Goal: Task Accomplishment & Management: Use online tool/utility

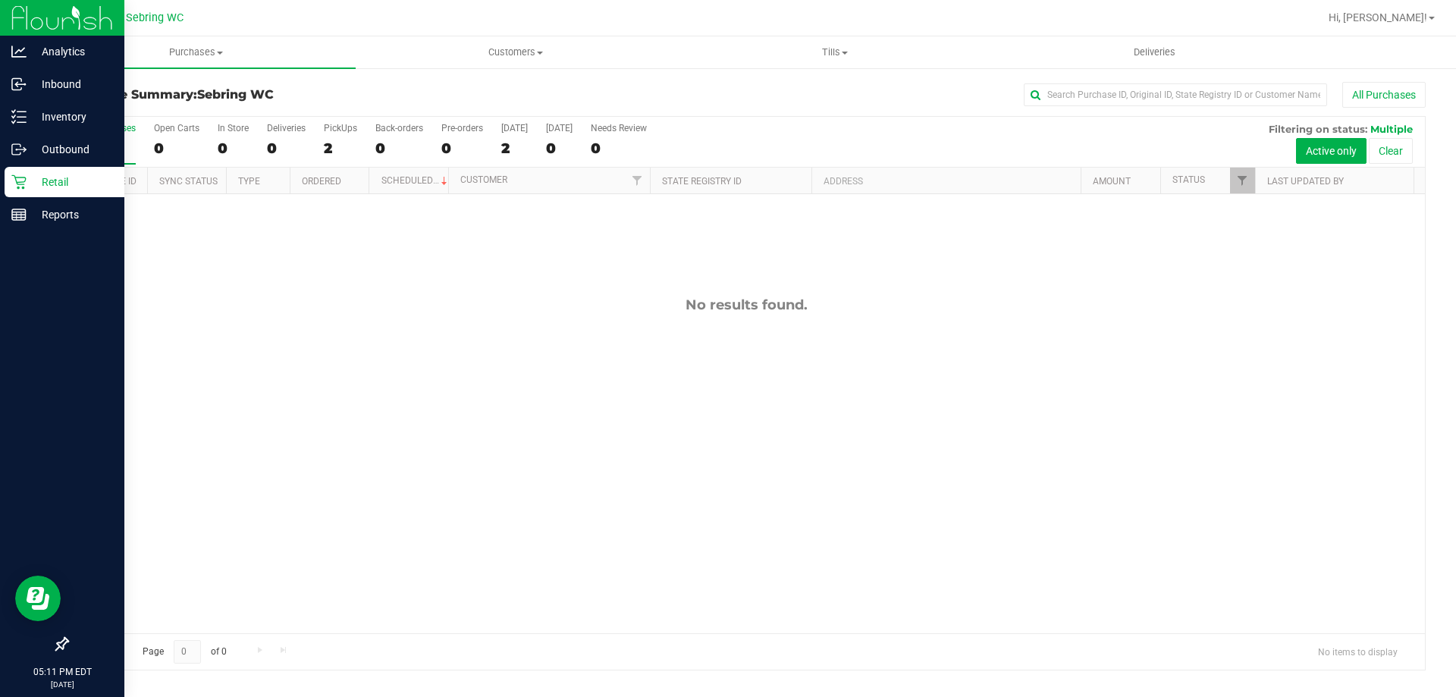
click at [30, 173] on p "Retail" at bounding box center [72, 182] width 91 height 18
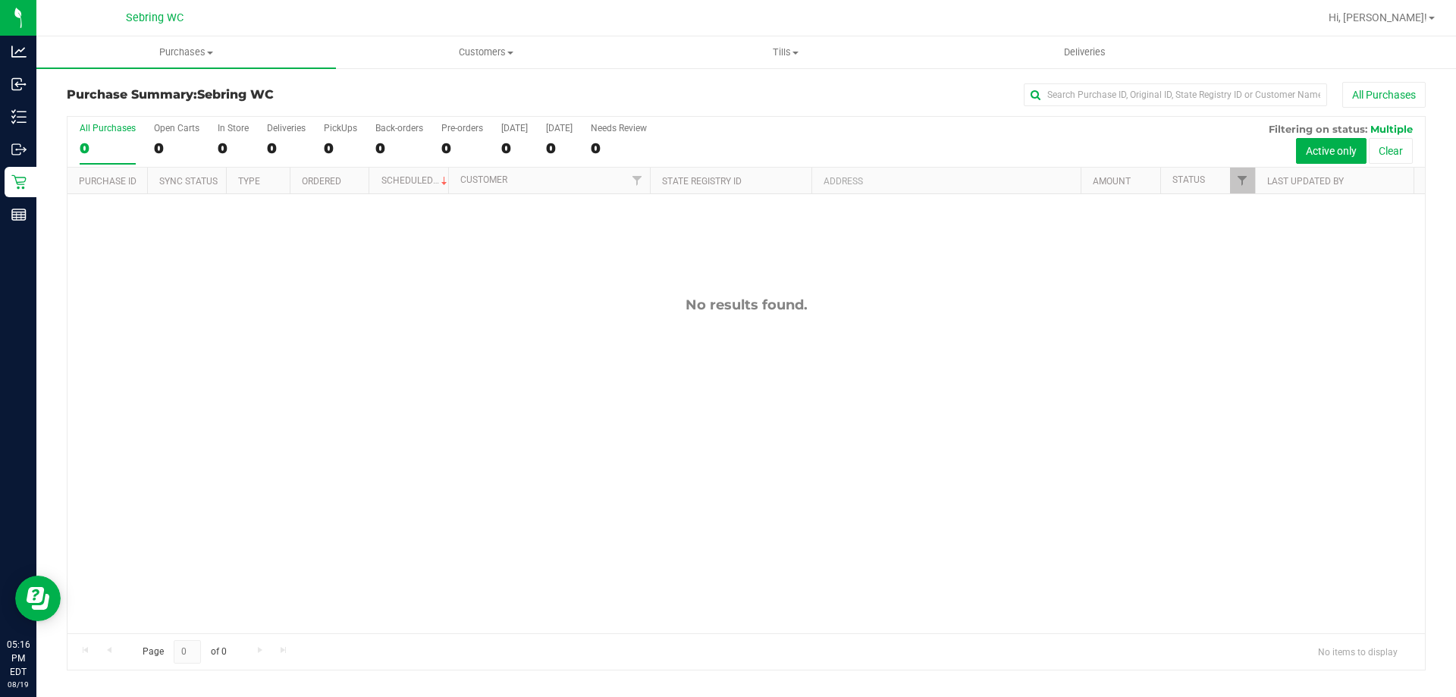
click at [367, 342] on div "No results found." at bounding box center [745, 464] width 1357 height 541
click at [416, 301] on div "No results found." at bounding box center [745, 305] width 1357 height 17
click at [343, 362] on div "No results found." at bounding box center [745, 464] width 1357 height 541
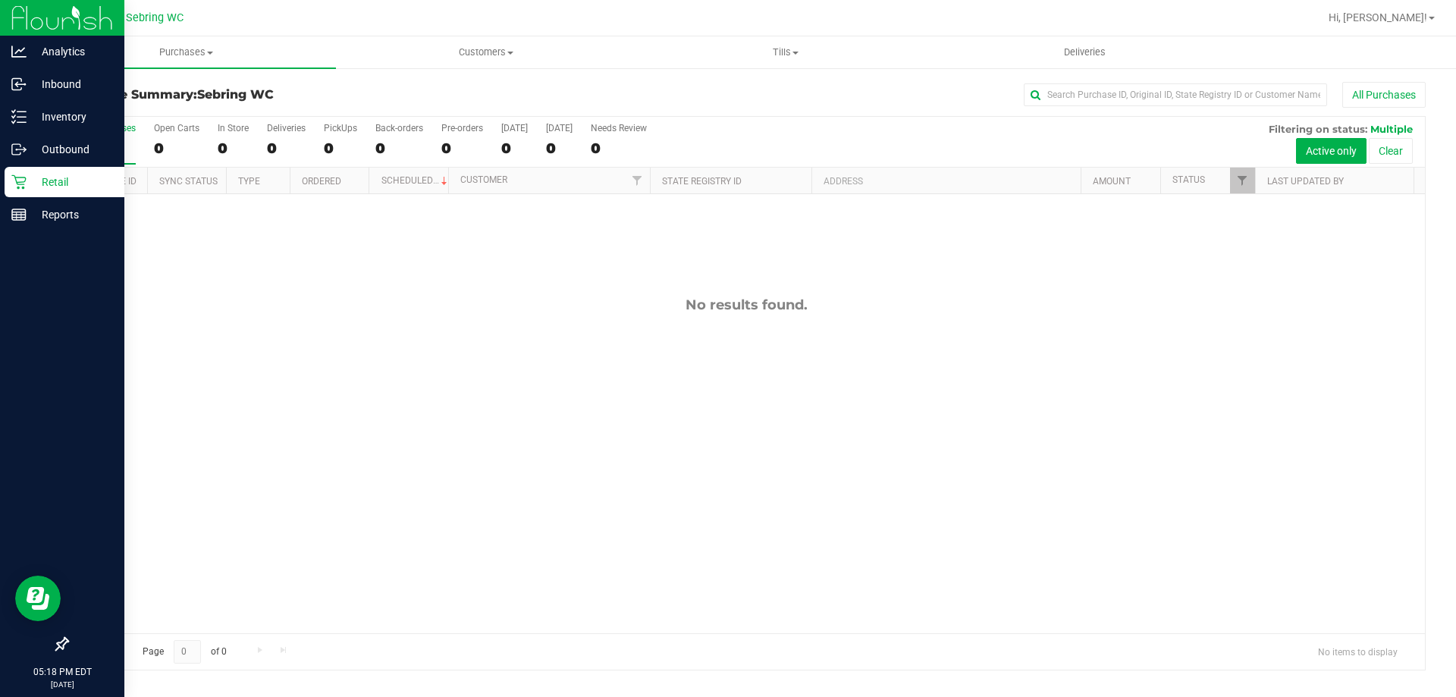
click at [20, 180] on icon at bounding box center [18, 181] width 15 height 15
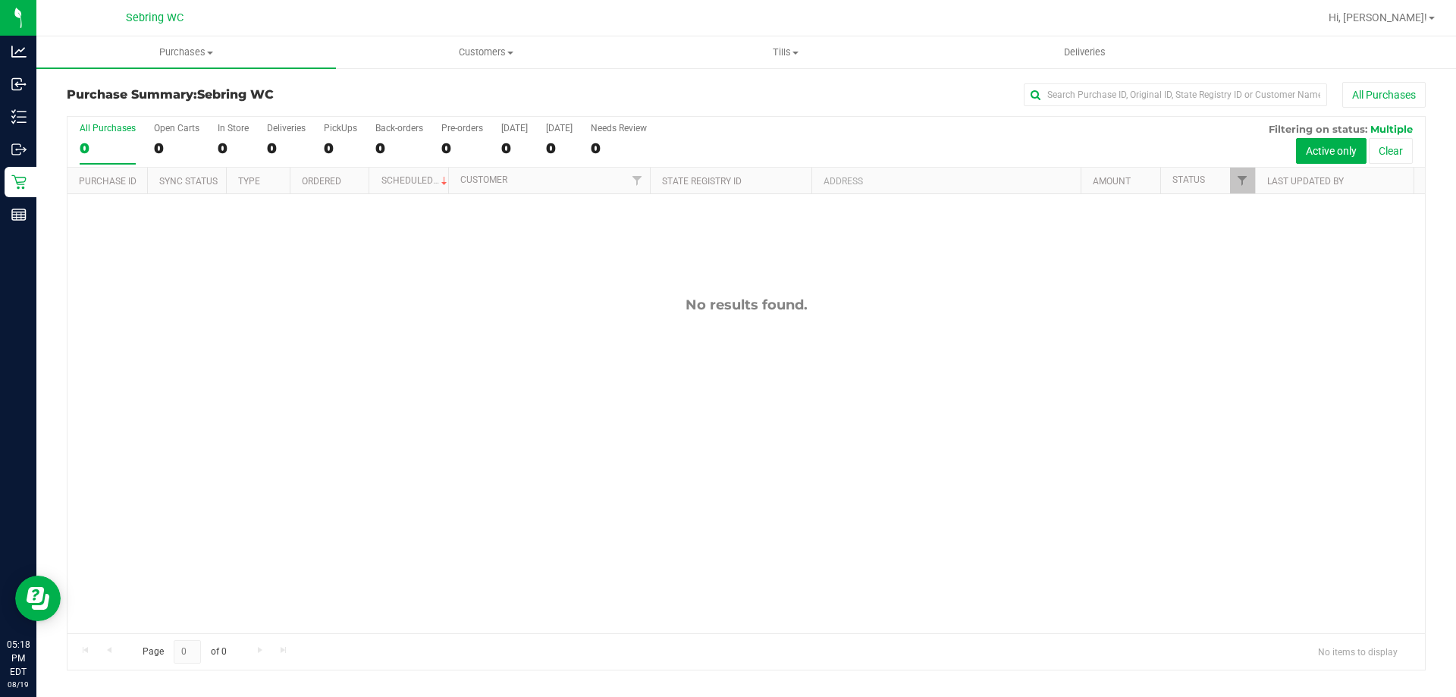
click at [290, 390] on div "No results found." at bounding box center [745, 464] width 1357 height 541
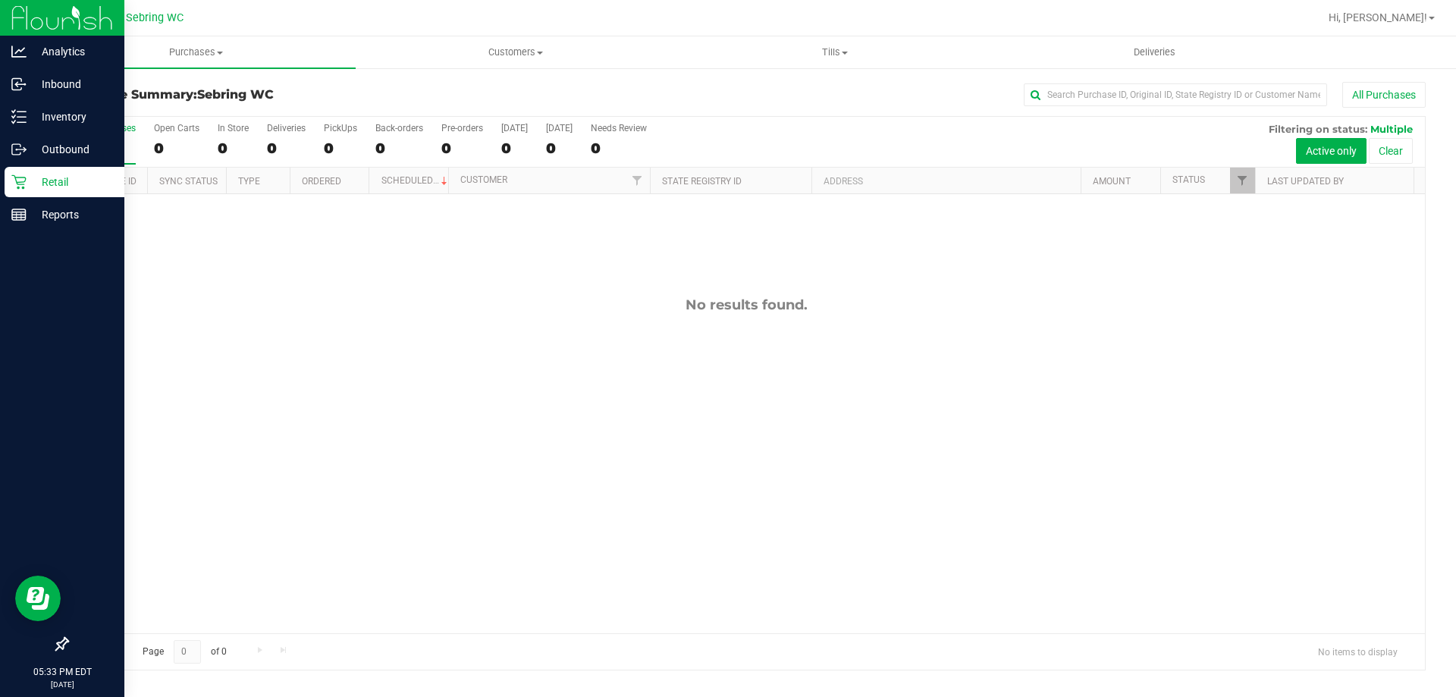
click at [36, 173] on p "Retail" at bounding box center [72, 182] width 91 height 18
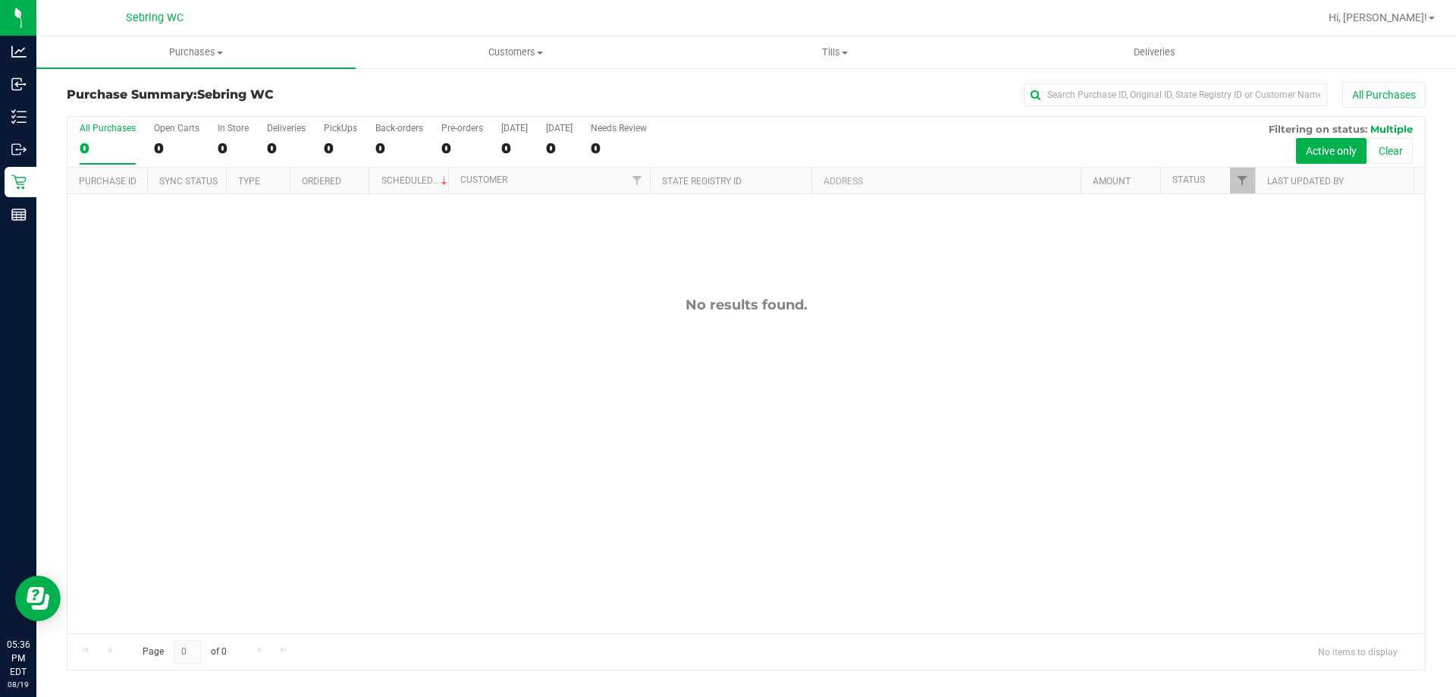
click at [1184, 664] on div "Page 0 of 0 No items to display" at bounding box center [745, 651] width 1357 height 36
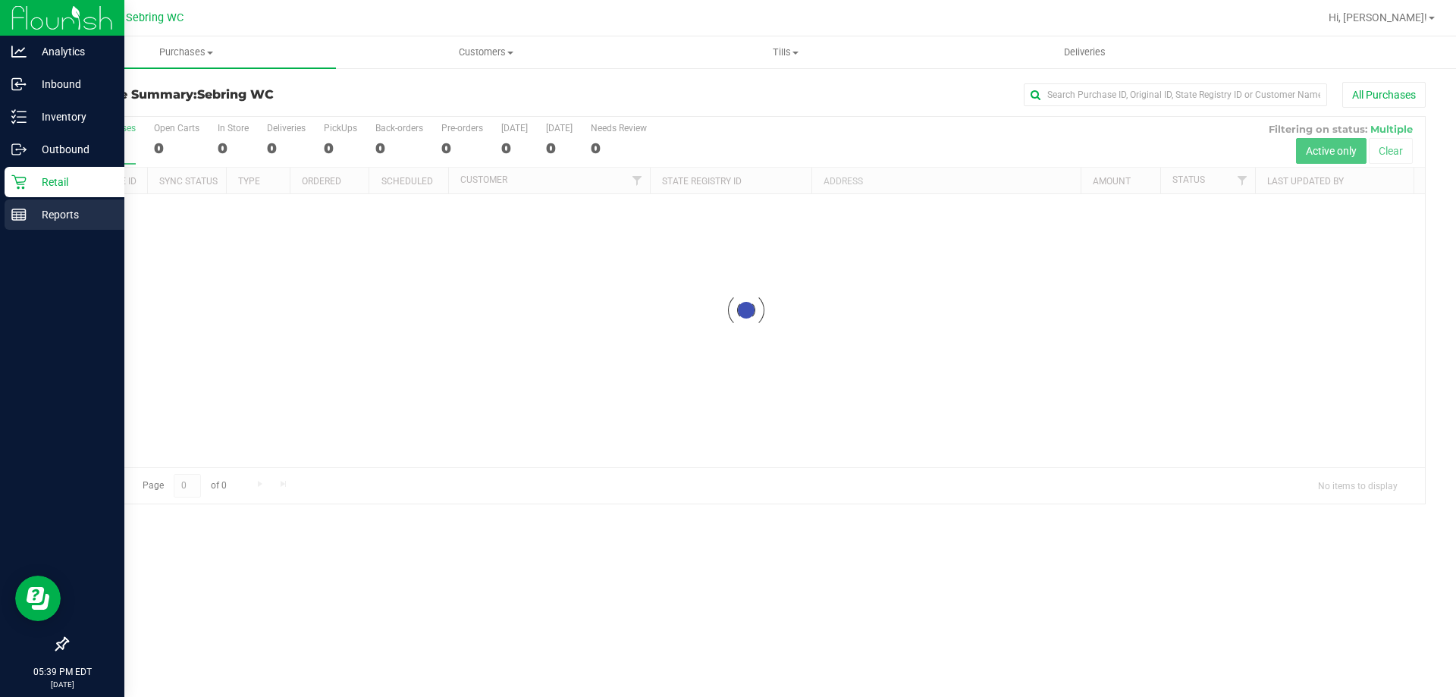
click at [34, 218] on p "Reports" at bounding box center [72, 215] width 91 height 18
click at [26, 218] on rect at bounding box center [19, 214] width 14 height 11
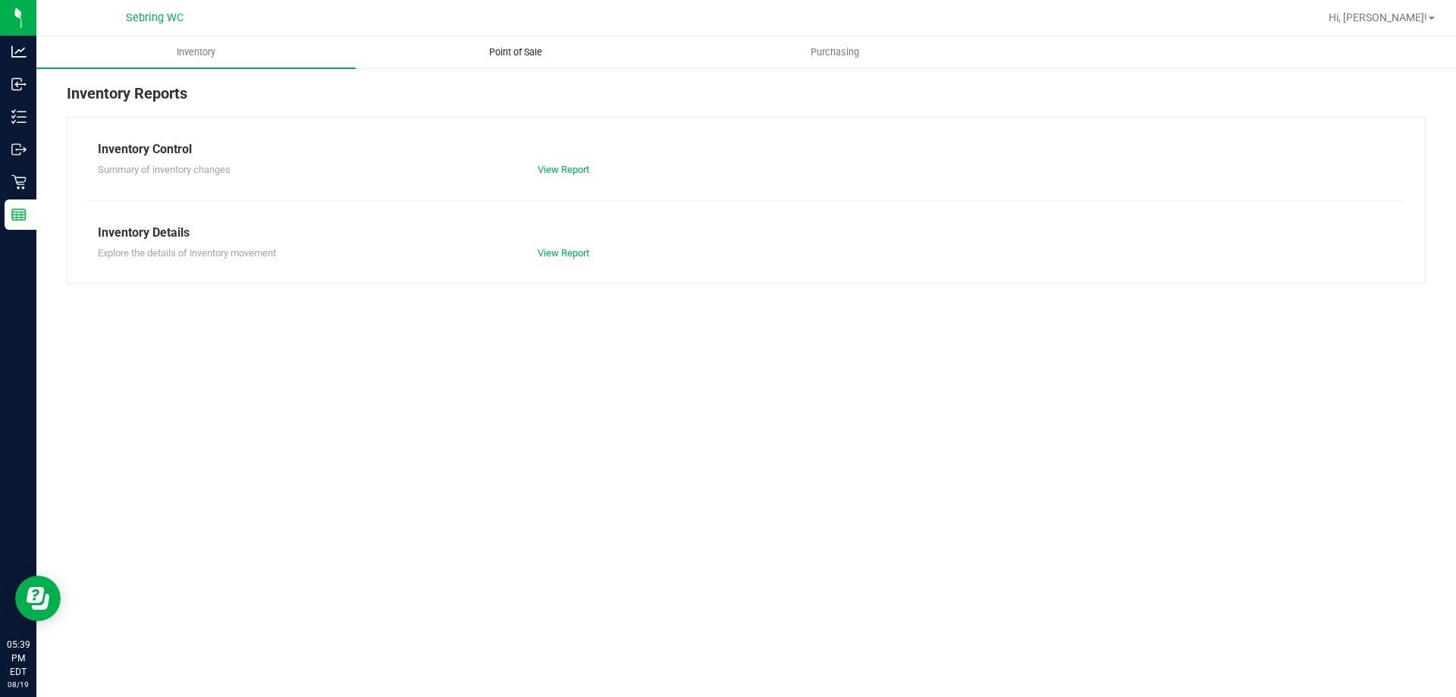
click at [512, 55] on span "Point of Sale" at bounding box center [516, 52] width 94 height 14
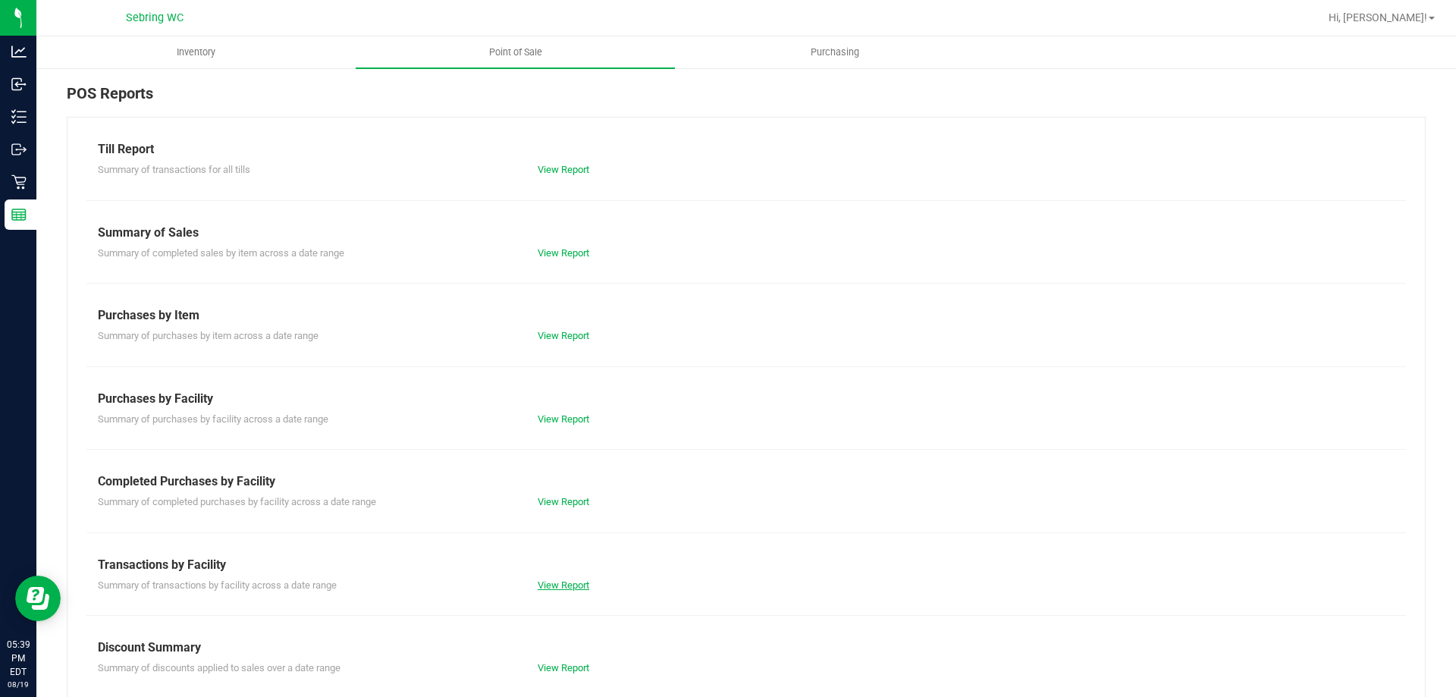
click at [565, 581] on link "View Report" at bounding box center [564, 584] width 52 height 11
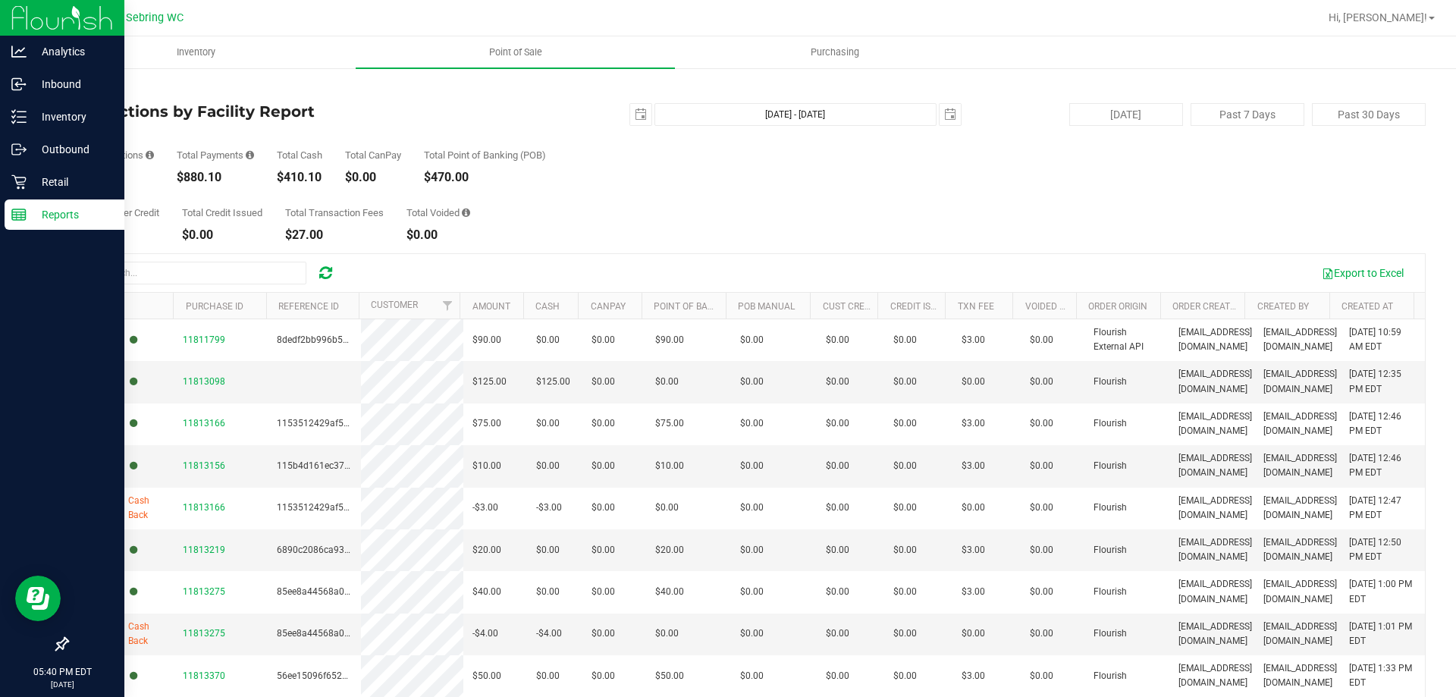
click at [86, 210] on p "Reports" at bounding box center [72, 215] width 91 height 18
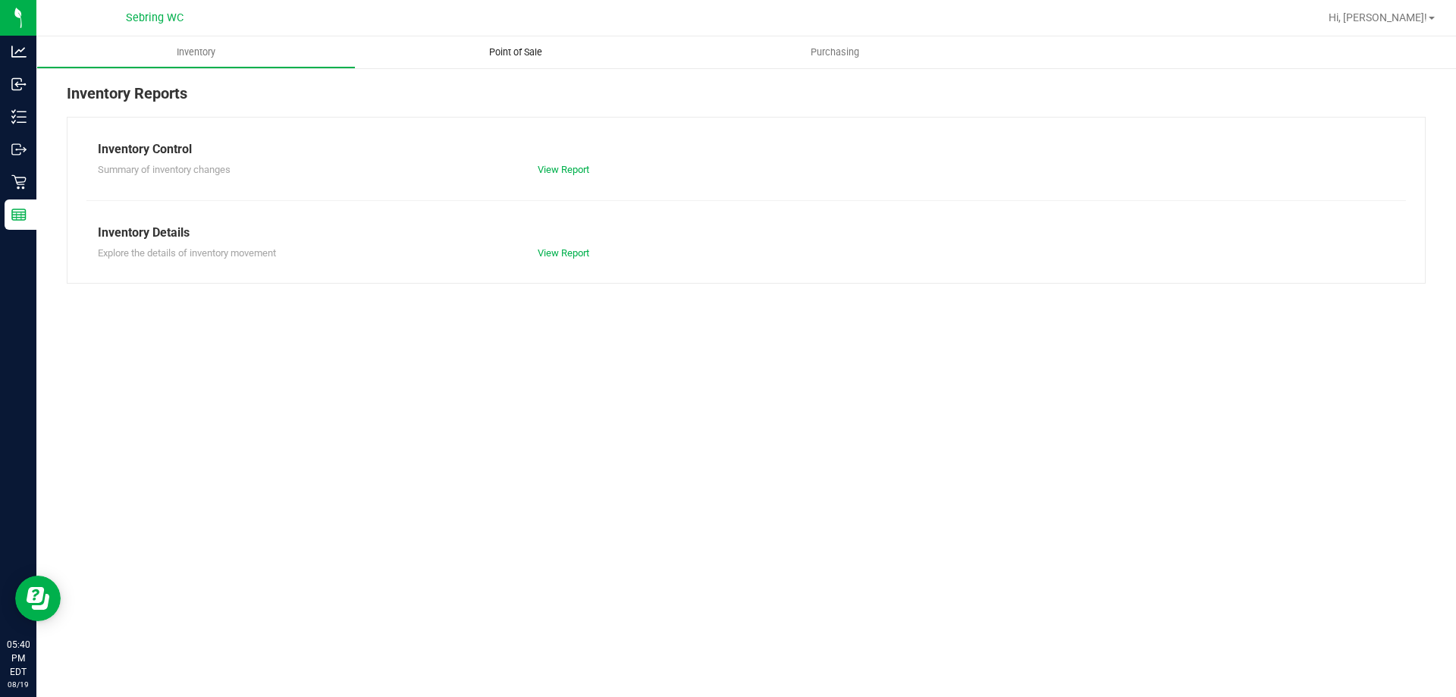
click at [529, 56] on span "Point of Sale" at bounding box center [516, 52] width 94 height 14
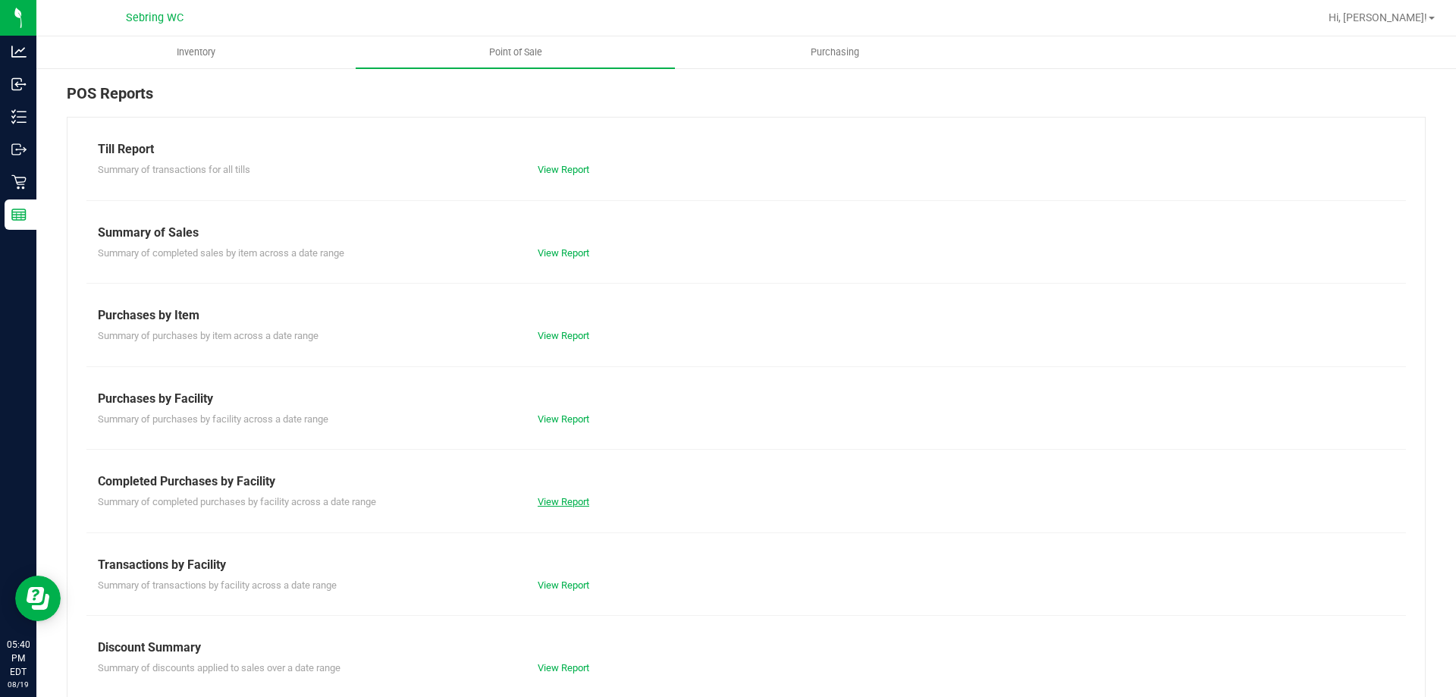
click at [566, 505] on link "View Report" at bounding box center [564, 501] width 52 height 11
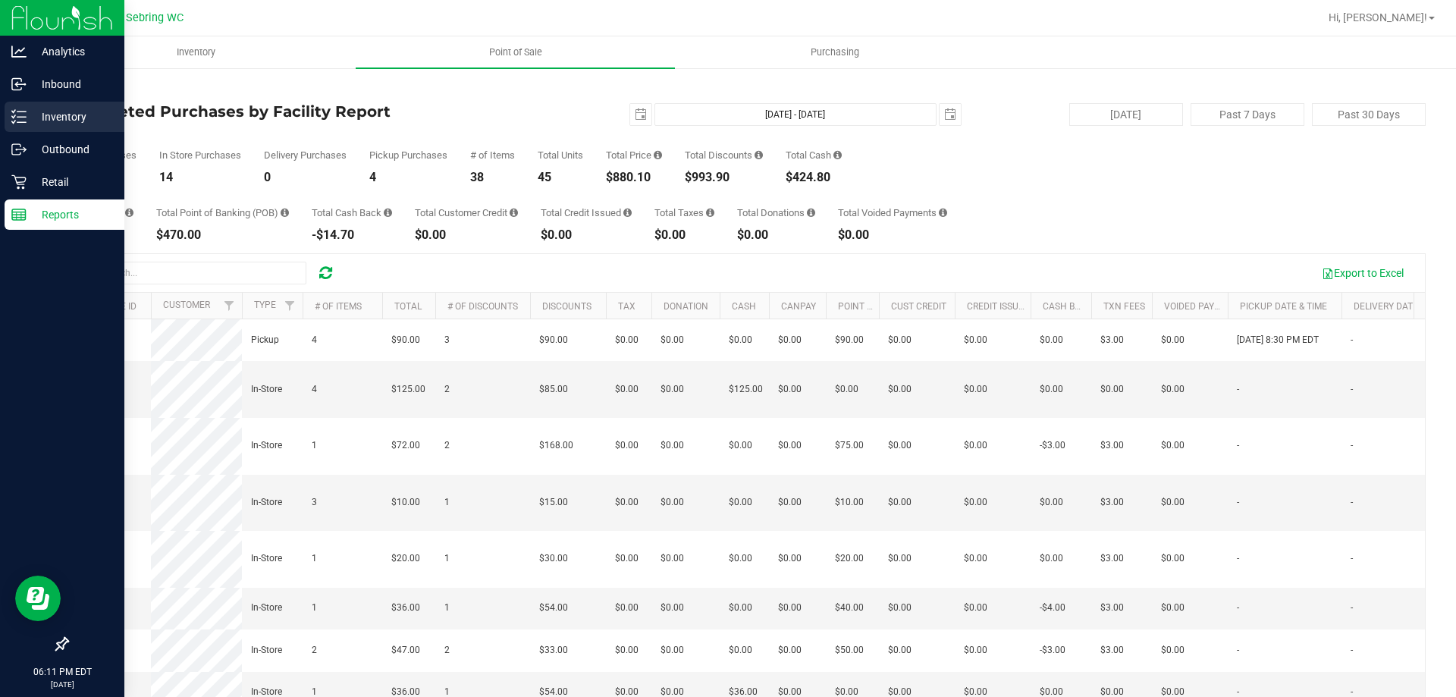
click at [63, 119] on p "Inventory" at bounding box center [72, 117] width 91 height 18
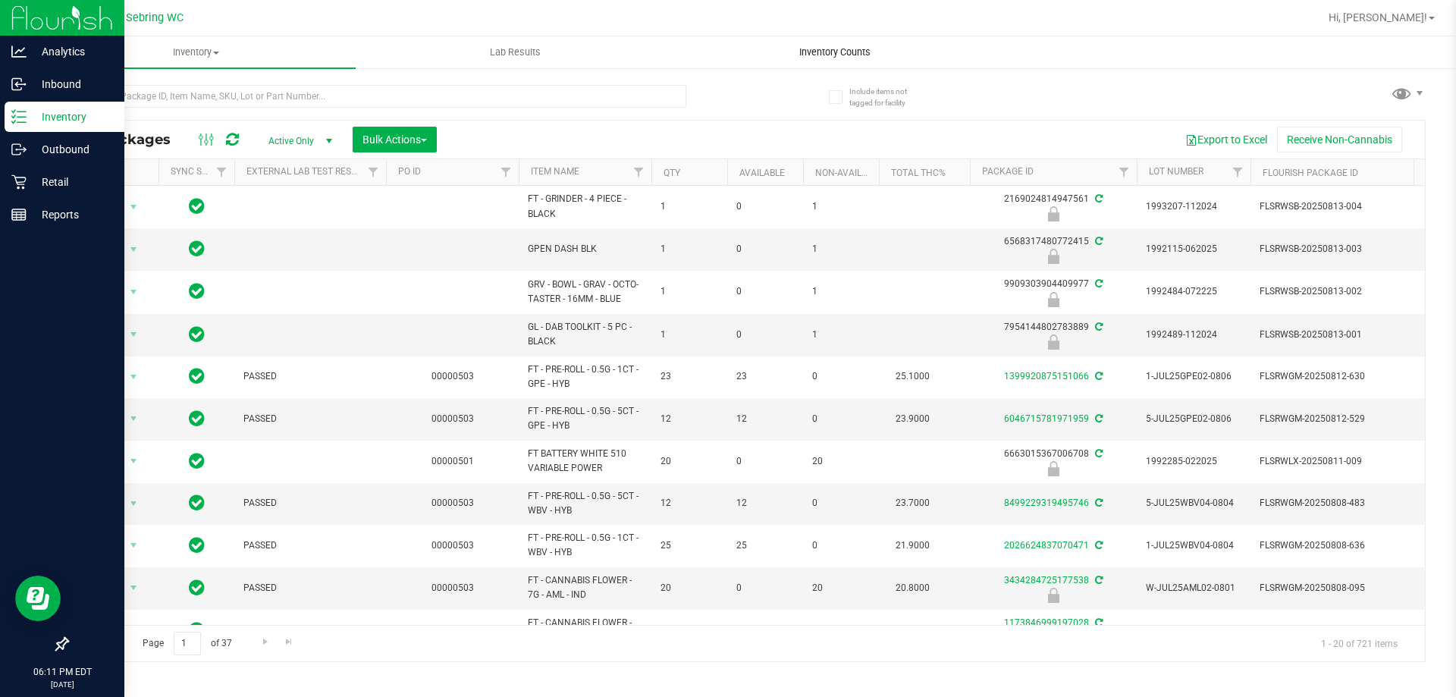
click at [829, 55] on span "Inventory Counts" at bounding box center [835, 52] width 112 height 14
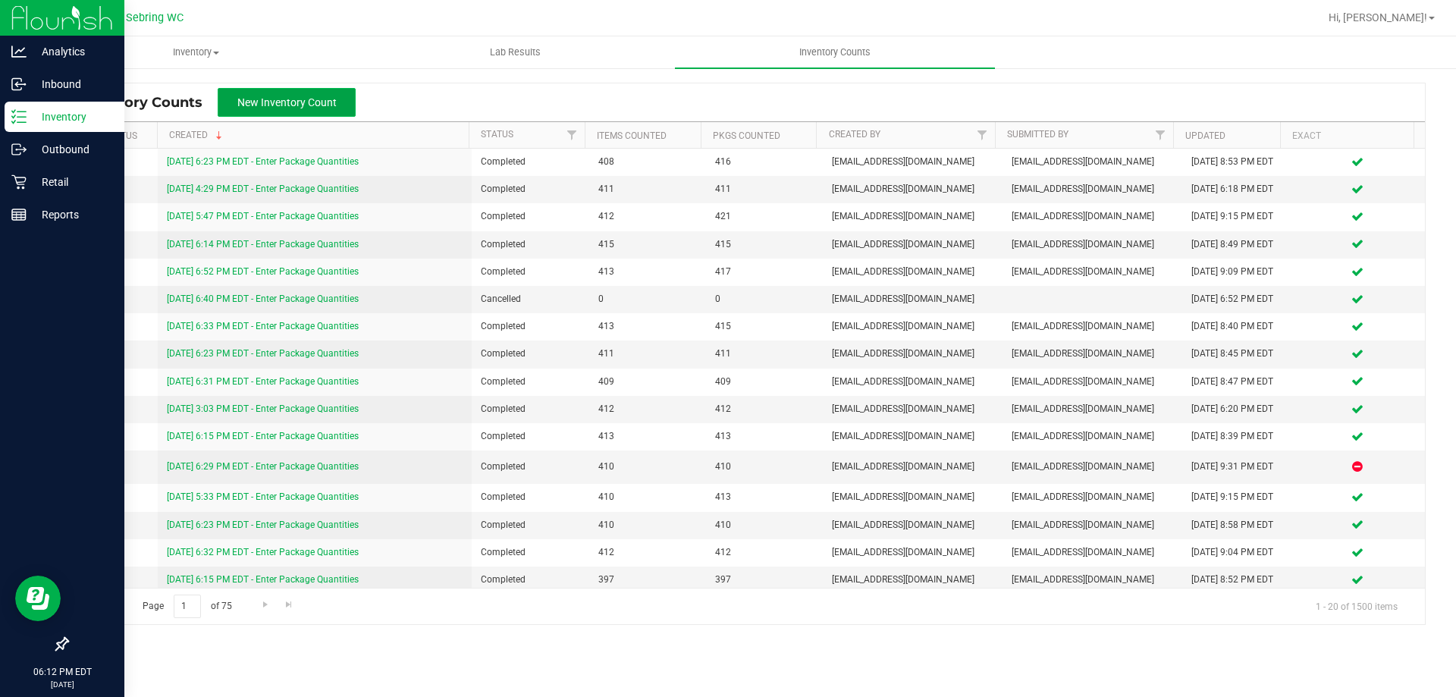
click at [315, 99] on span "New Inventory Count" at bounding box center [286, 102] width 99 height 12
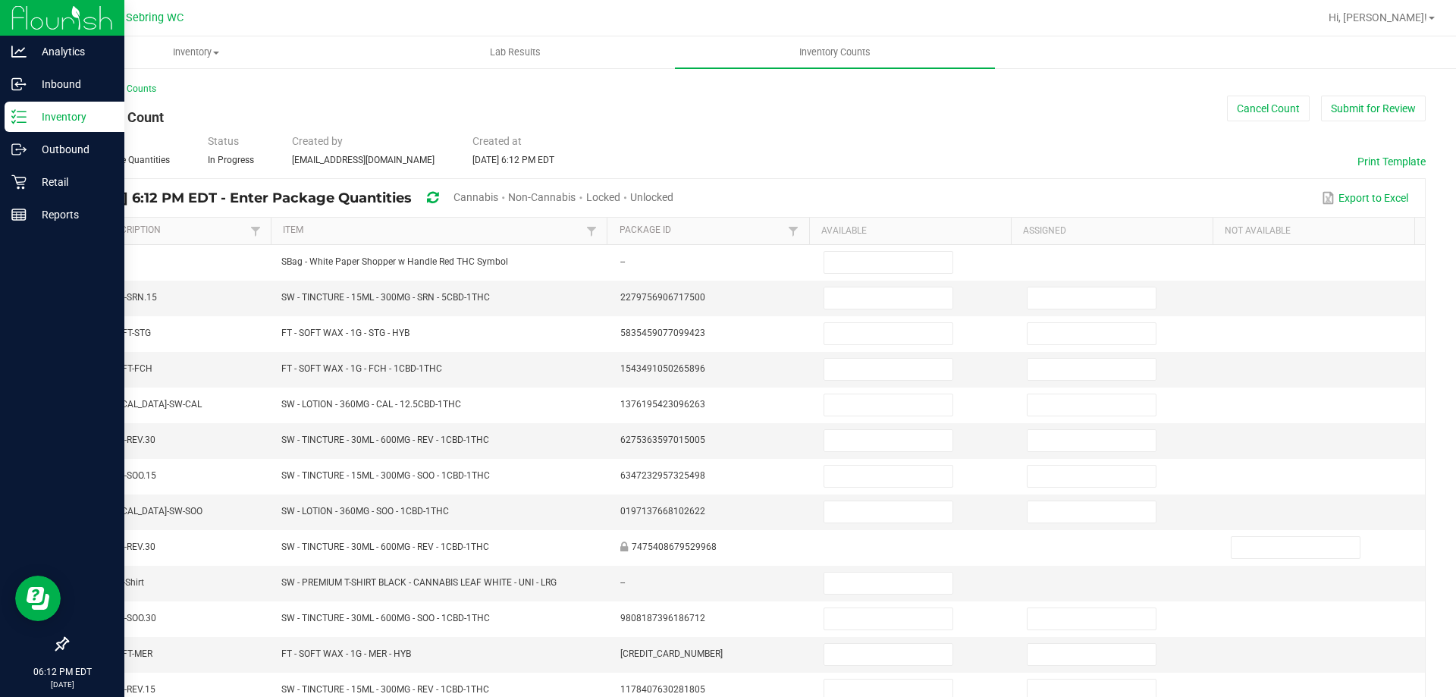
click at [498, 199] on span "Cannabis" at bounding box center [475, 197] width 45 height 12
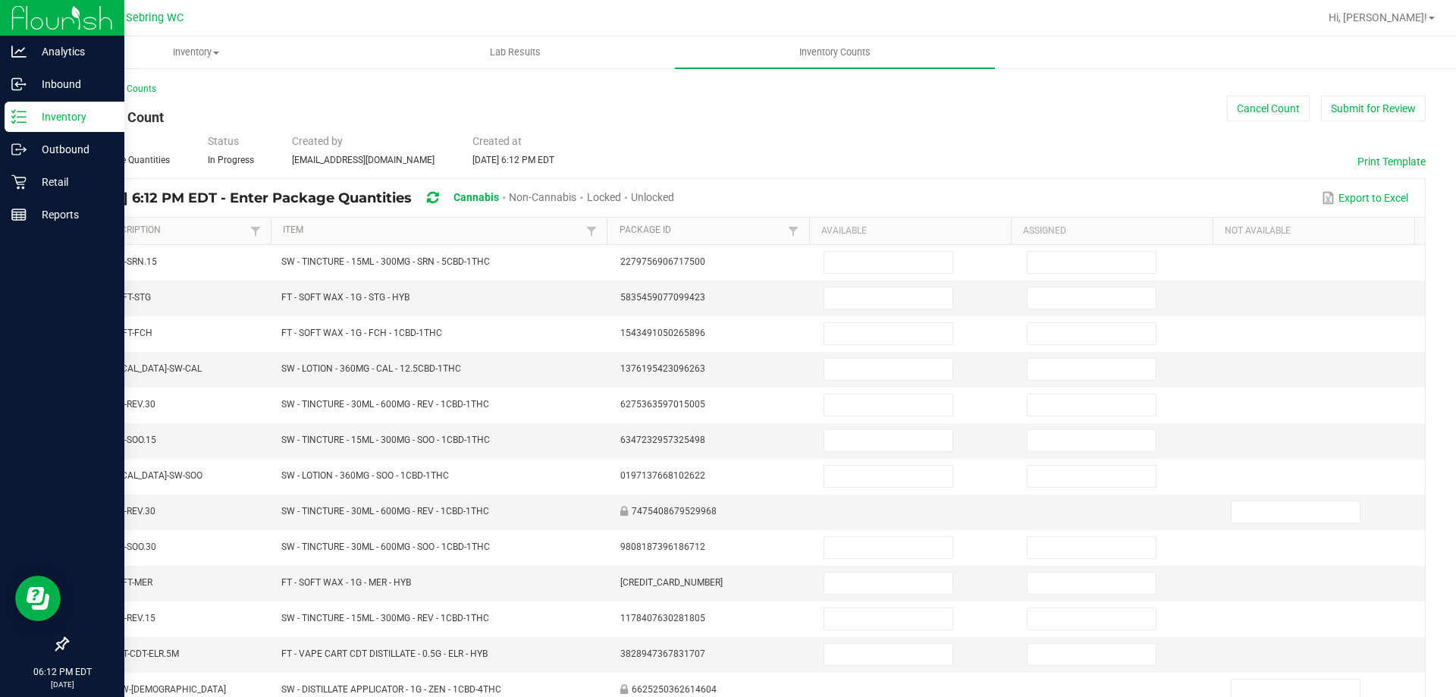
click at [674, 200] on span "Unlocked" at bounding box center [652, 197] width 43 height 12
click at [294, 231] on link "Item" at bounding box center [433, 230] width 300 height 12
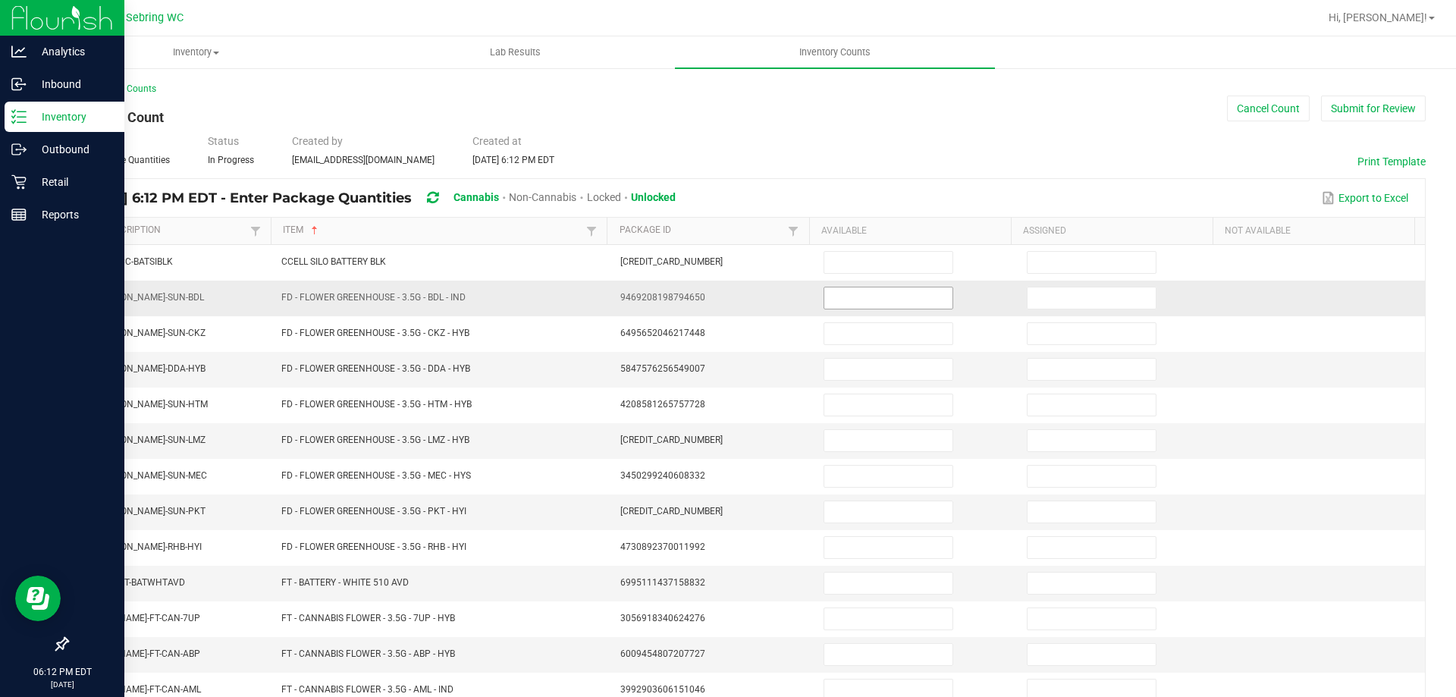
click at [839, 299] on input at bounding box center [888, 297] width 128 height 21
type input "6"
type input "9"
type input "20"
type input "19"
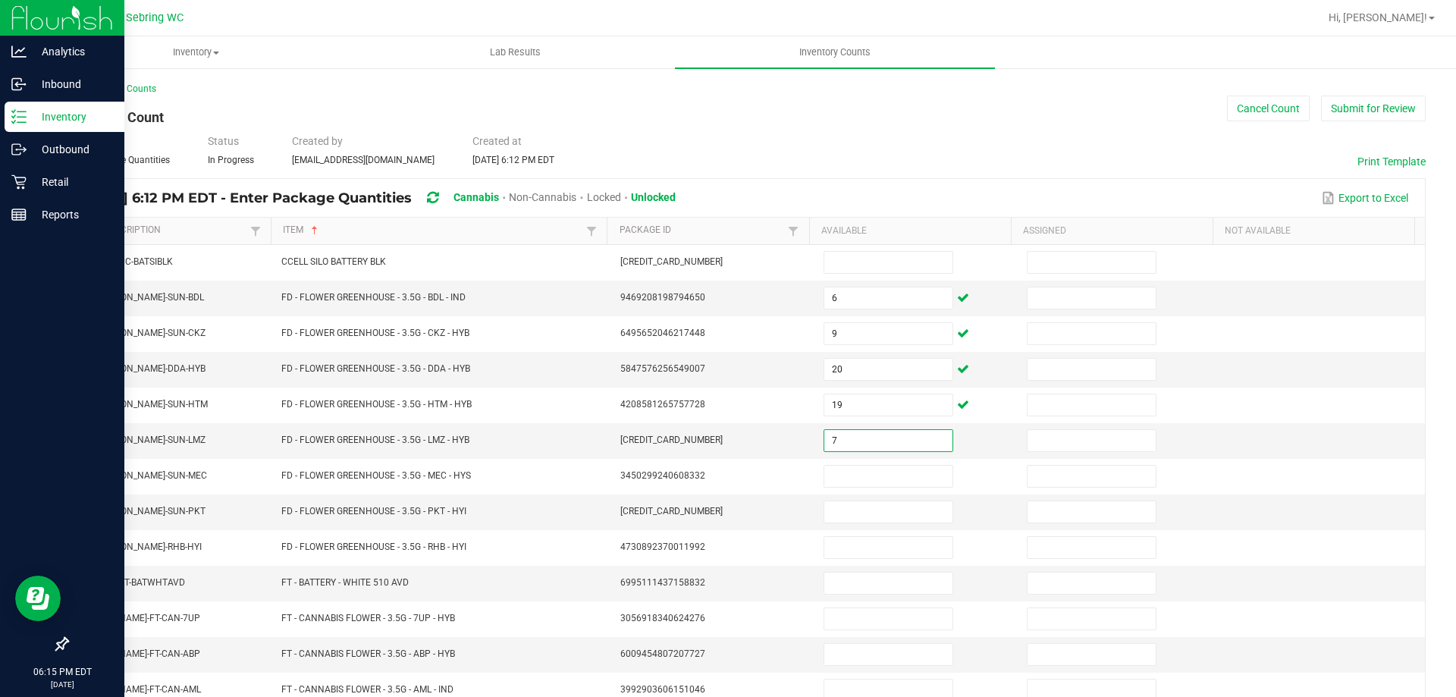
type input "7"
type input "9"
type input "8"
type input "13"
type input "5"
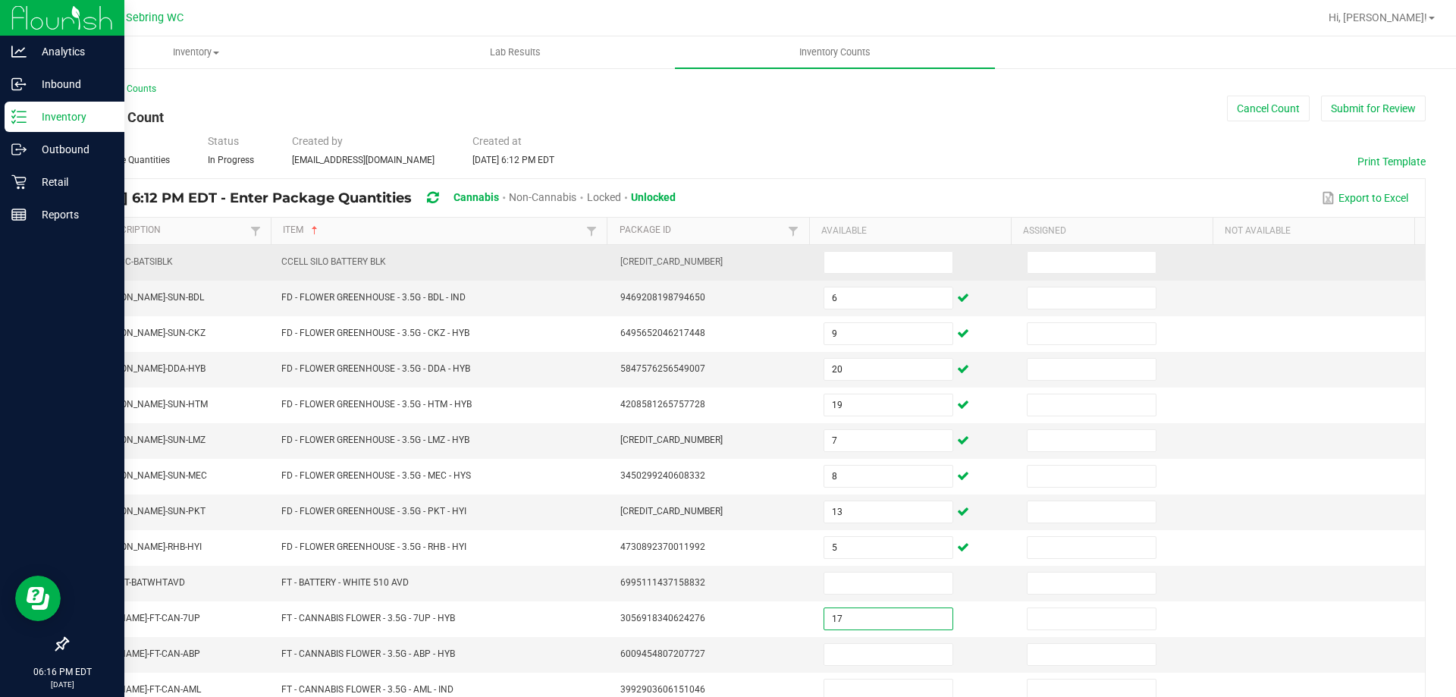
type input "17"
type input "4"
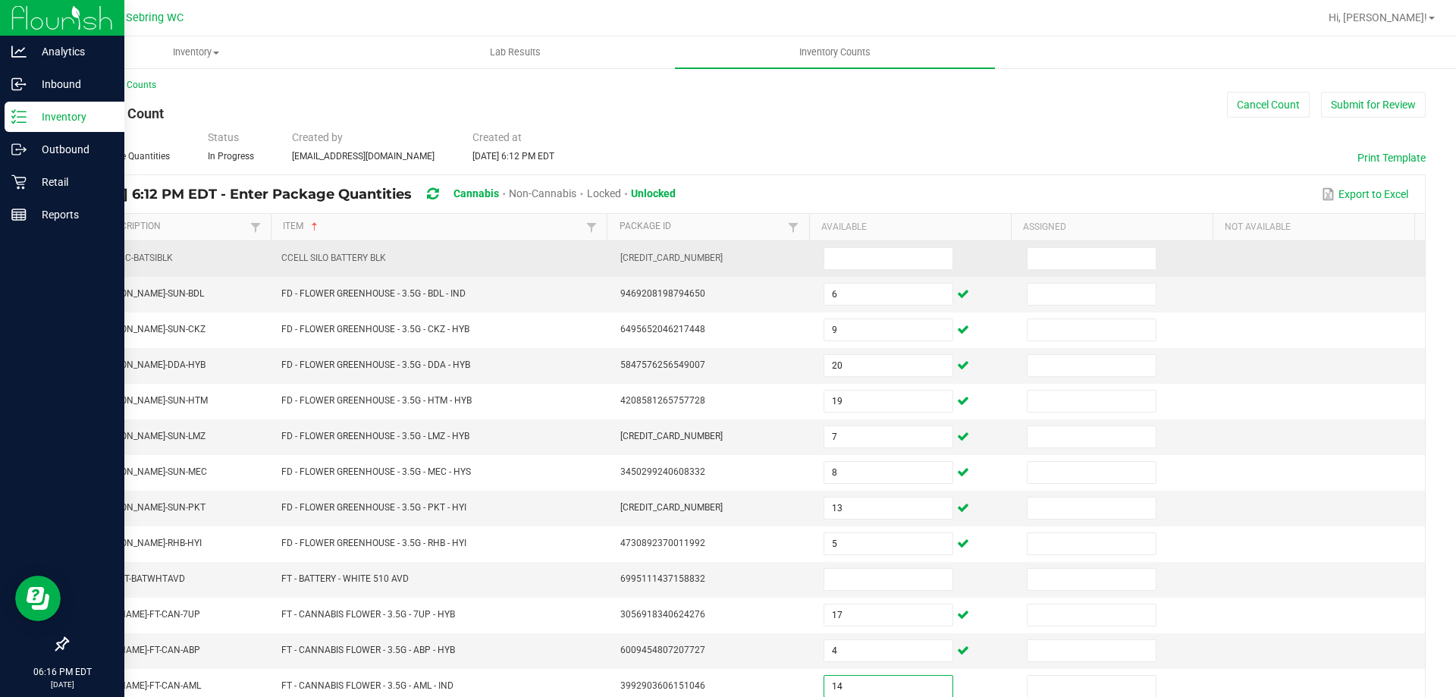
type input "14"
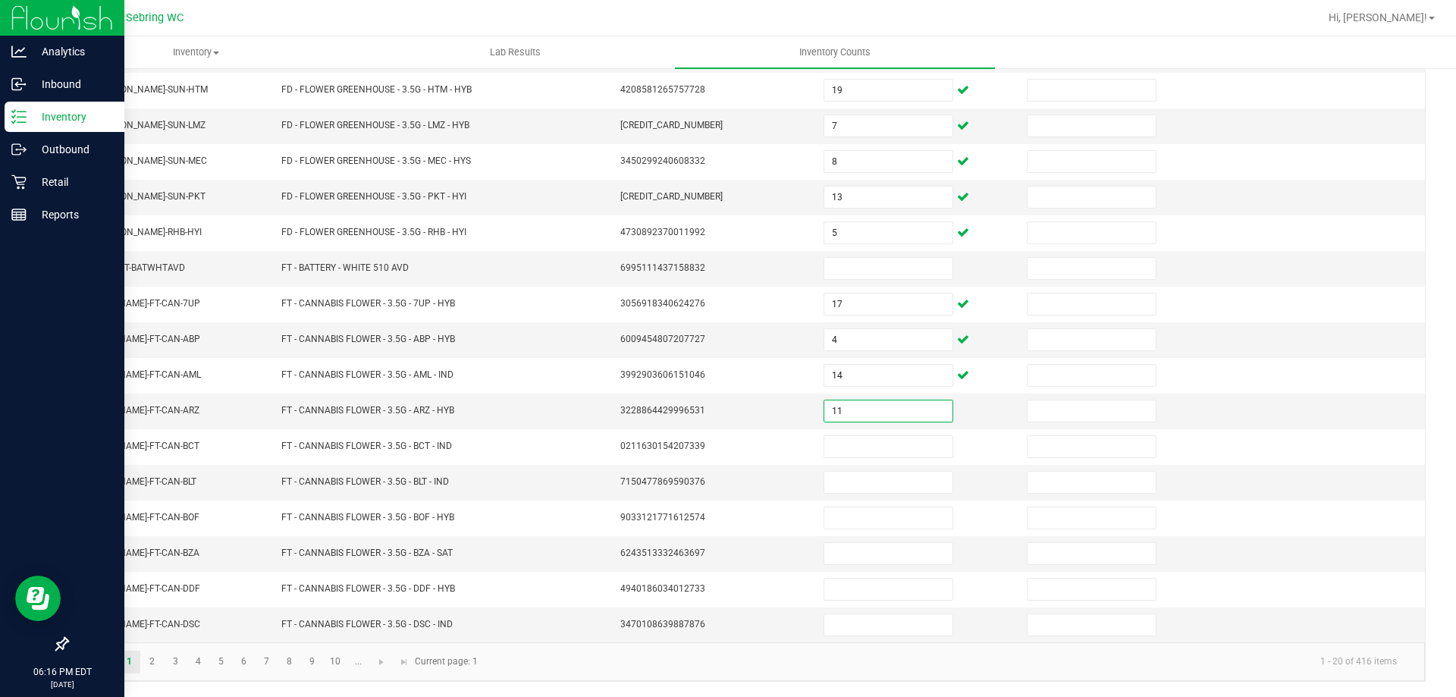
type input "11"
type input "19"
type input "6"
type input "14"
type input "5"
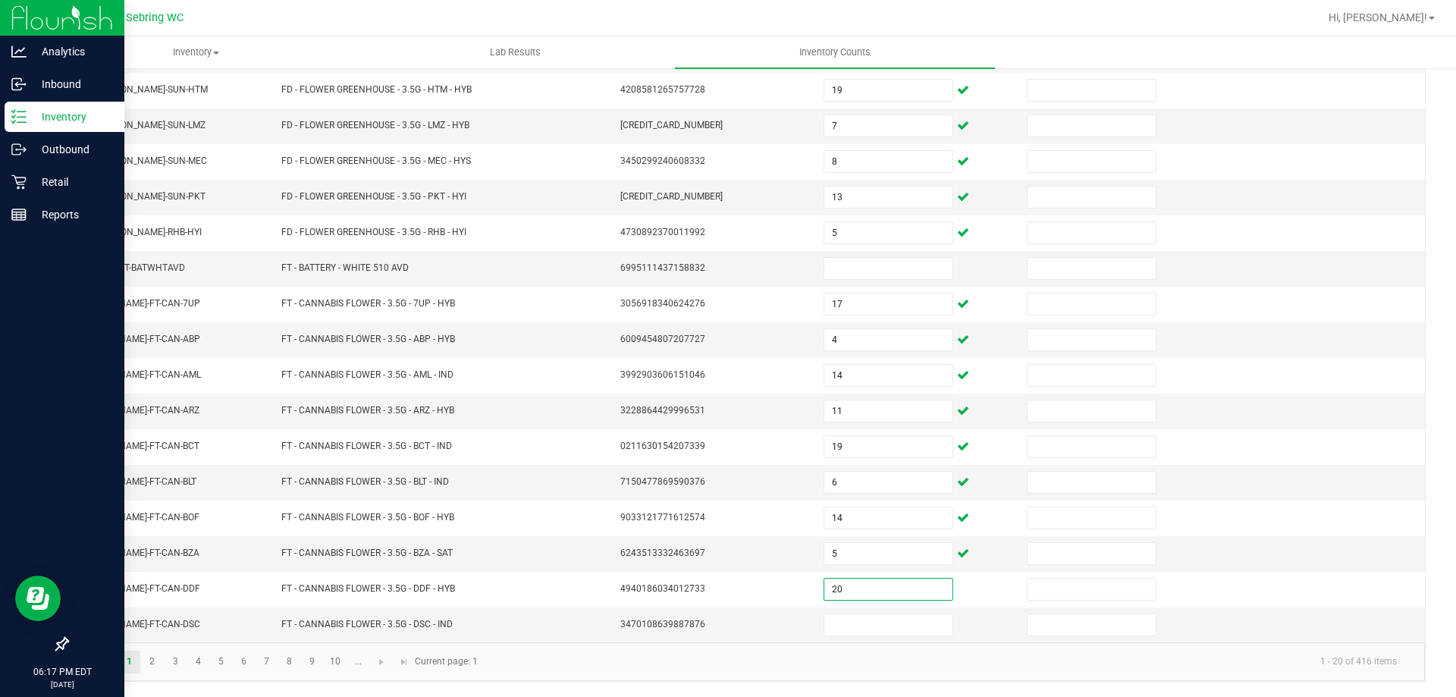
type input "20"
click at [147, 671] on link "2" at bounding box center [152, 662] width 22 height 23
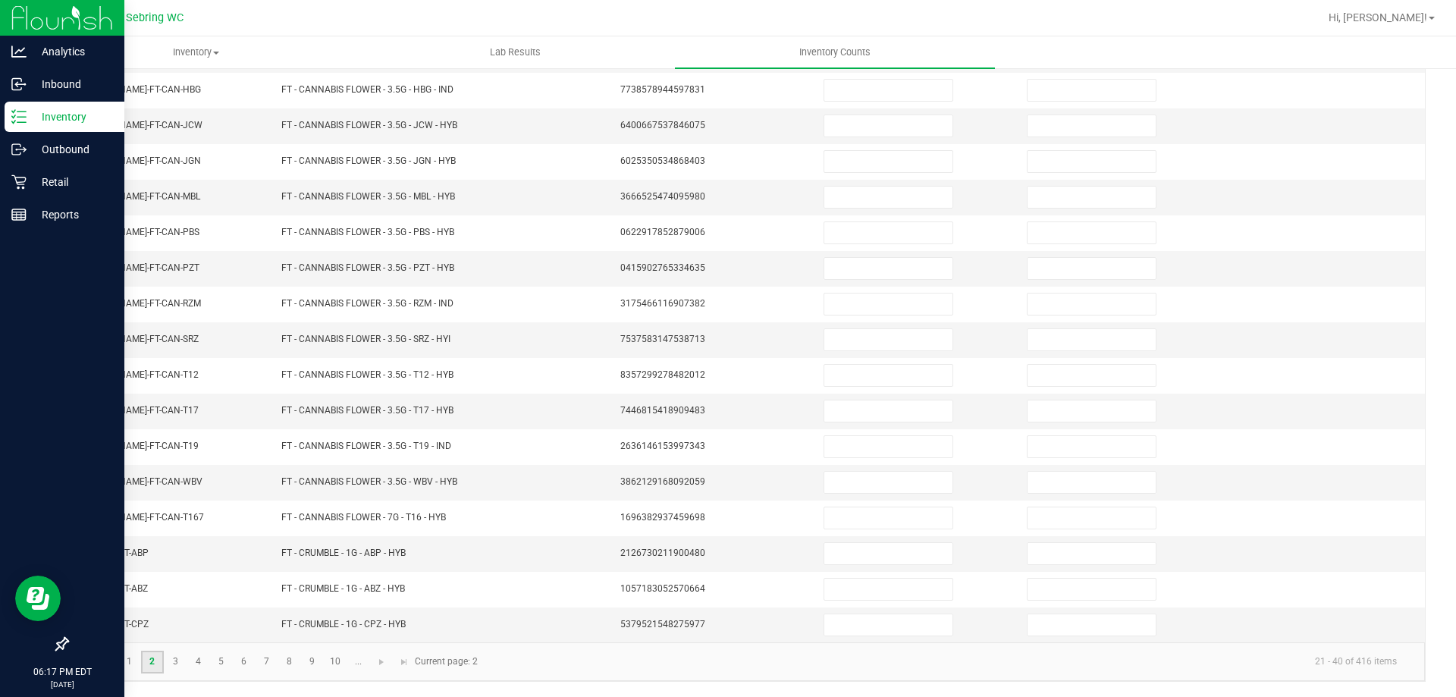
scroll to position [0, 0]
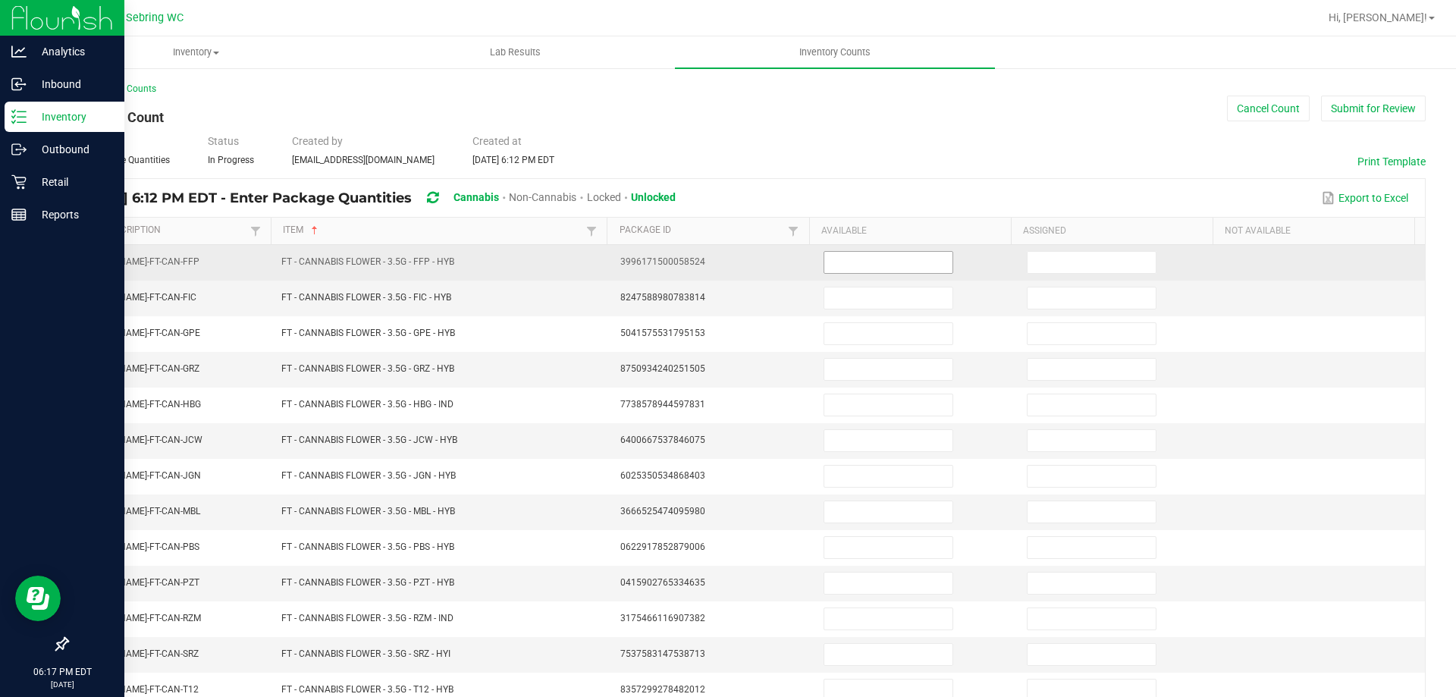
click at [825, 265] on input at bounding box center [888, 262] width 128 height 21
type input "16"
type input "20"
type input "8"
type input "3"
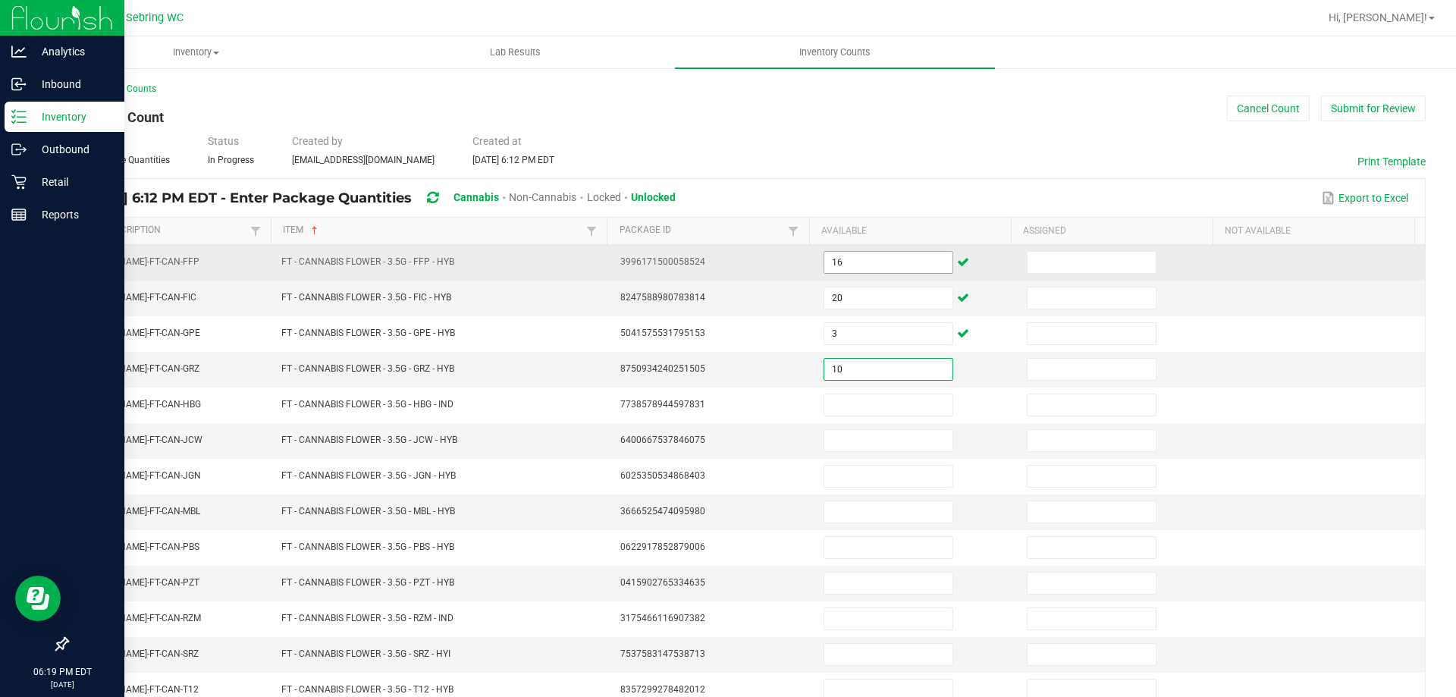
type input "10"
type input "15"
type input "11"
type input "3"
type input "2"
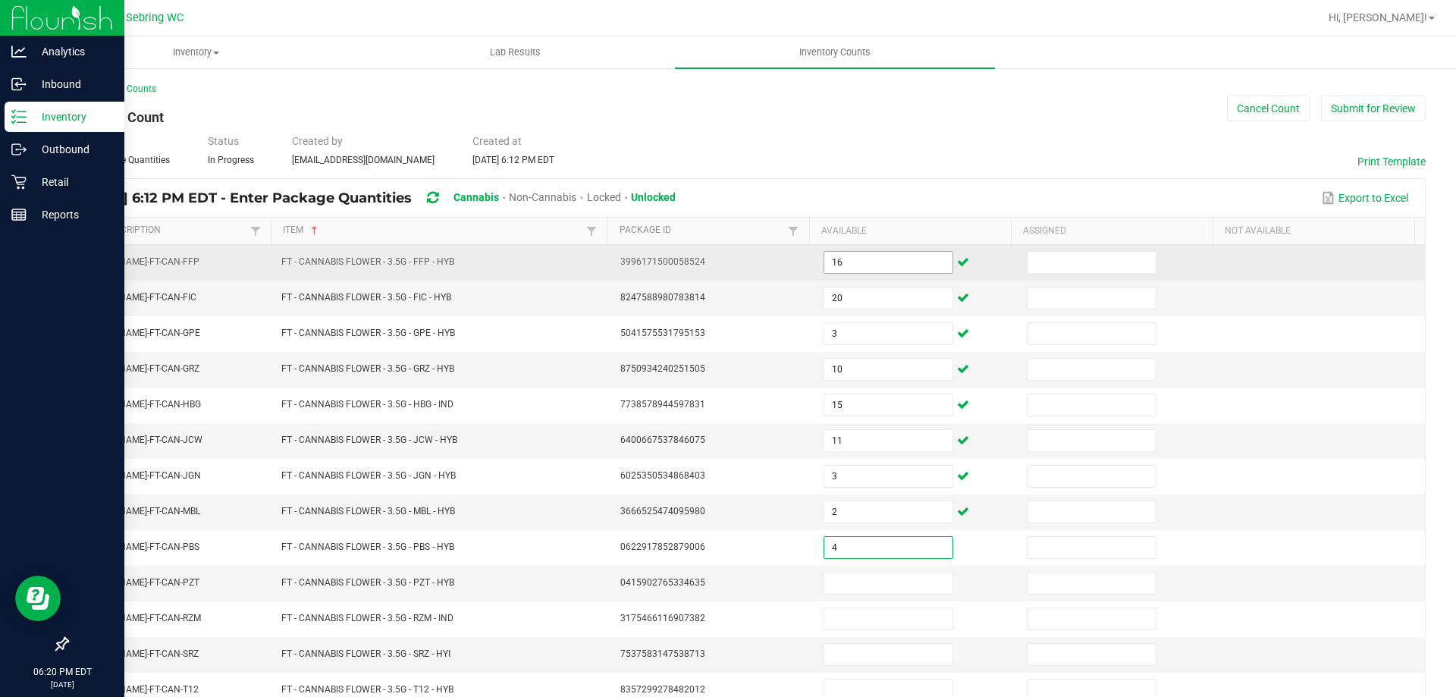
type input "4"
type input "8"
type input "18"
type input "20"
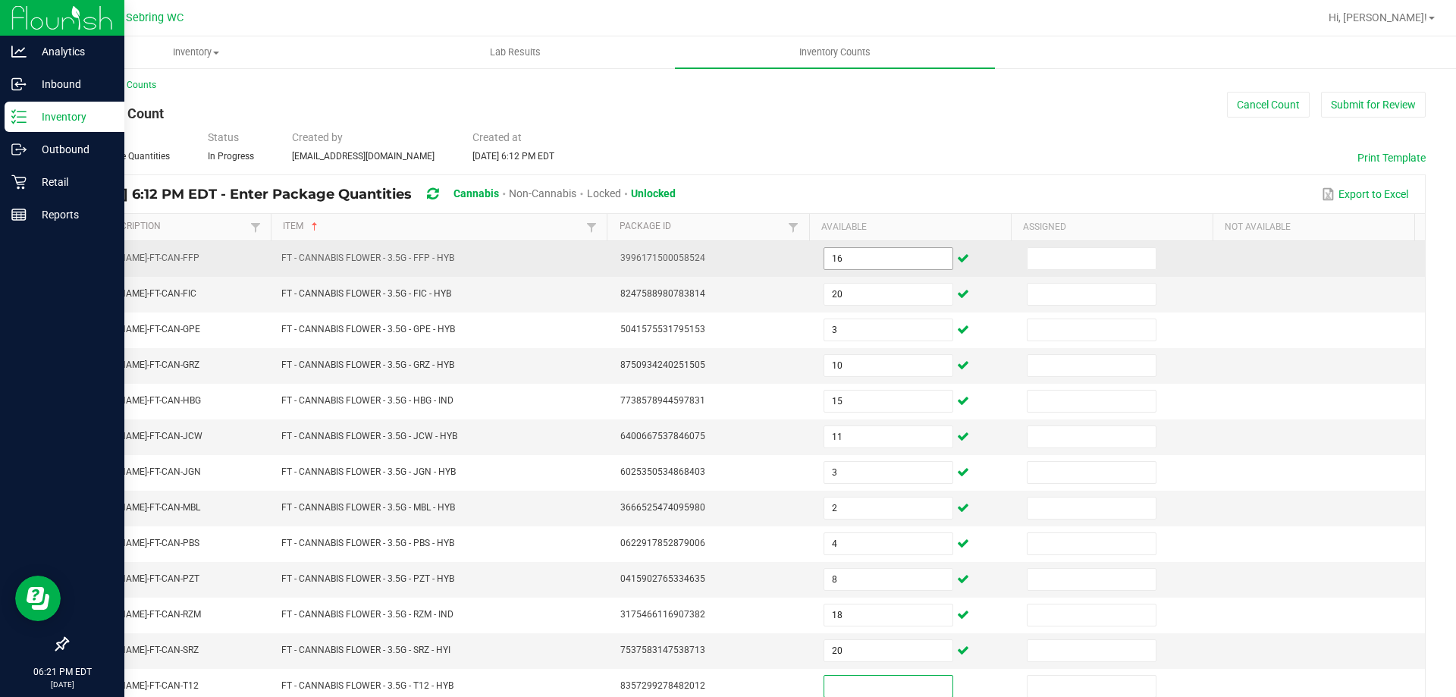
type input "2"
type input "13"
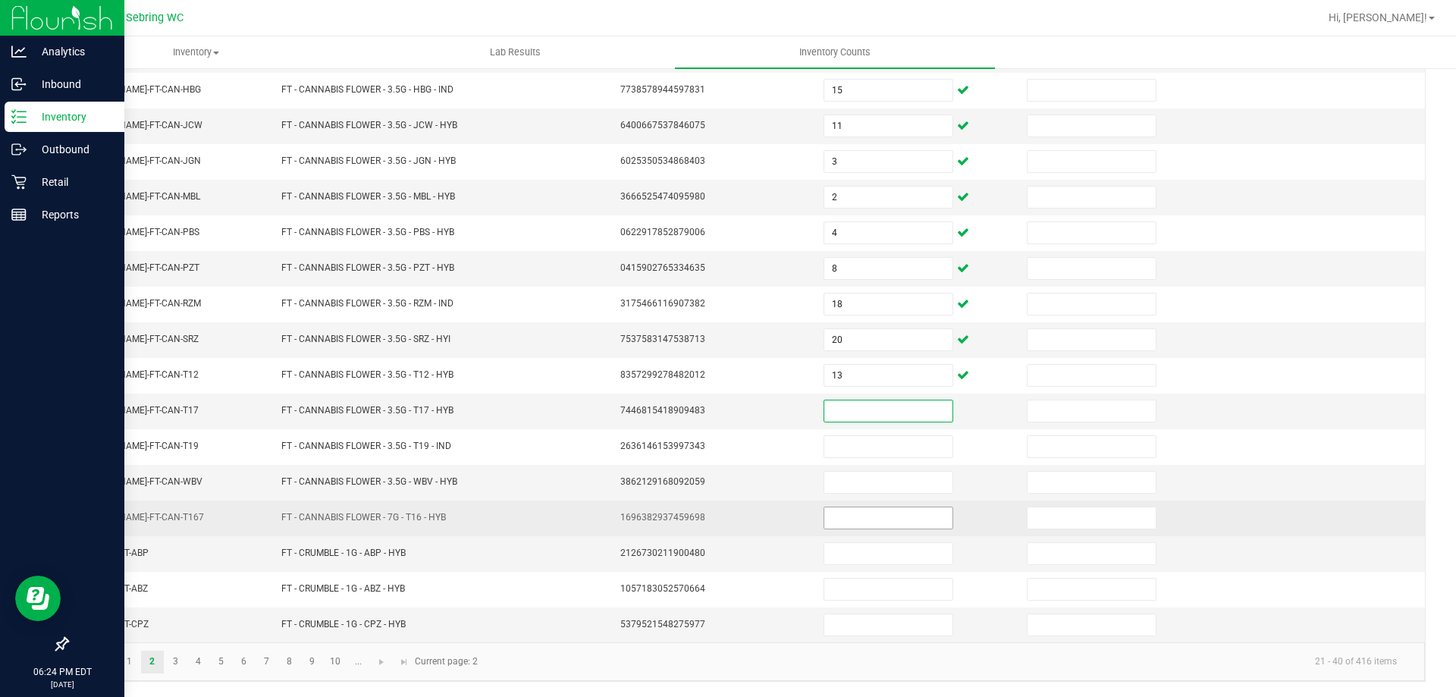
click at [876, 521] on input at bounding box center [888, 517] width 128 height 21
type input "3"
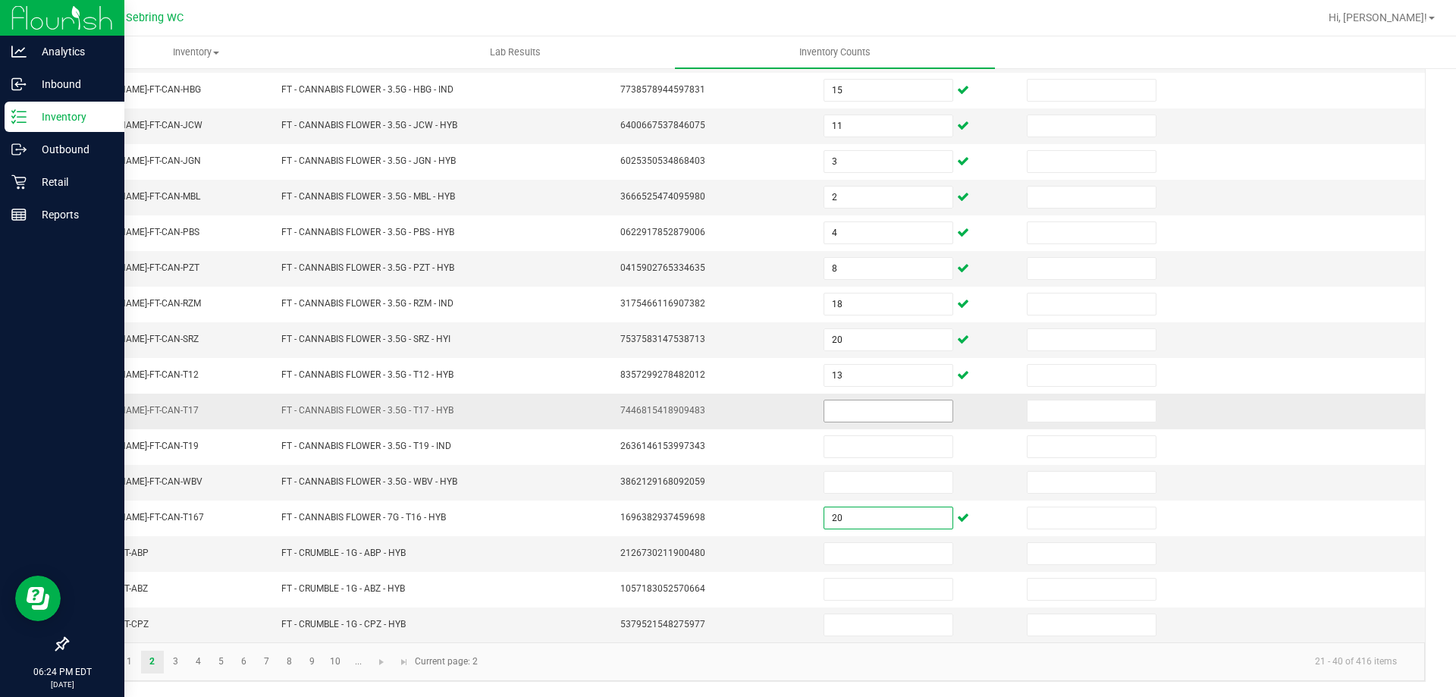
type input "20"
click at [832, 404] on input at bounding box center [888, 410] width 128 height 21
type input "13"
type input "20"
type input "3"
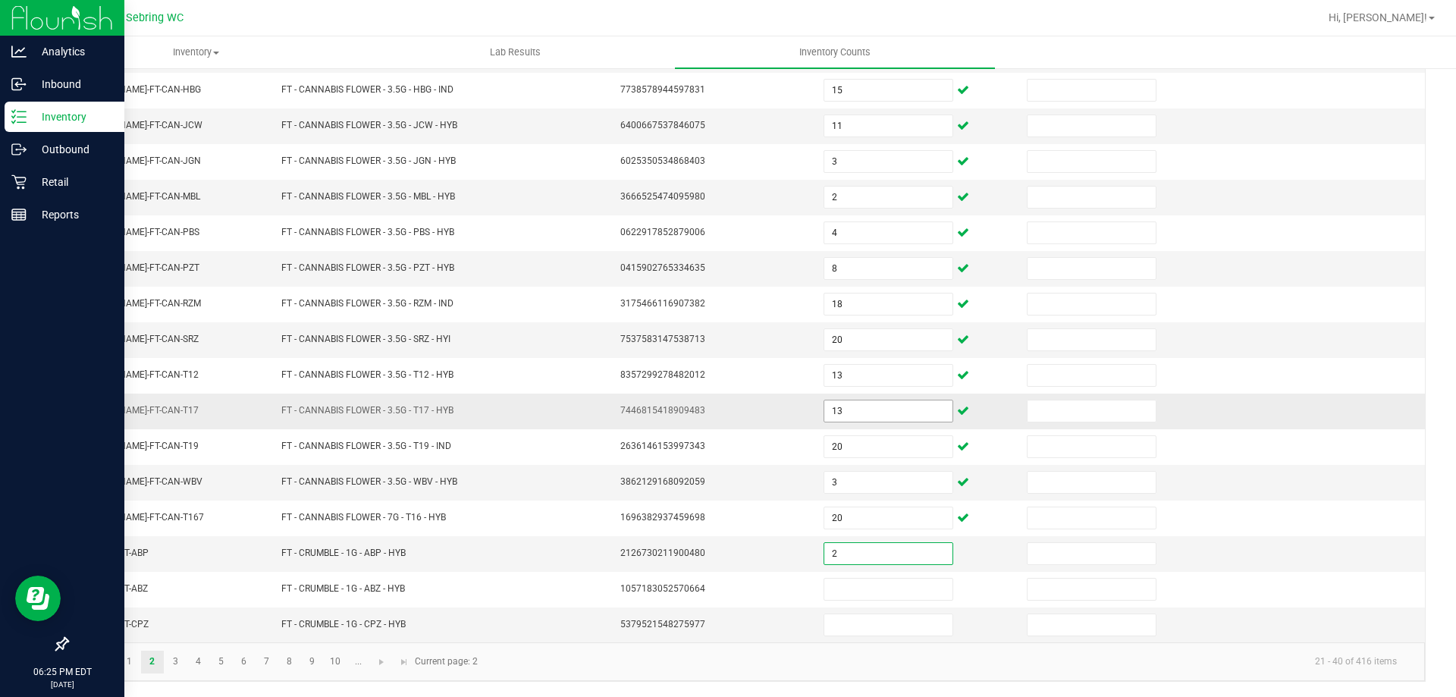
type input "2"
type input "7"
click at [173, 660] on link "3" at bounding box center [176, 662] width 22 height 23
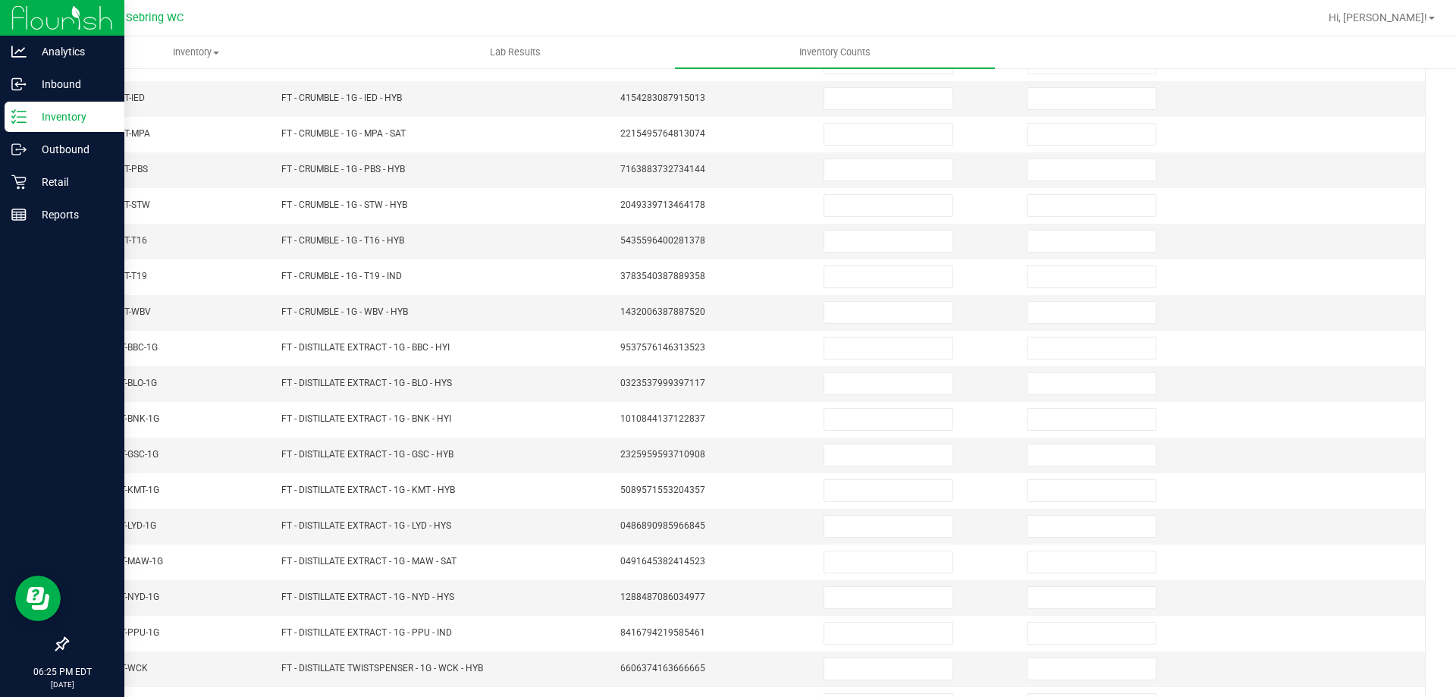
scroll to position [11, 0]
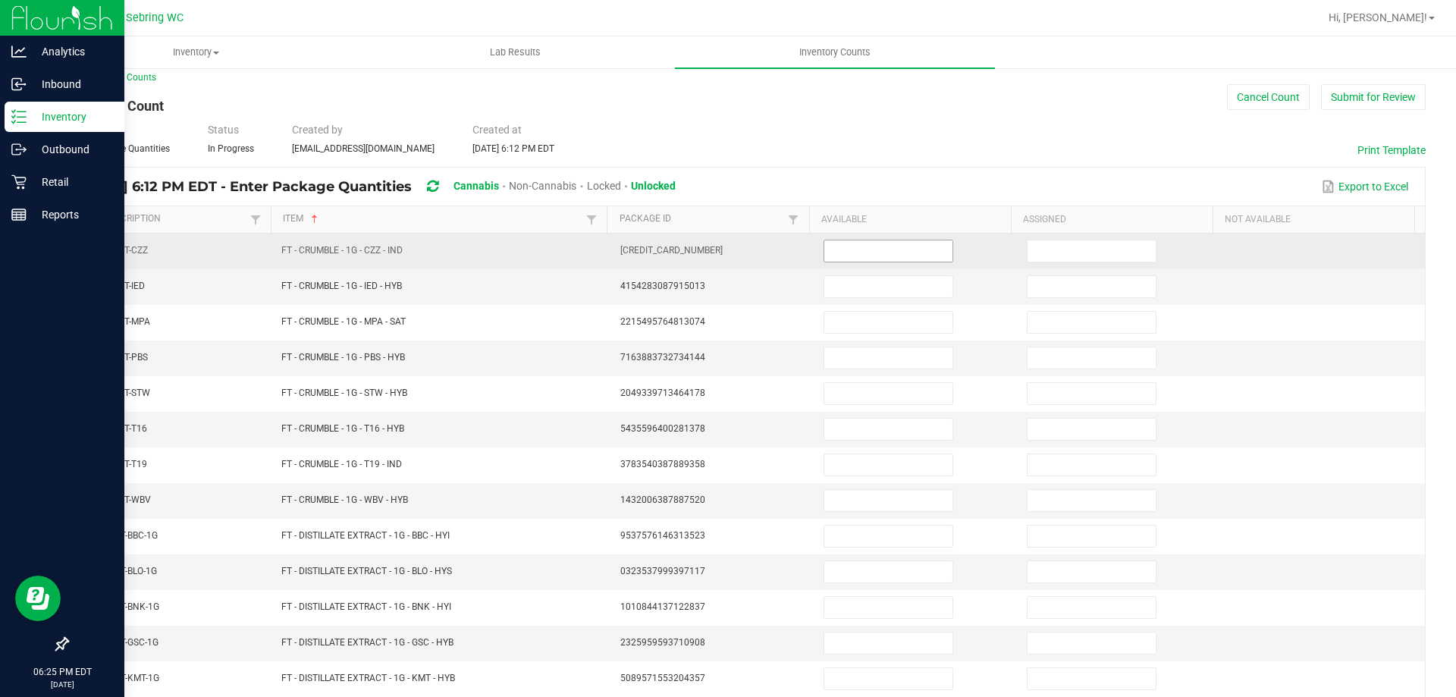
click at [853, 246] on input at bounding box center [888, 250] width 128 height 21
type input "1"
type input "8"
type input "3"
type input "8"
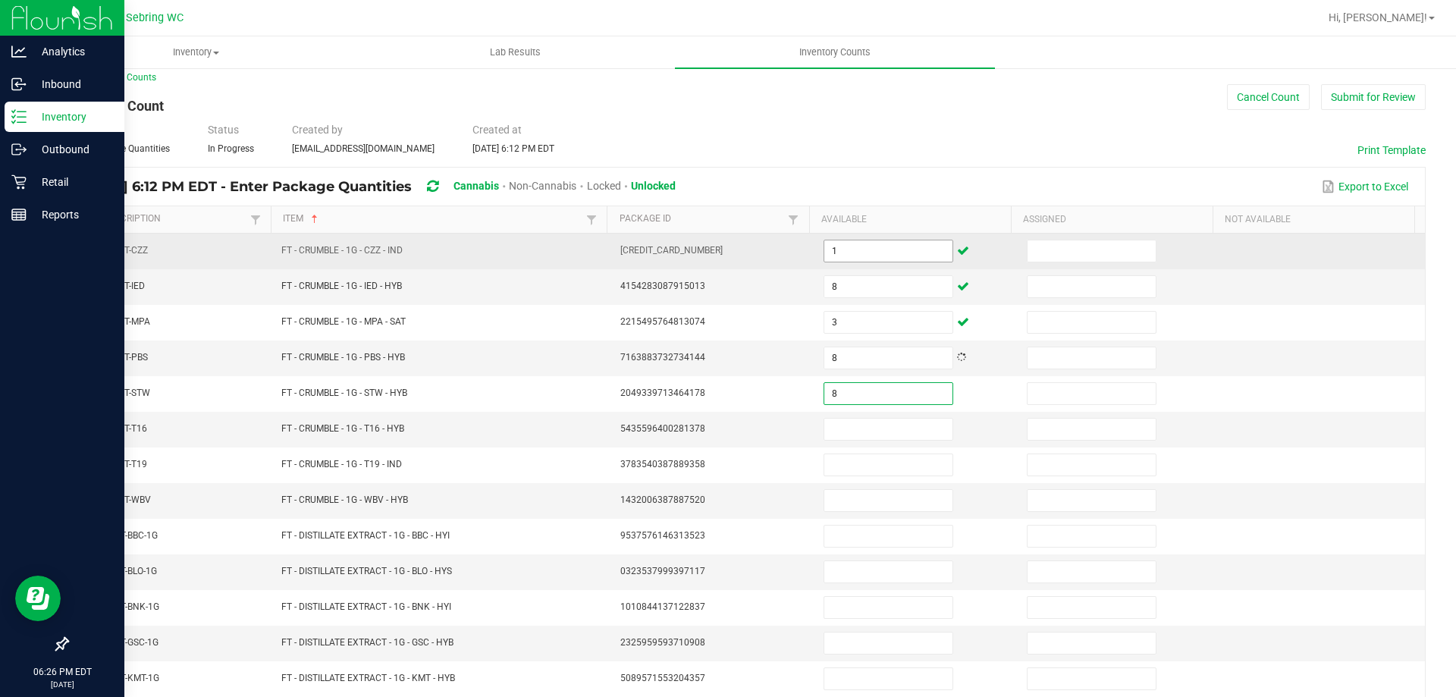
type input "8"
type input "3"
type input "6"
type input "5"
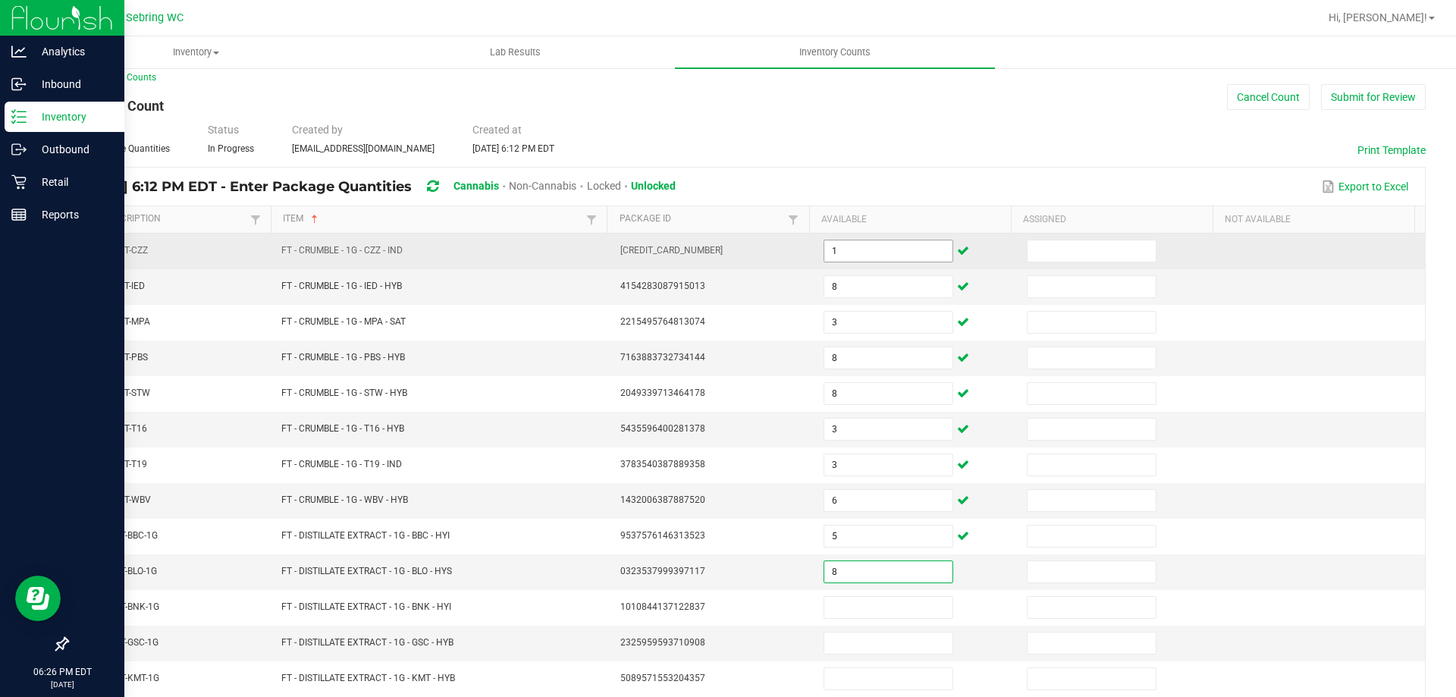
type input "8"
type input "5"
type input "12"
type input "5"
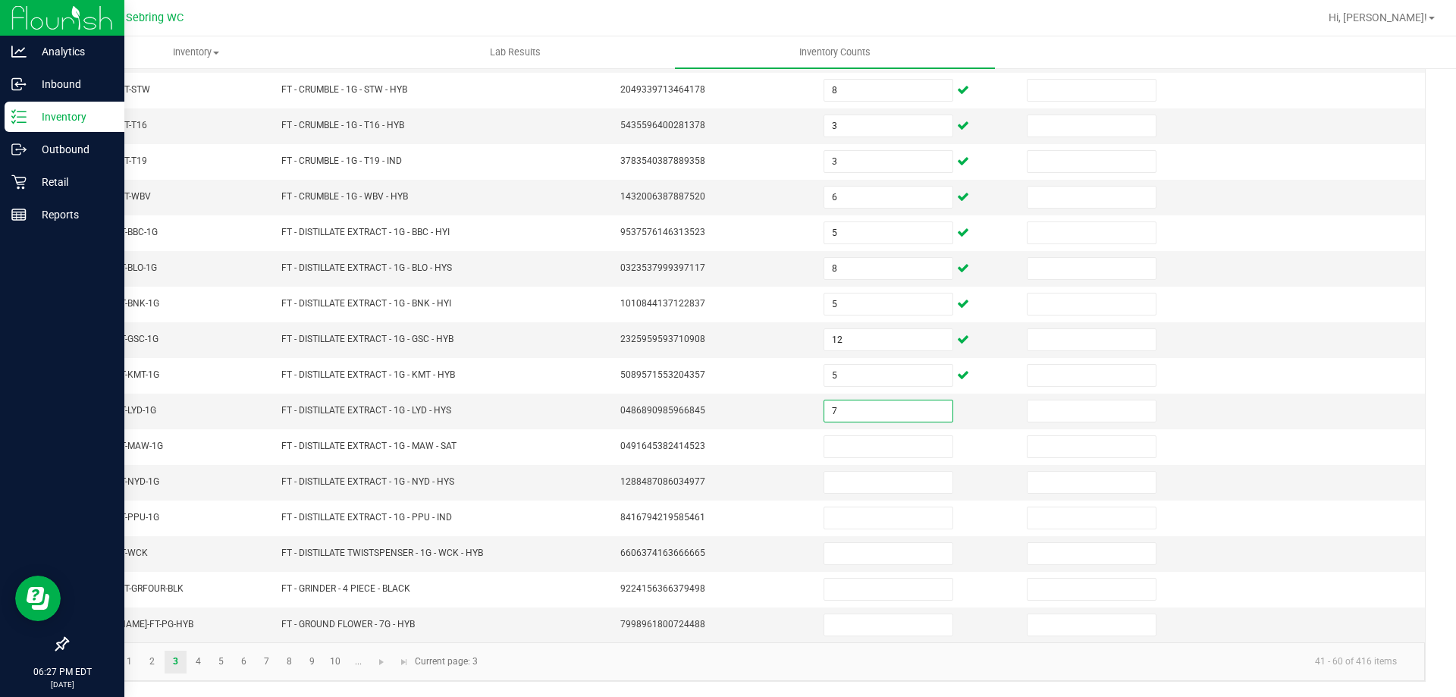
type input "7"
type input "4"
type input "9"
type input "2"
type input "6"
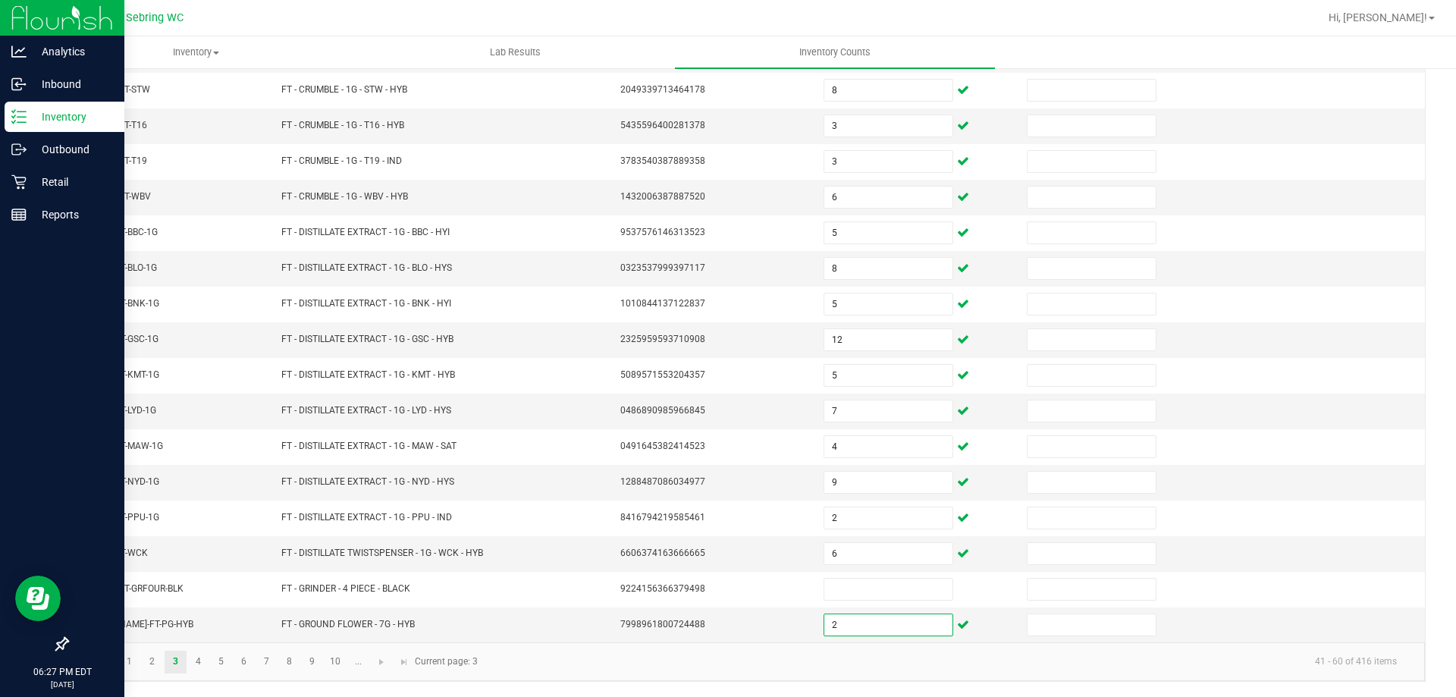
type input "2"
click at [203, 660] on link "4" at bounding box center [198, 662] width 22 height 23
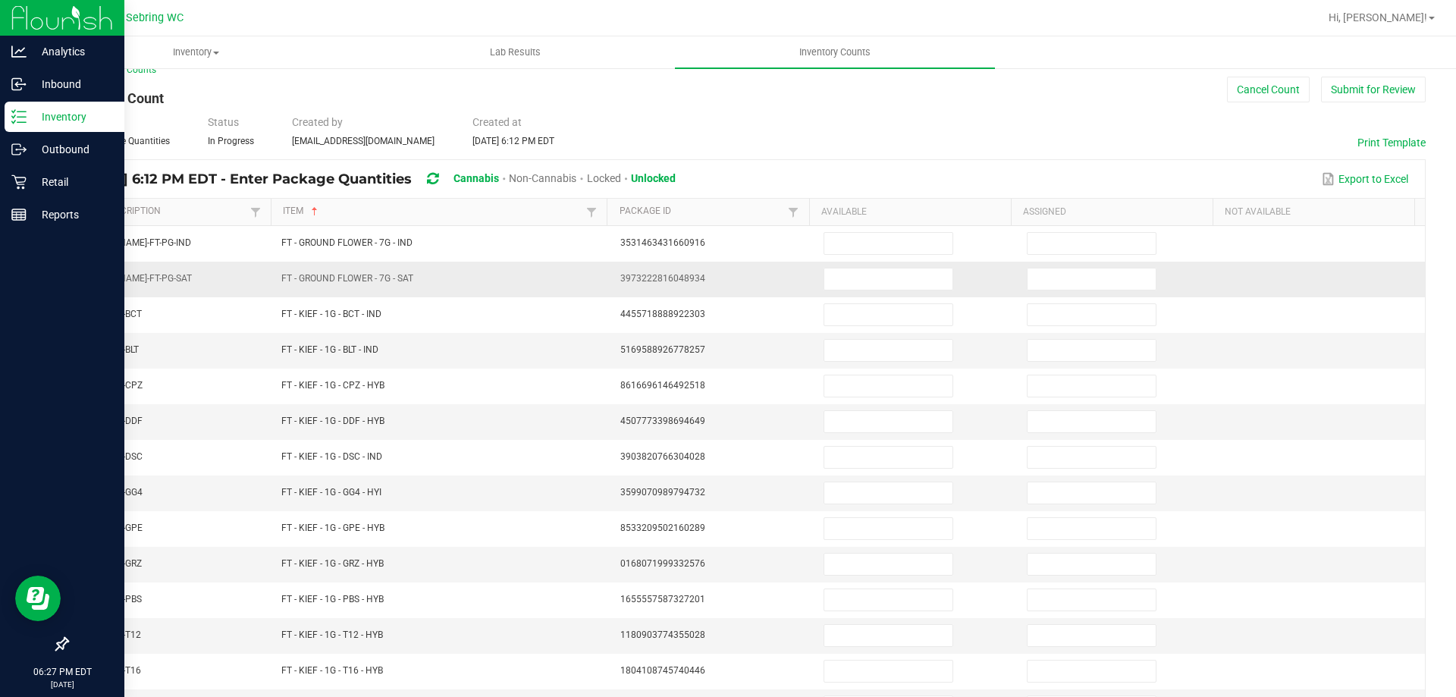
scroll to position [0, 0]
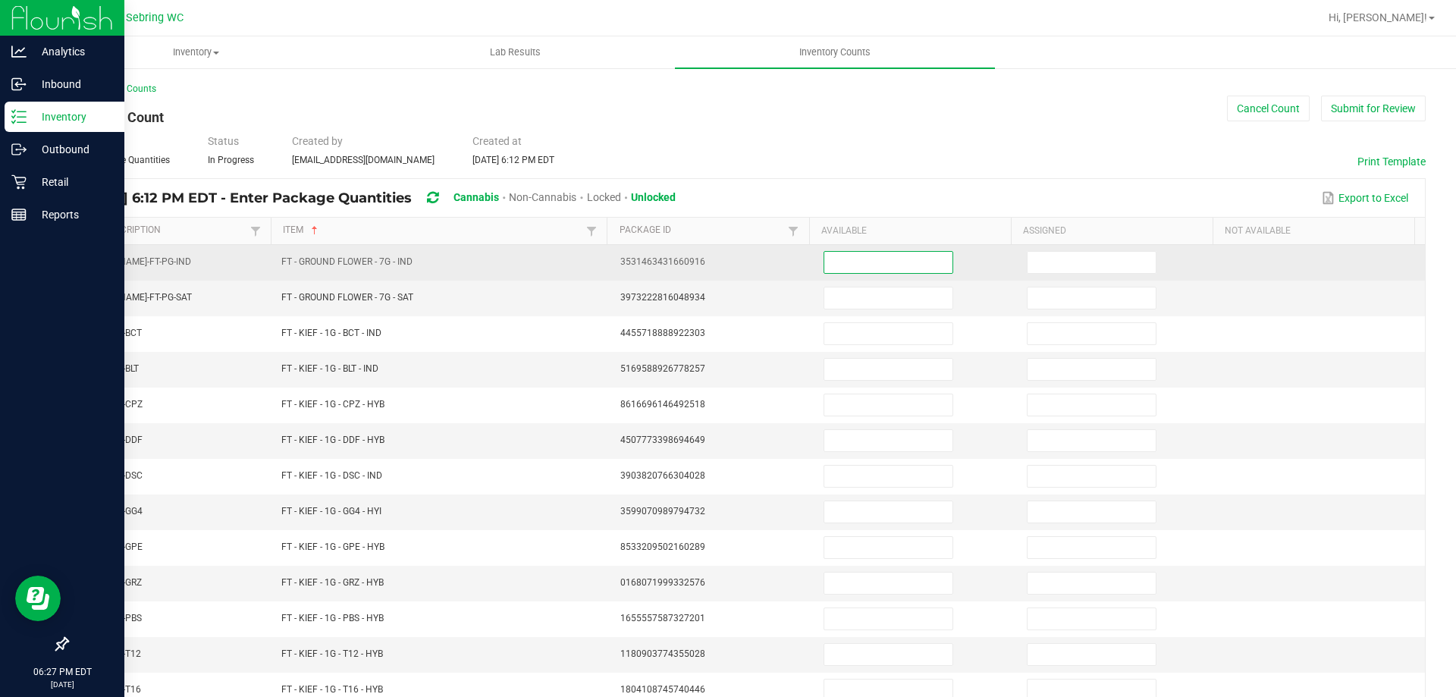
click at [827, 257] on input at bounding box center [888, 262] width 128 height 21
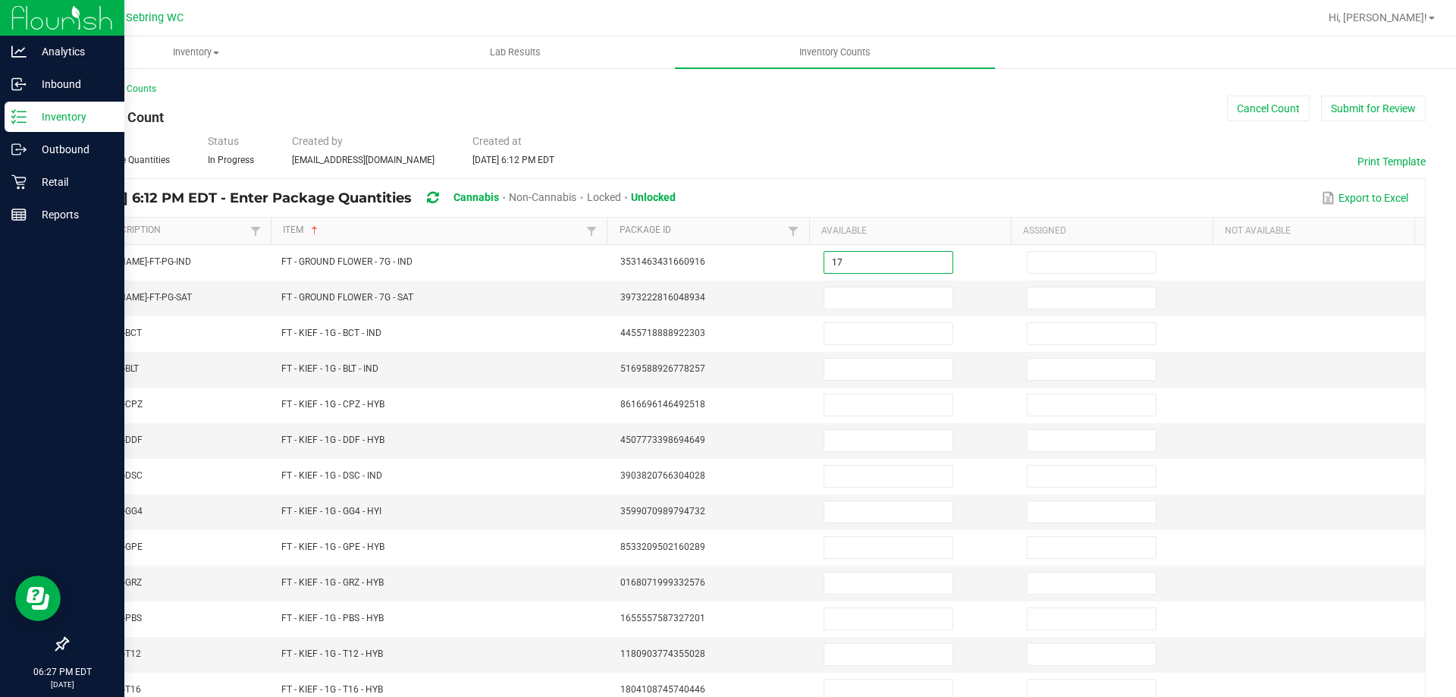
type input "17"
type input "16"
type input "5"
type input "7"
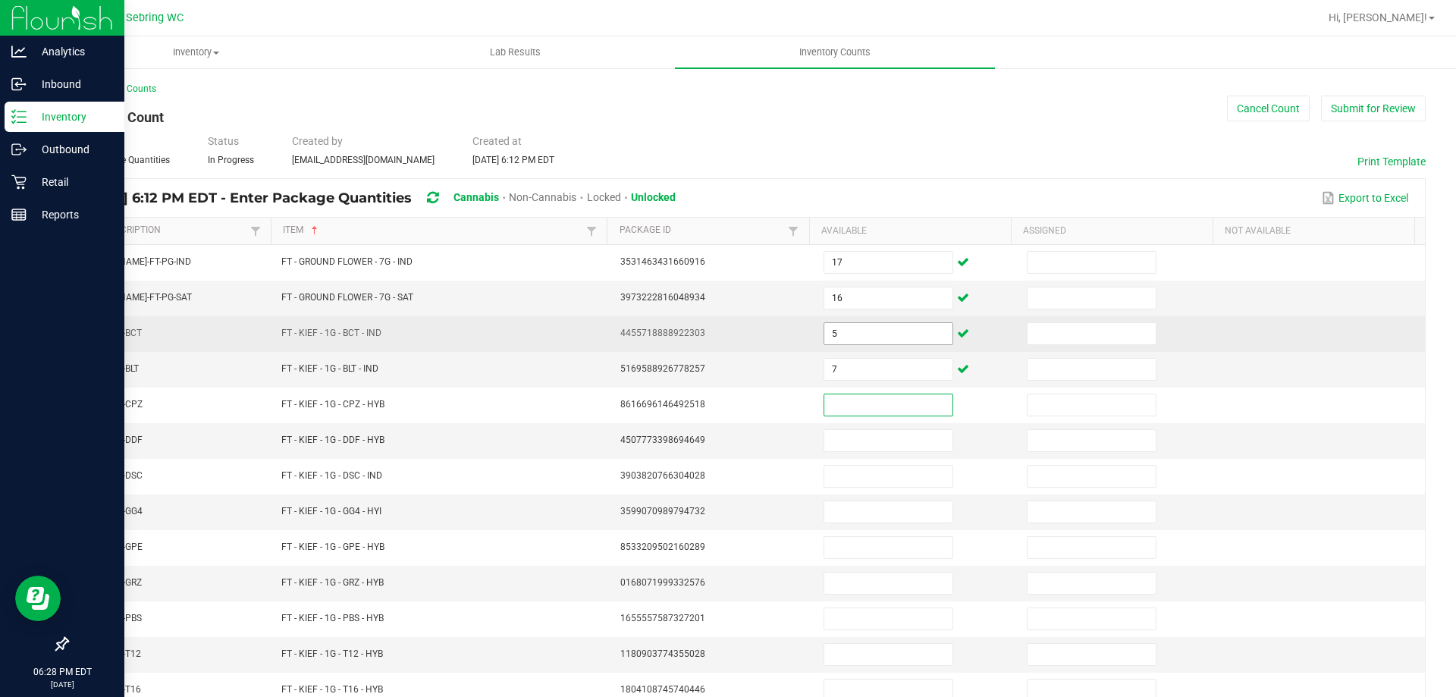
click at [830, 337] on input "5" at bounding box center [888, 333] width 128 height 21
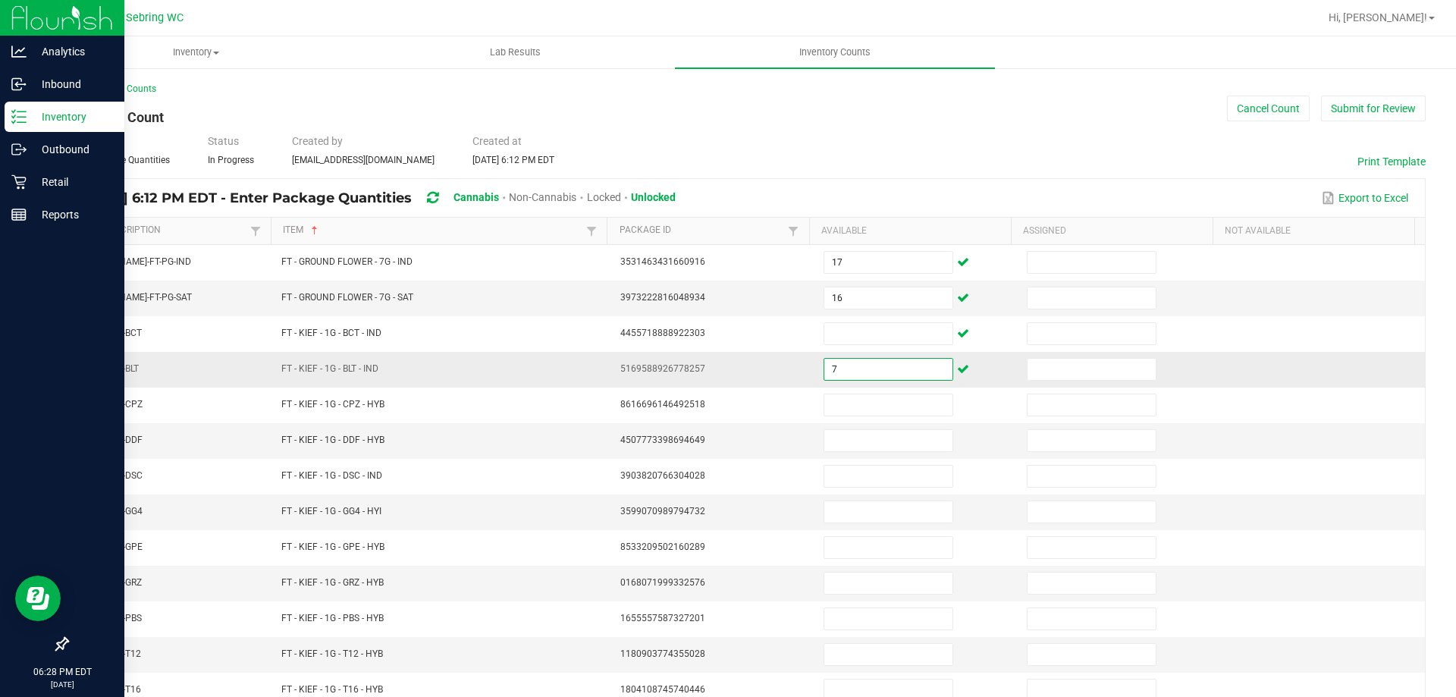
click at [836, 368] on input "7" at bounding box center [888, 369] width 128 height 21
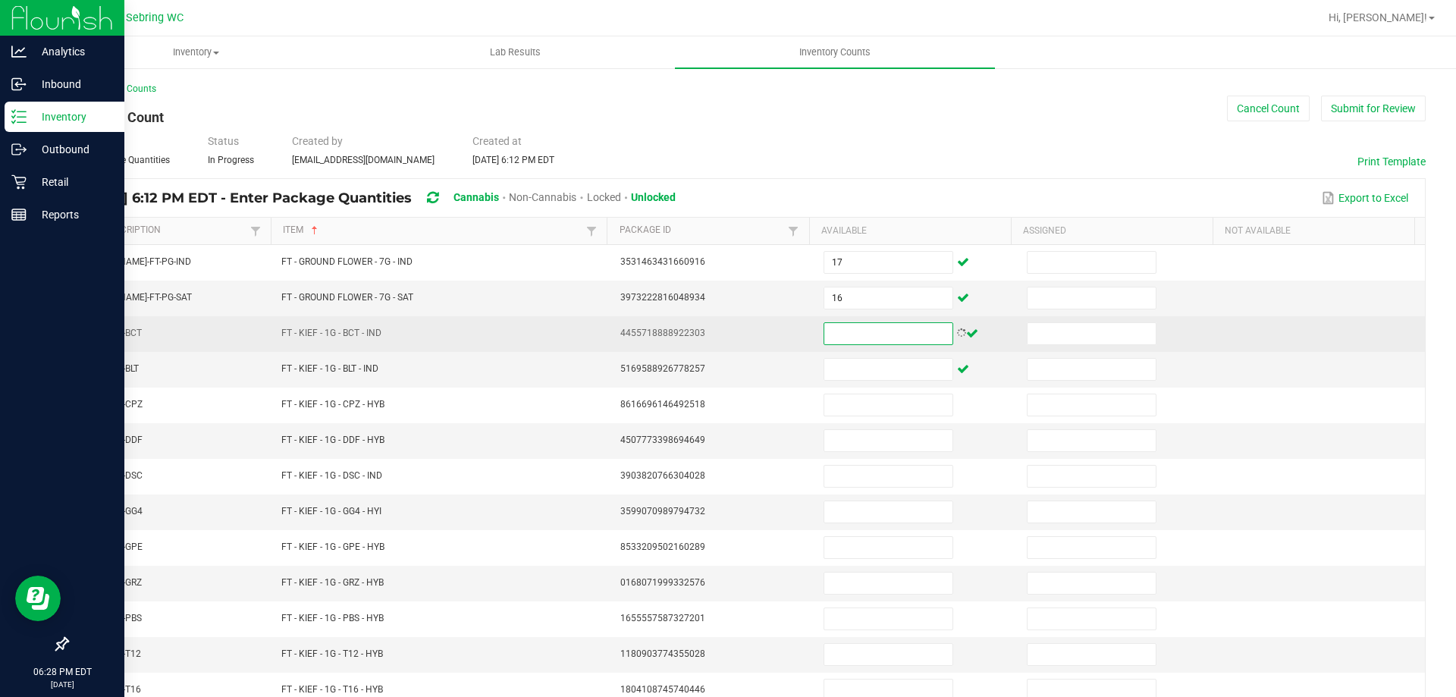
click at [826, 338] on input at bounding box center [888, 333] width 128 height 21
type input "8"
type input "5"
type input "7"
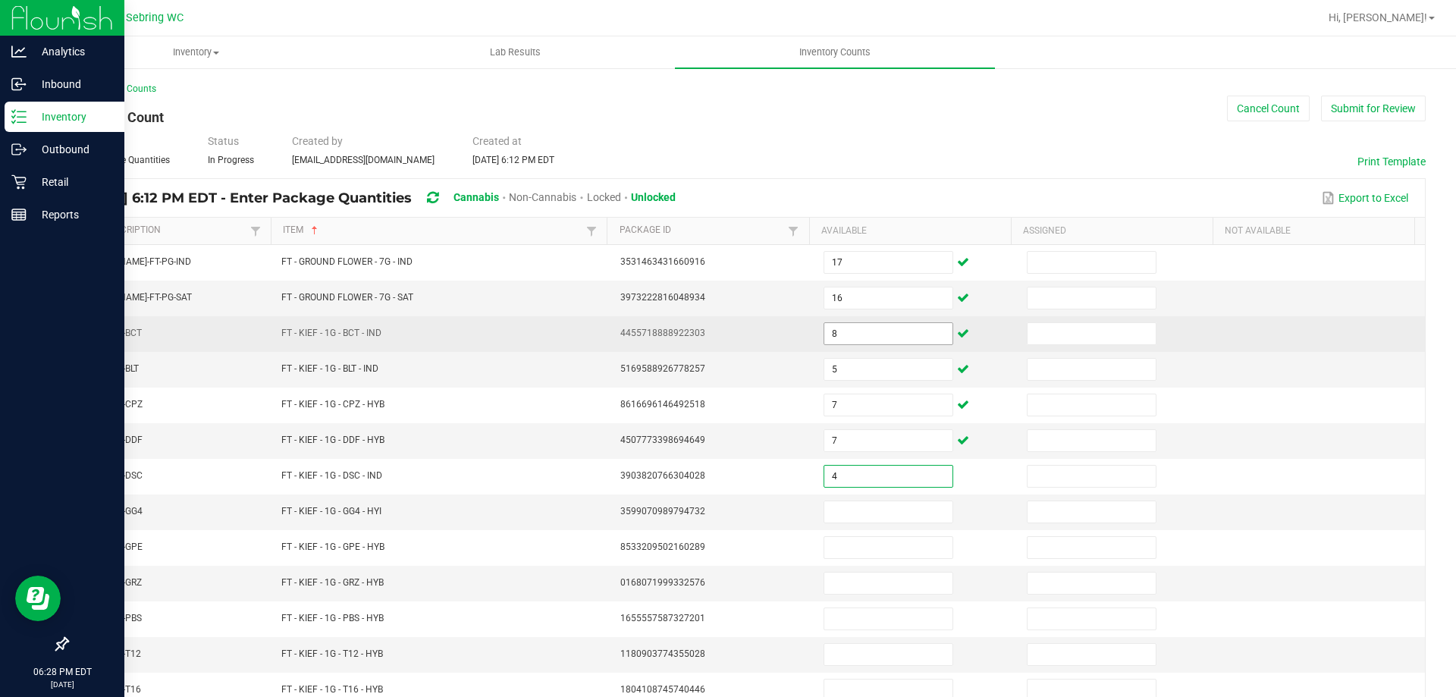
type input "4"
type input "5"
type input "3"
type input "7"
type input "2"
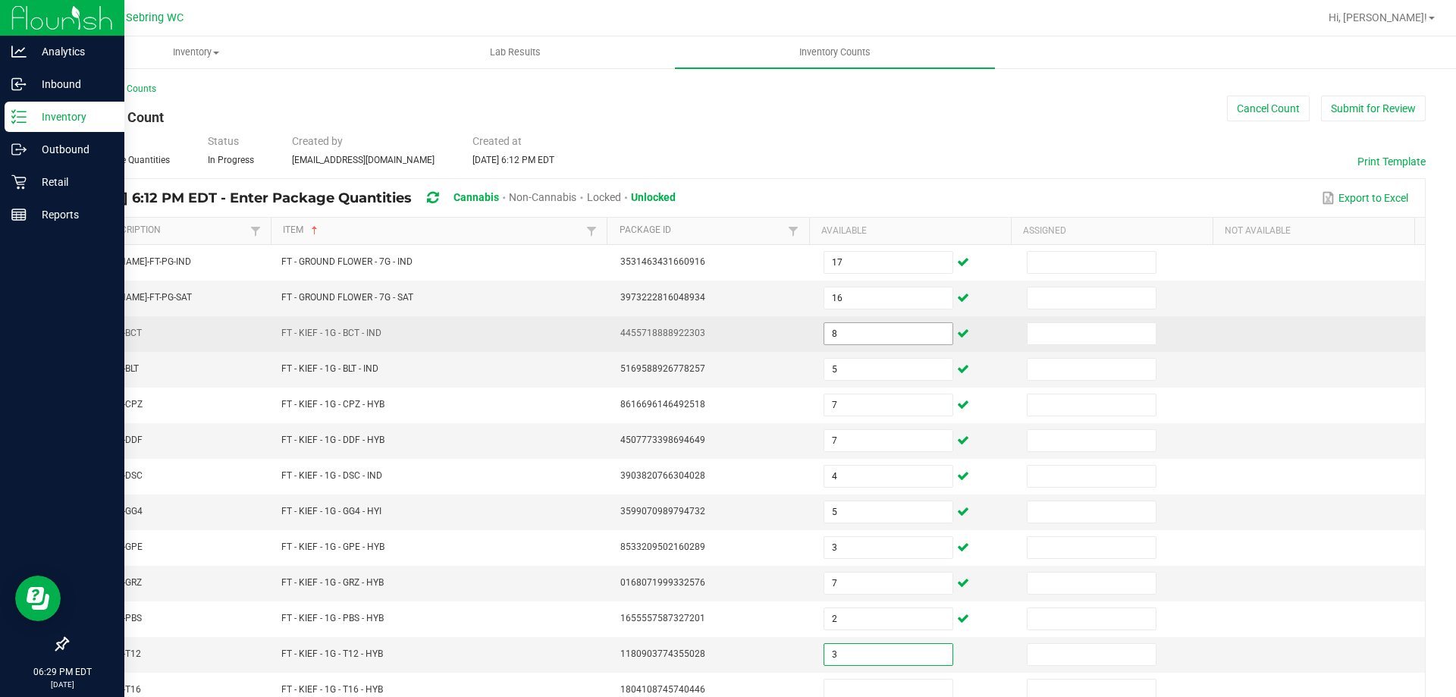
type input "3"
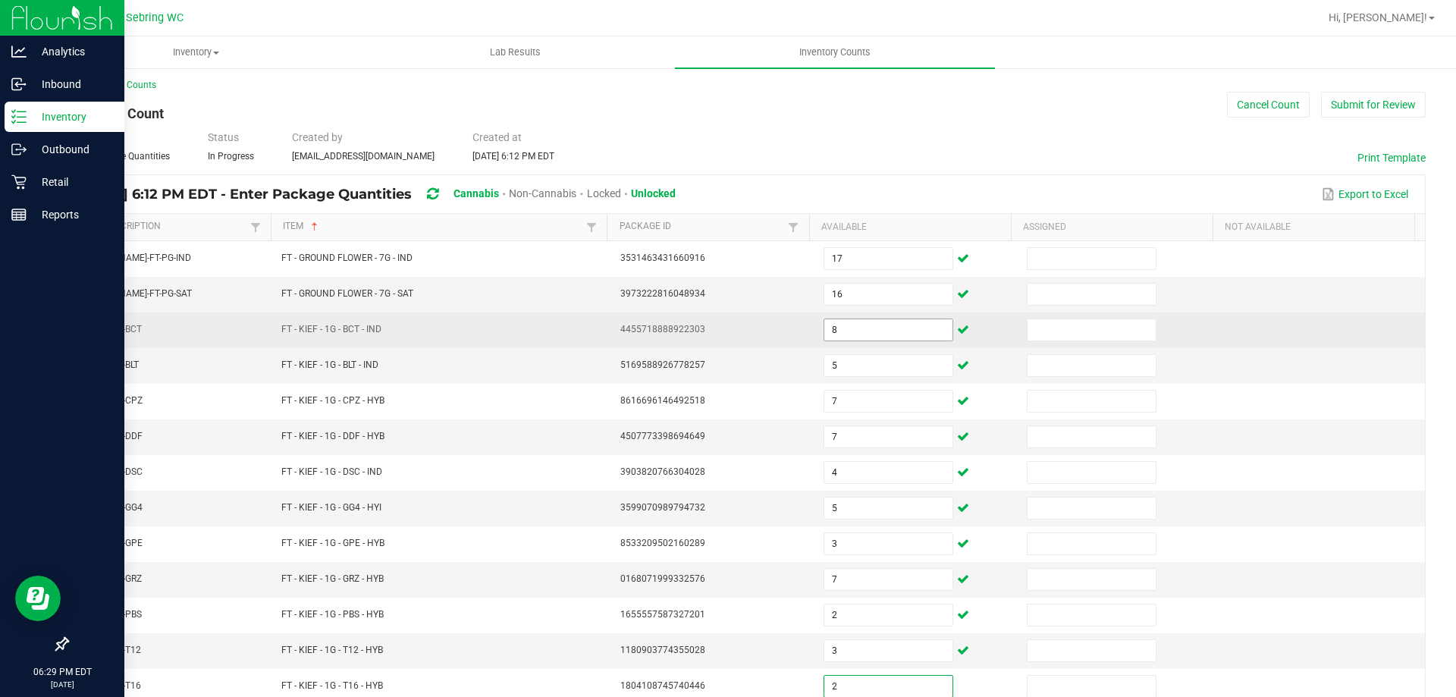
type input "2"
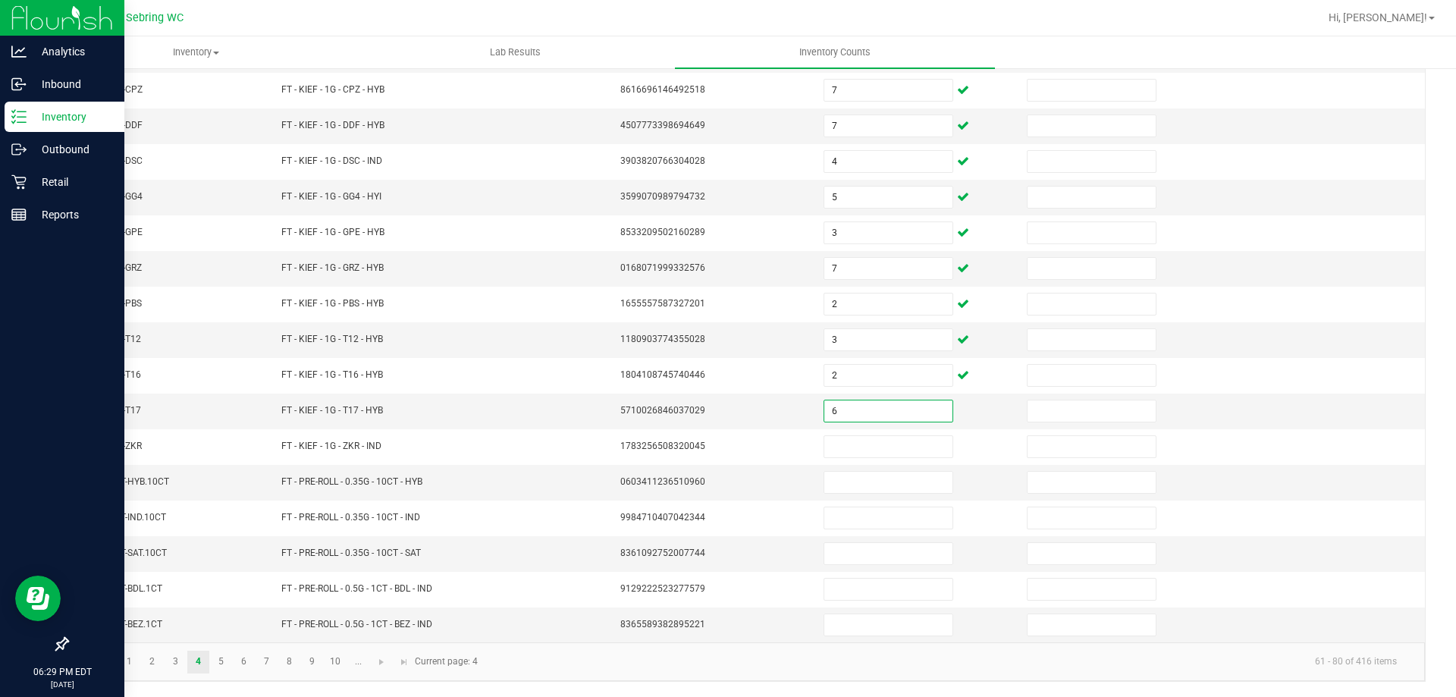
type input "6"
type input "1"
type input "4"
type input "20"
type input "11"
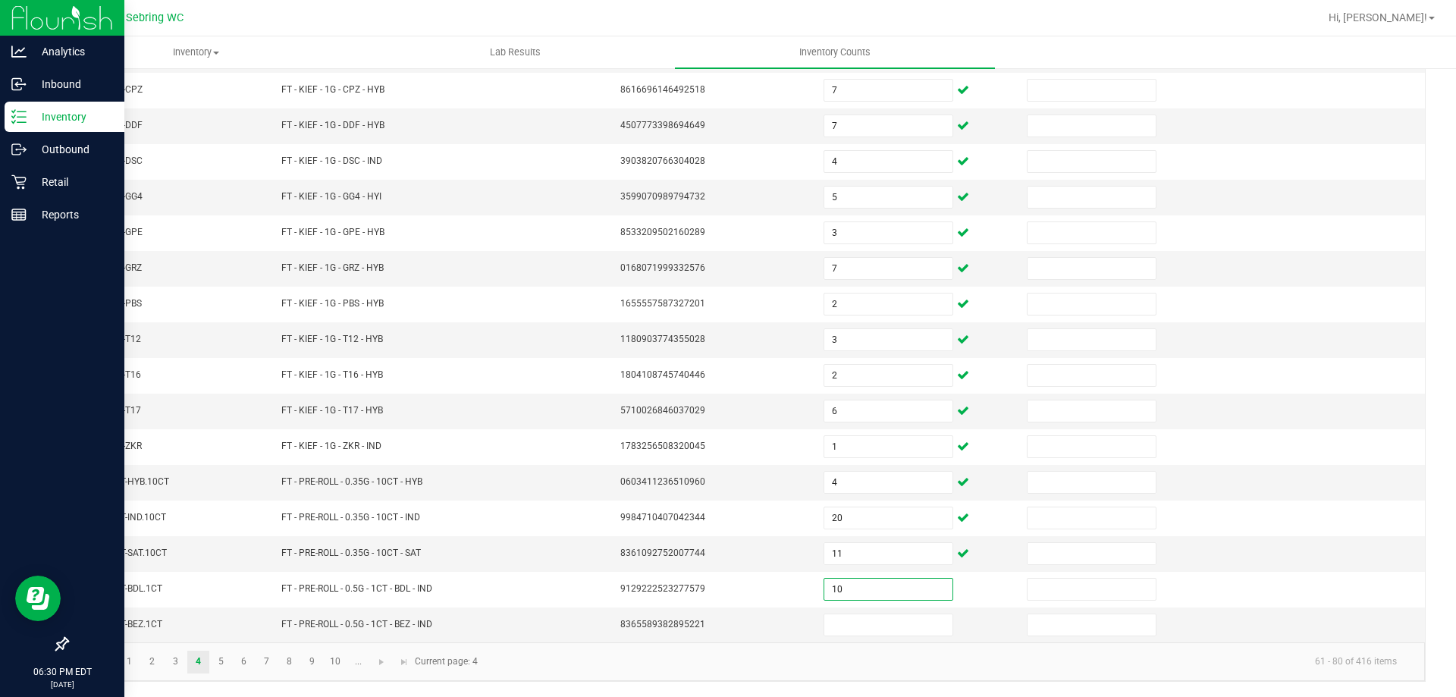
type input "10"
type input "15"
click at [230, 665] on link "5" at bounding box center [221, 662] width 22 height 23
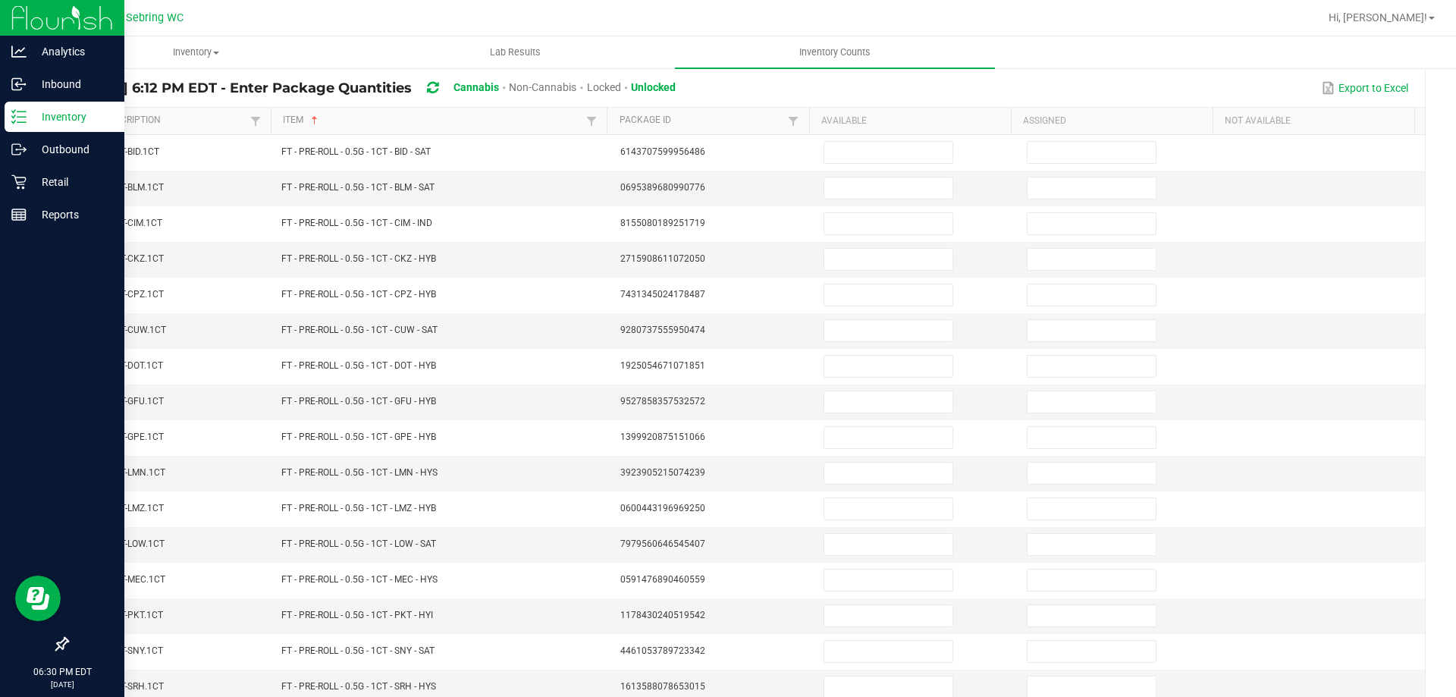
scroll to position [0, 0]
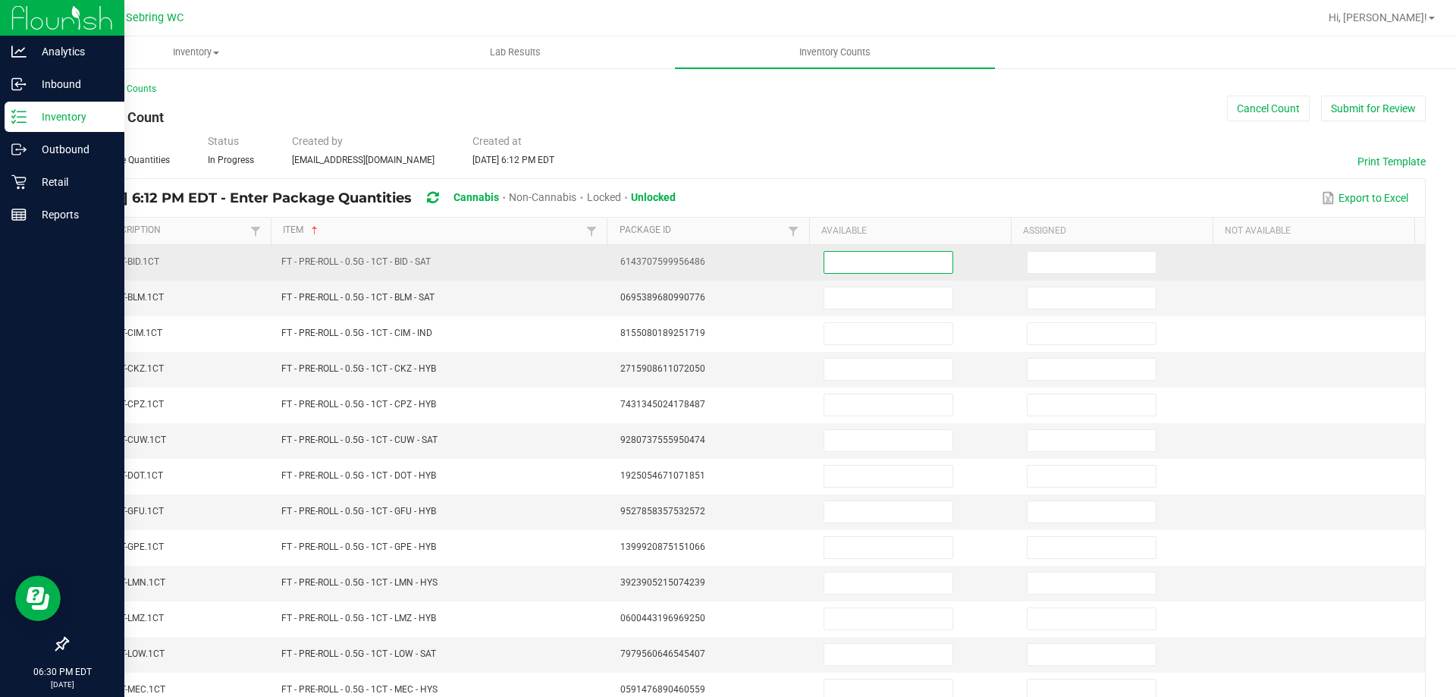
click at [855, 261] on input at bounding box center [888, 262] width 128 height 21
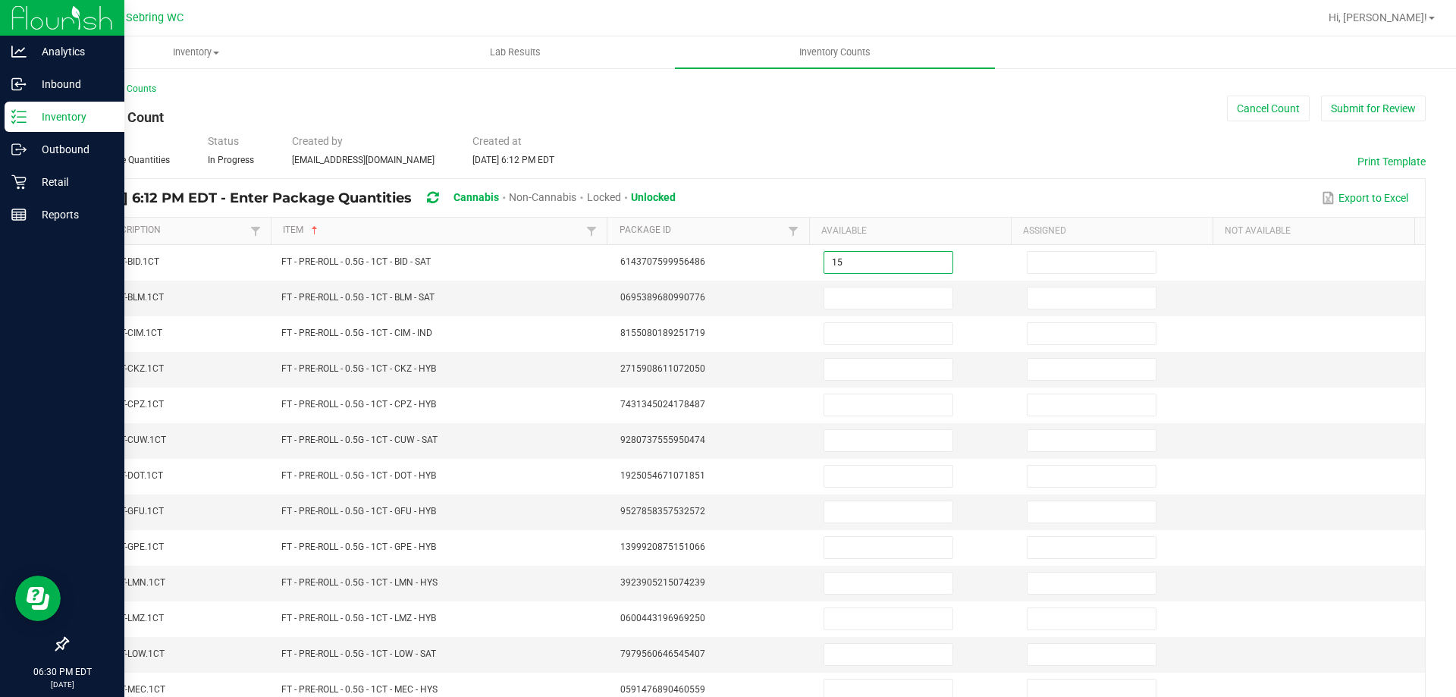
type input "15"
type input "5"
type input "22"
type input "14"
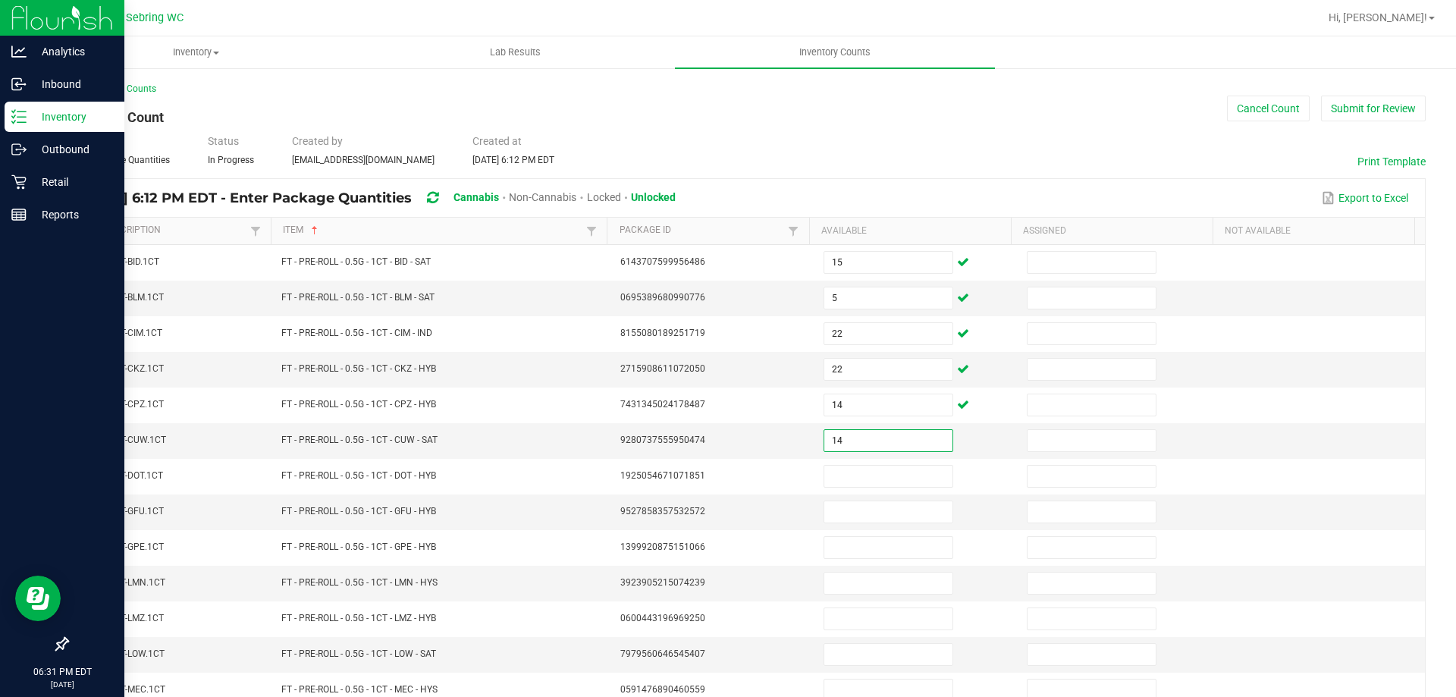
type input "14"
type input "11"
type input "18"
type input "23"
type input "20"
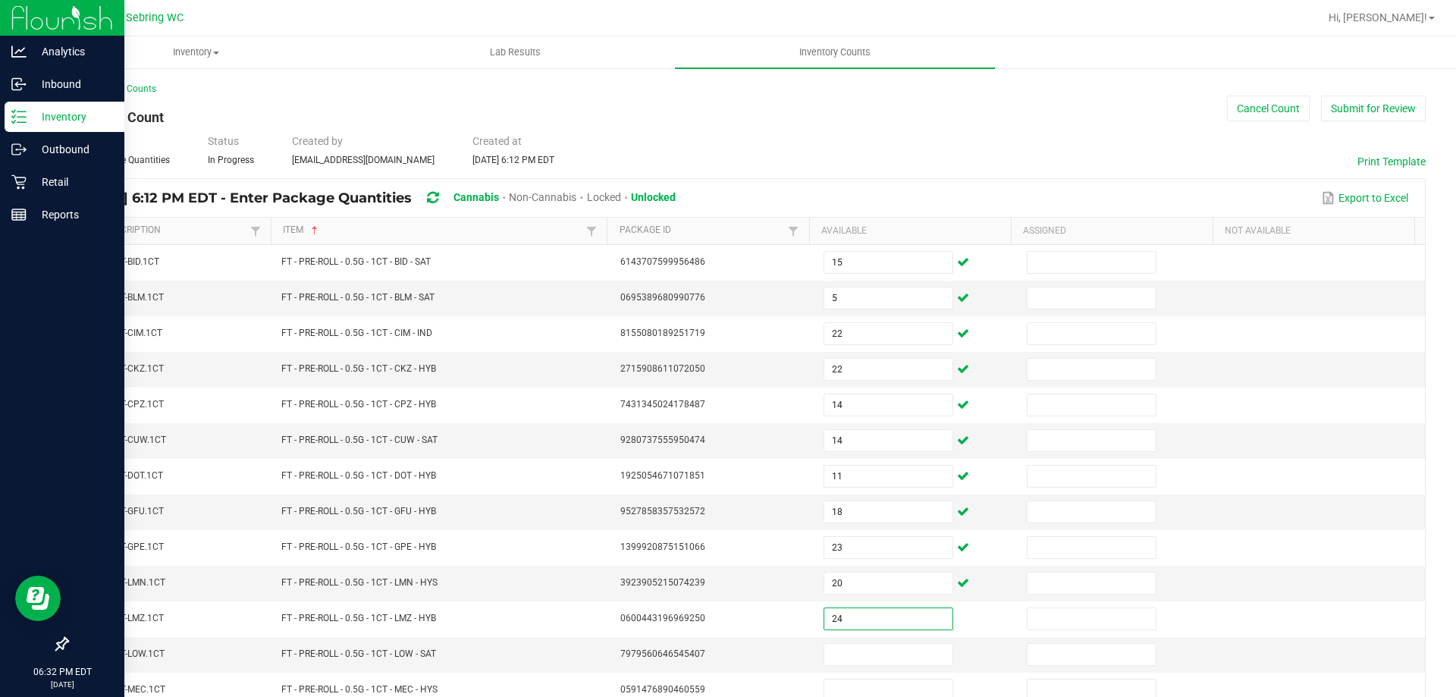
type input "24"
type input "17"
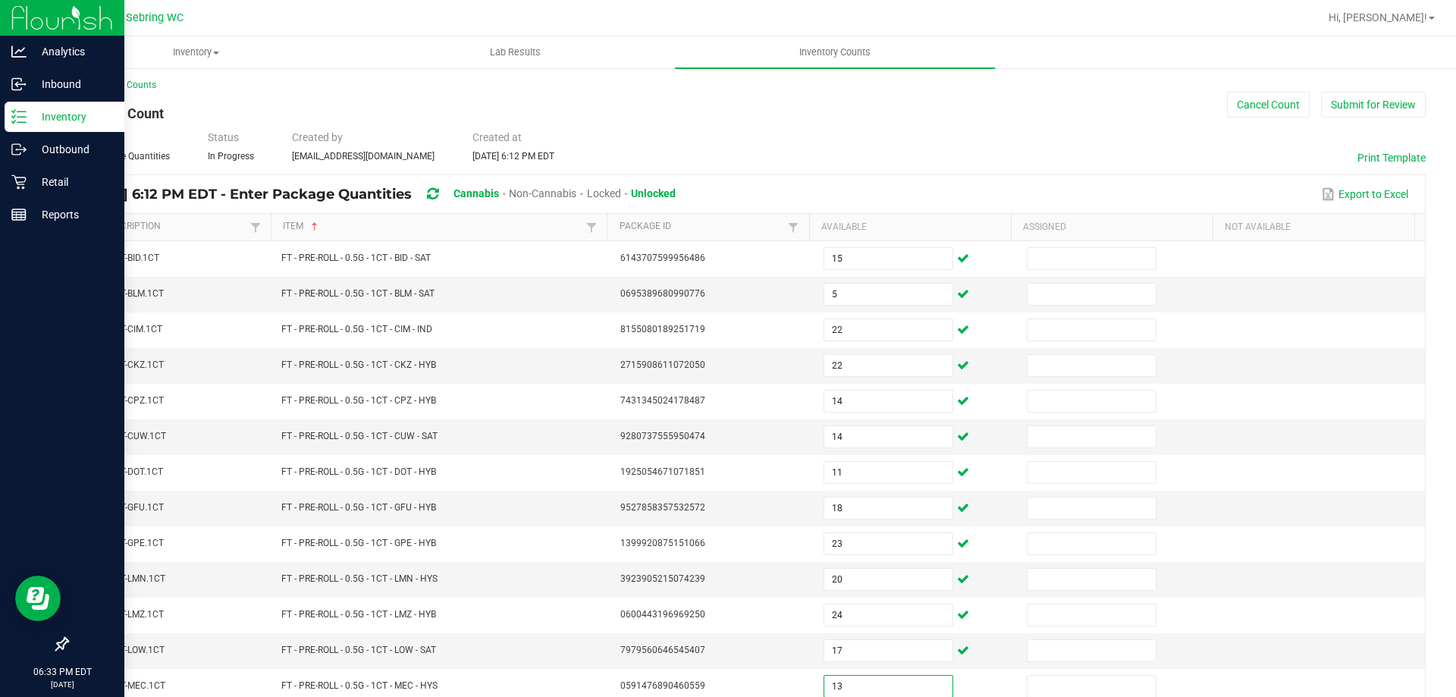
type input "13"
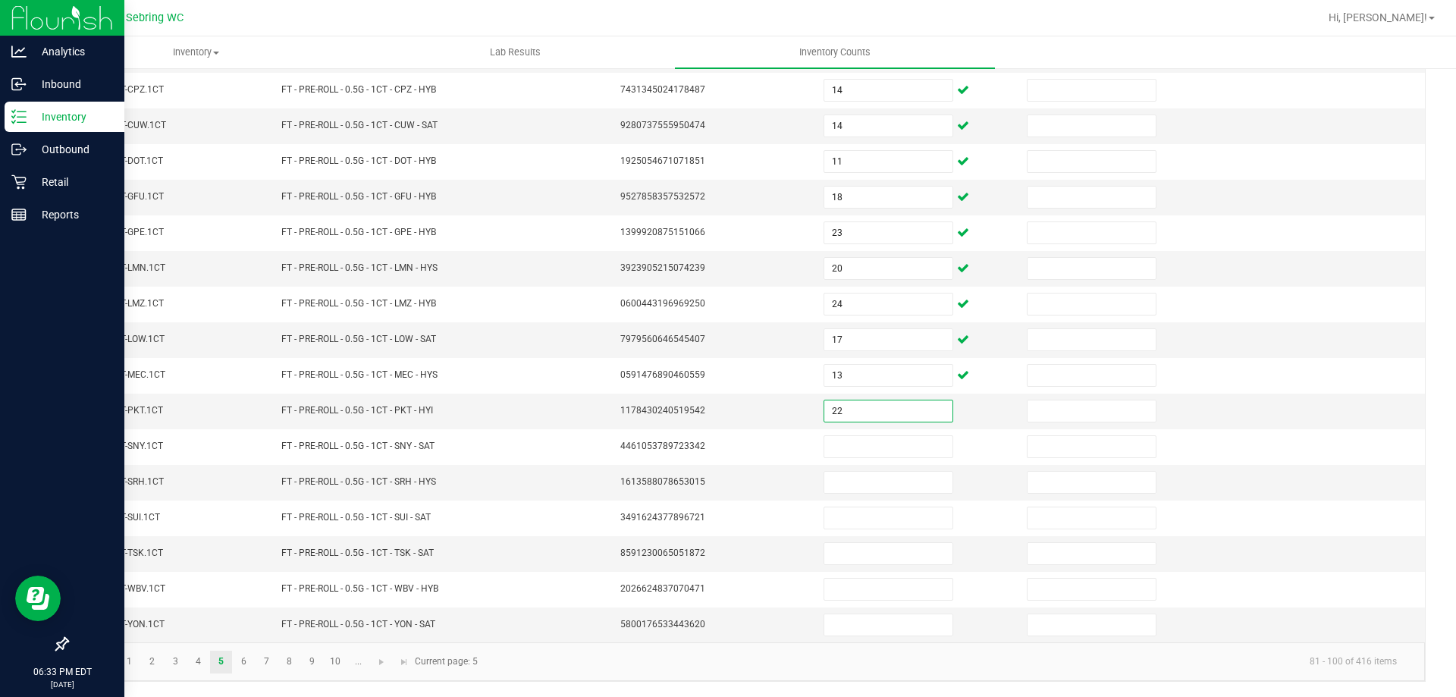
type input "22"
type input "7"
type input "12"
type input "10"
type input "7"
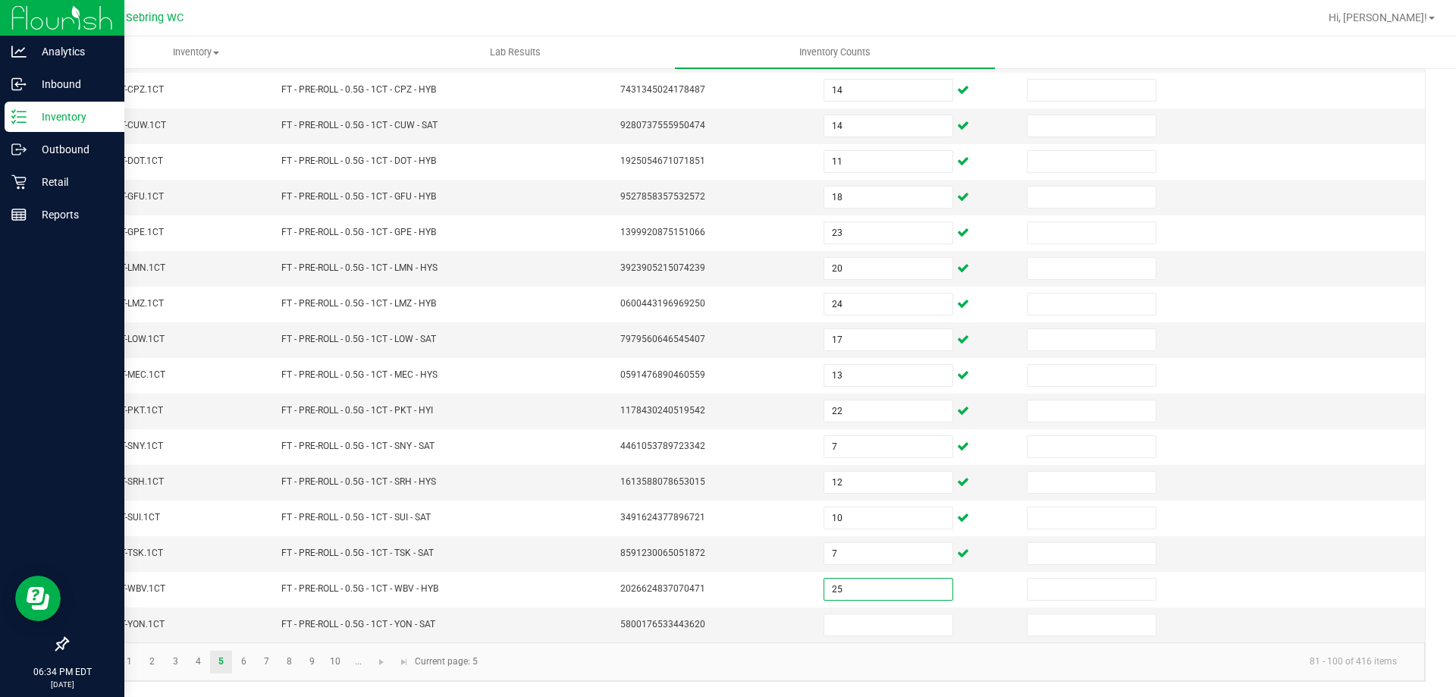
type input "25"
type input "24"
click at [244, 667] on link "6" at bounding box center [244, 662] width 22 height 23
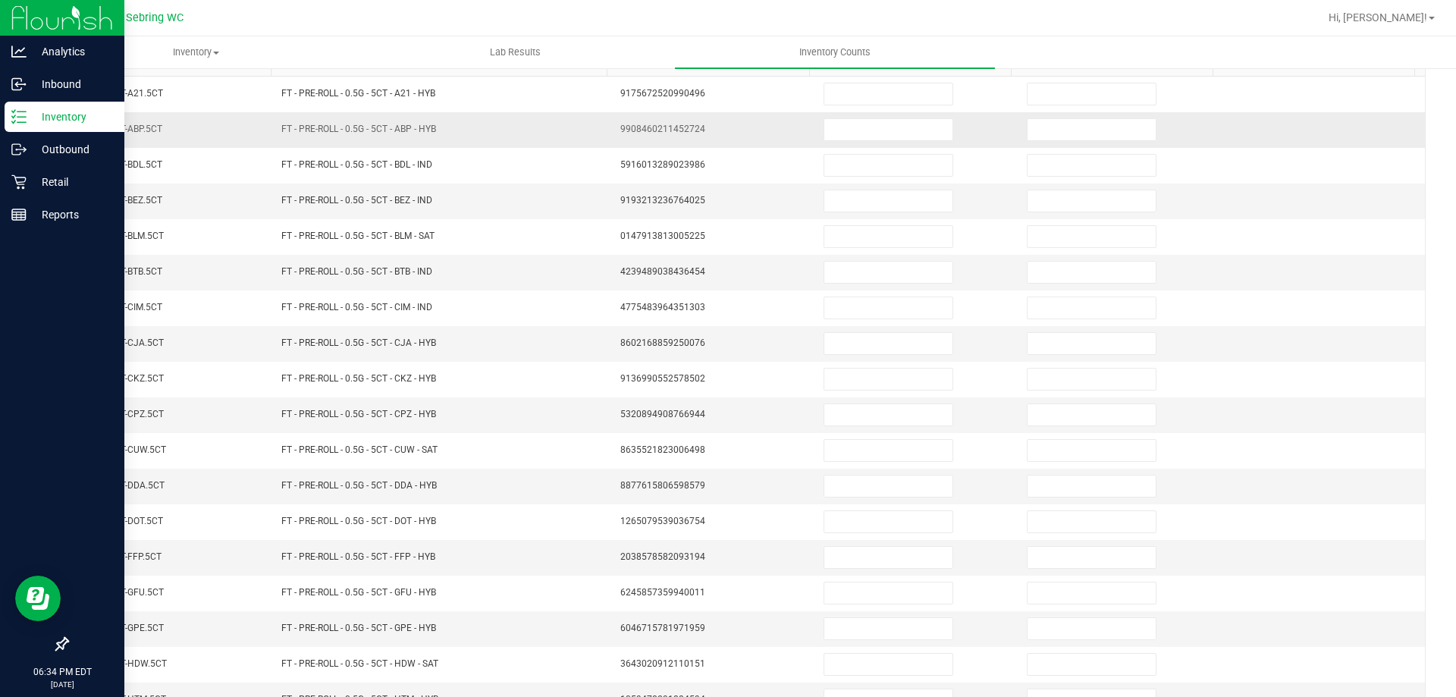
scroll to position [0, 0]
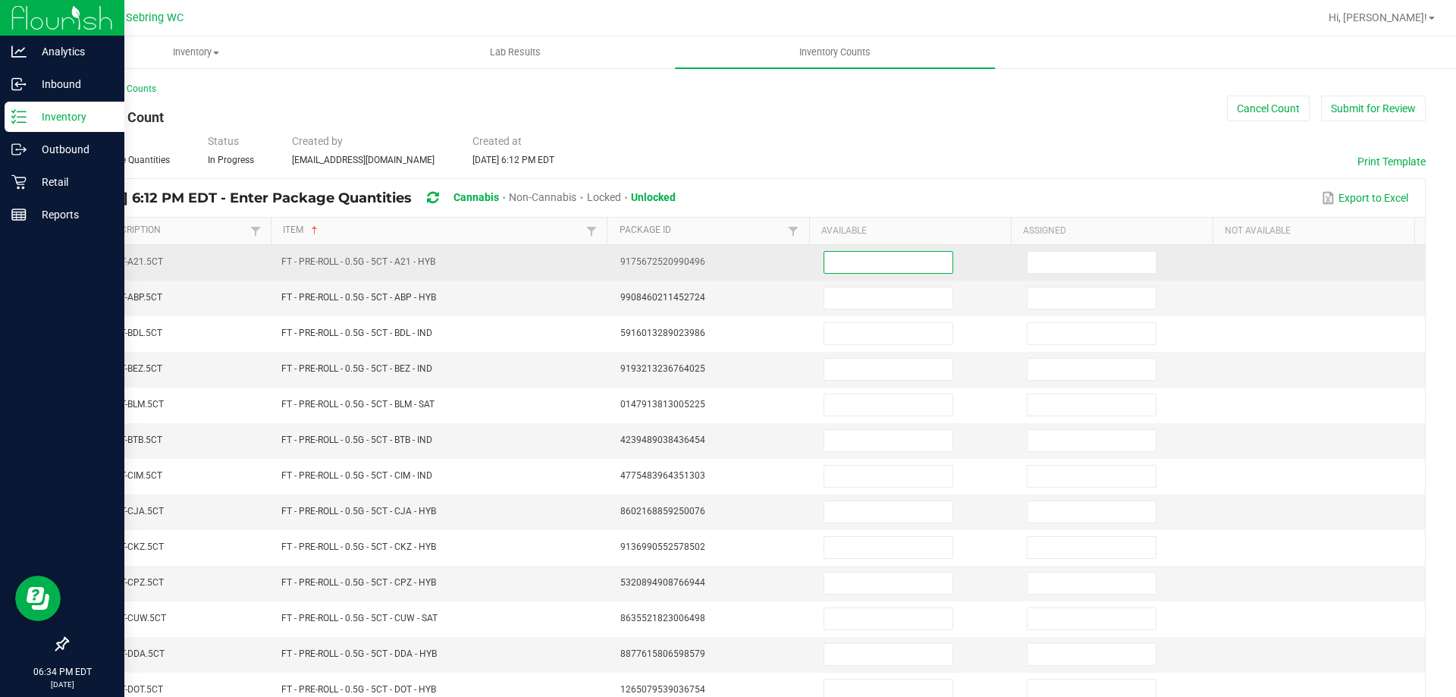
click at [852, 266] on input at bounding box center [888, 262] width 128 height 21
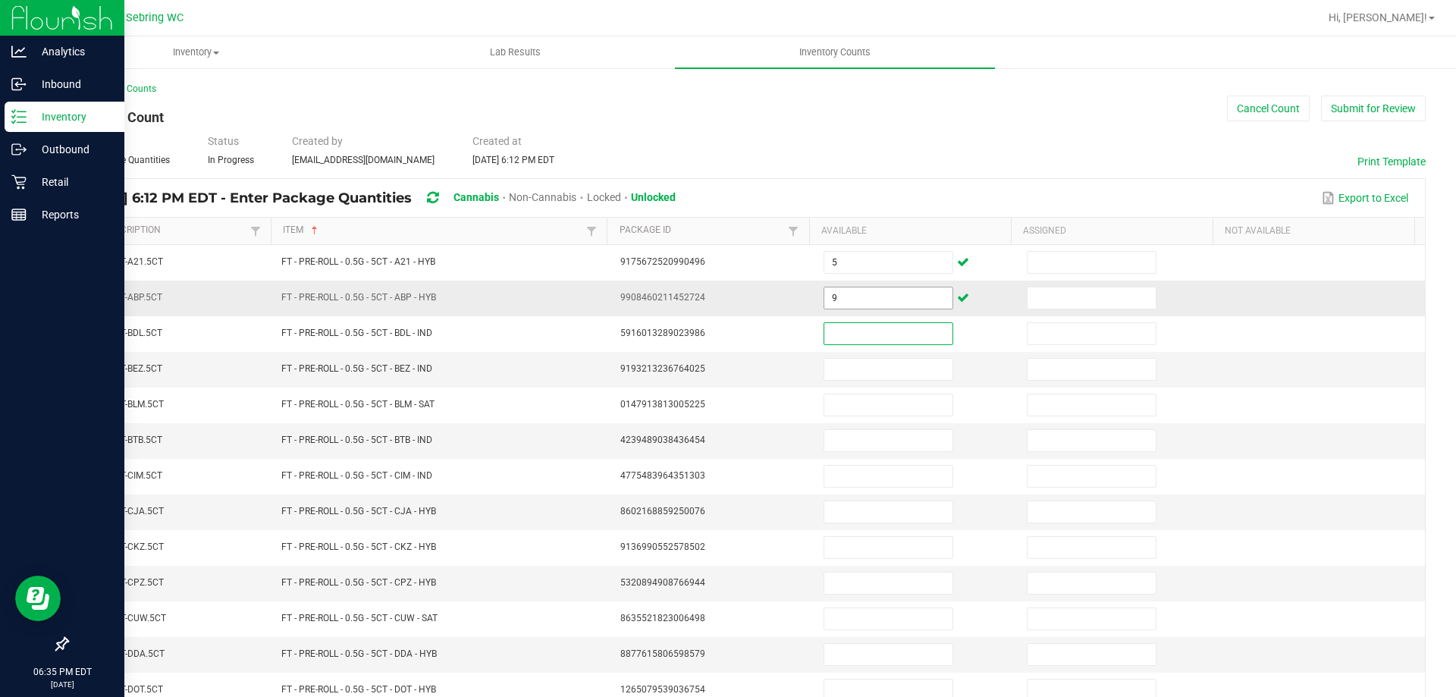
click at [834, 303] on input "9" at bounding box center [888, 297] width 128 height 21
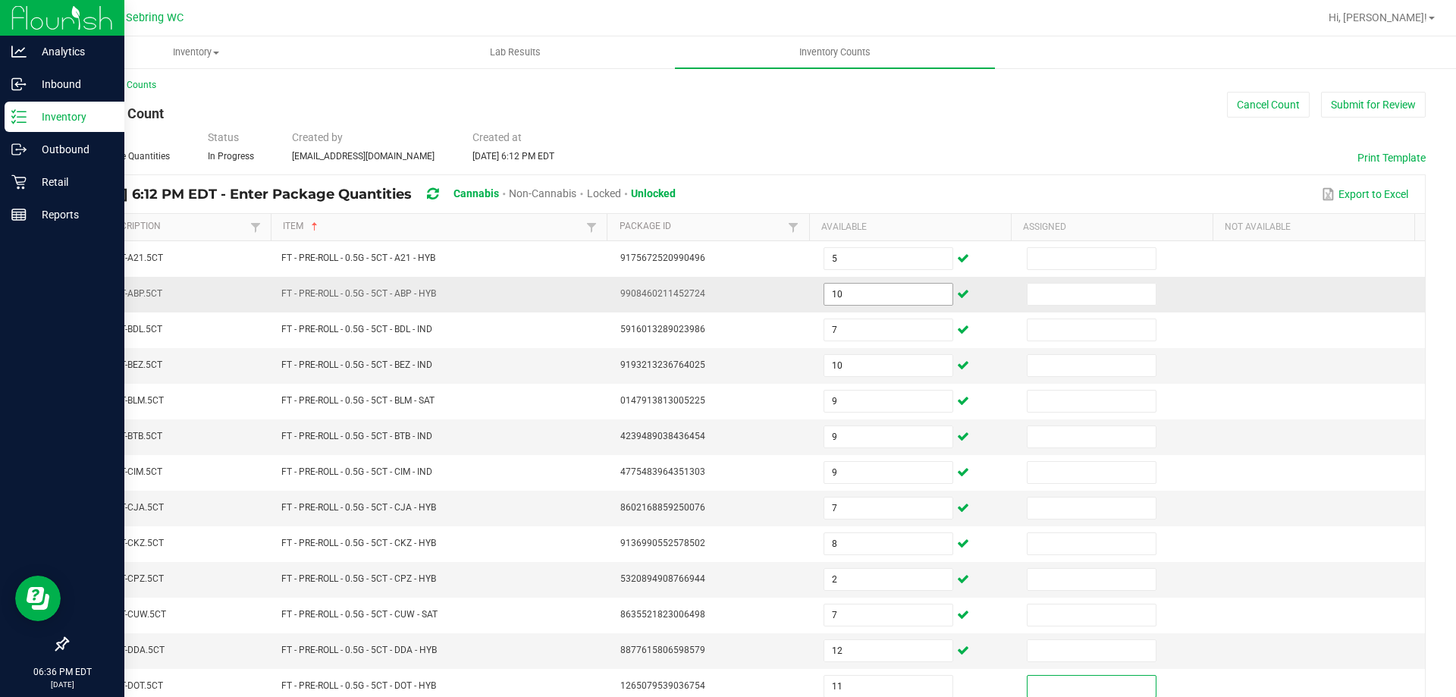
scroll to position [315, 0]
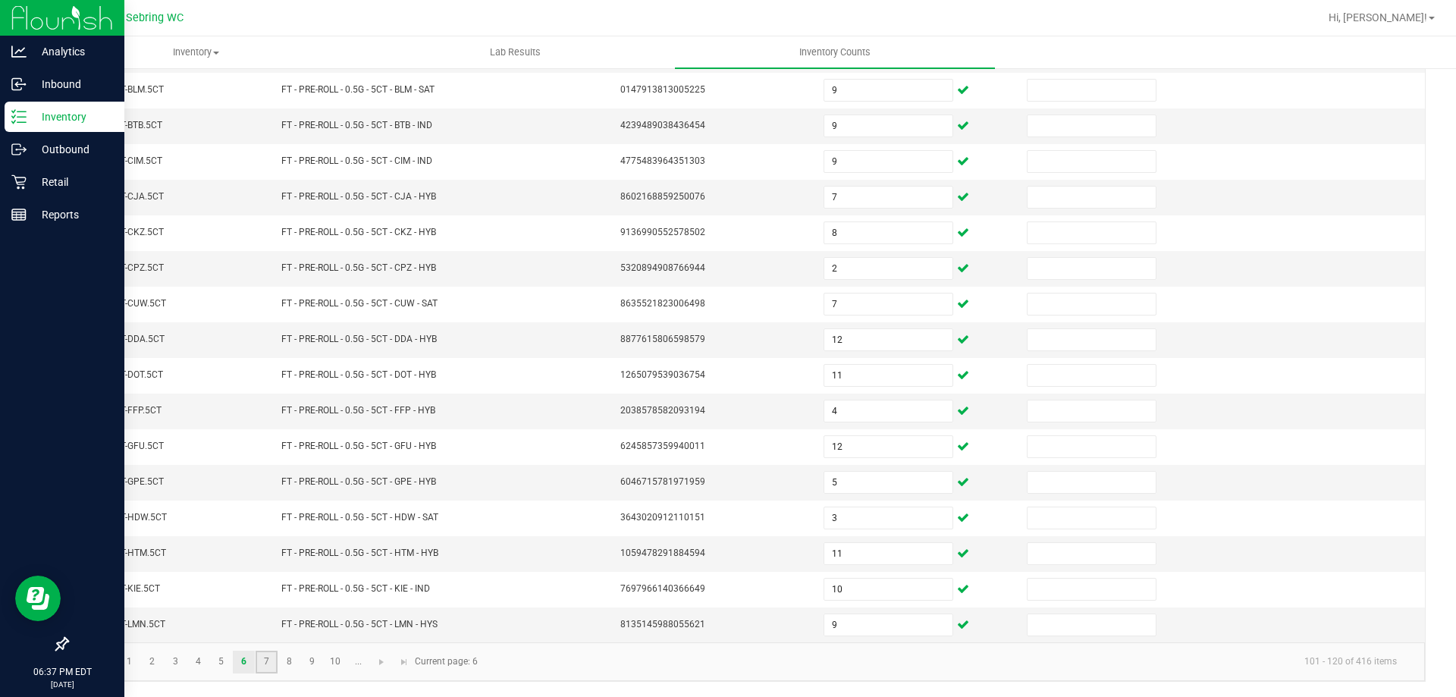
click at [271, 664] on link "7" at bounding box center [267, 662] width 22 height 23
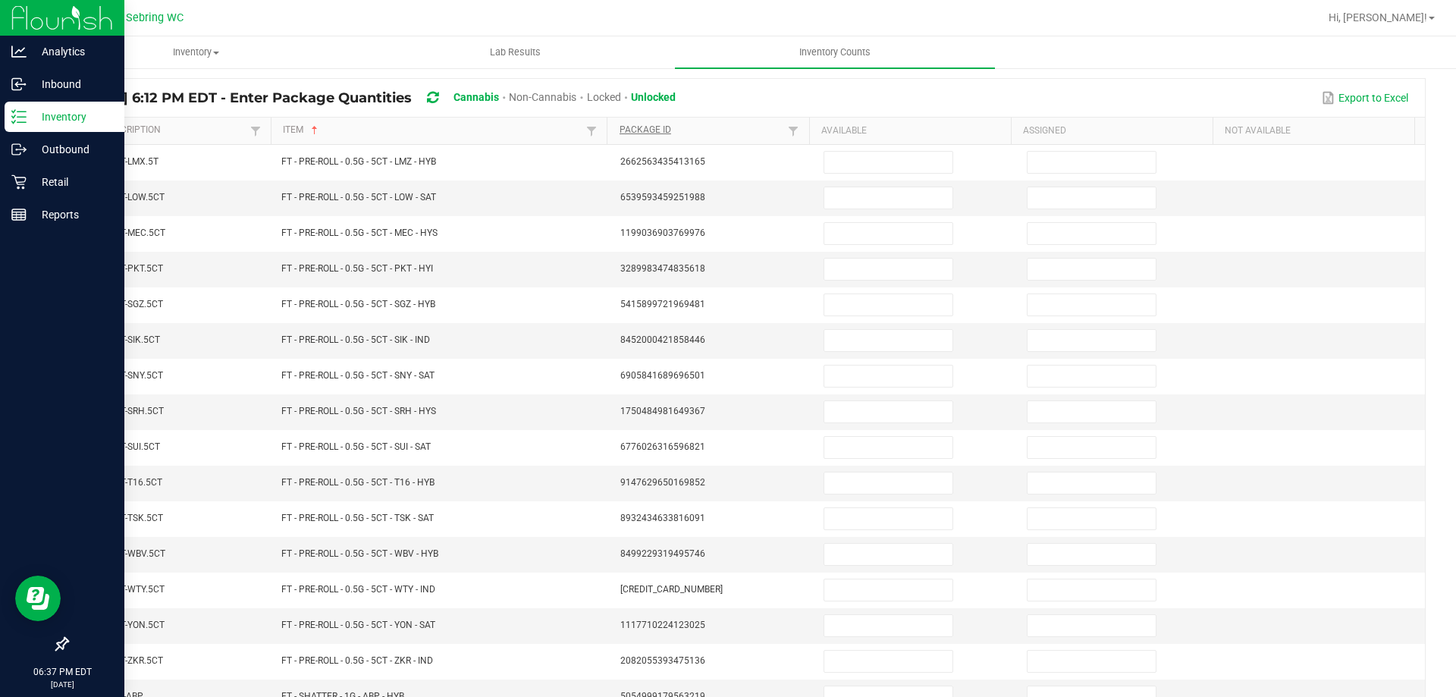
scroll to position [0, 0]
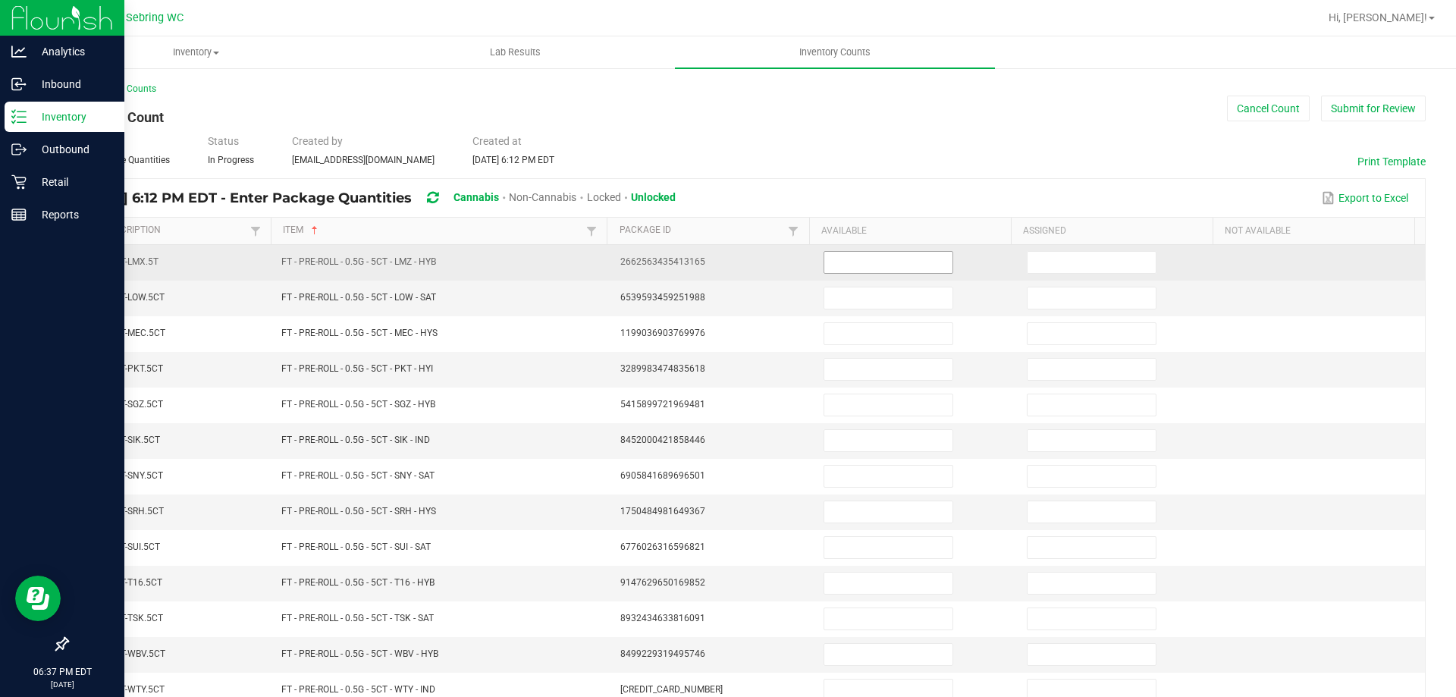
click at [824, 257] on input at bounding box center [888, 262] width 128 height 21
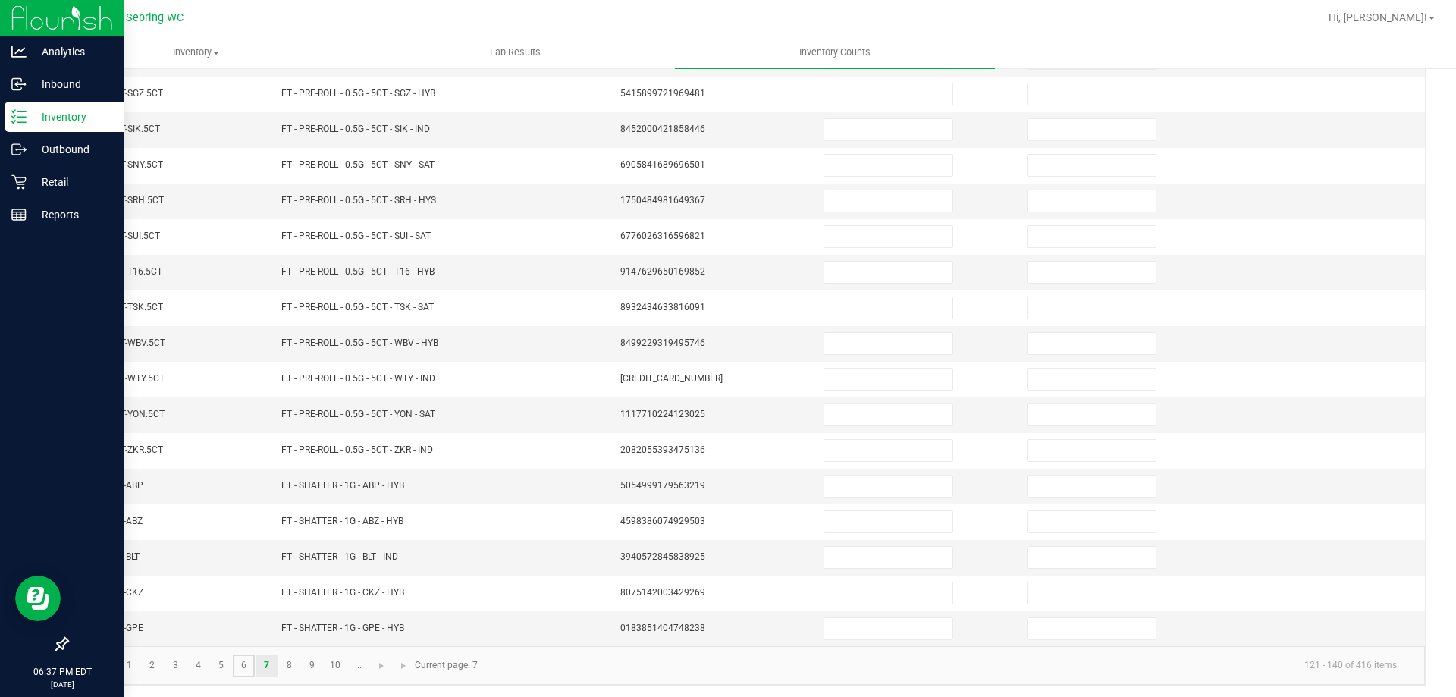
scroll to position [315, 0]
click at [264, 661] on link "7" at bounding box center [267, 662] width 22 height 23
click at [246, 660] on link "6" at bounding box center [244, 662] width 22 height 23
click at [271, 660] on link "7" at bounding box center [267, 662] width 22 height 23
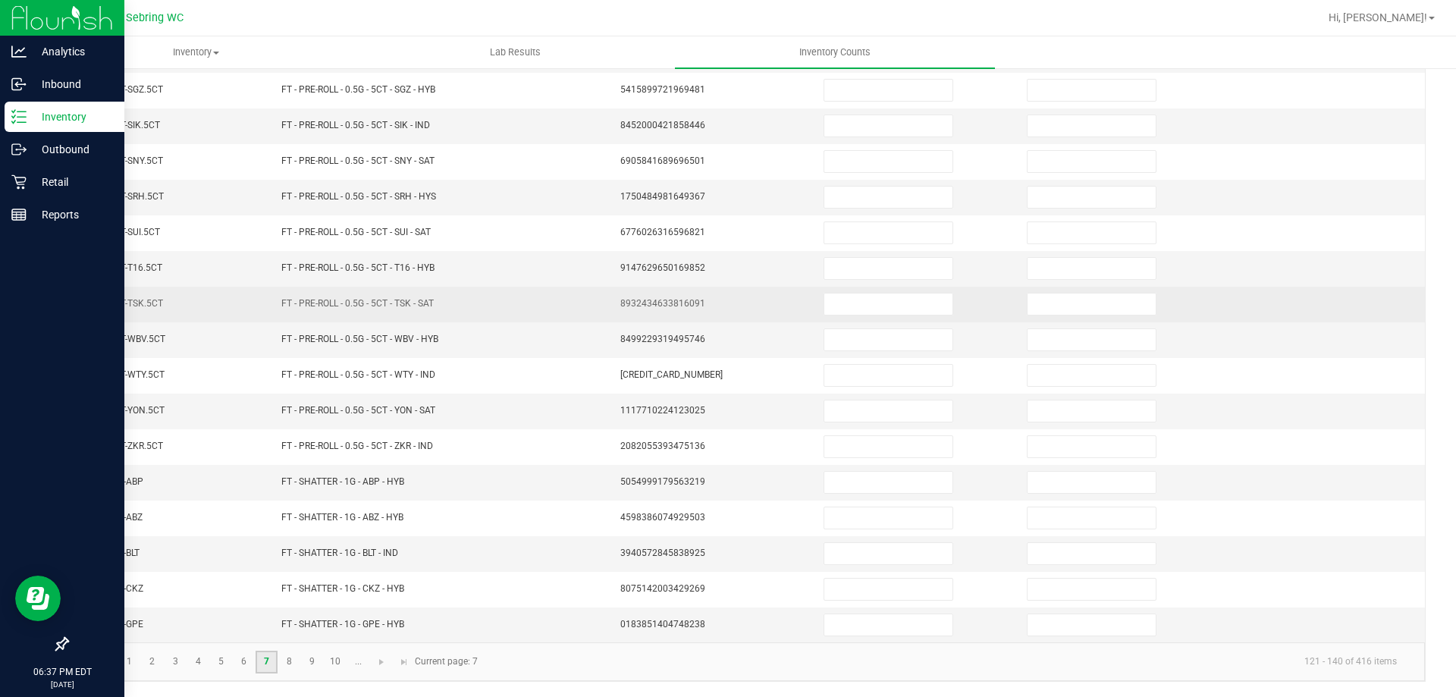
scroll to position [11, 0]
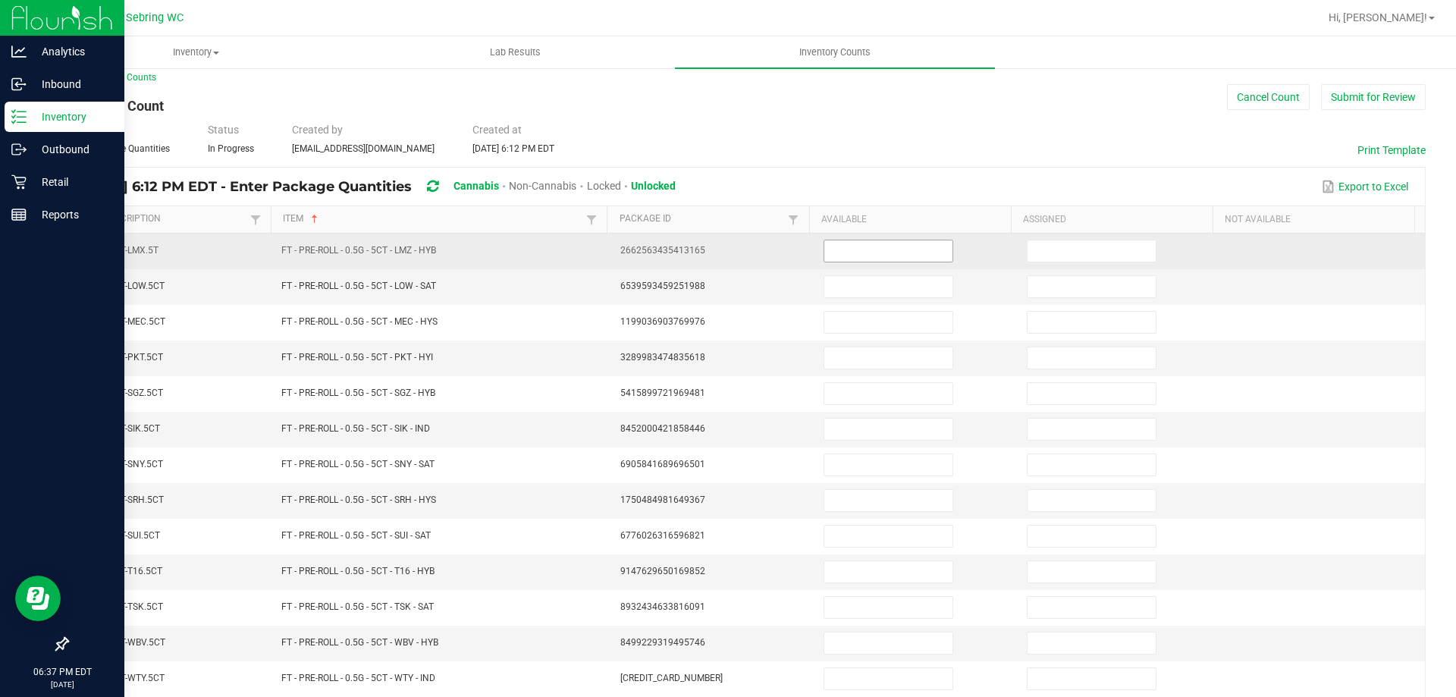
click at [852, 259] on input at bounding box center [888, 250] width 128 height 21
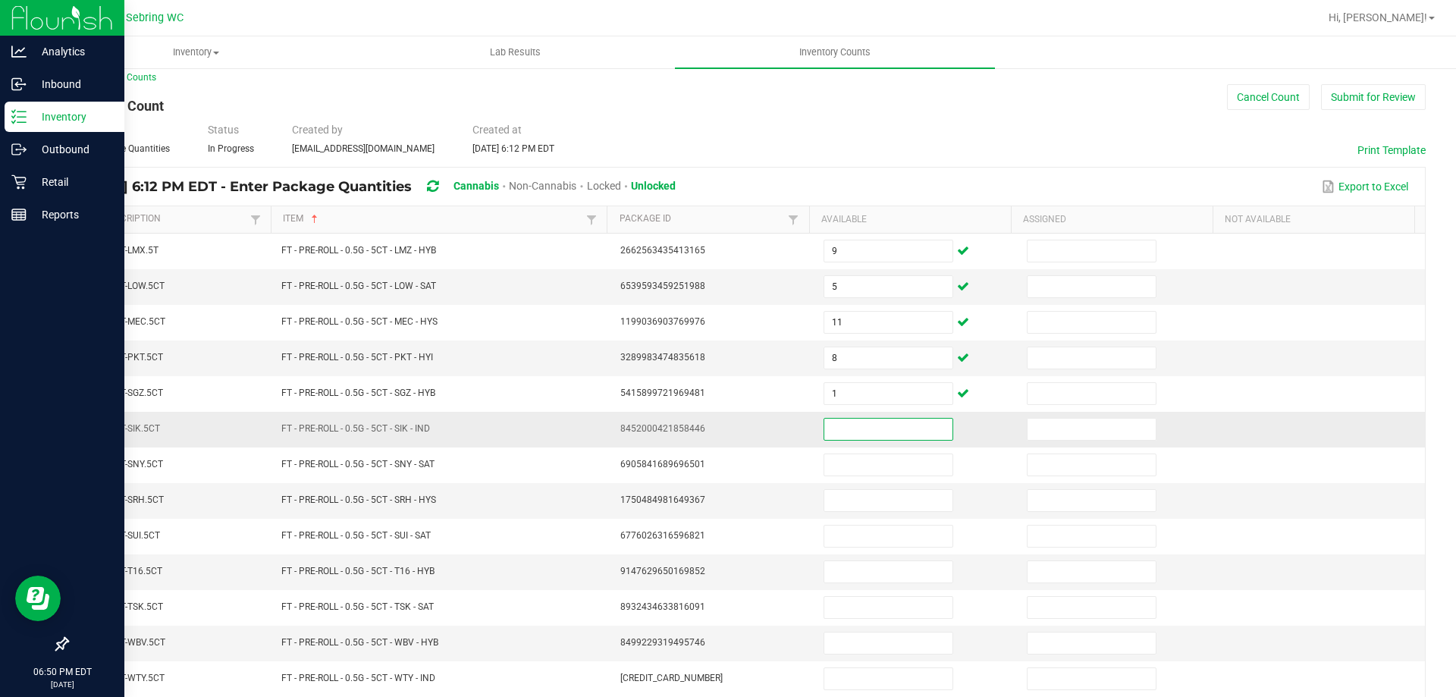
click at [829, 427] on input at bounding box center [888, 429] width 128 height 21
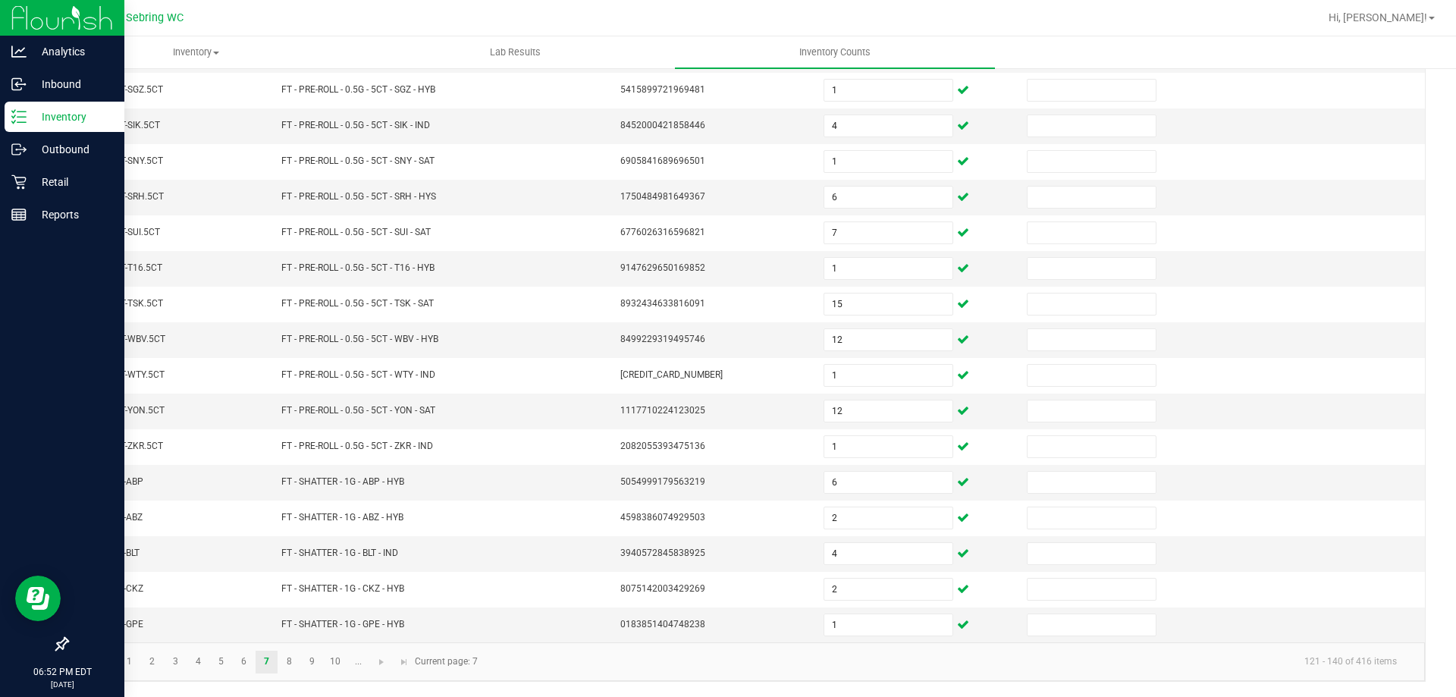
click at [789, 655] on kendo-pager-info "121 - 140 of 416 items" at bounding box center [948, 661] width 922 height 25
click at [291, 657] on link "8" at bounding box center [289, 662] width 22 height 23
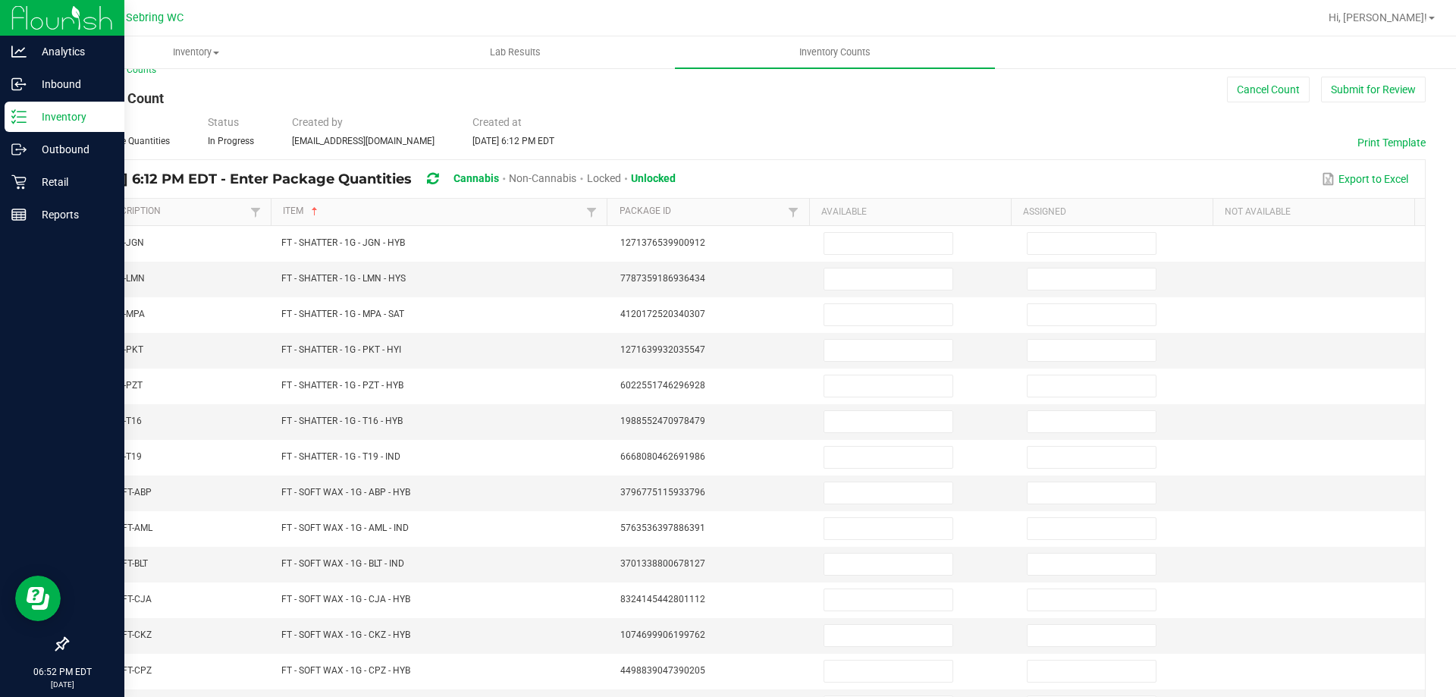
scroll to position [0, 0]
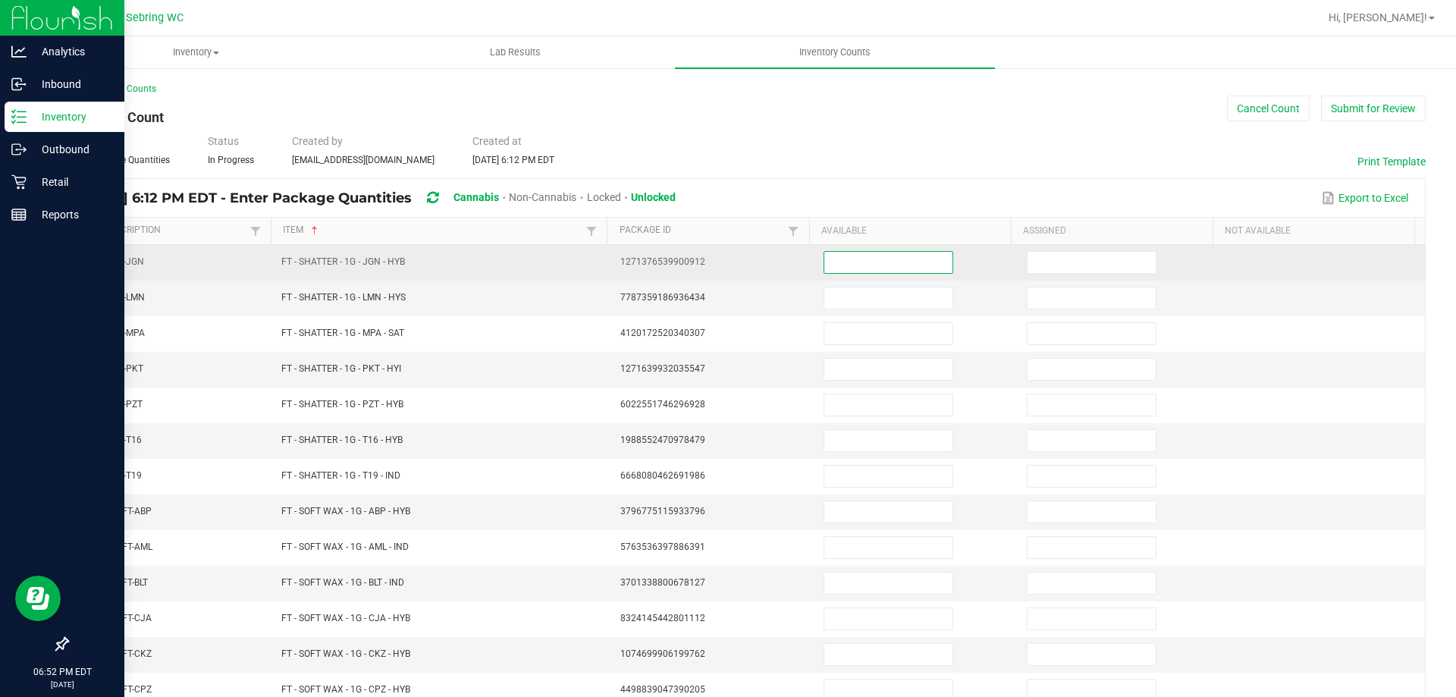
click at [845, 266] on input at bounding box center [888, 262] width 128 height 21
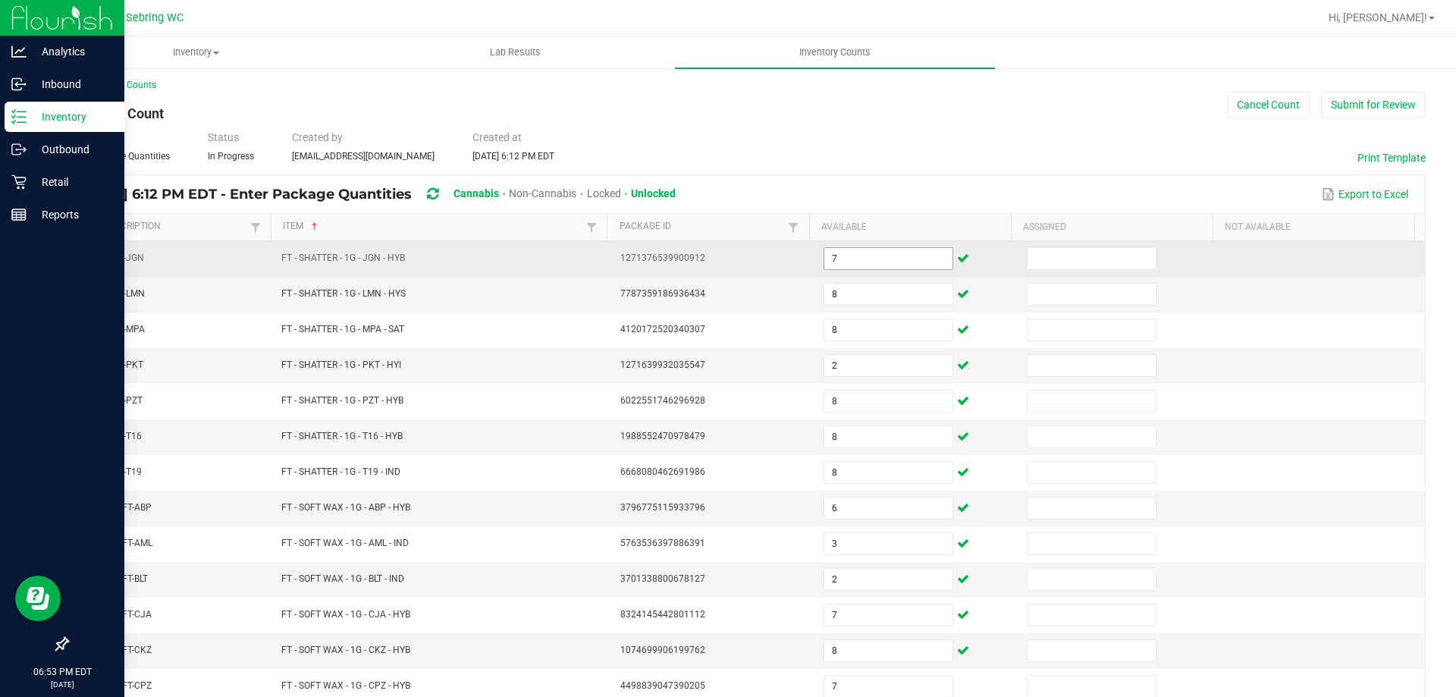
scroll to position [315, 0]
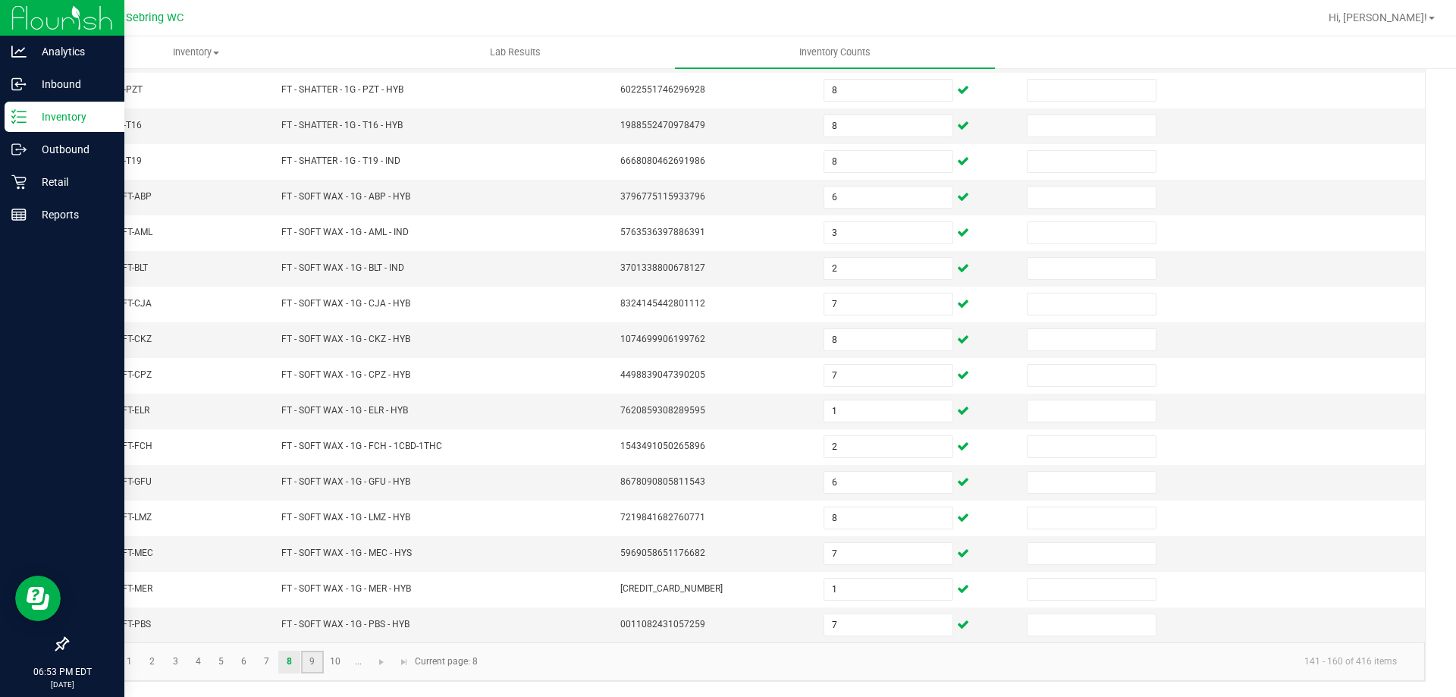
click at [317, 666] on link "9" at bounding box center [312, 662] width 22 height 23
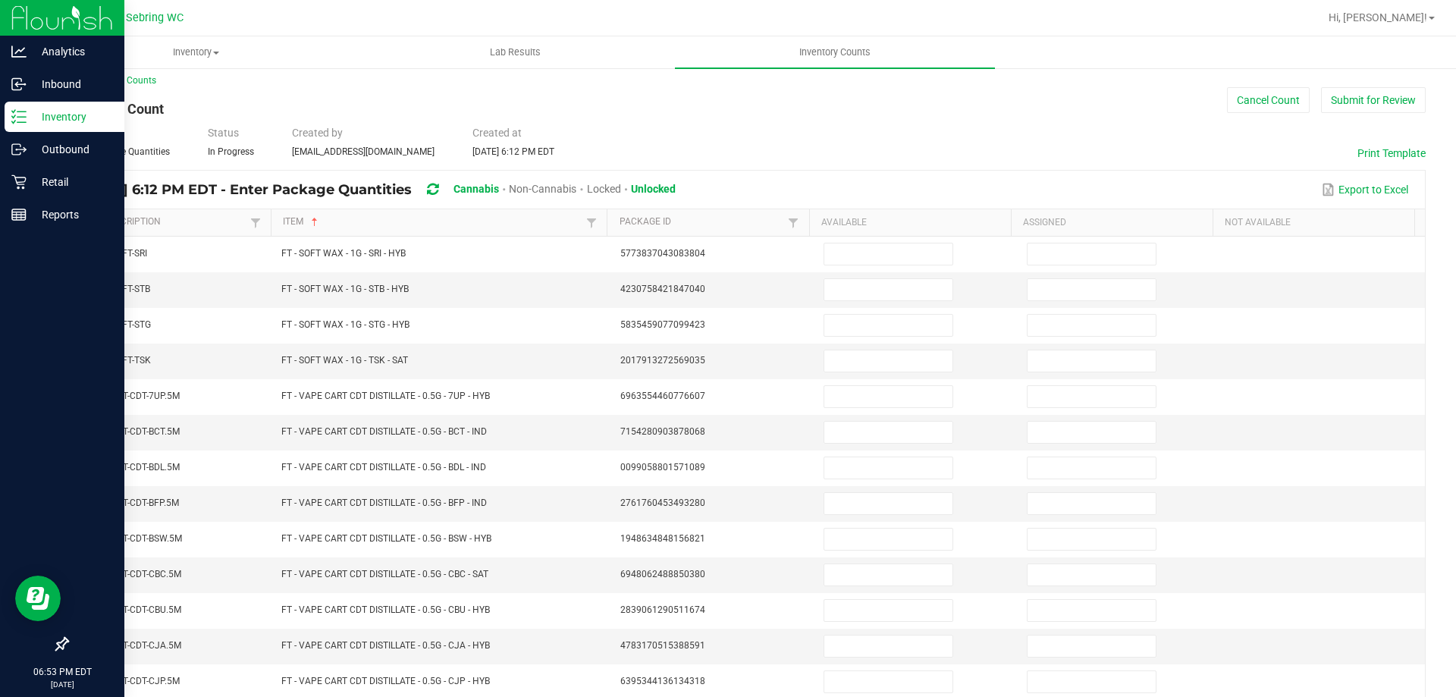
scroll to position [0, 0]
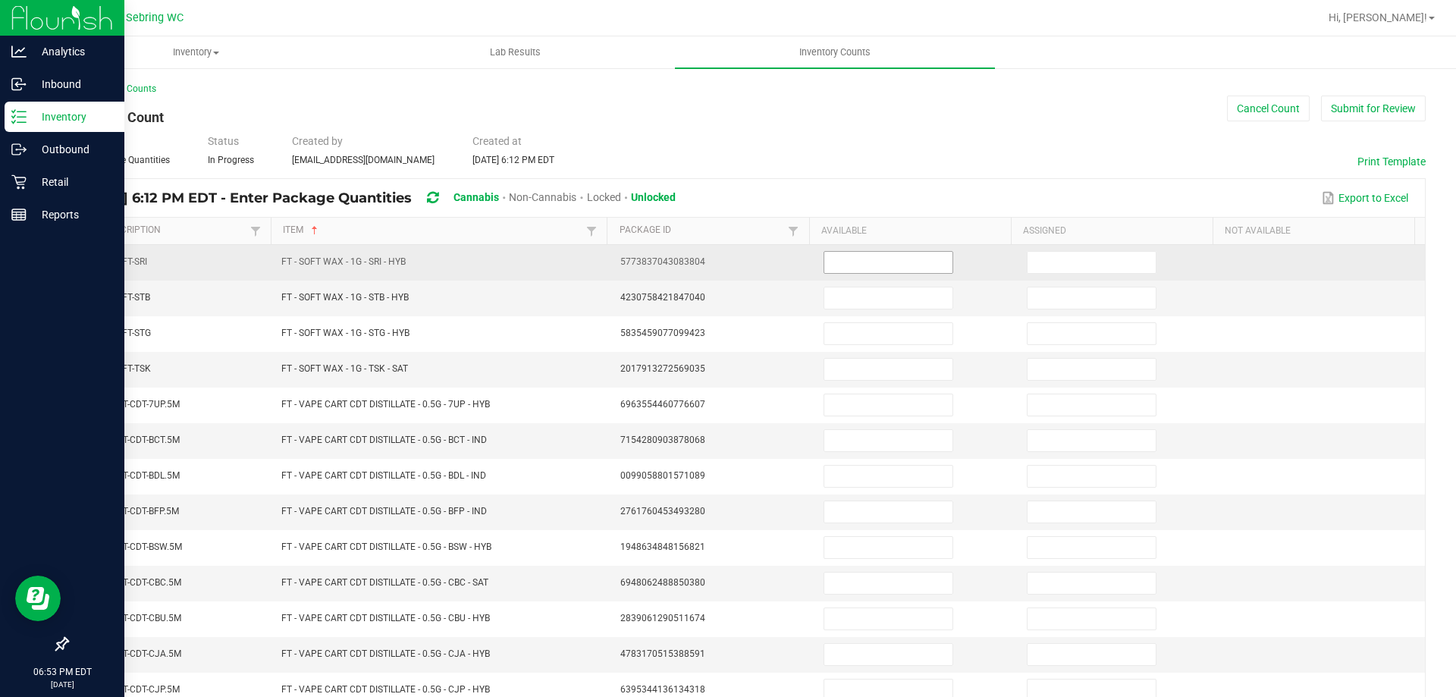
click at [836, 257] on input at bounding box center [888, 262] width 128 height 21
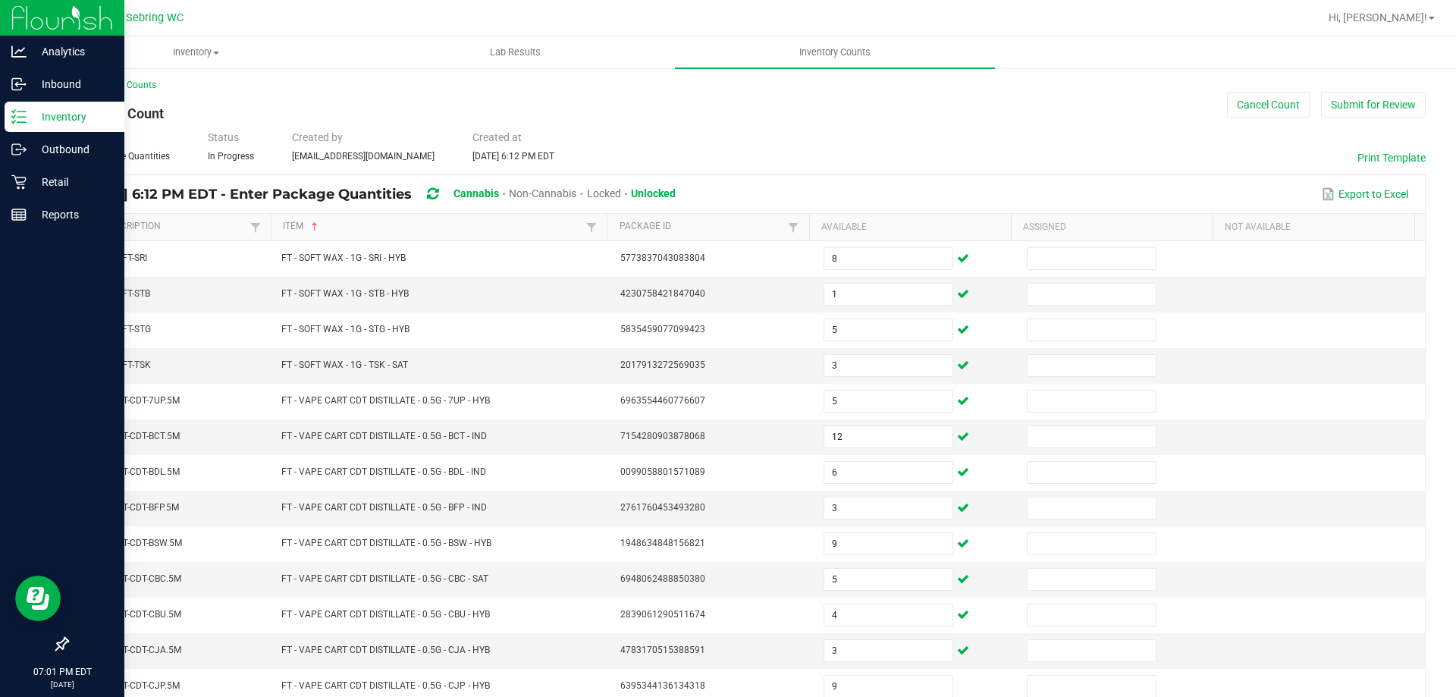
scroll to position [315, 0]
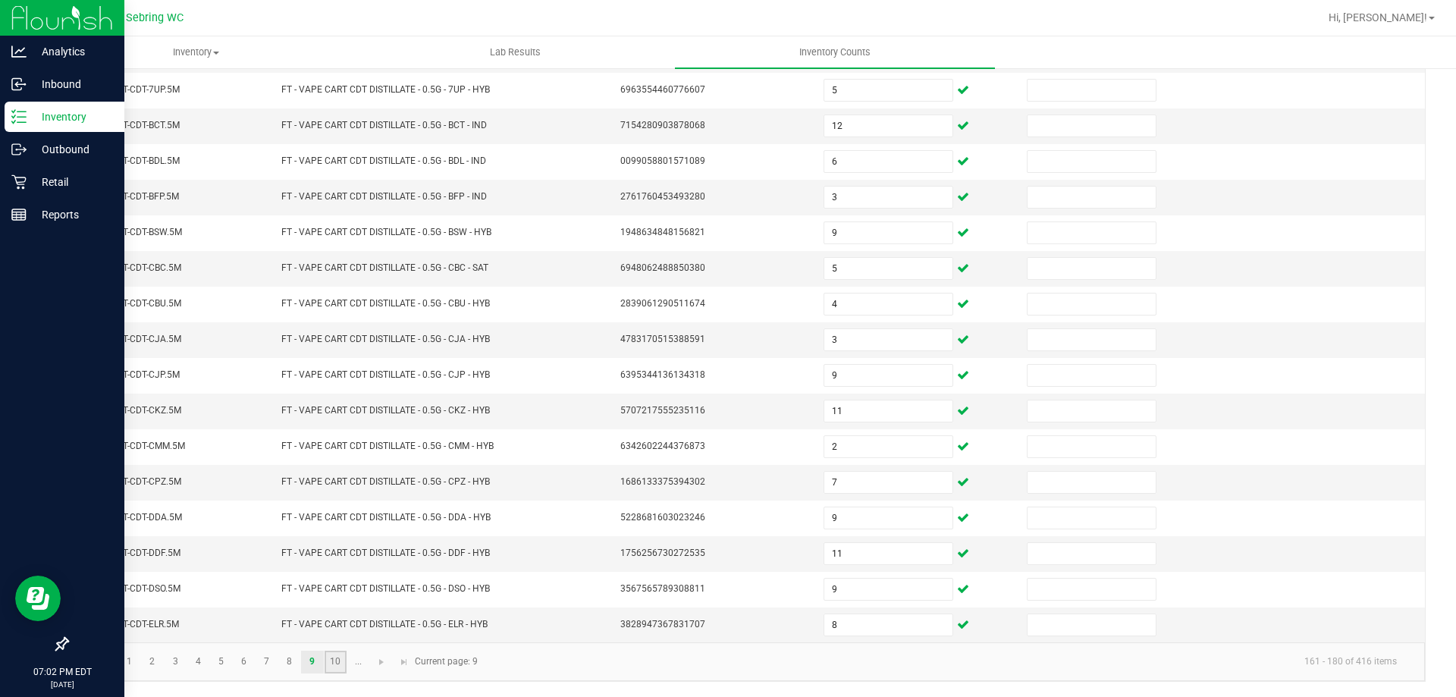
click at [337, 661] on link "10" at bounding box center [336, 662] width 22 height 23
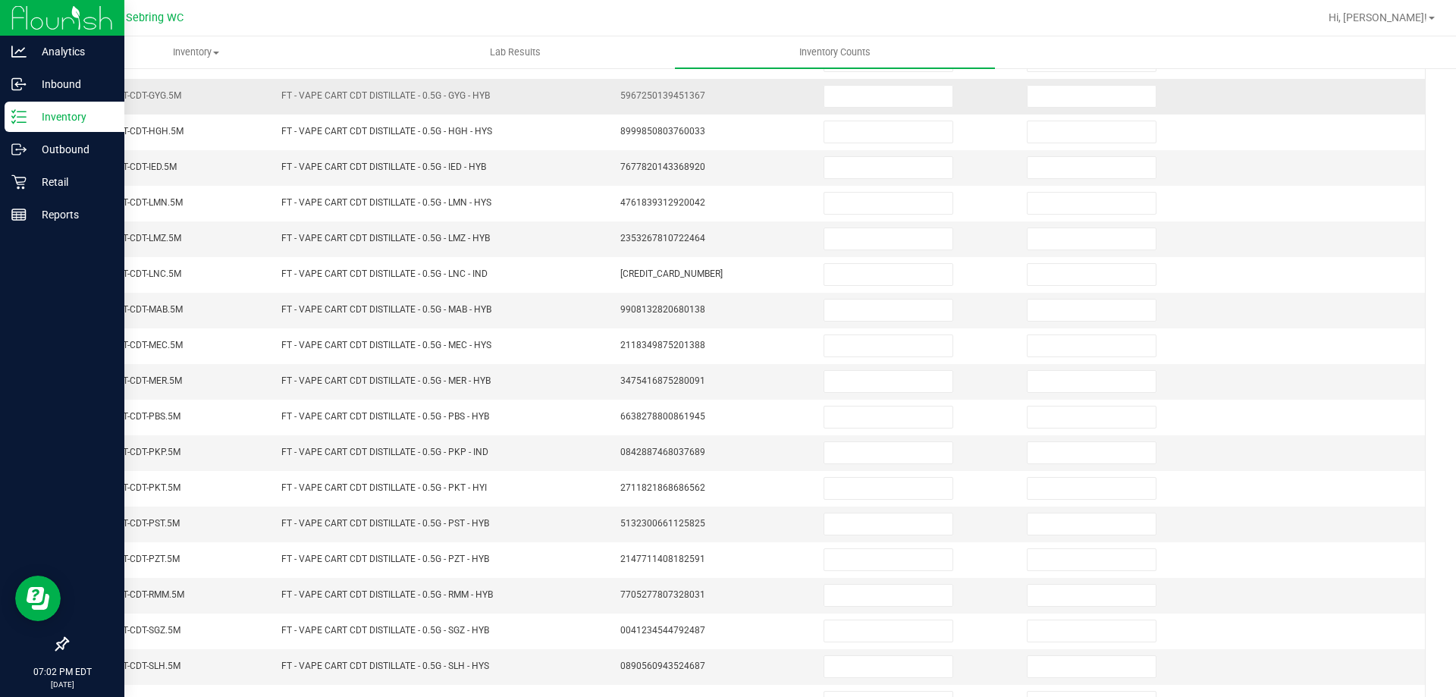
scroll to position [0, 0]
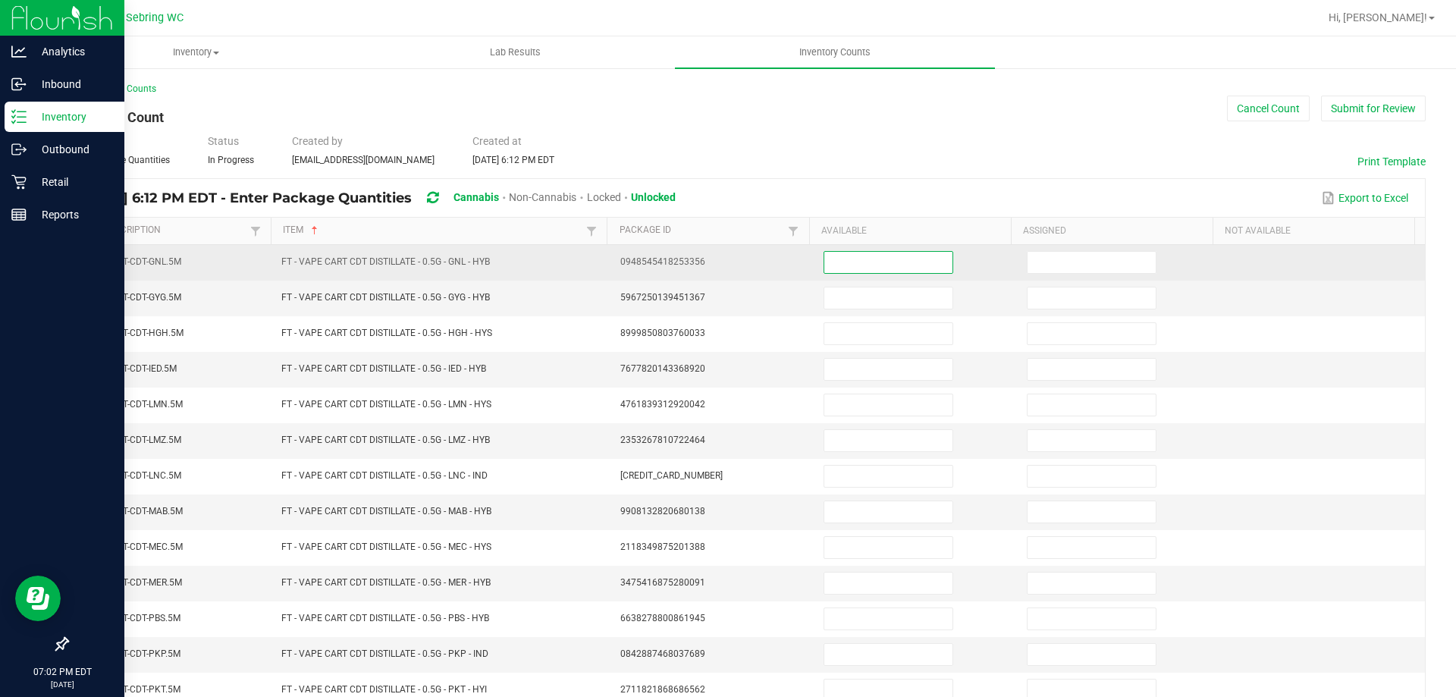
click at [856, 255] on input at bounding box center [888, 262] width 128 height 21
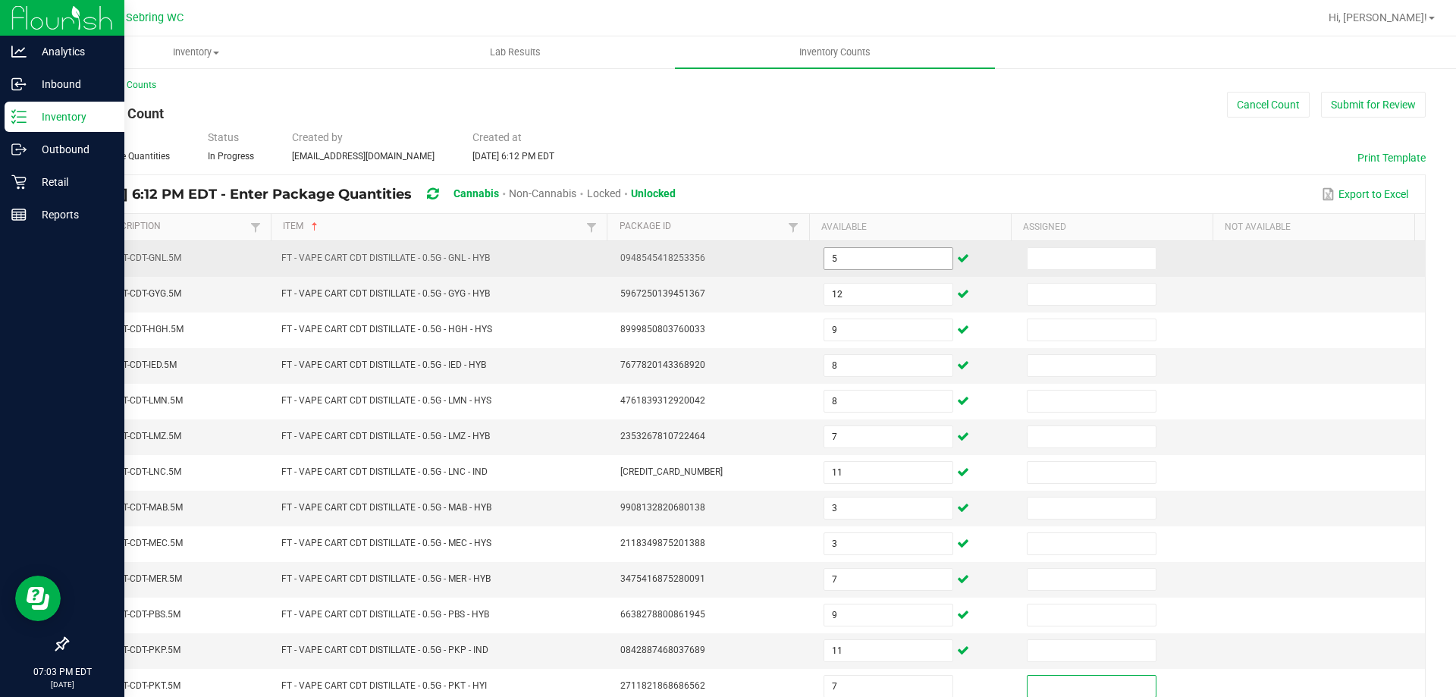
scroll to position [315, 0]
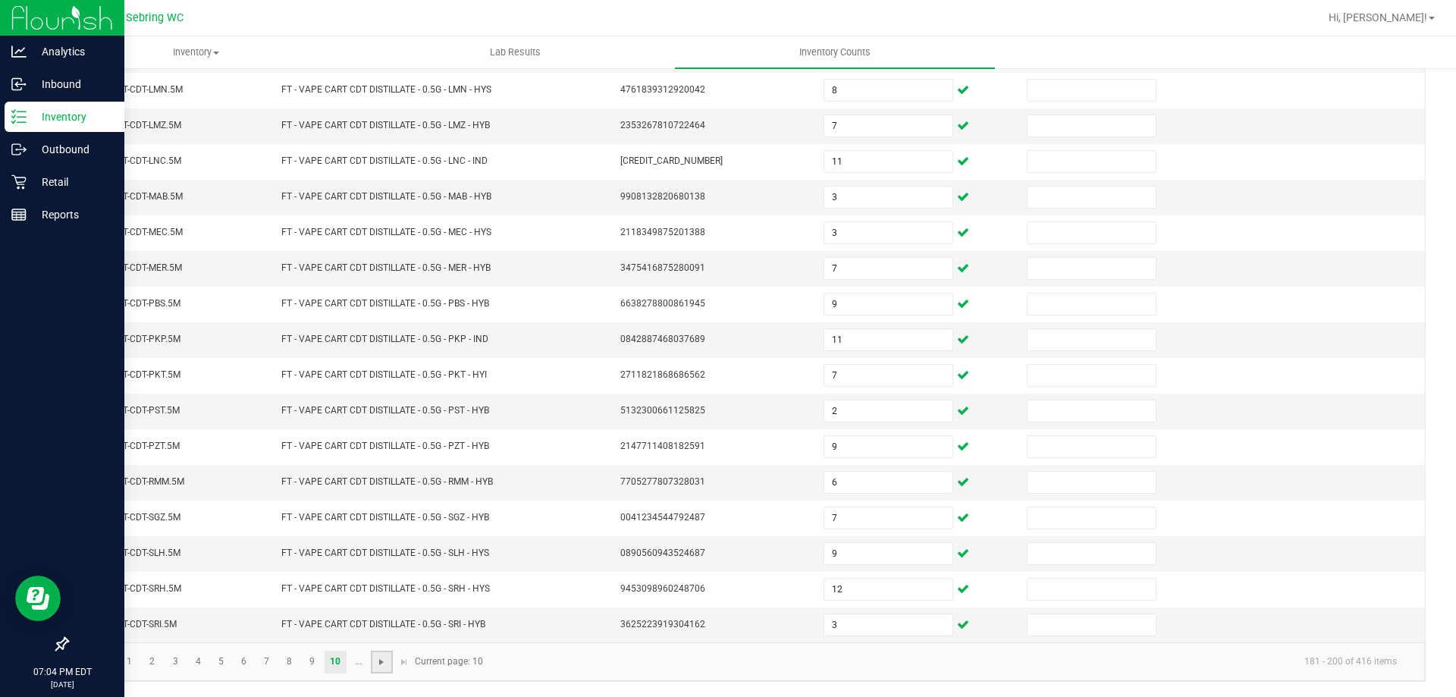
click at [380, 667] on span "Go to the next page" at bounding box center [381, 662] width 12 height 12
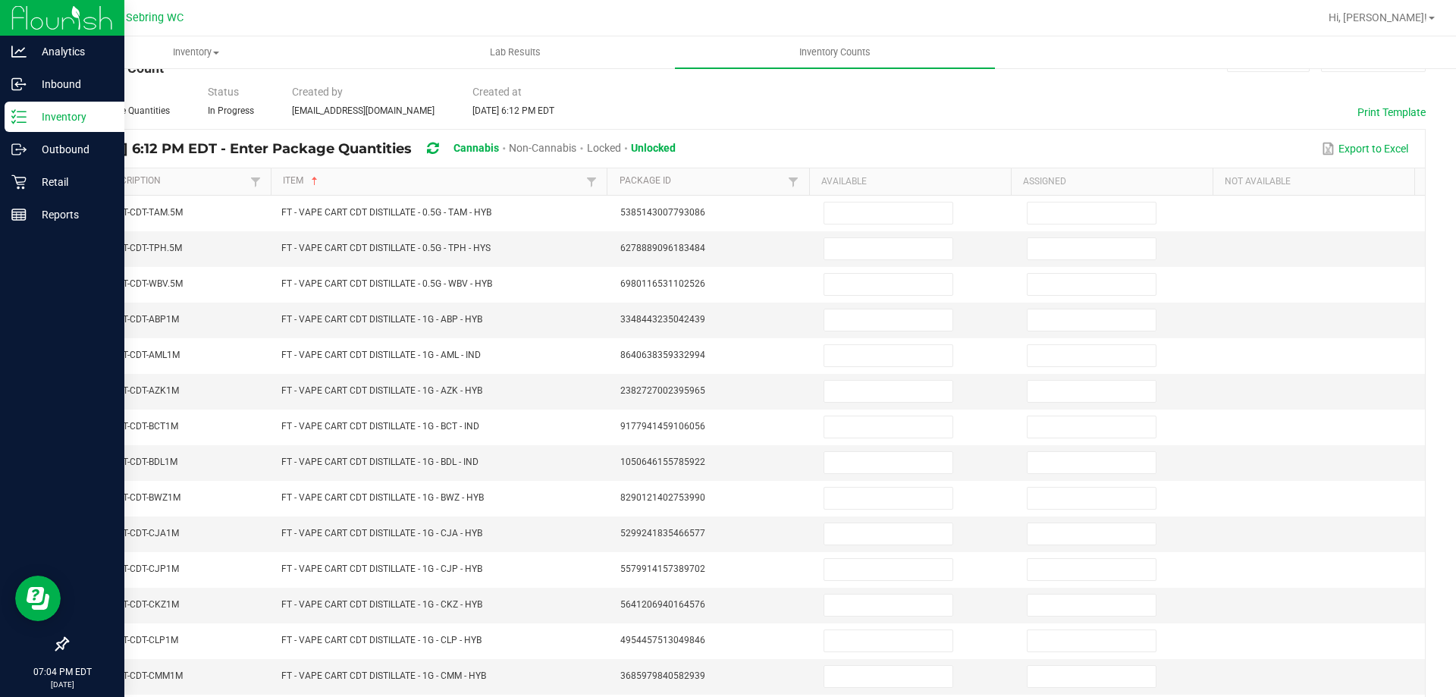
scroll to position [0, 0]
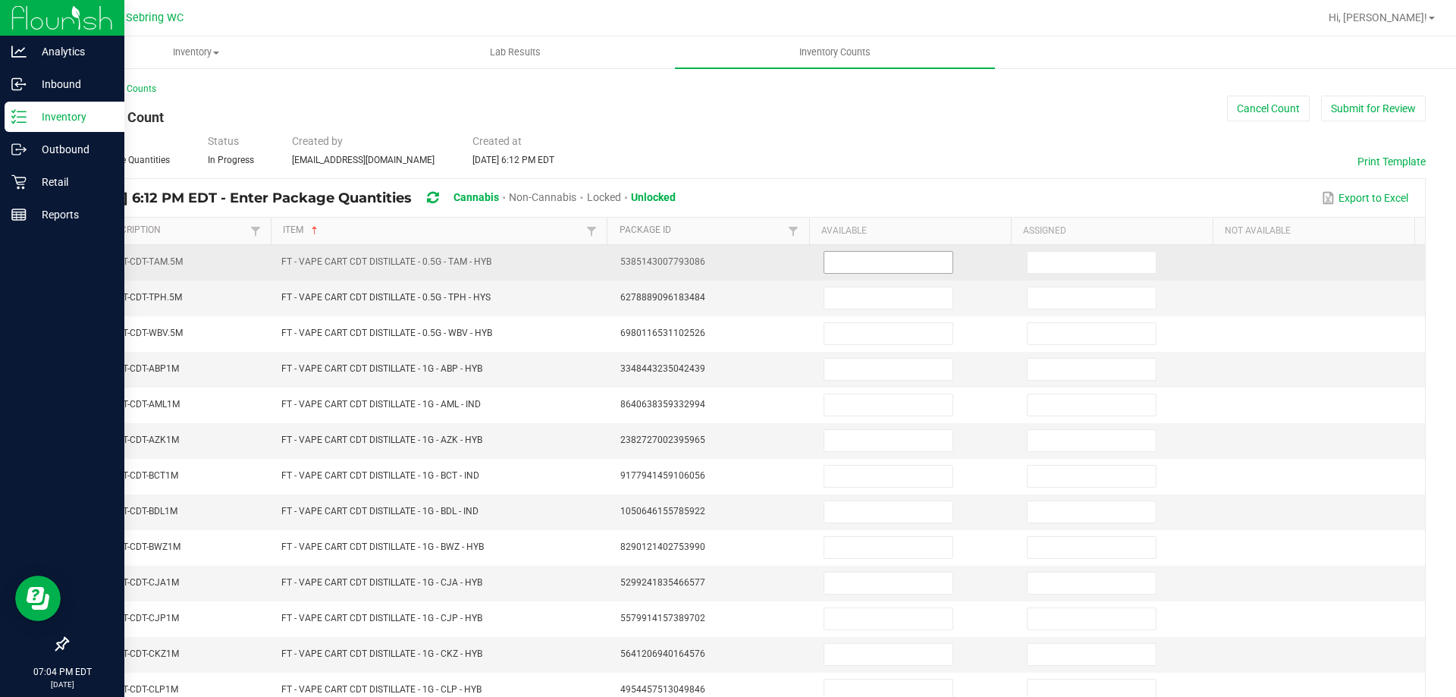
click at [845, 256] on input at bounding box center [888, 262] width 128 height 21
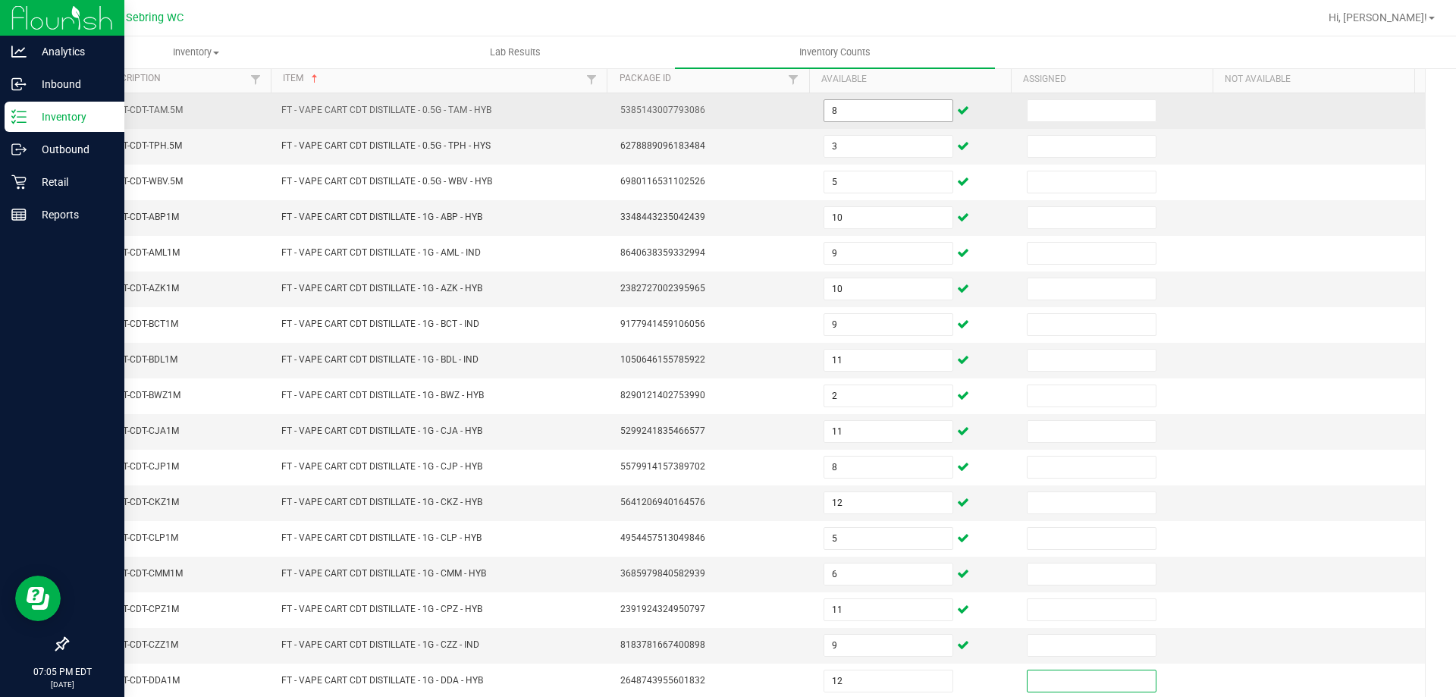
scroll to position [315, 0]
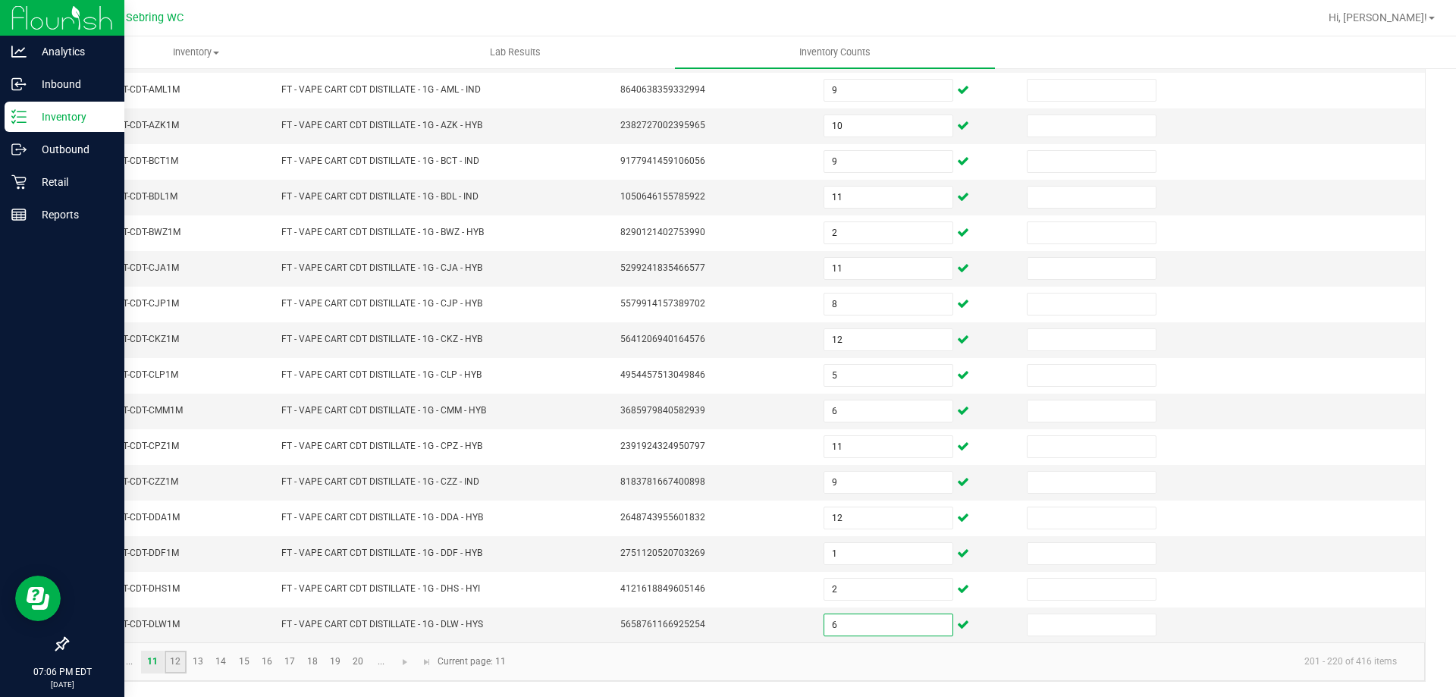
click at [180, 664] on link "12" at bounding box center [176, 662] width 22 height 23
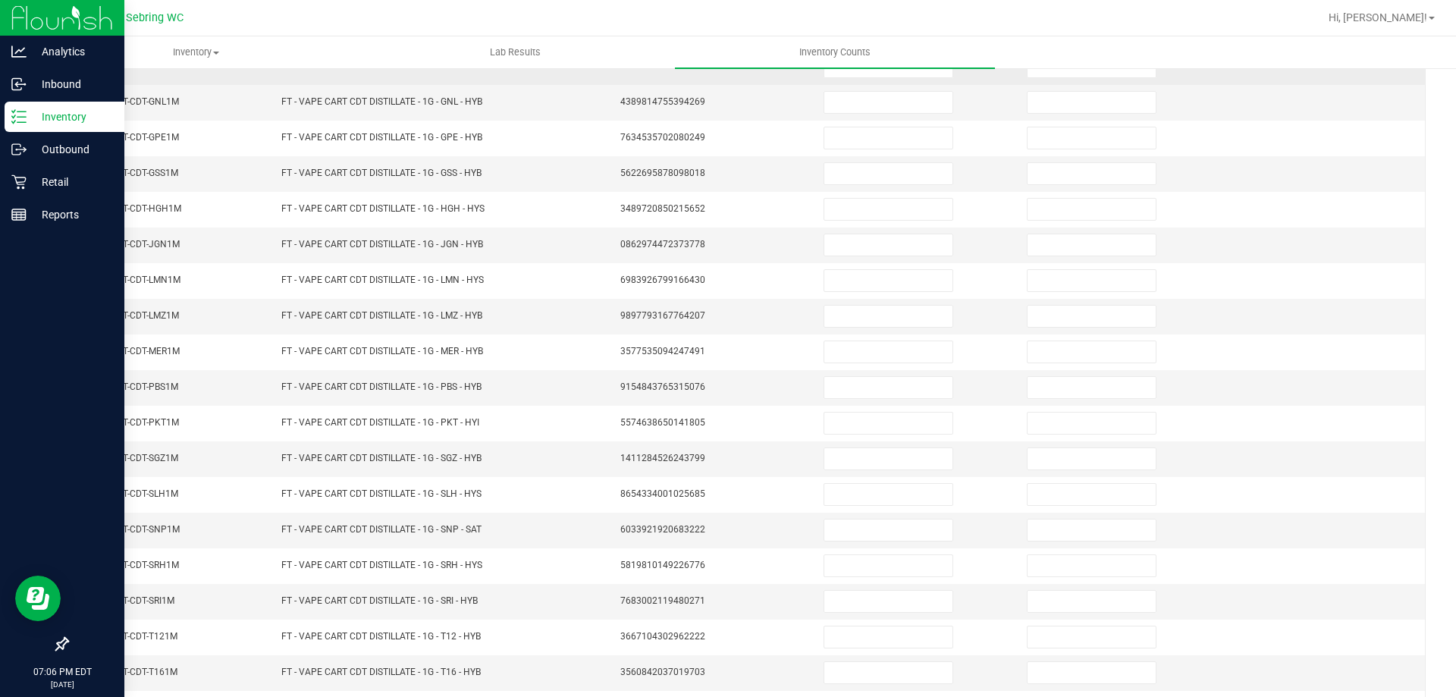
scroll to position [0, 0]
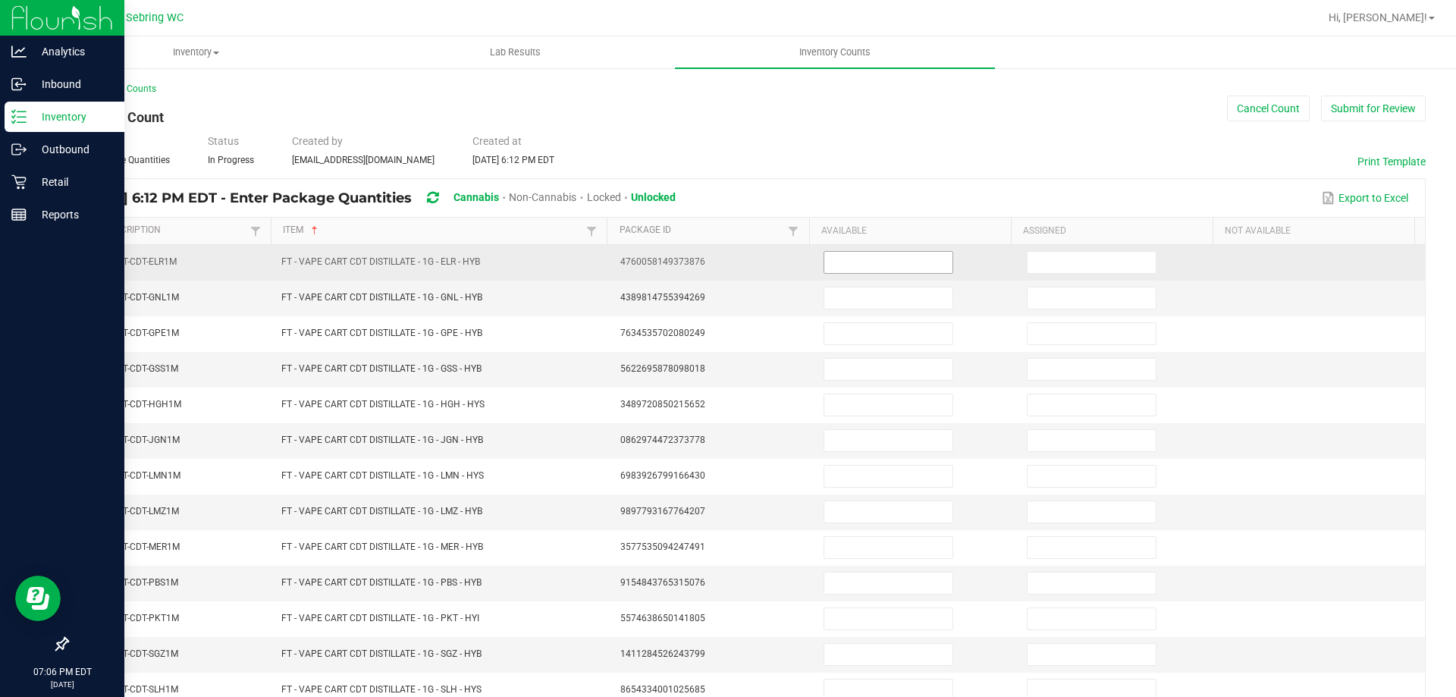
click at [845, 262] on input at bounding box center [888, 262] width 128 height 21
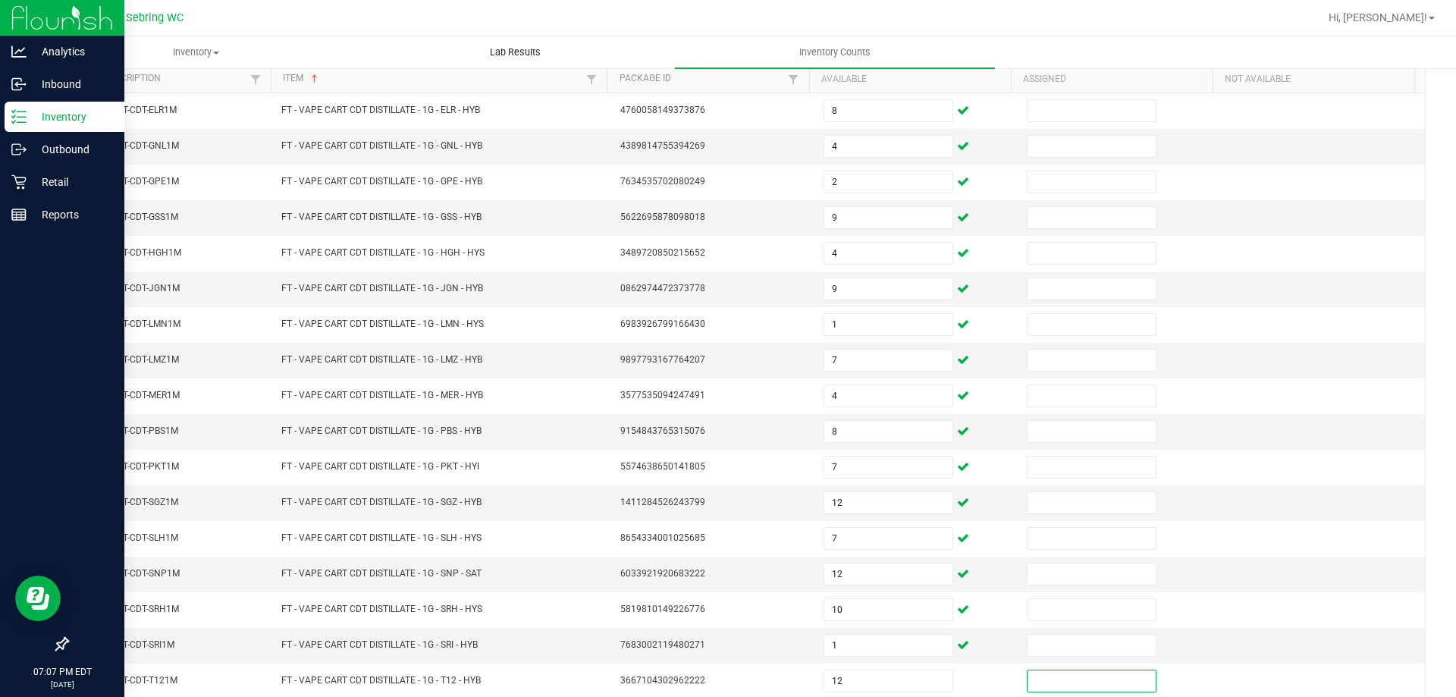
scroll to position [315, 0]
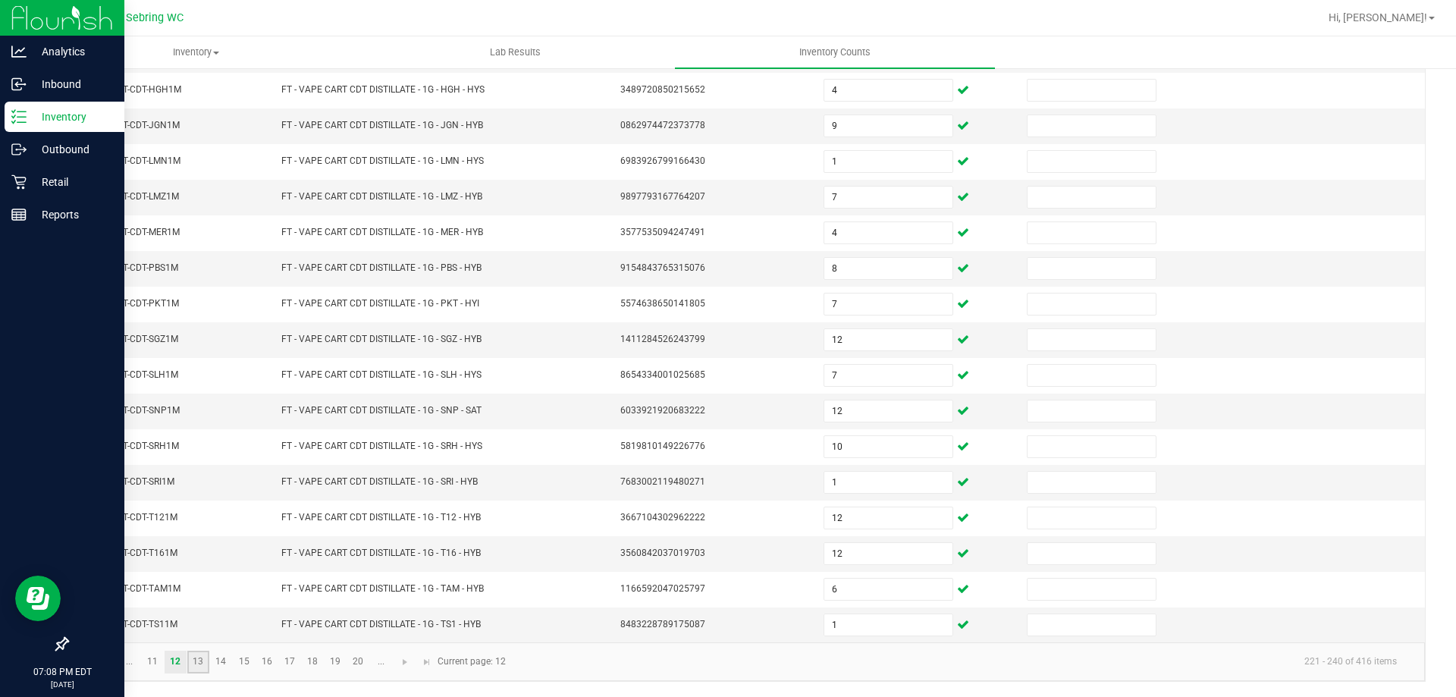
click at [205, 659] on link "13" at bounding box center [198, 662] width 22 height 23
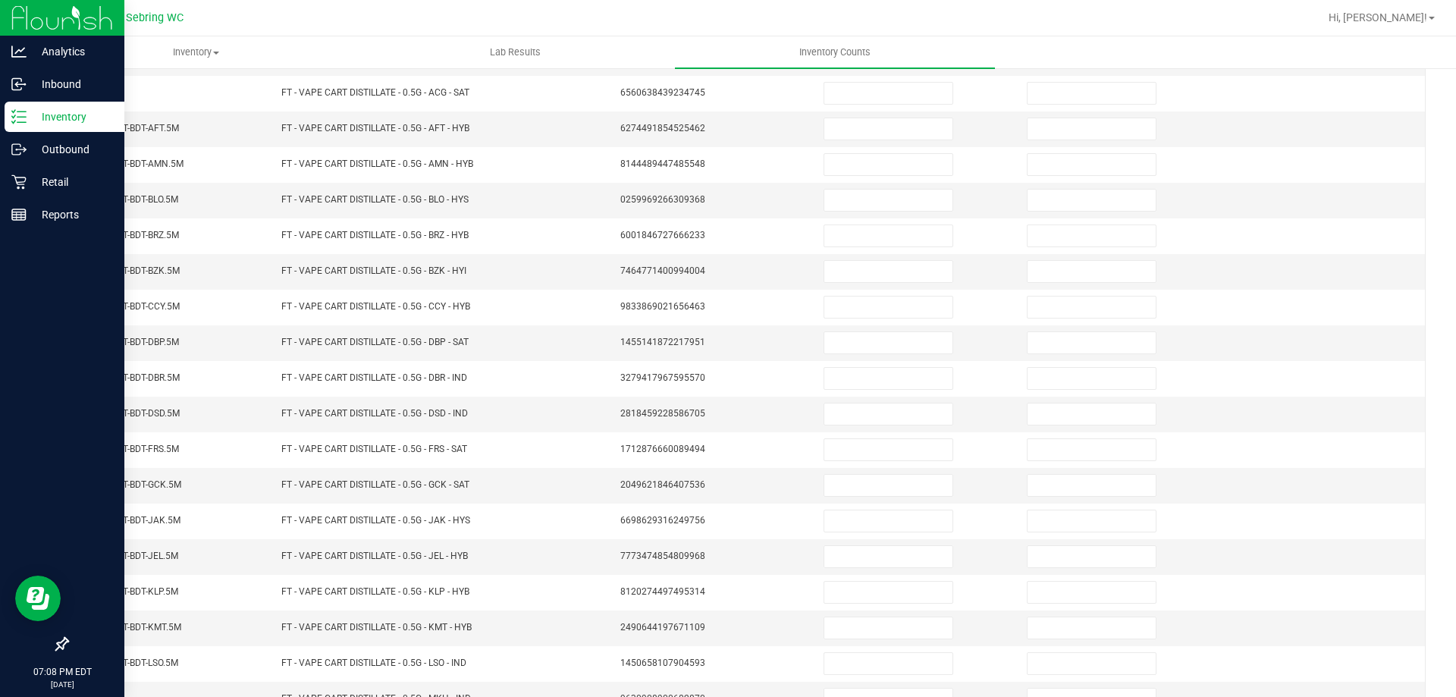
scroll to position [11, 0]
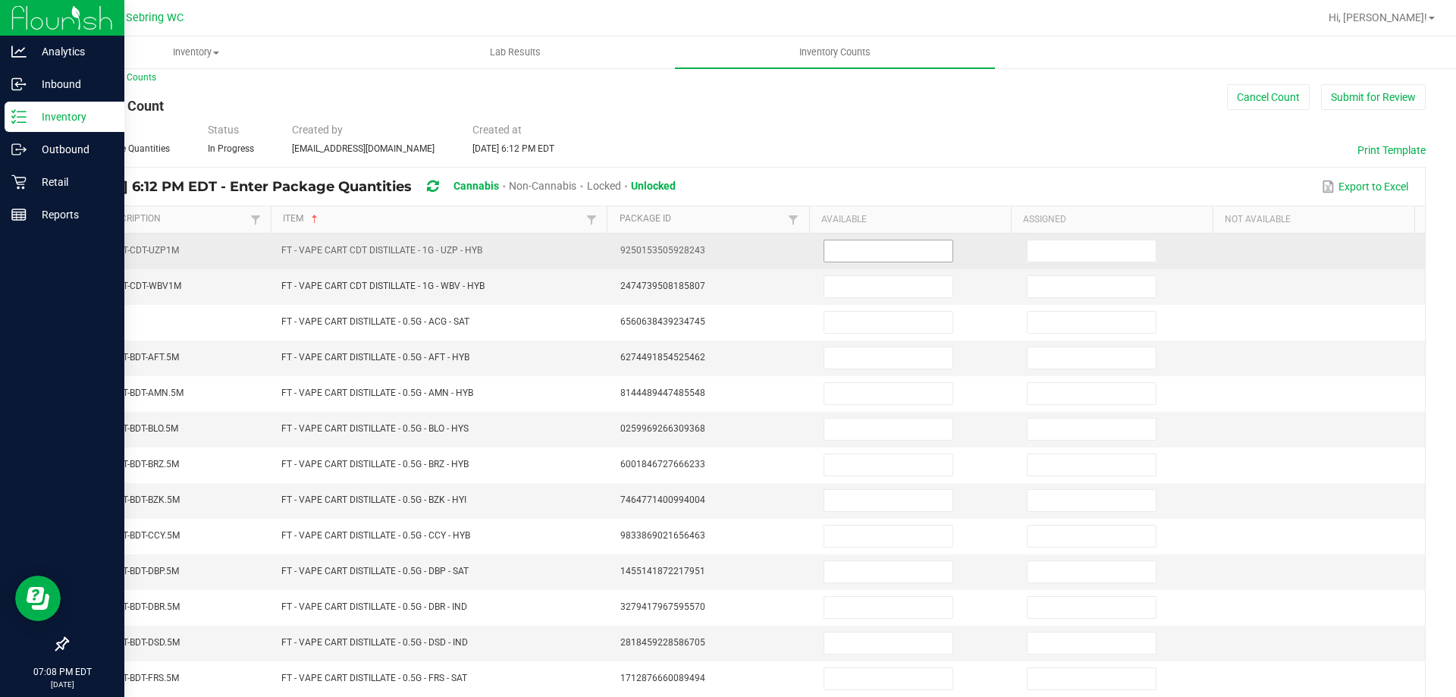
click at [873, 247] on input at bounding box center [888, 250] width 128 height 21
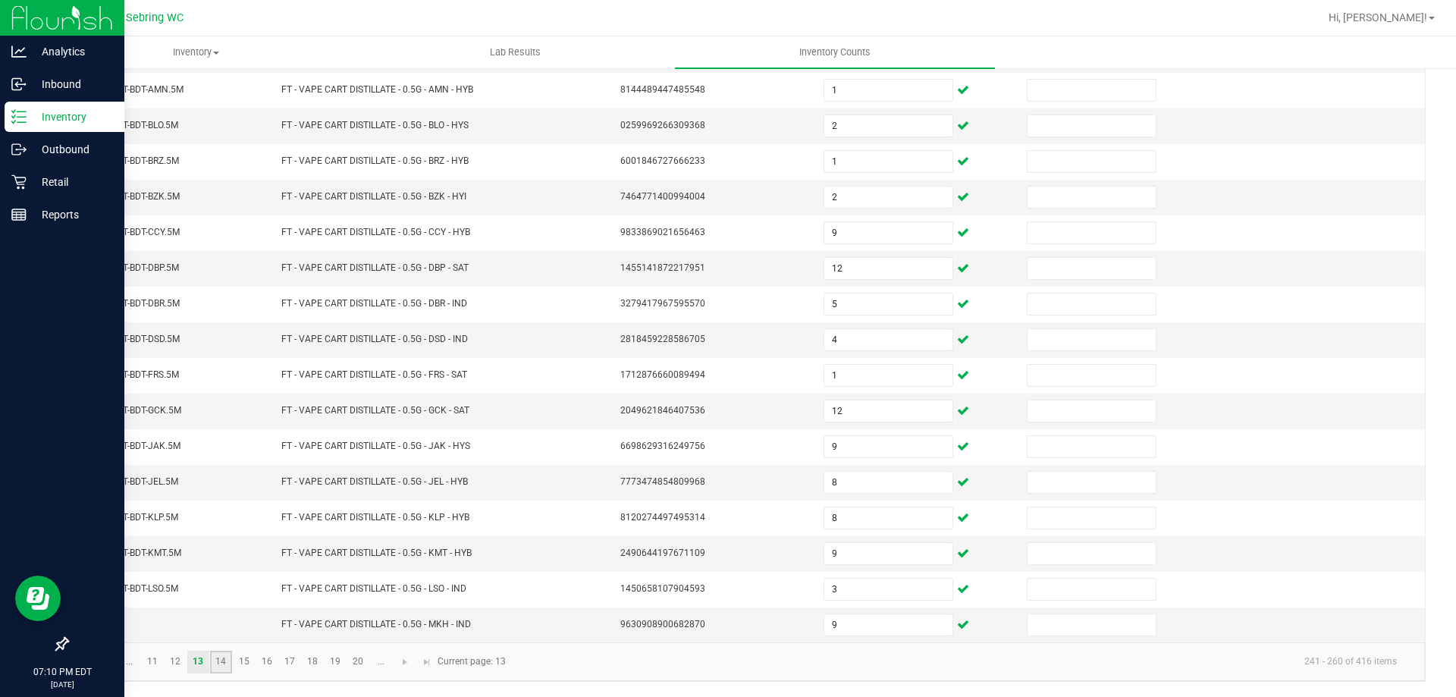
click at [218, 666] on link "14" at bounding box center [221, 662] width 22 height 23
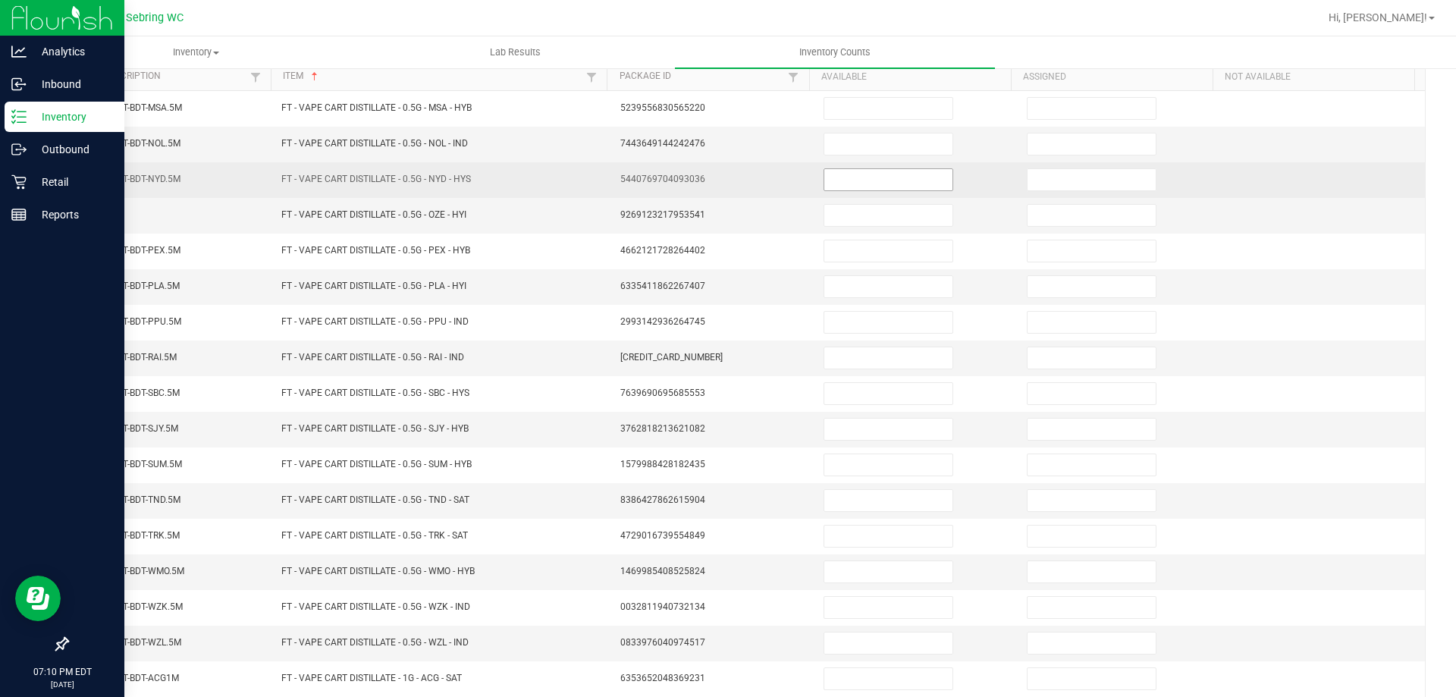
scroll to position [0, 0]
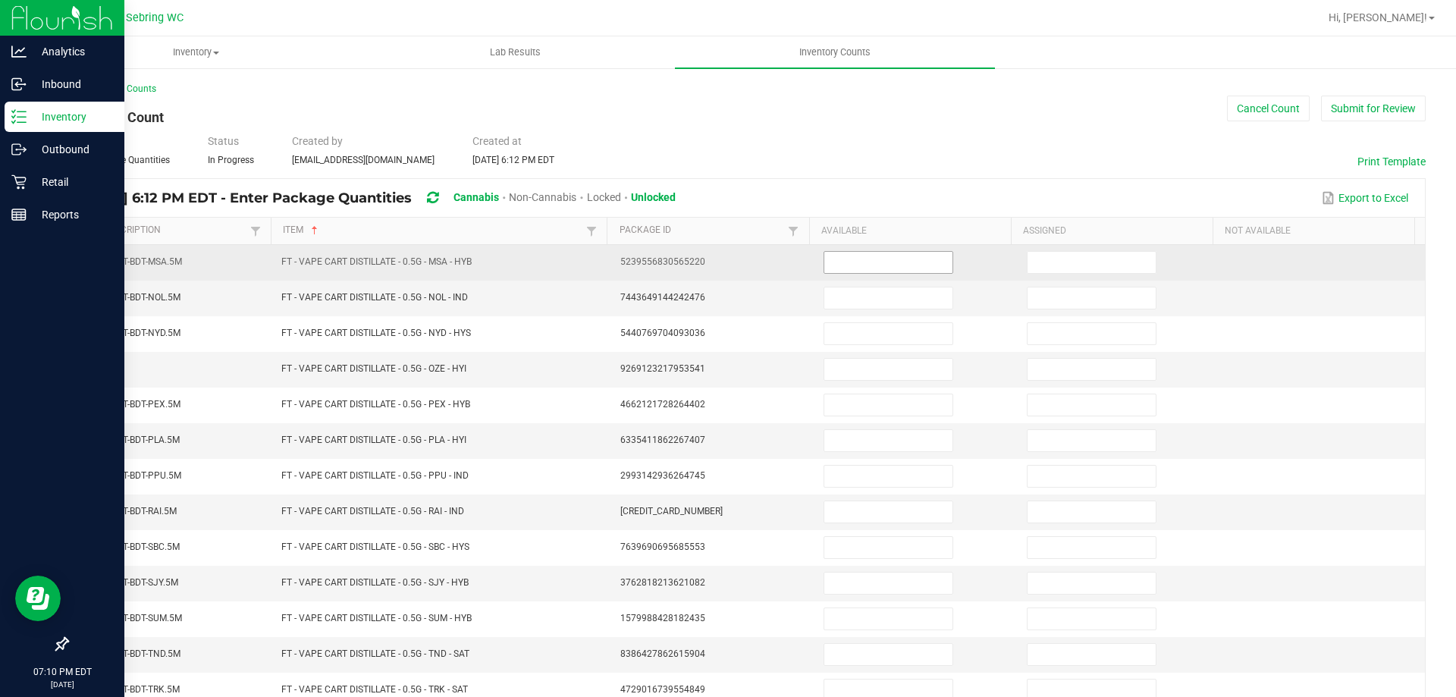
click at [827, 271] on input at bounding box center [888, 262] width 128 height 21
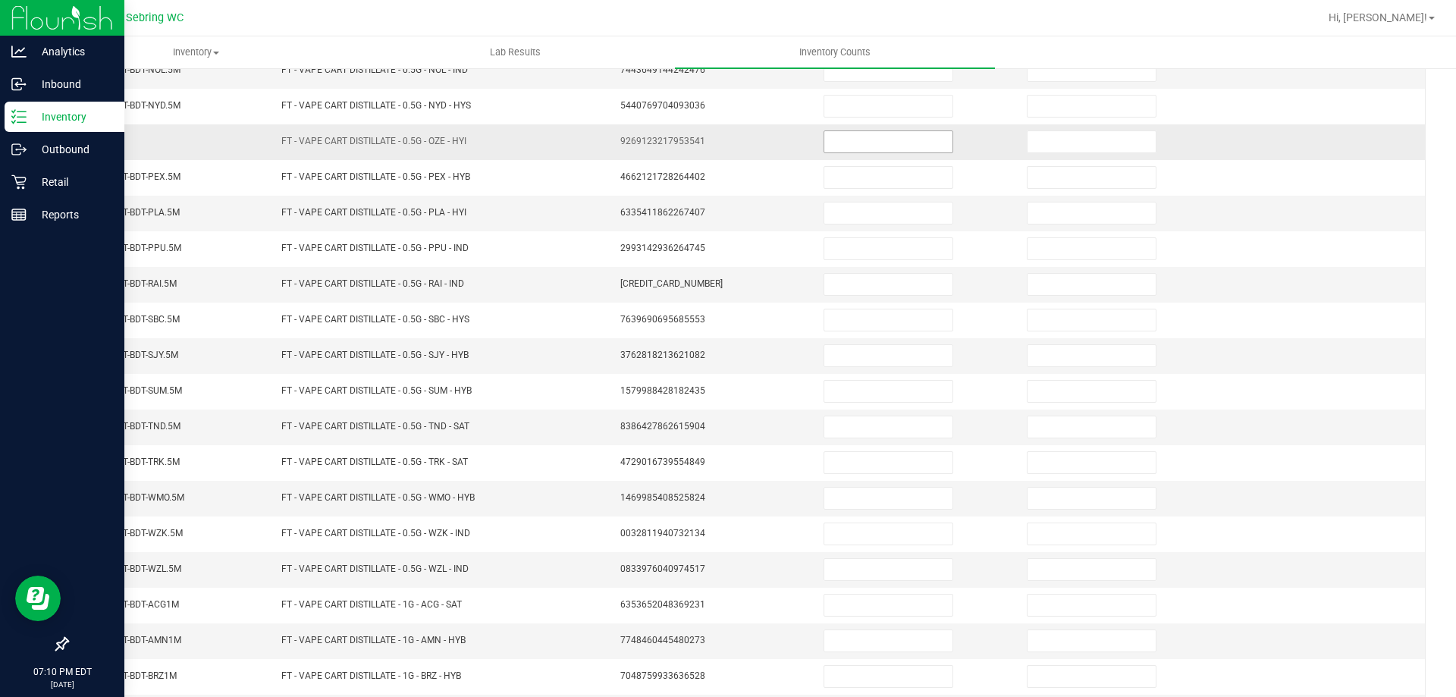
scroll to position [152, 0]
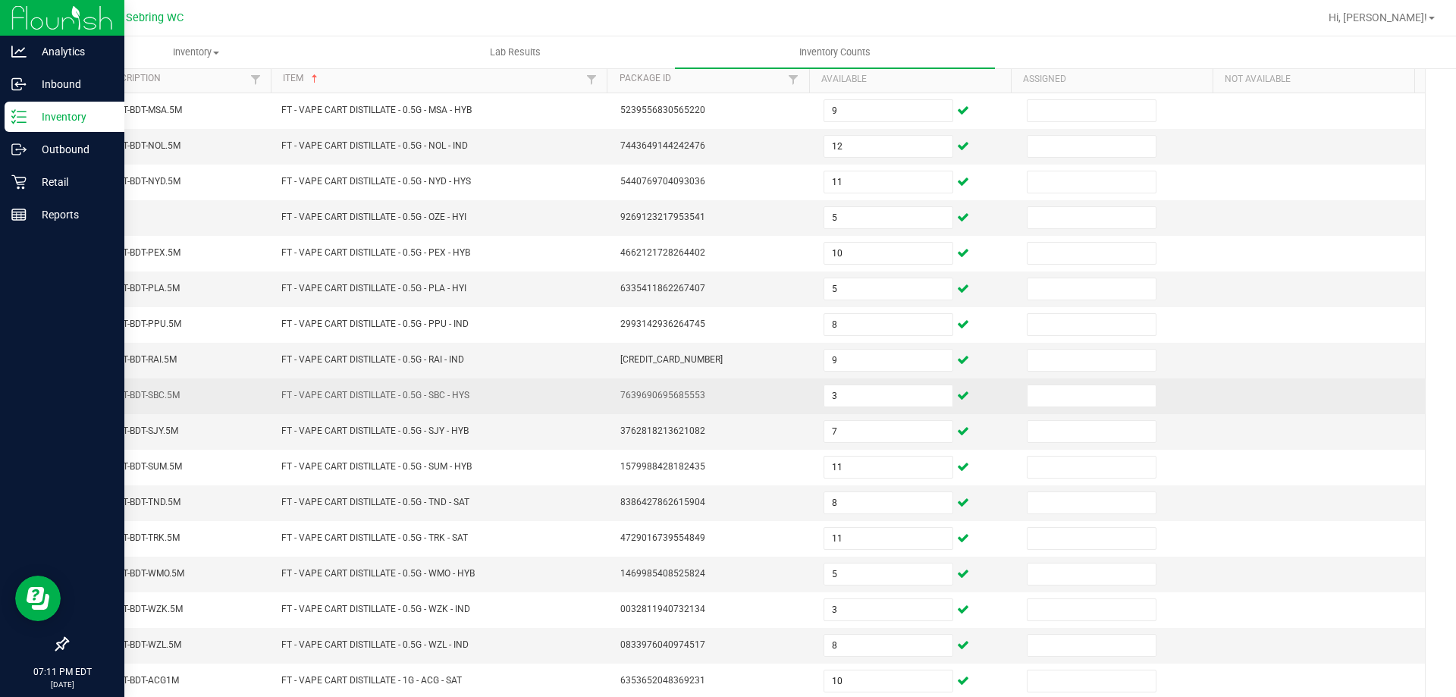
click at [1222, 378] on td at bounding box center [1323, 396] width 203 height 36
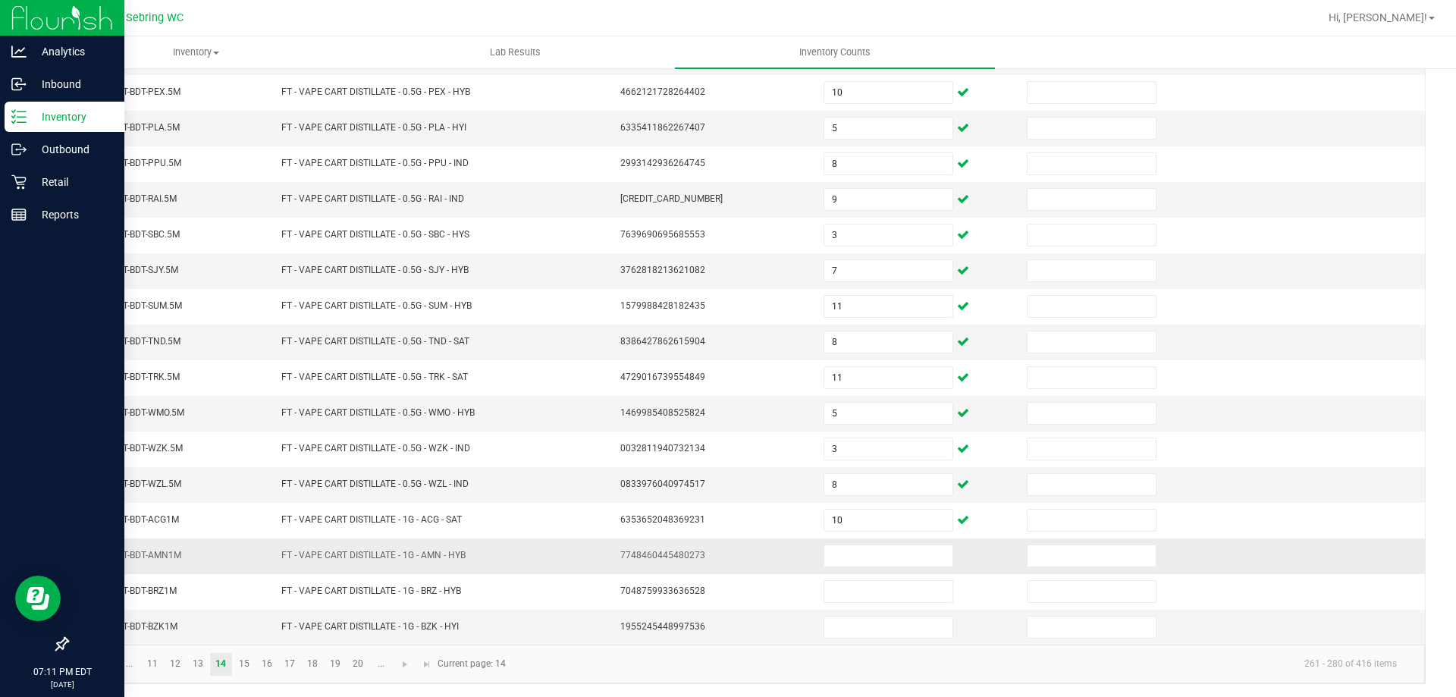
scroll to position [315, 0]
click at [824, 556] on input at bounding box center [888, 553] width 128 height 21
drag, startPoint x: 242, startPoint y: 662, endPoint x: 256, endPoint y: 648, distance: 19.8
click at [242, 661] on link "15" at bounding box center [244, 662] width 22 height 23
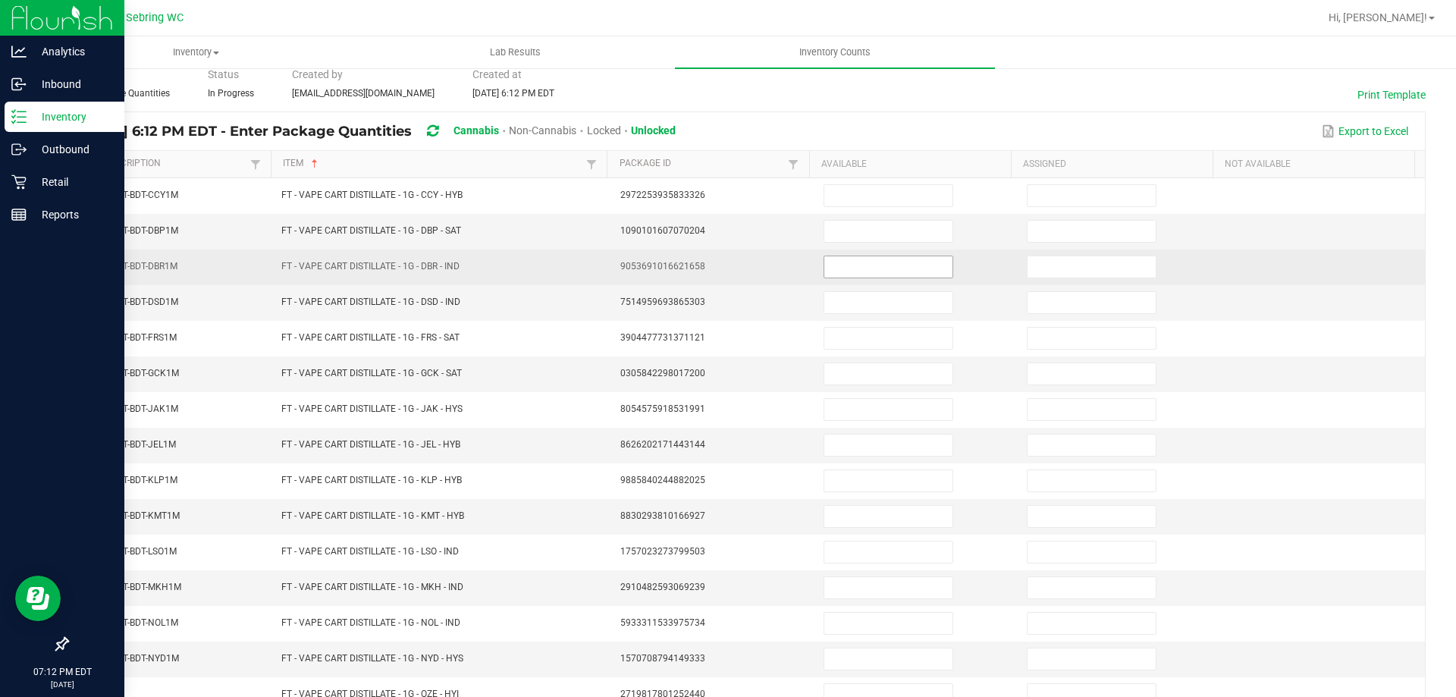
scroll to position [87, 0]
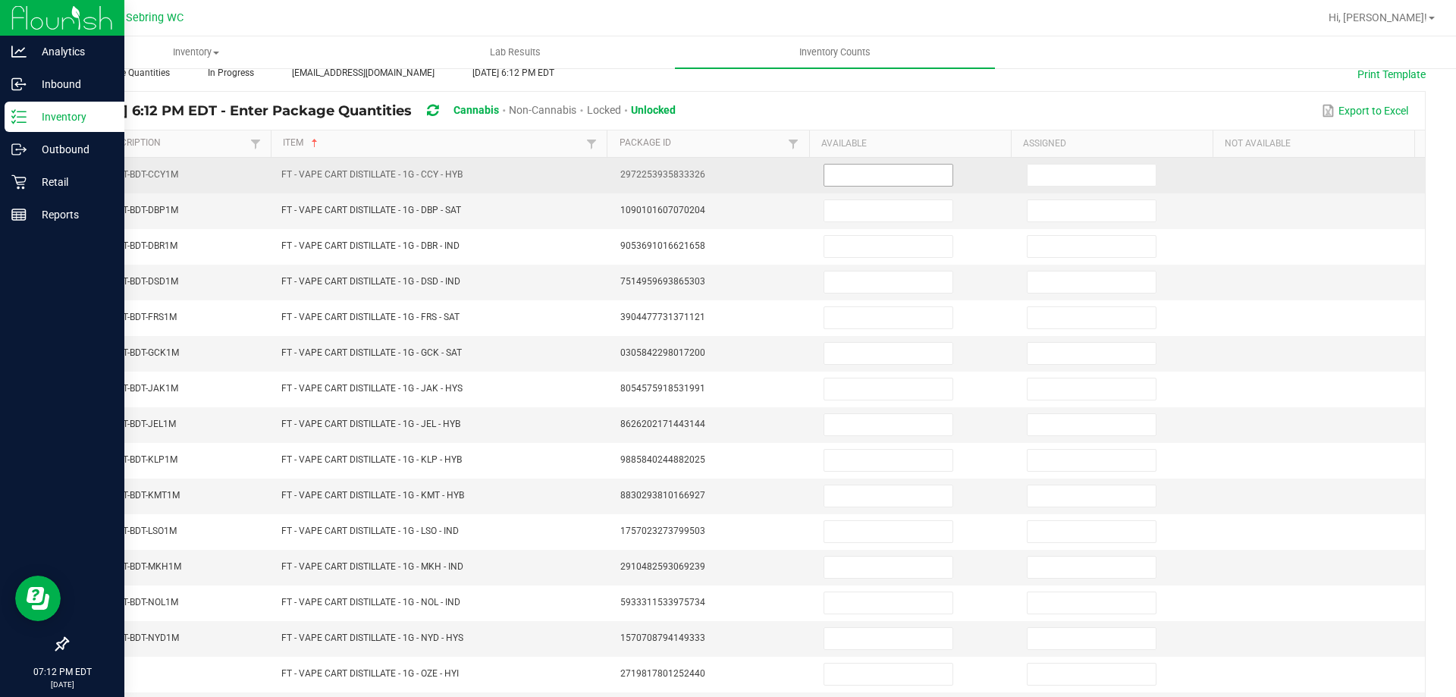
click at [859, 172] on input at bounding box center [888, 175] width 128 height 21
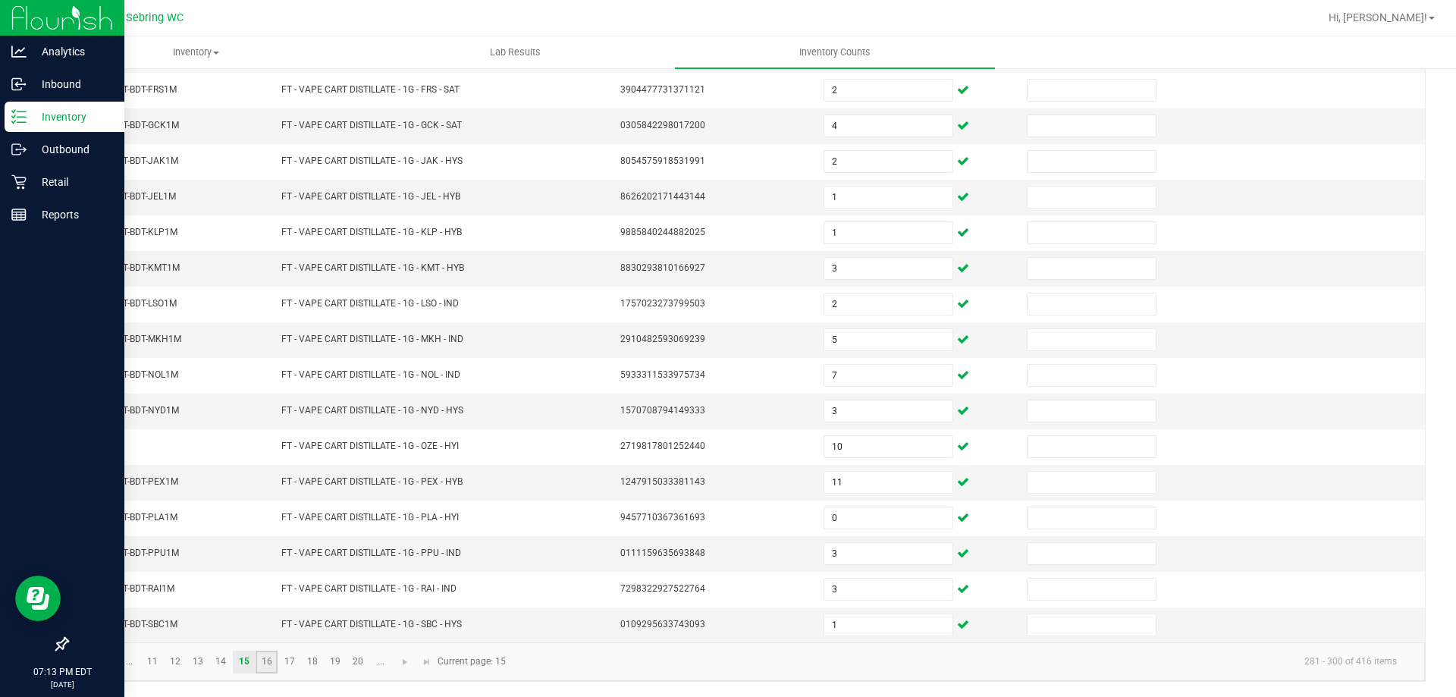
click at [260, 664] on link "16" at bounding box center [267, 662] width 22 height 23
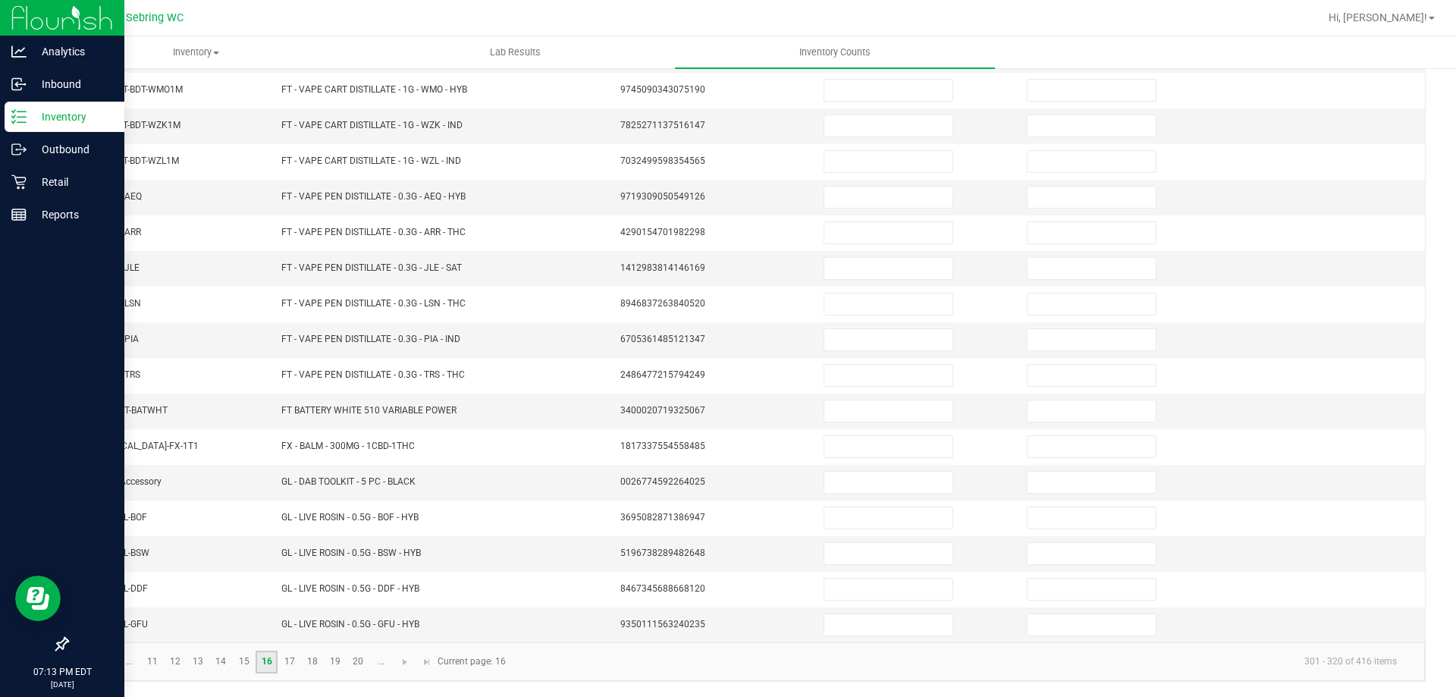
scroll to position [87, 0]
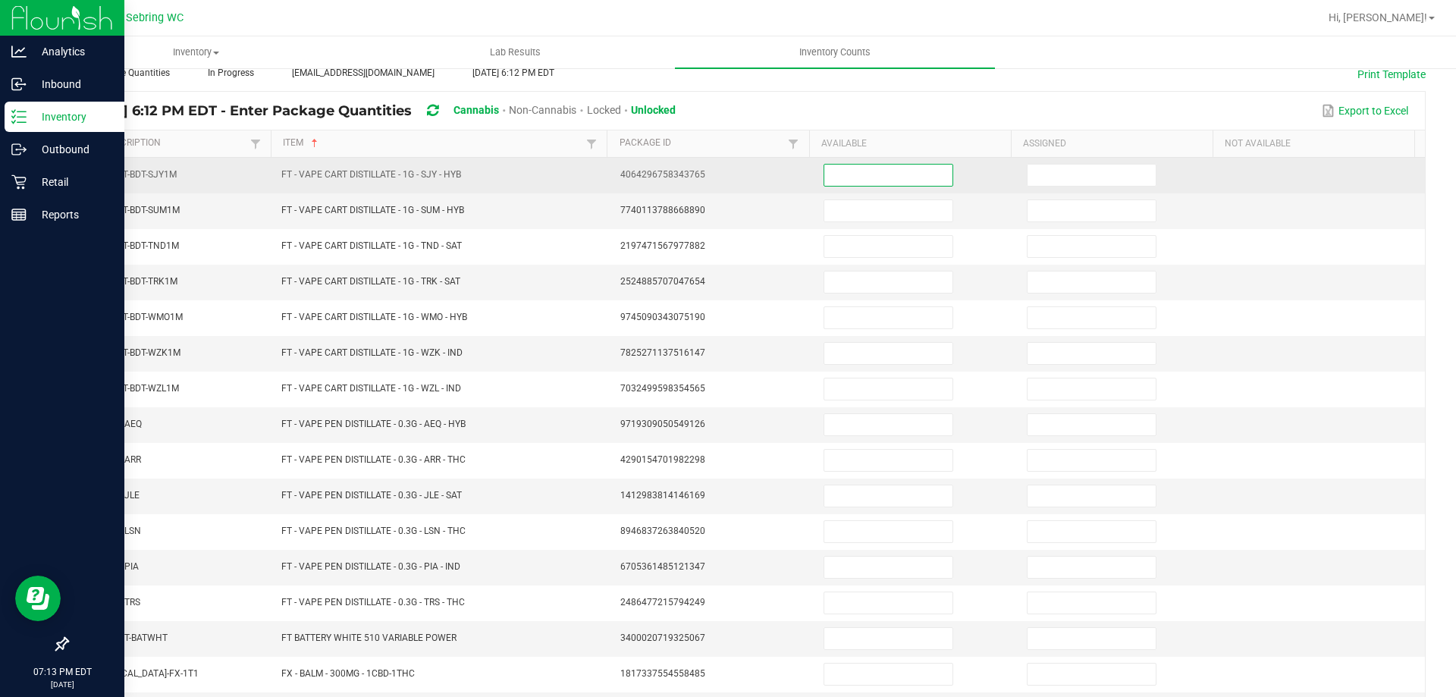
click at [882, 179] on input at bounding box center [888, 175] width 128 height 21
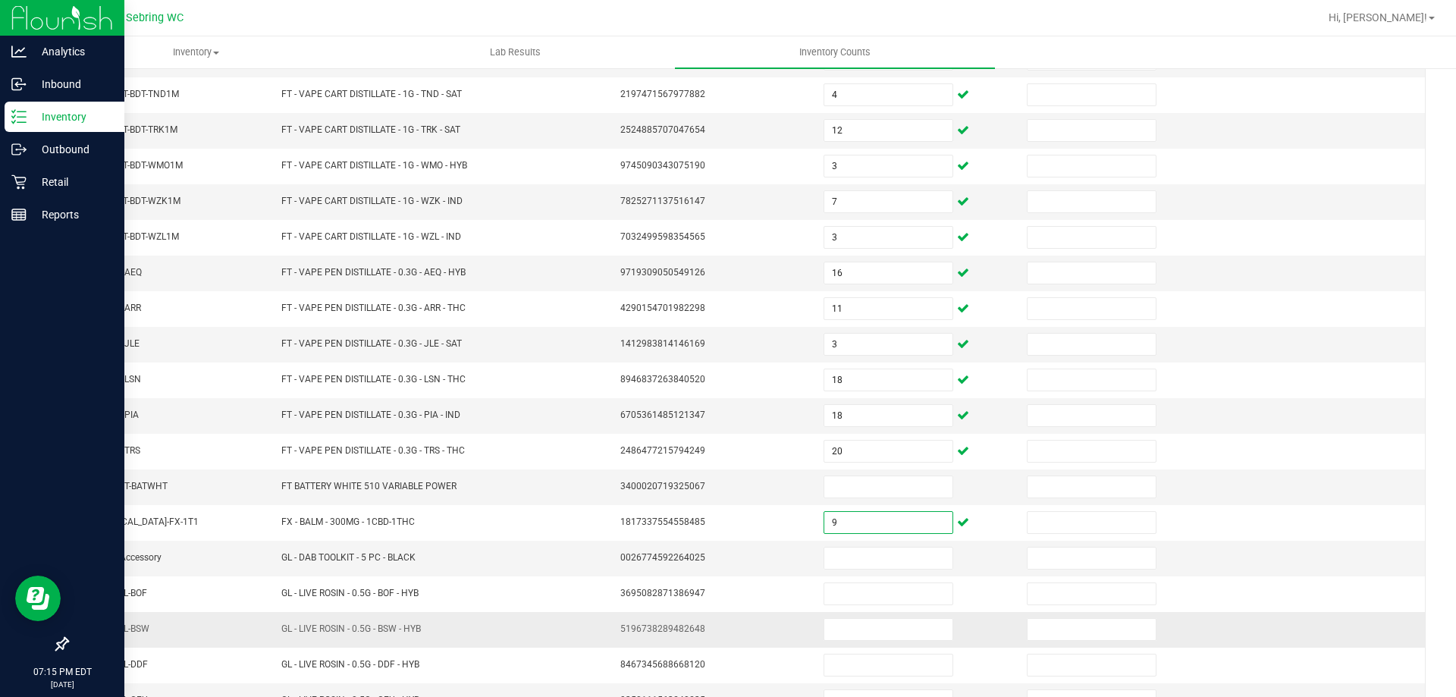
scroll to position [315, 0]
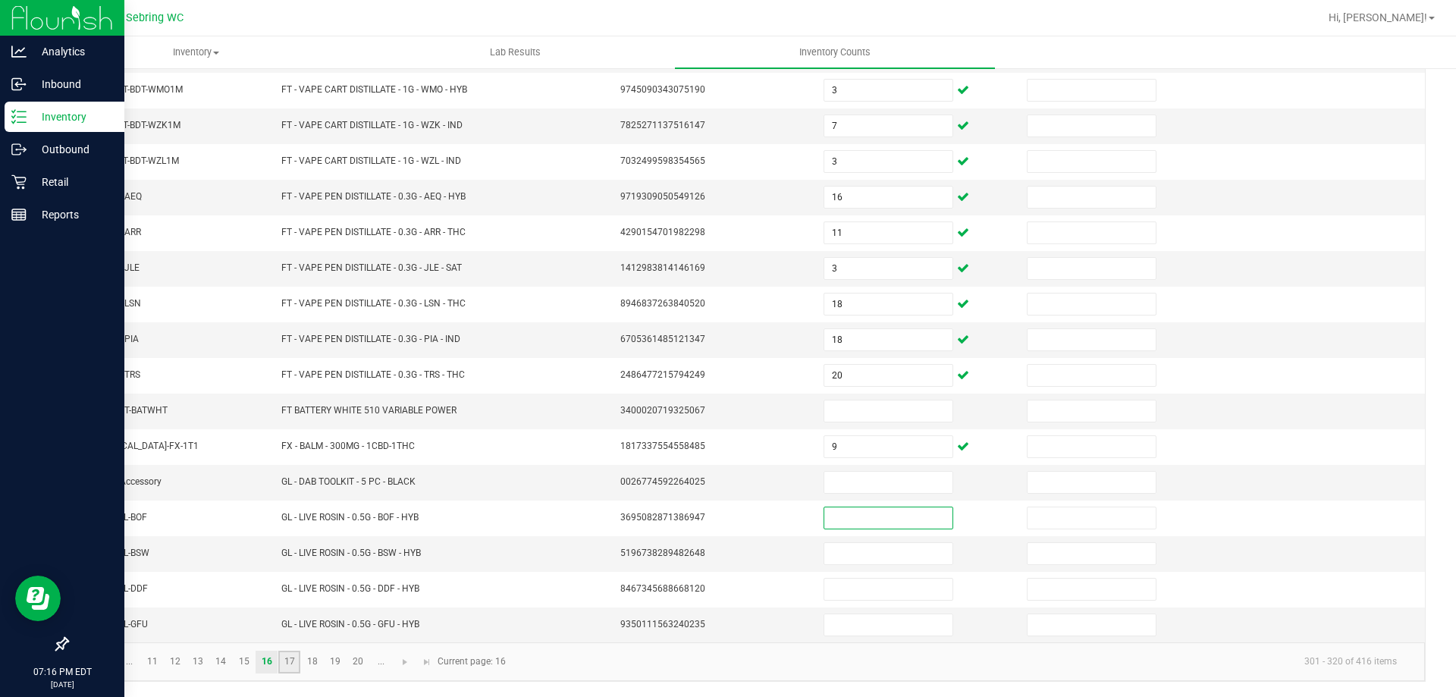
click at [287, 664] on link "17" at bounding box center [289, 662] width 22 height 23
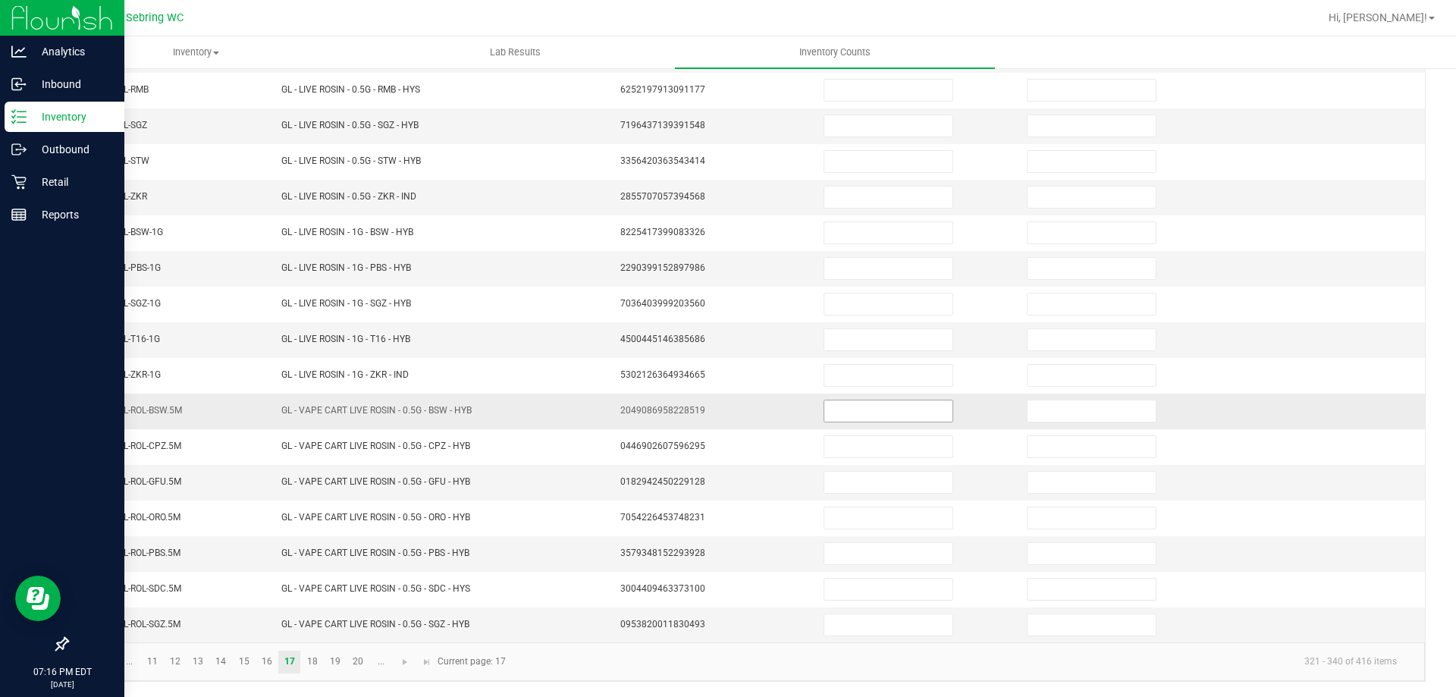
click at [868, 416] on input at bounding box center [888, 410] width 128 height 21
click at [314, 666] on link "18" at bounding box center [312, 662] width 22 height 23
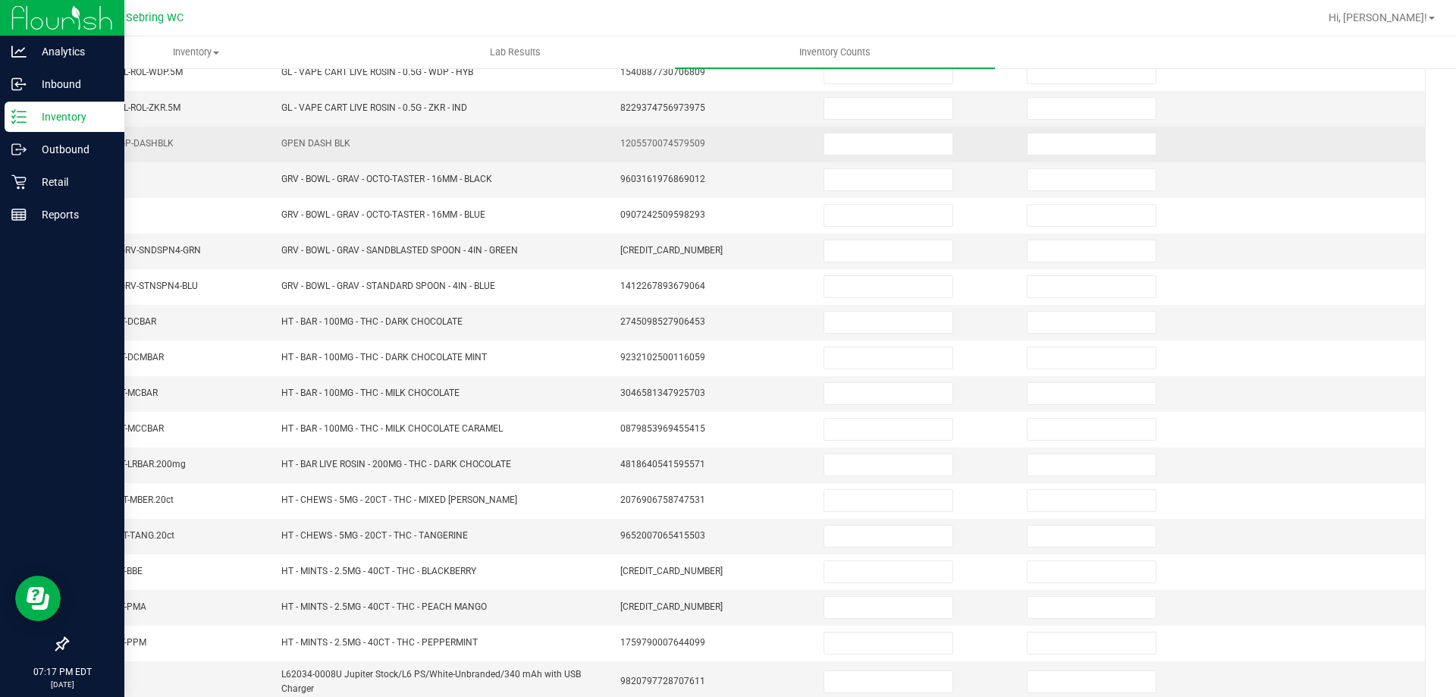
scroll to position [11, 0]
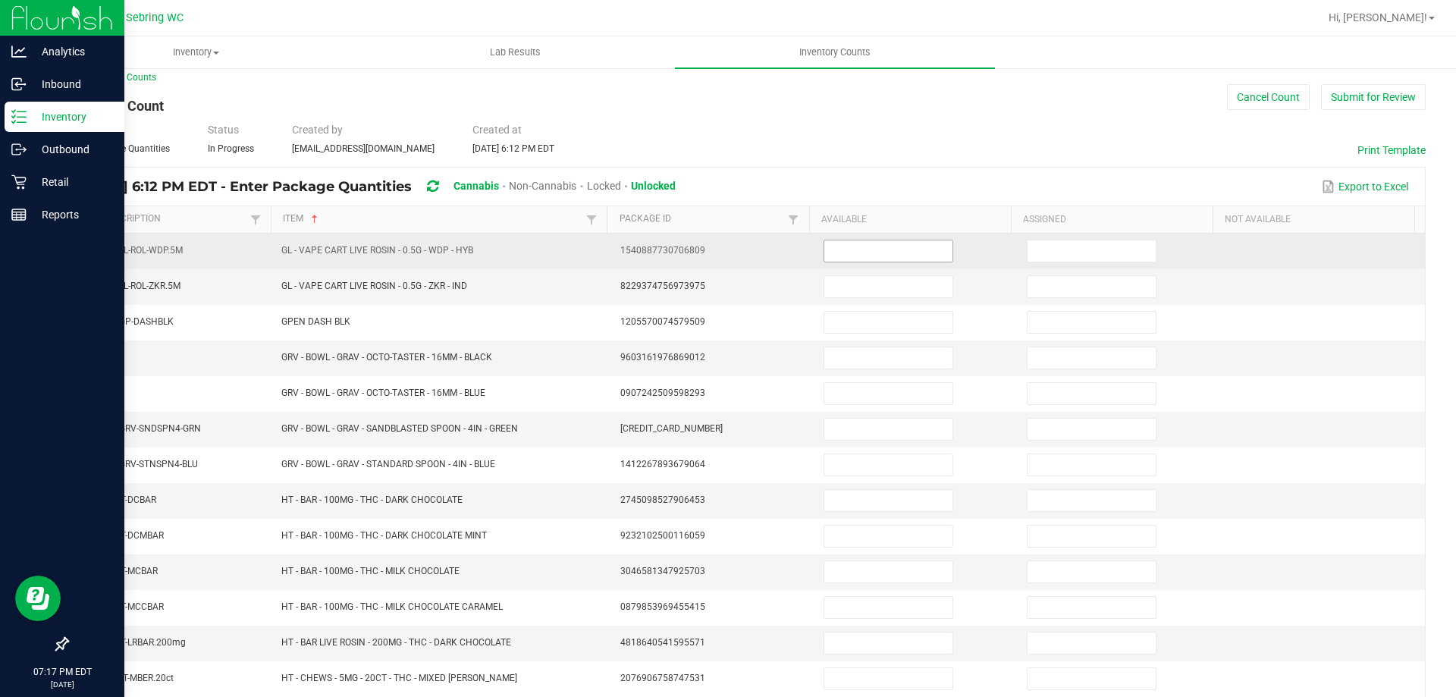
click at [884, 242] on input at bounding box center [888, 250] width 128 height 21
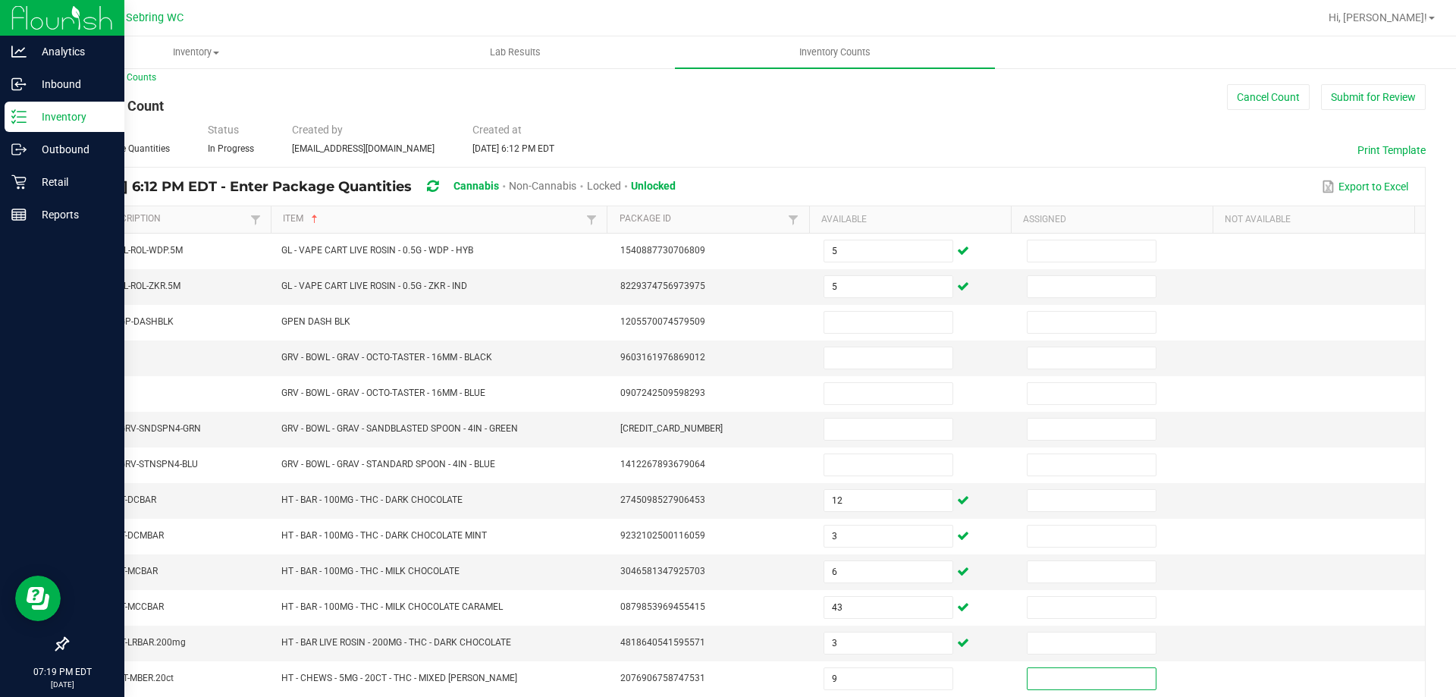
scroll to position [322, 0]
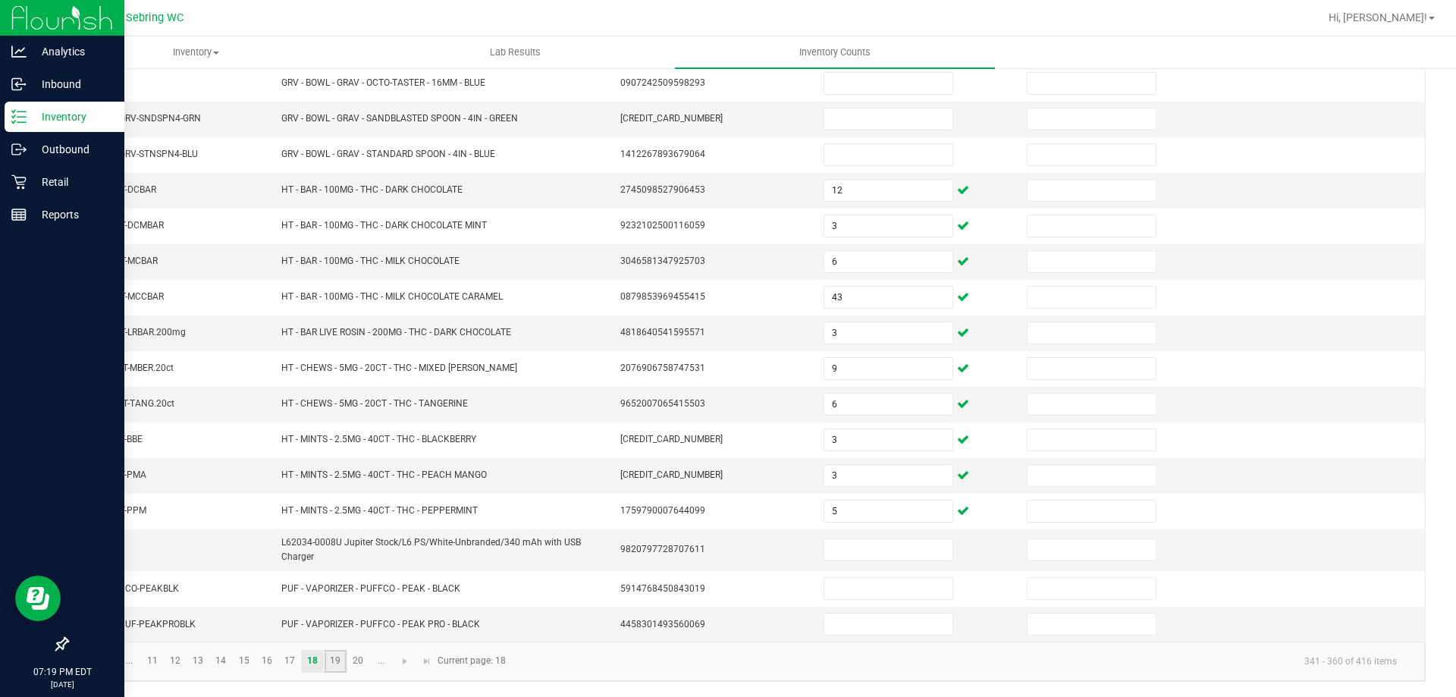
click at [331, 664] on link "19" at bounding box center [336, 661] width 22 height 23
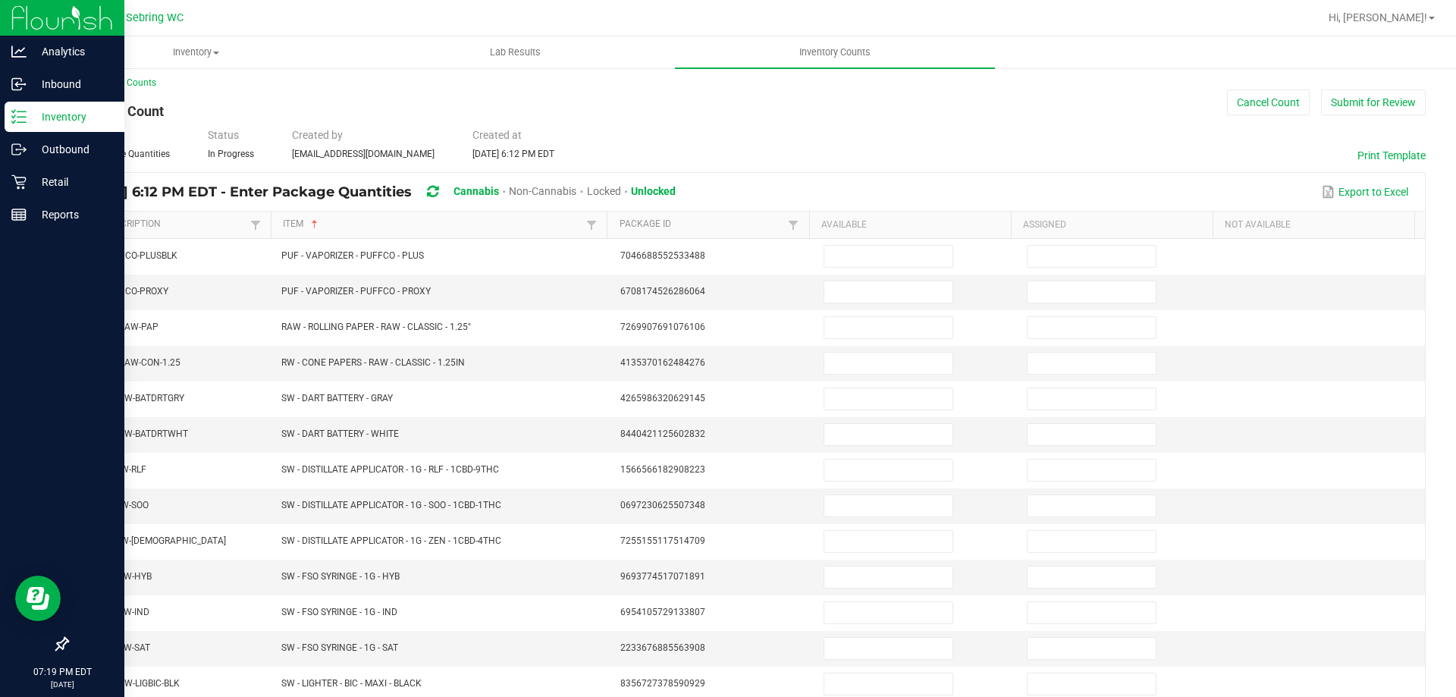
scroll to position [2, 0]
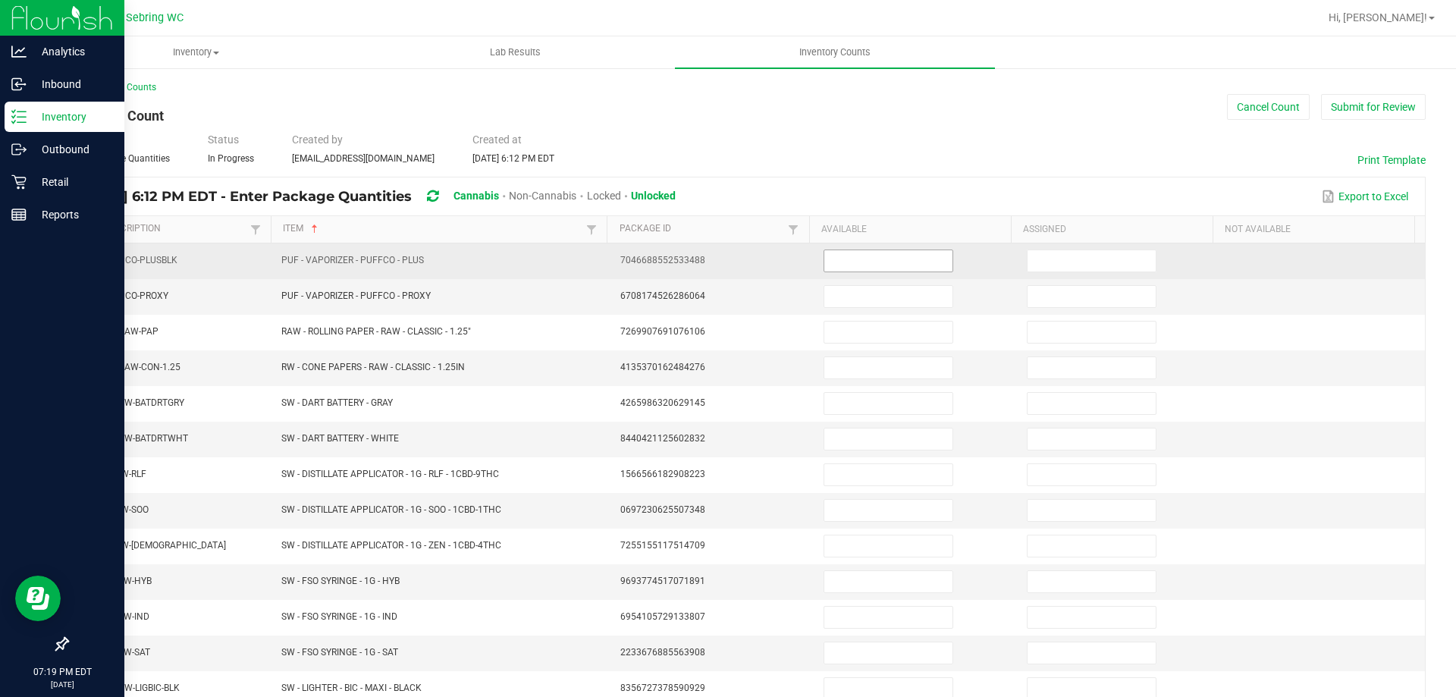
click at [833, 262] on input at bounding box center [888, 260] width 128 height 21
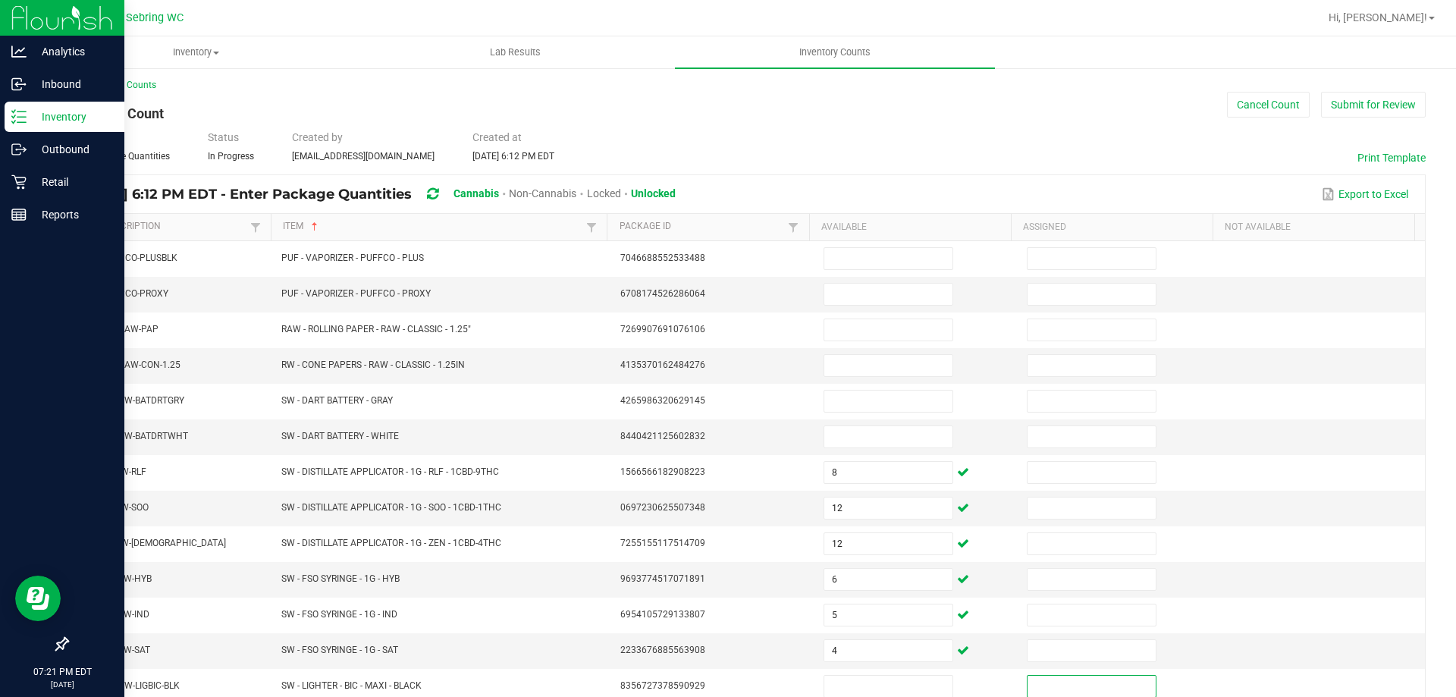
scroll to position [315, 0]
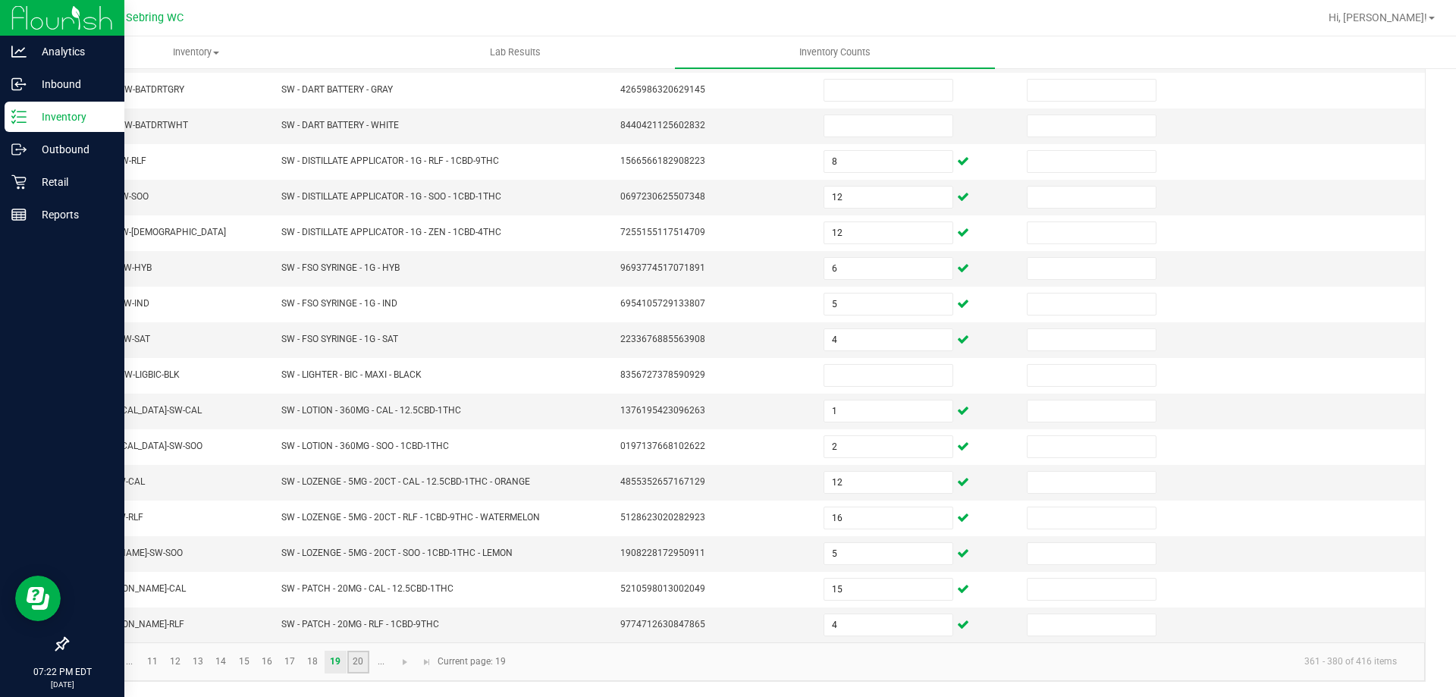
click at [363, 664] on link "20" at bounding box center [358, 662] width 22 height 23
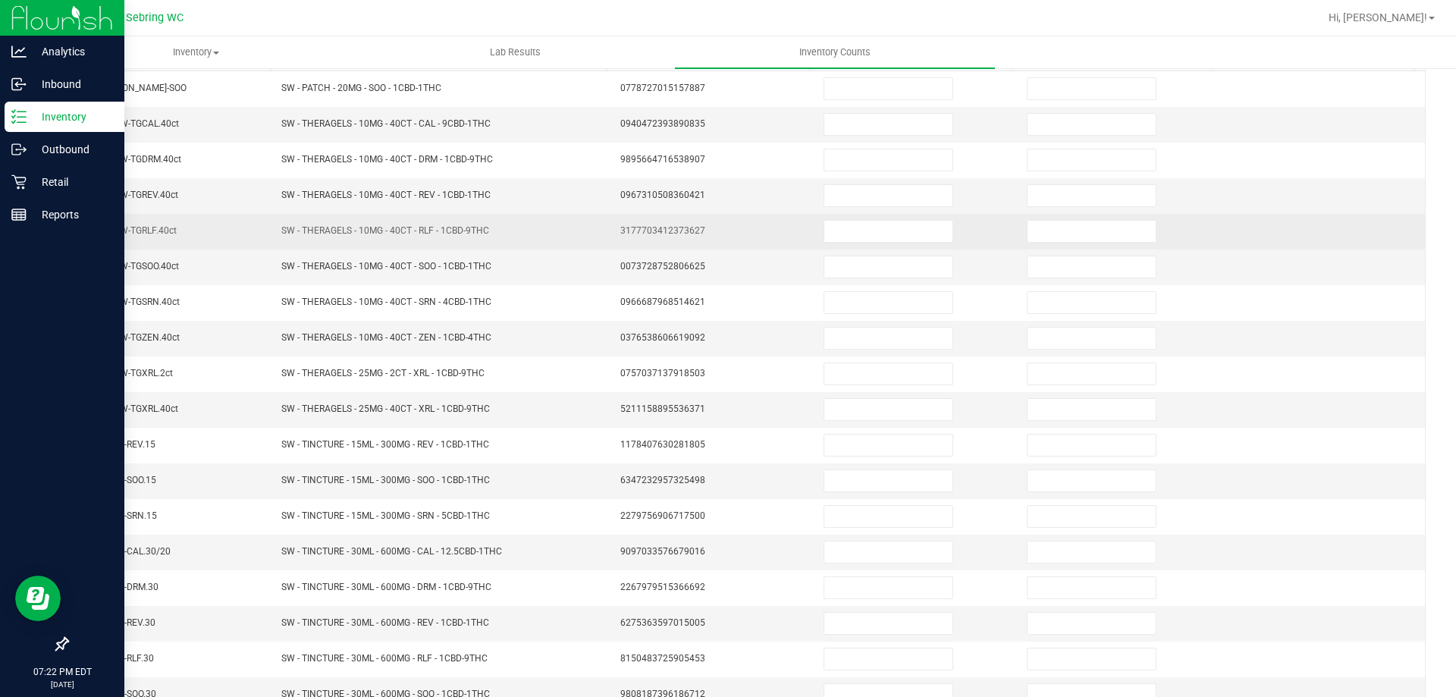
scroll to position [11, 0]
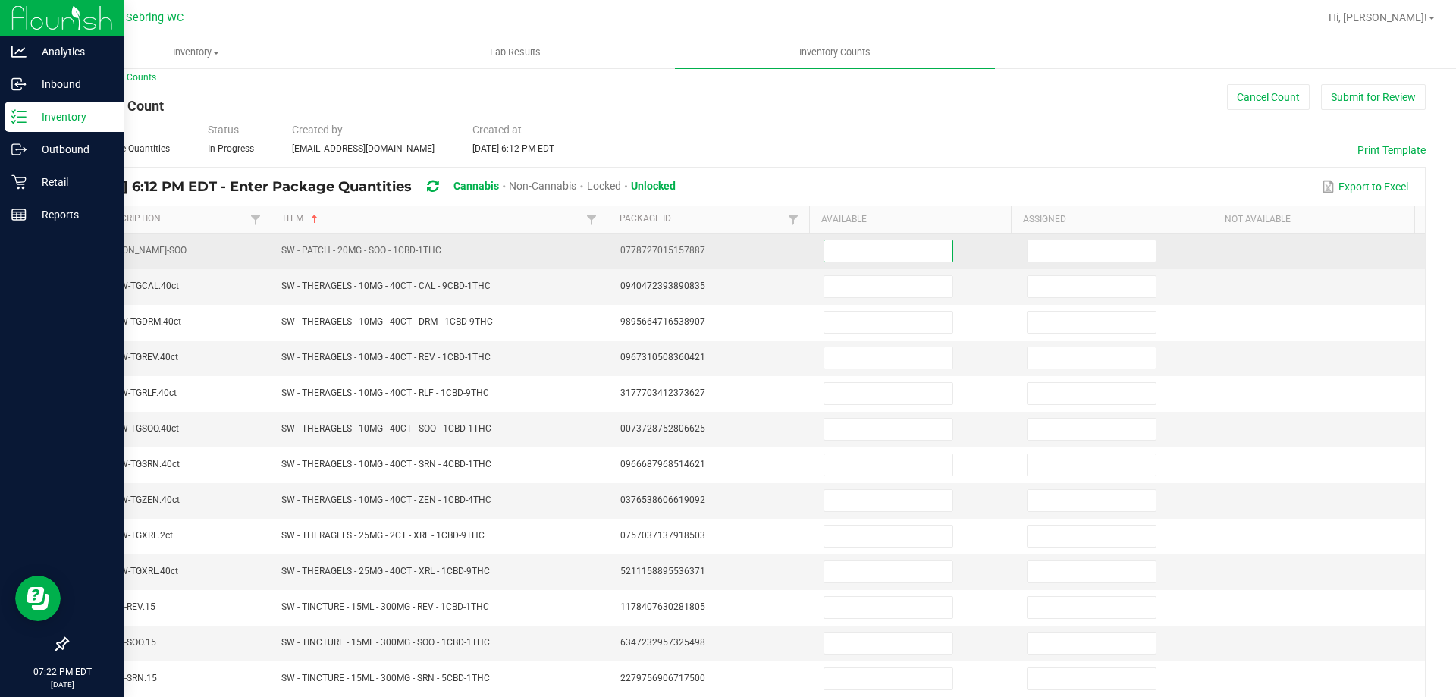
click at [833, 245] on input at bounding box center [888, 250] width 128 height 21
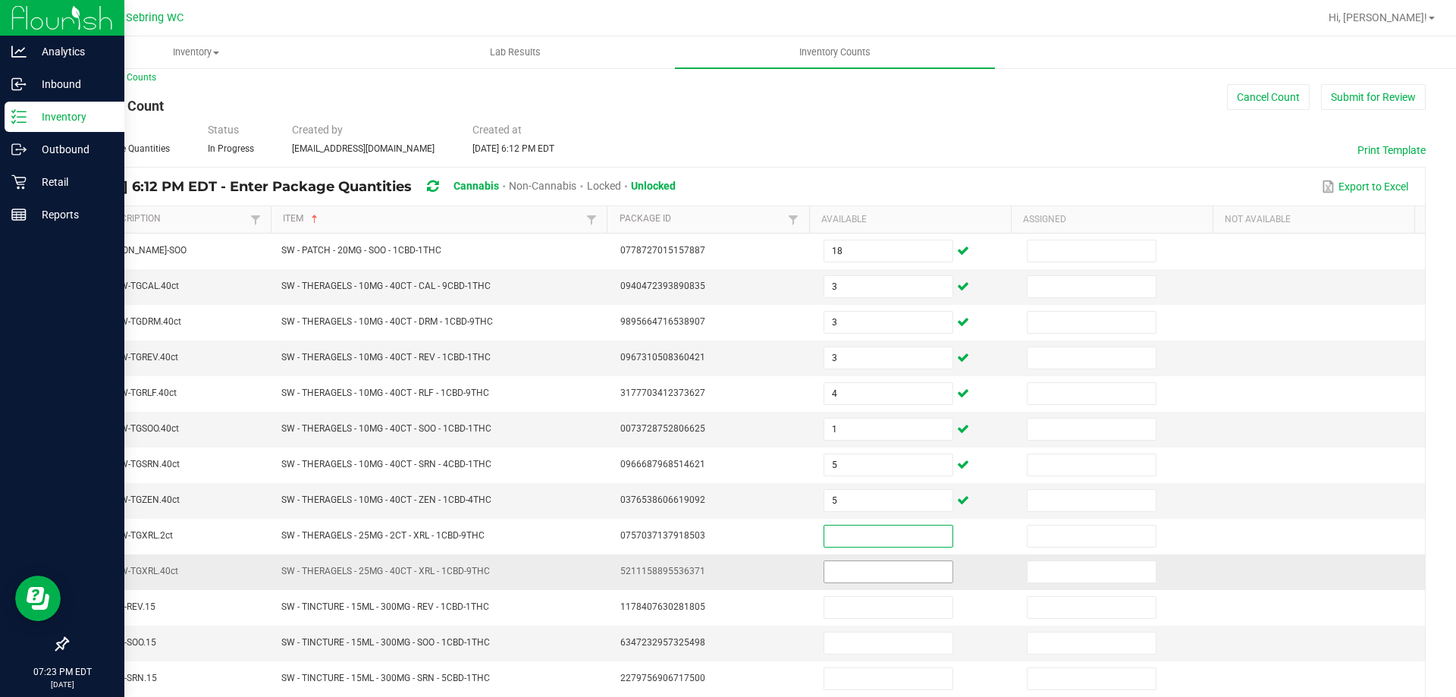
click at [871, 573] on input at bounding box center [888, 571] width 128 height 21
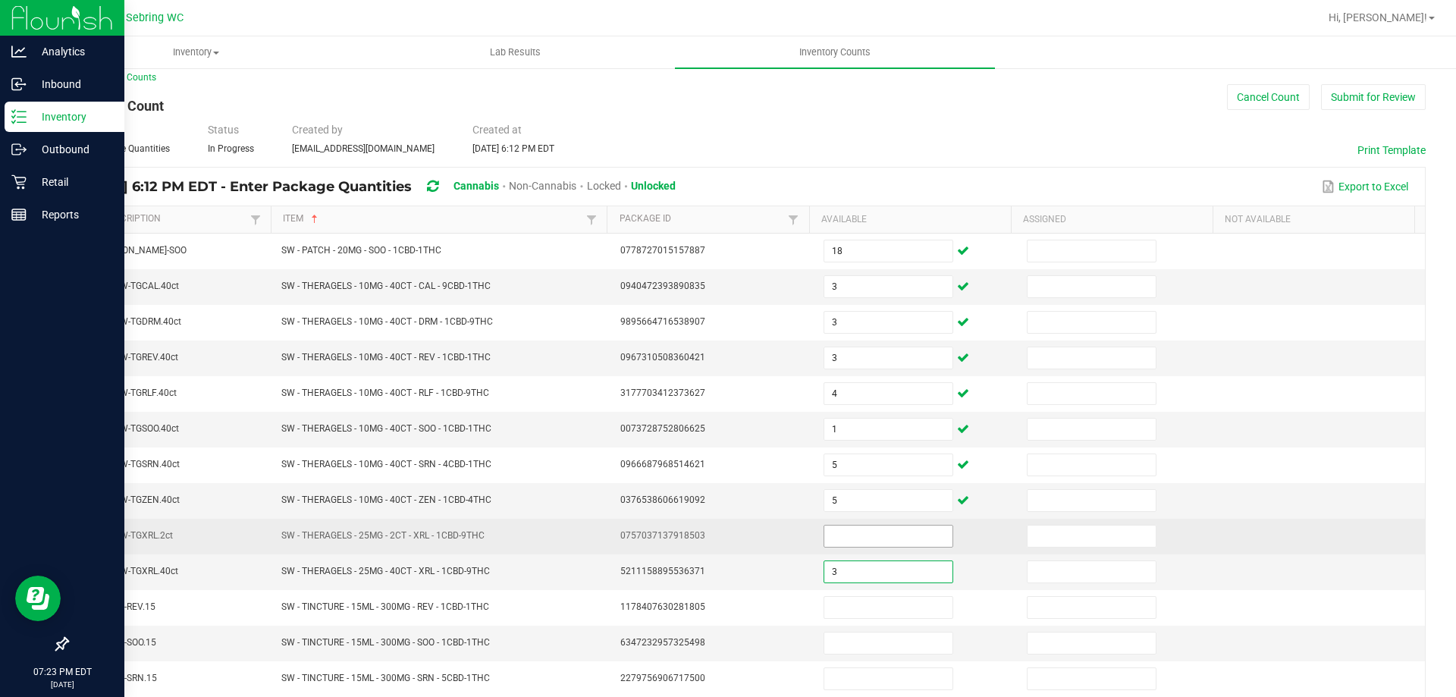
click at [881, 538] on input at bounding box center [888, 536] width 128 height 21
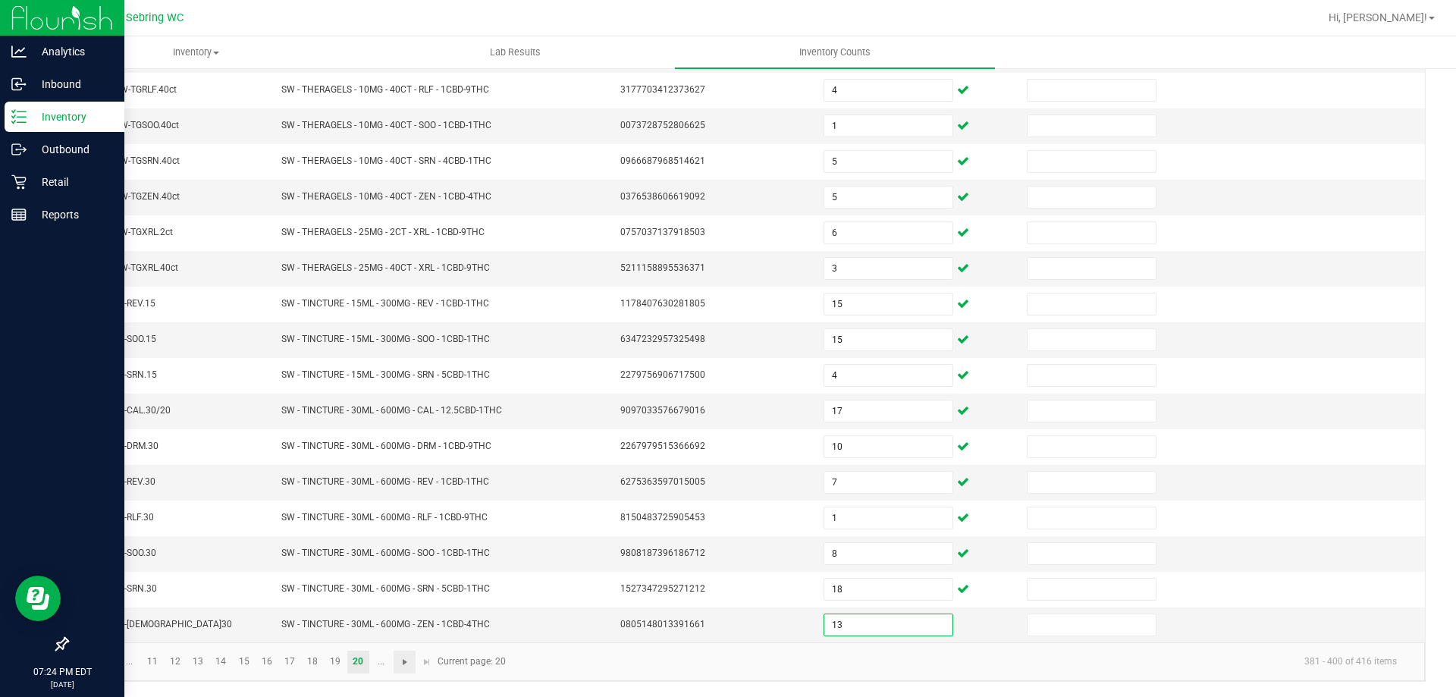
click at [402, 667] on span "Go to the next page" at bounding box center [405, 662] width 12 height 12
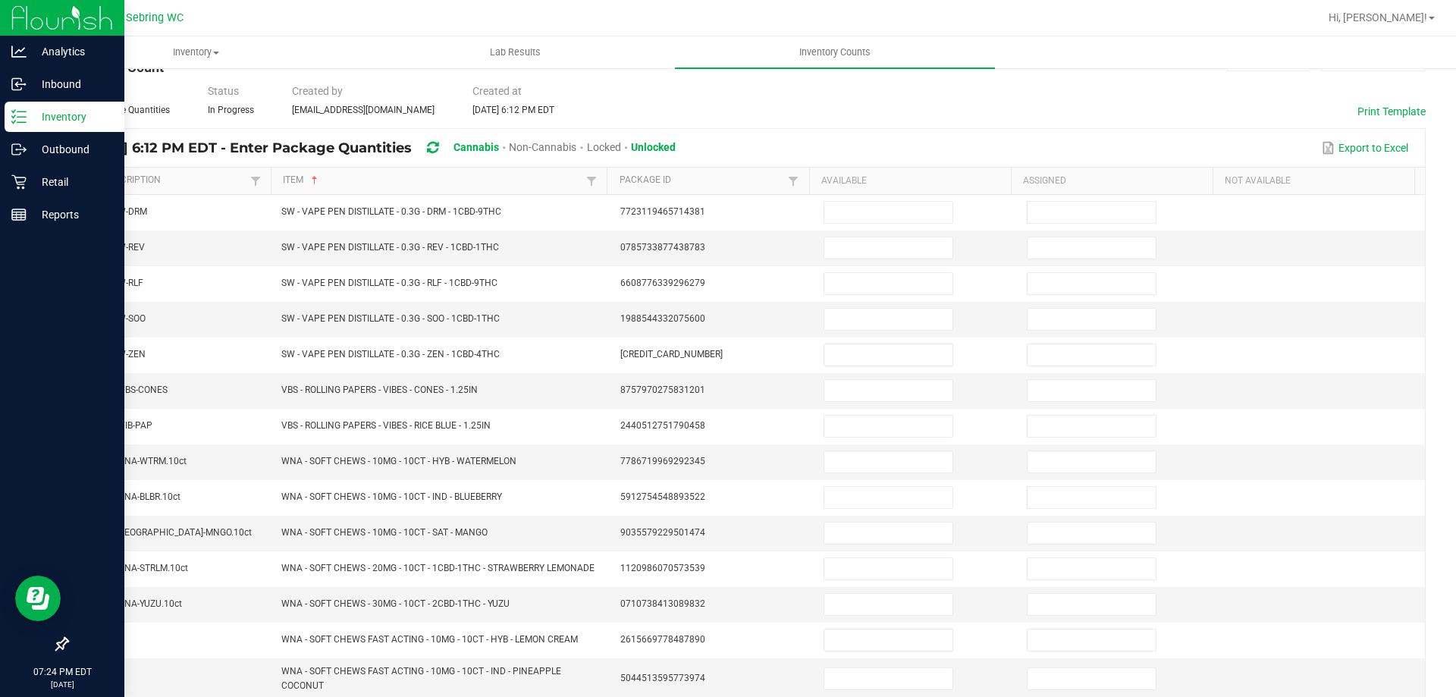
scroll to position [0, 0]
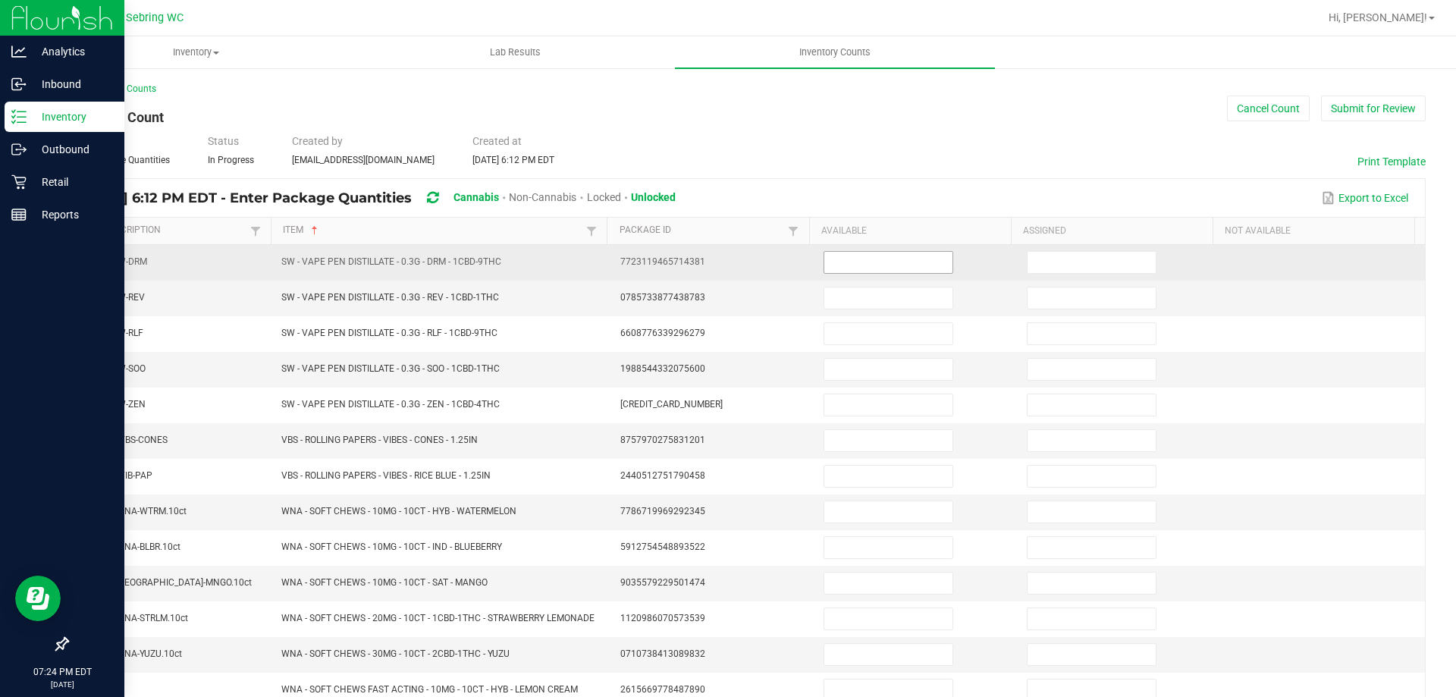
click at [880, 262] on input at bounding box center [888, 262] width 128 height 21
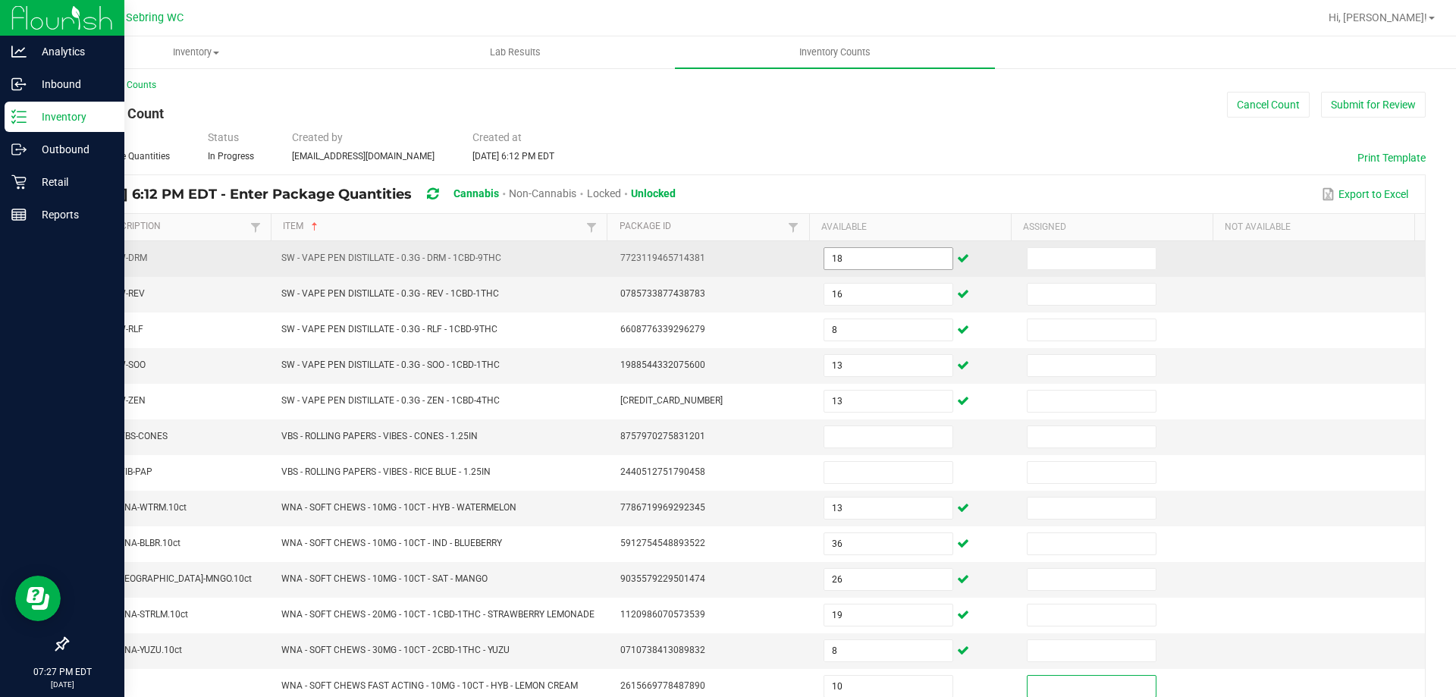
scroll to position [185, 0]
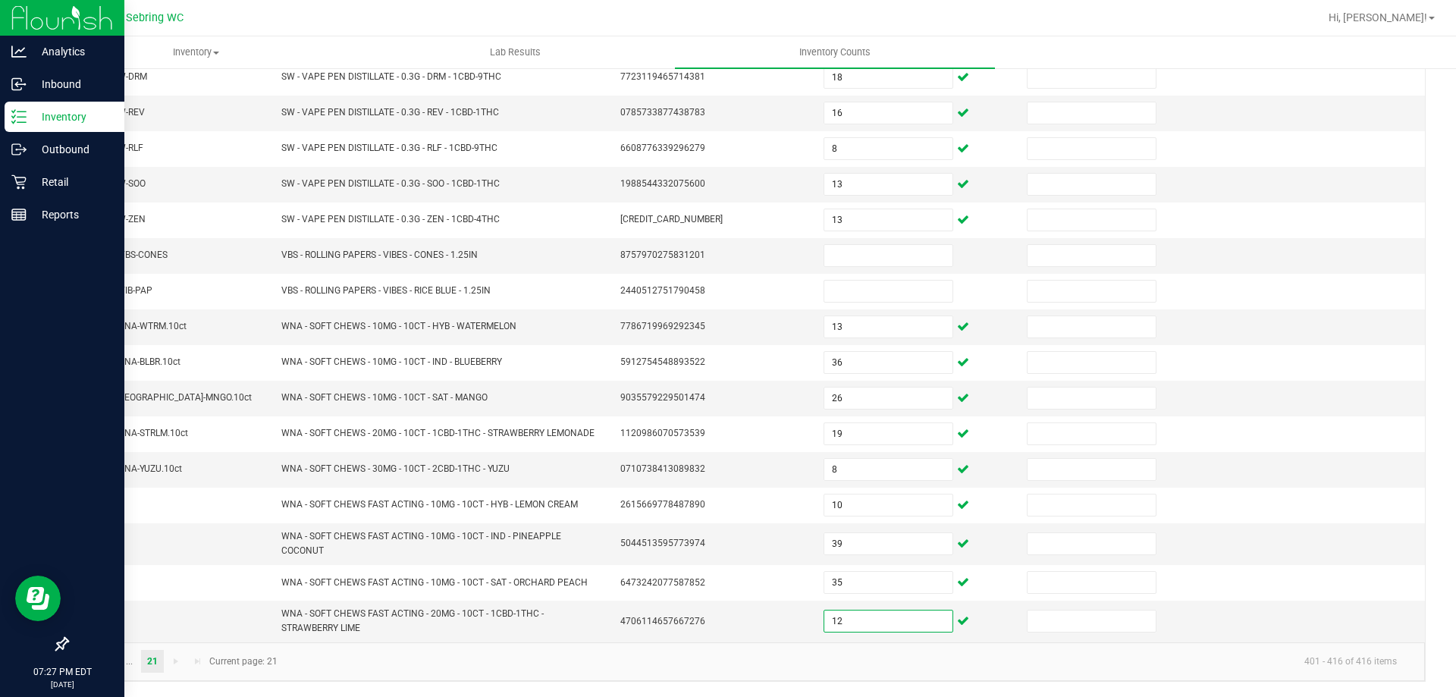
click at [78, 663] on link at bounding box center [85, 661] width 22 height 23
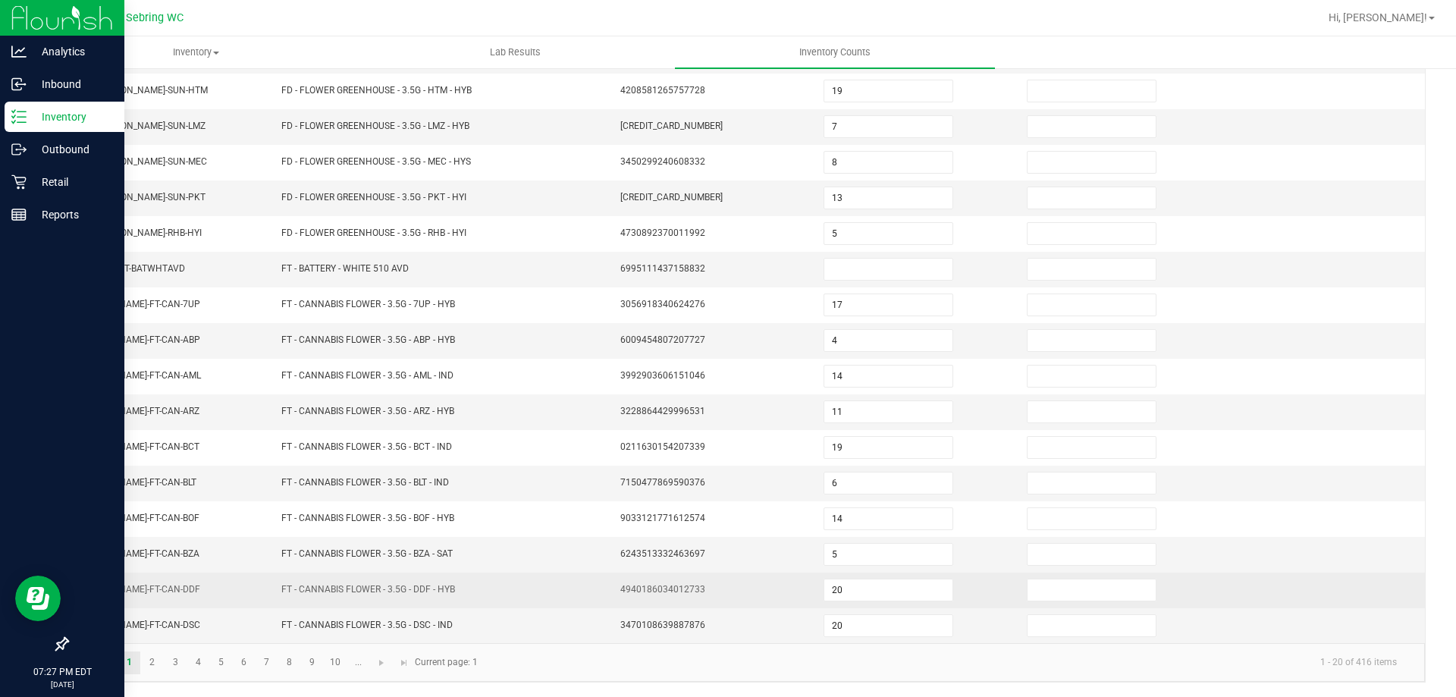
scroll to position [315, 0]
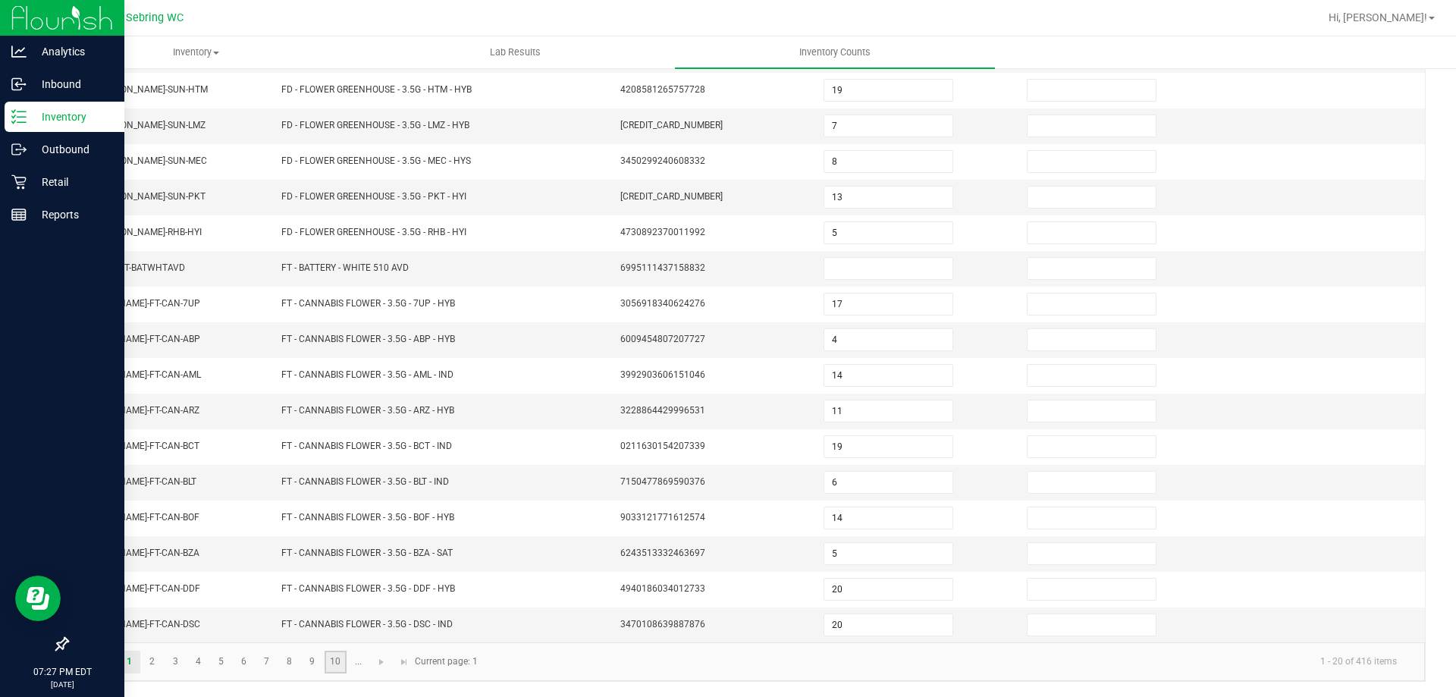
click at [328, 664] on link "10" at bounding box center [336, 662] width 22 height 23
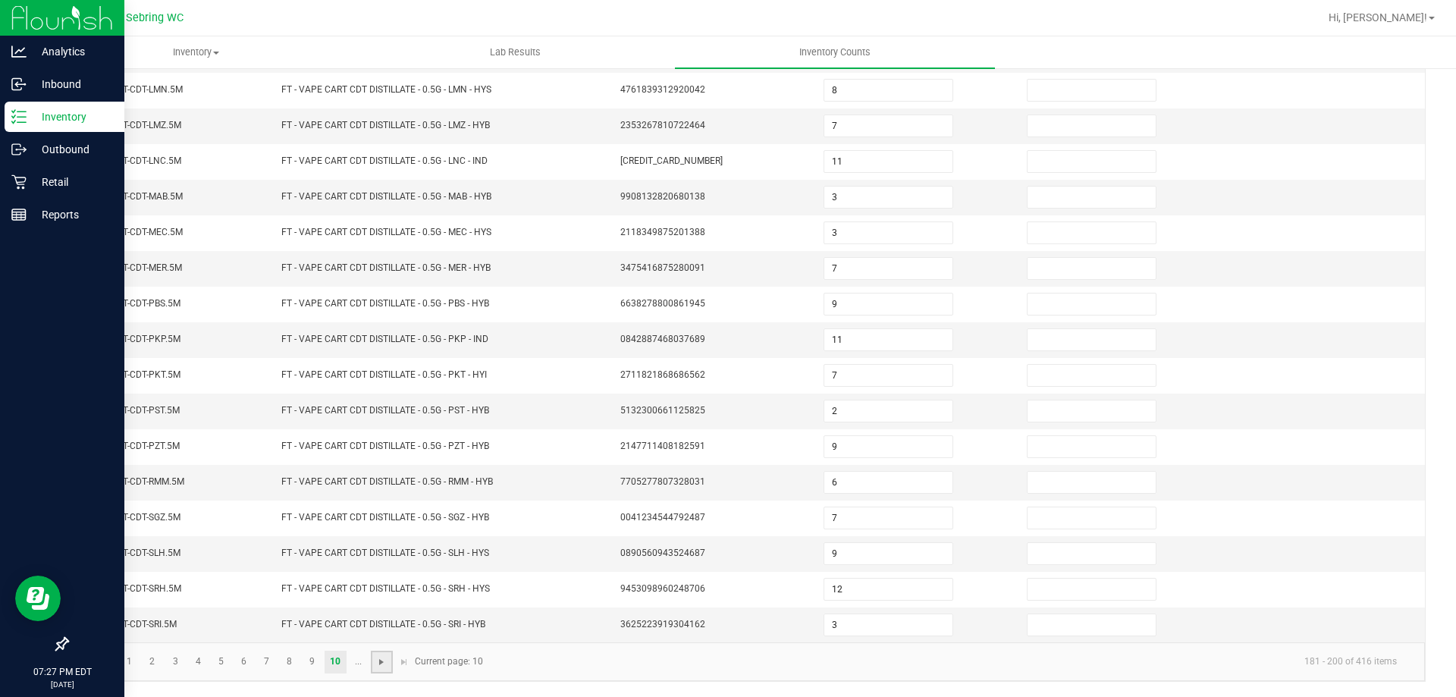
click at [376, 664] on span "Go to the next page" at bounding box center [381, 662] width 12 height 12
click at [262, 667] on link "16" at bounding box center [267, 662] width 22 height 23
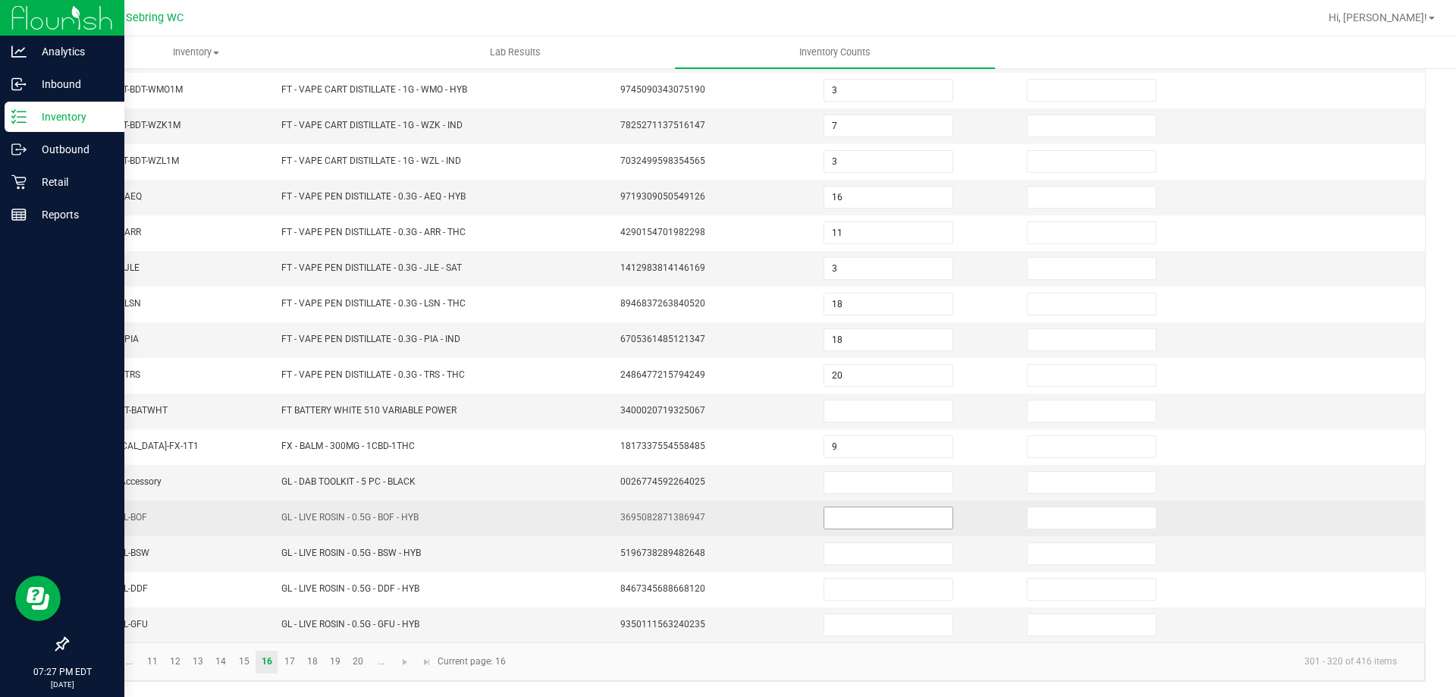
click at [824, 512] on input at bounding box center [888, 517] width 128 height 21
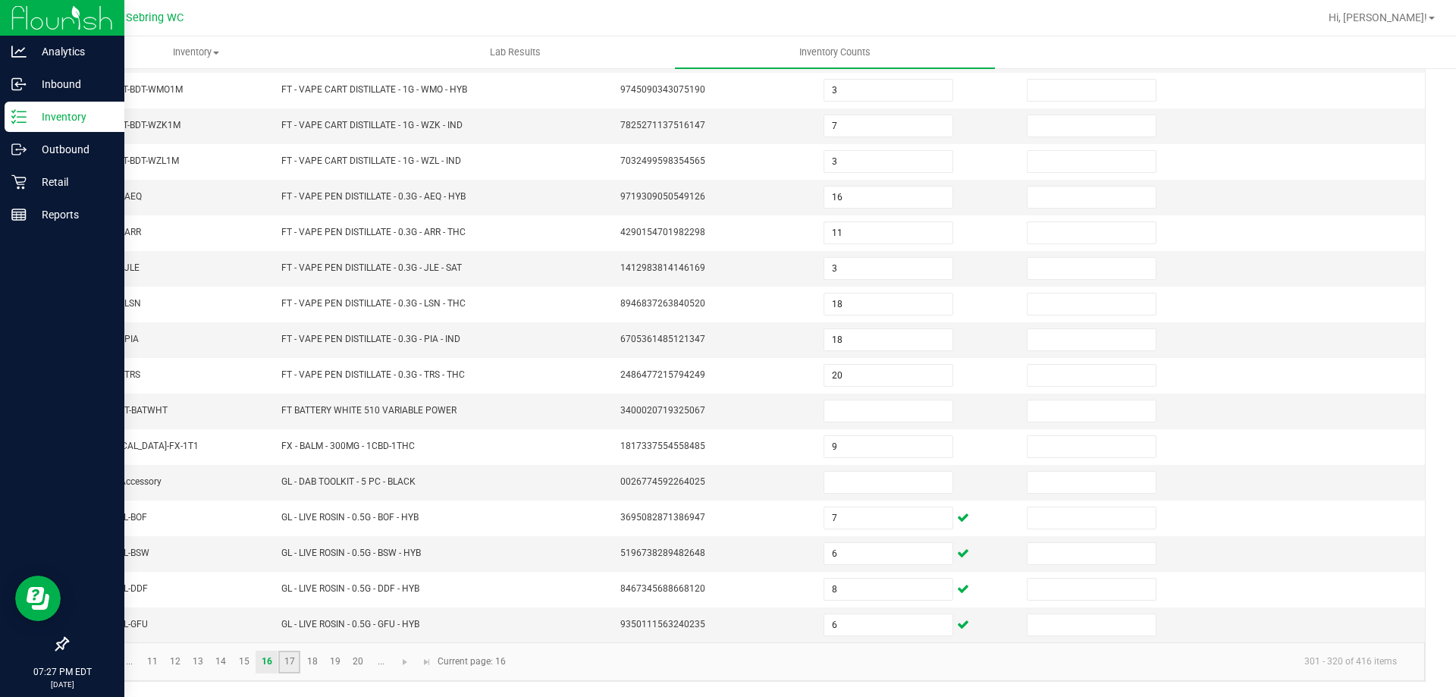
click at [292, 664] on link "17" at bounding box center [289, 662] width 22 height 23
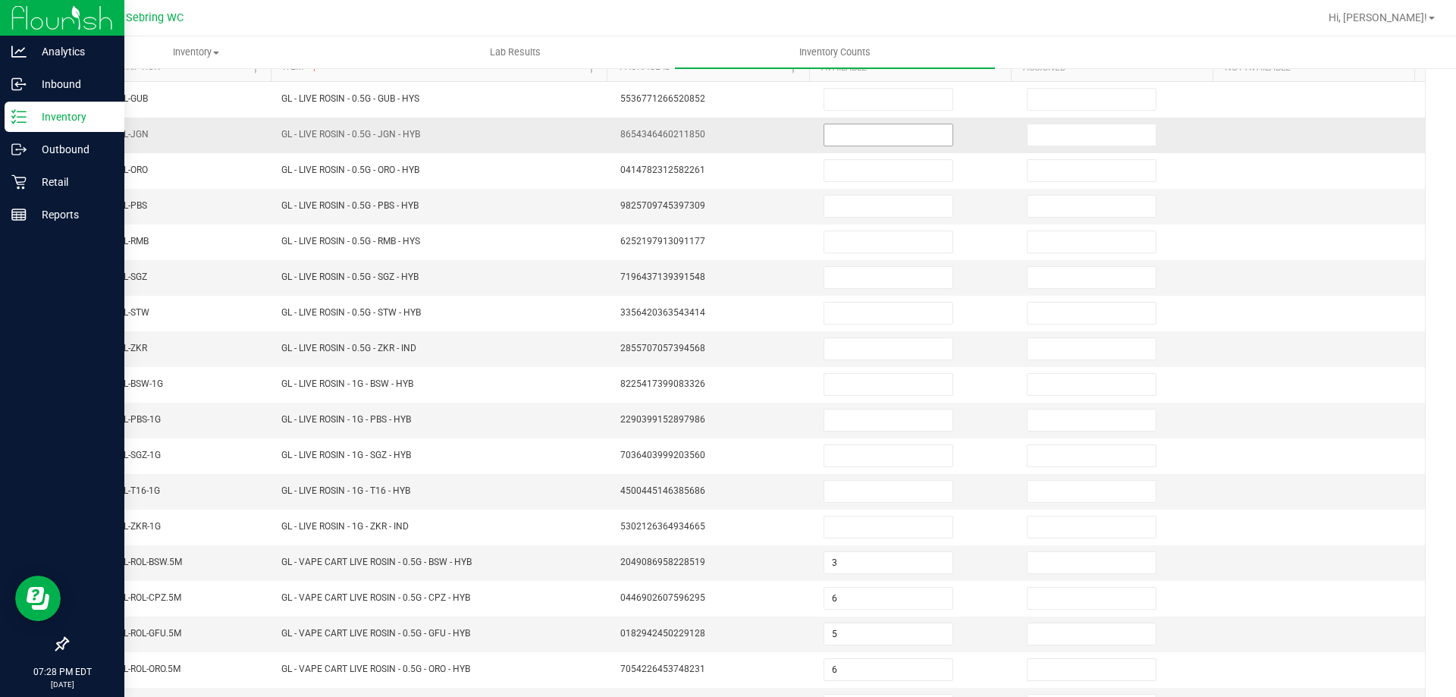
scroll to position [11, 0]
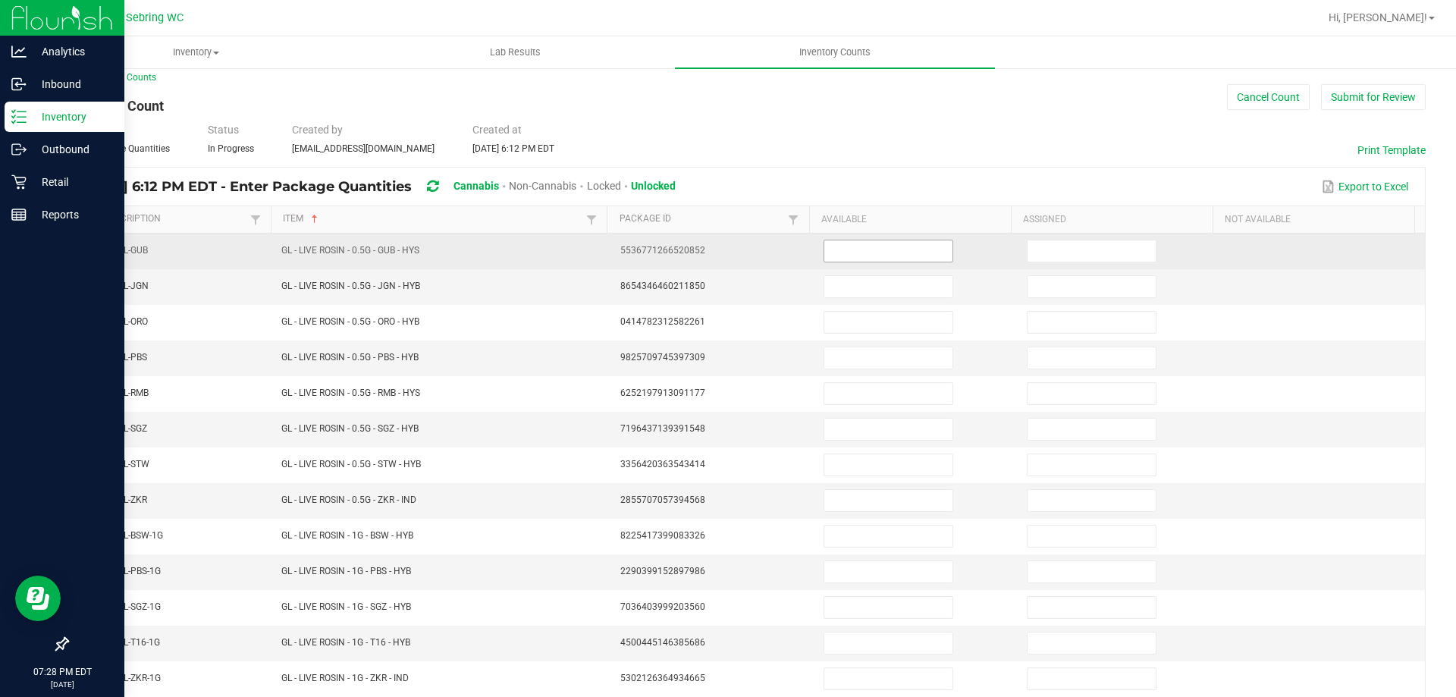
click at [830, 253] on input at bounding box center [888, 250] width 128 height 21
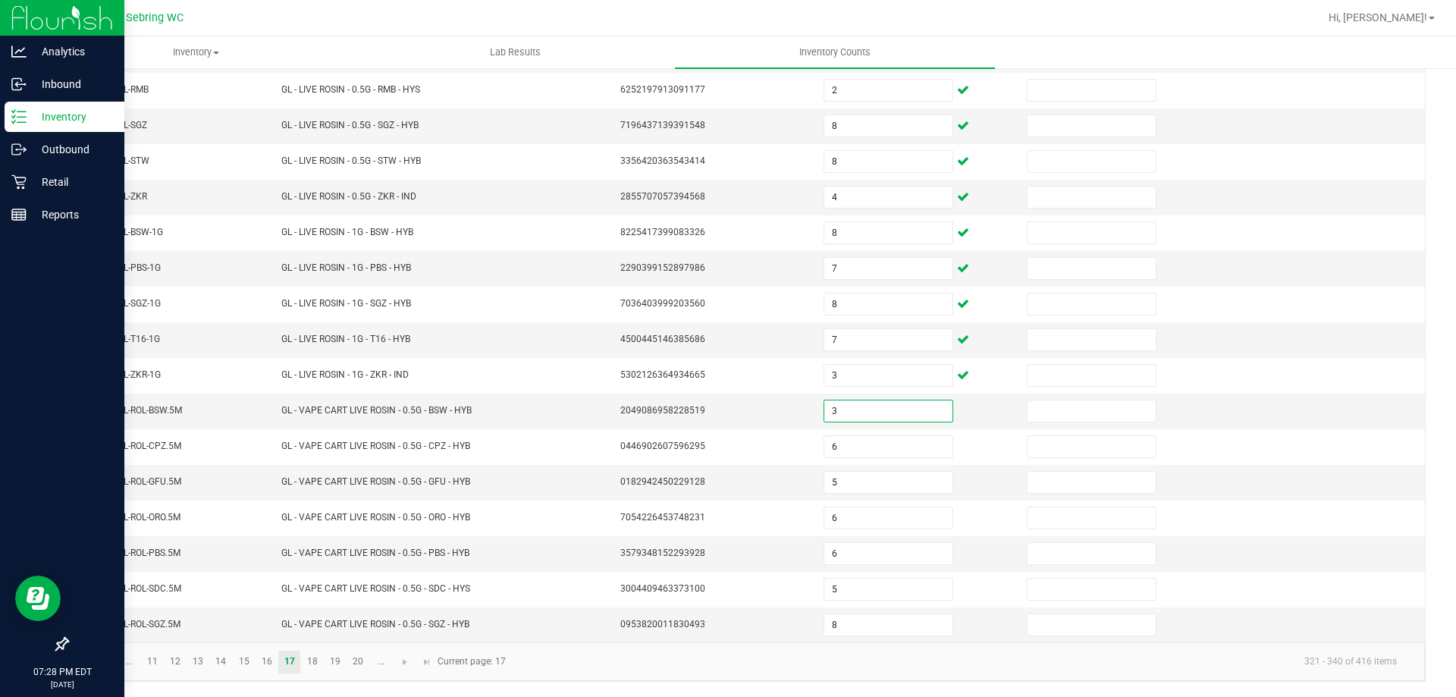
click at [685, 678] on kendo-pager "... 11 12 13 14 15 16 17 18 19 20 ... 321 - 340 of 416 items Current page: 17" at bounding box center [745, 661] width 1357 height 39
click at [26, 190] on div "Retail" at bounding box center [65, 182] width 120 height 30
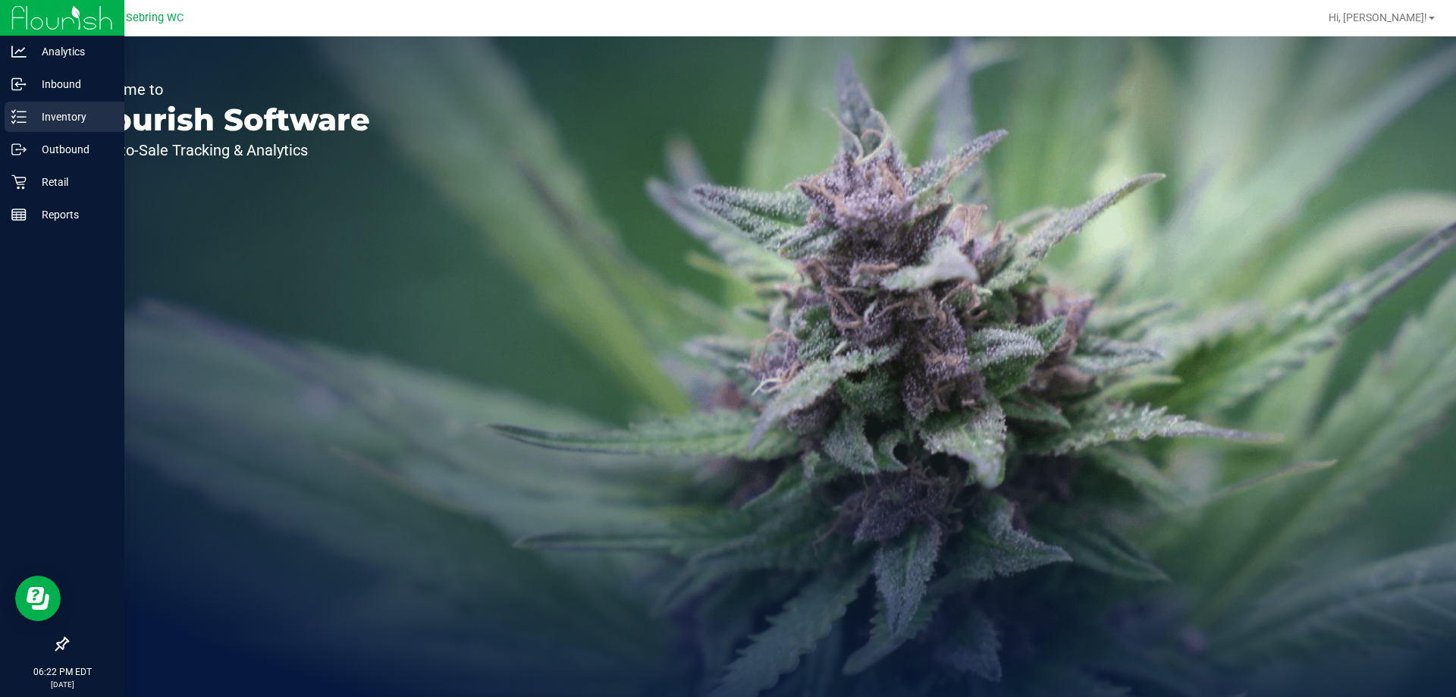
click at [24, 114] on icon at bounding box center [18, 116] width 15 height 15
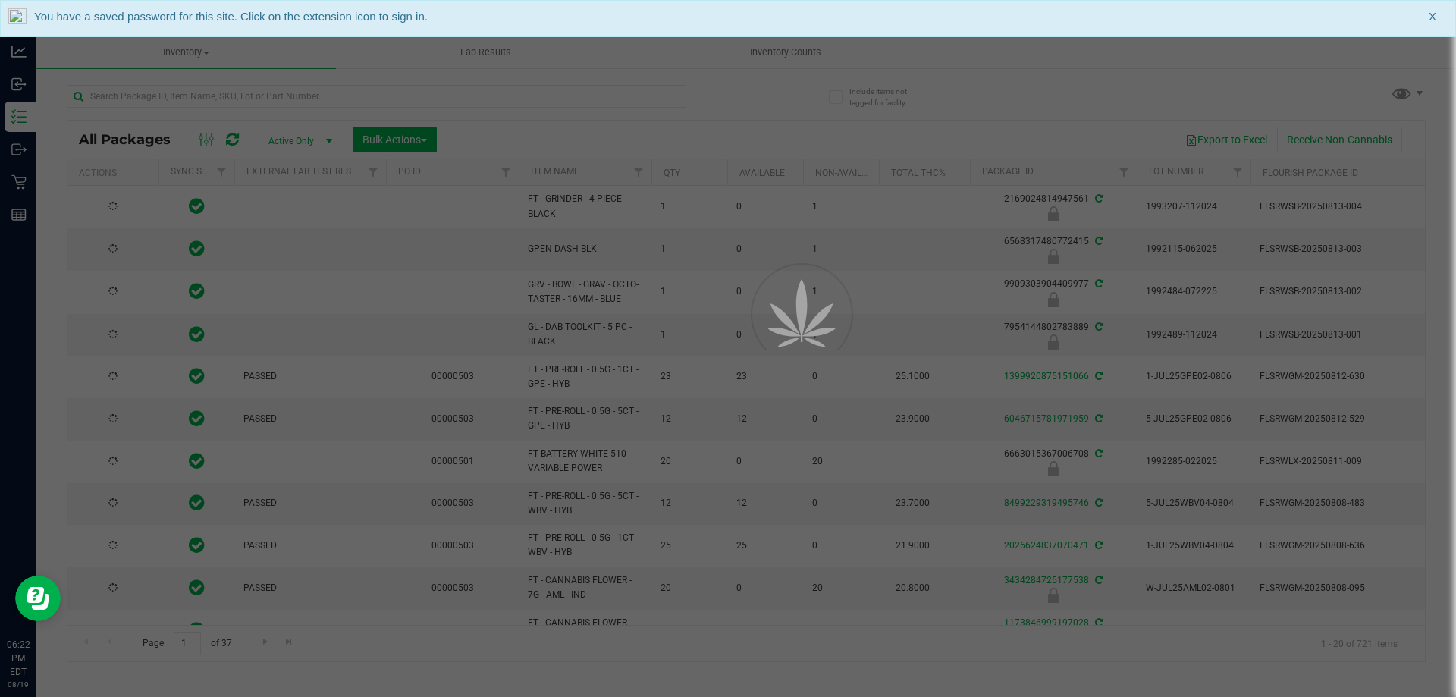
click at [184, 93] on div at bounding box center [728, 348] width 1456 height 697
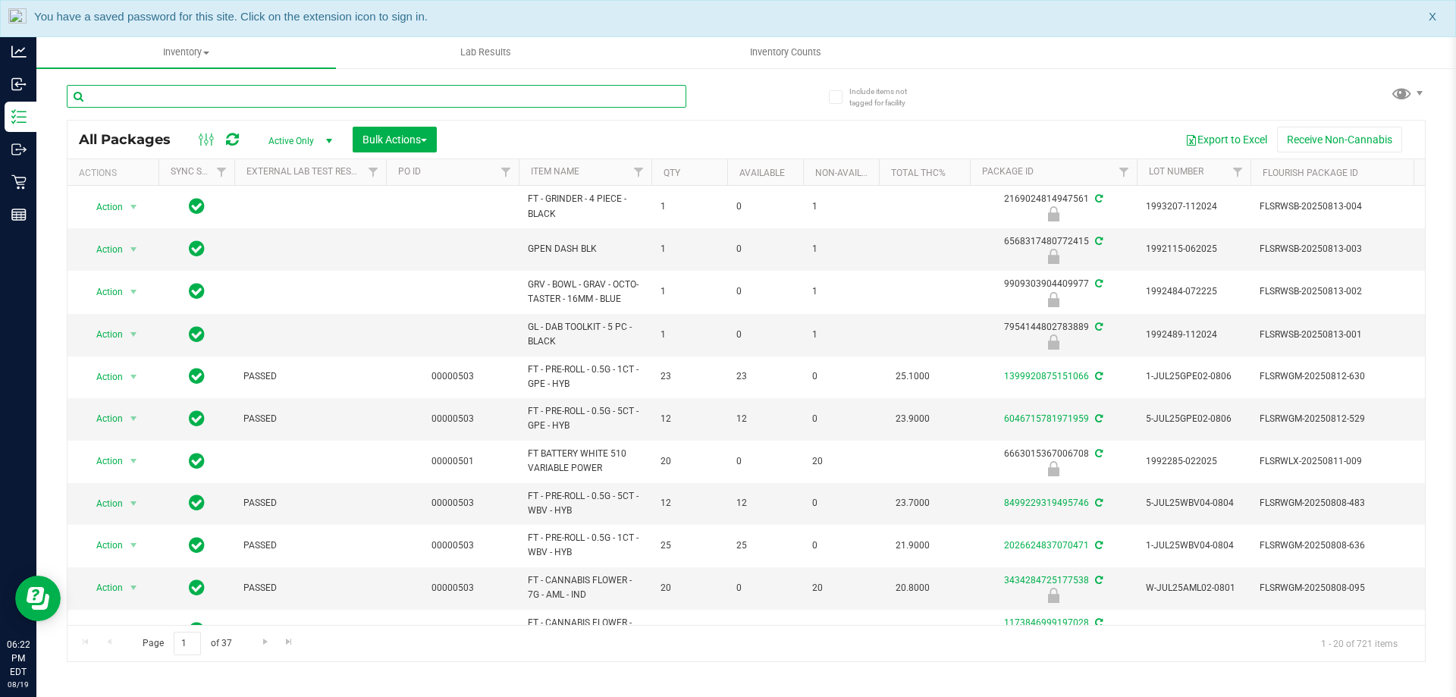
click at [184, 93] on input "text" at bounding box center [377, 96] width 620 height 23
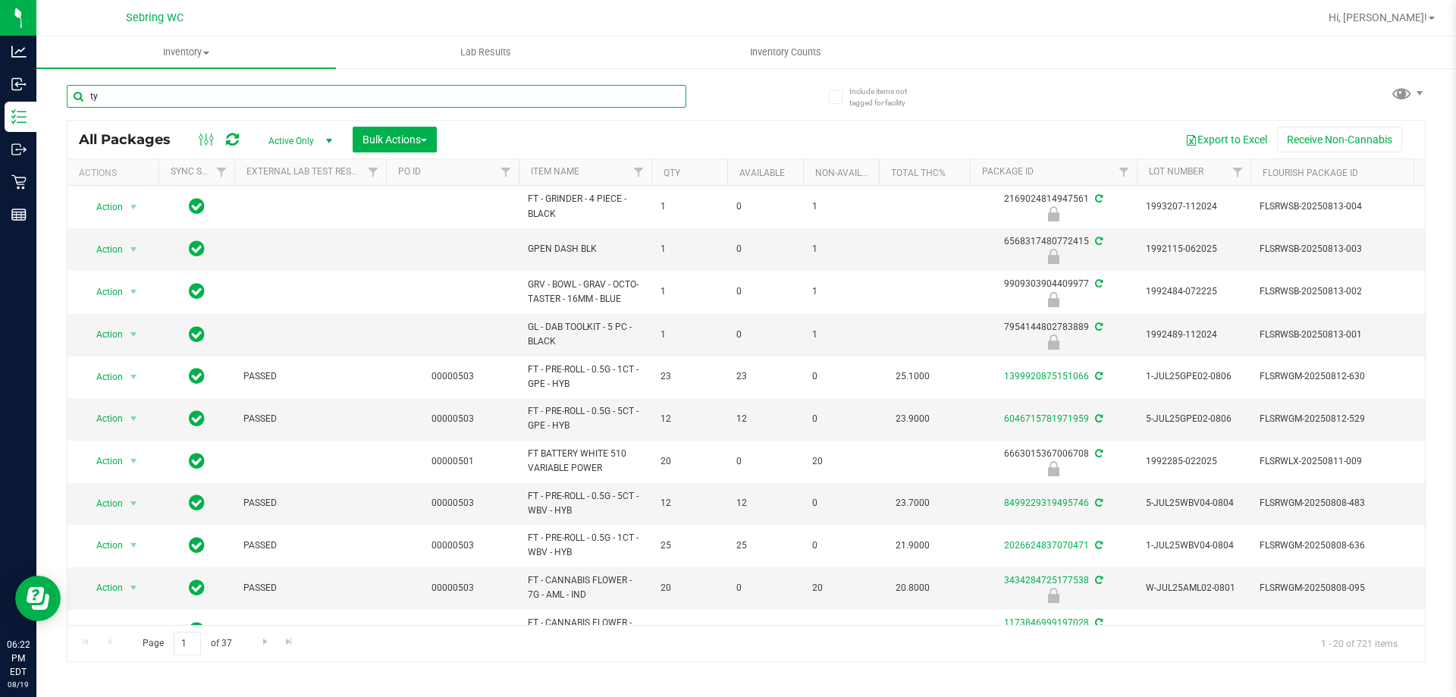
type input "t"
type input "t16"
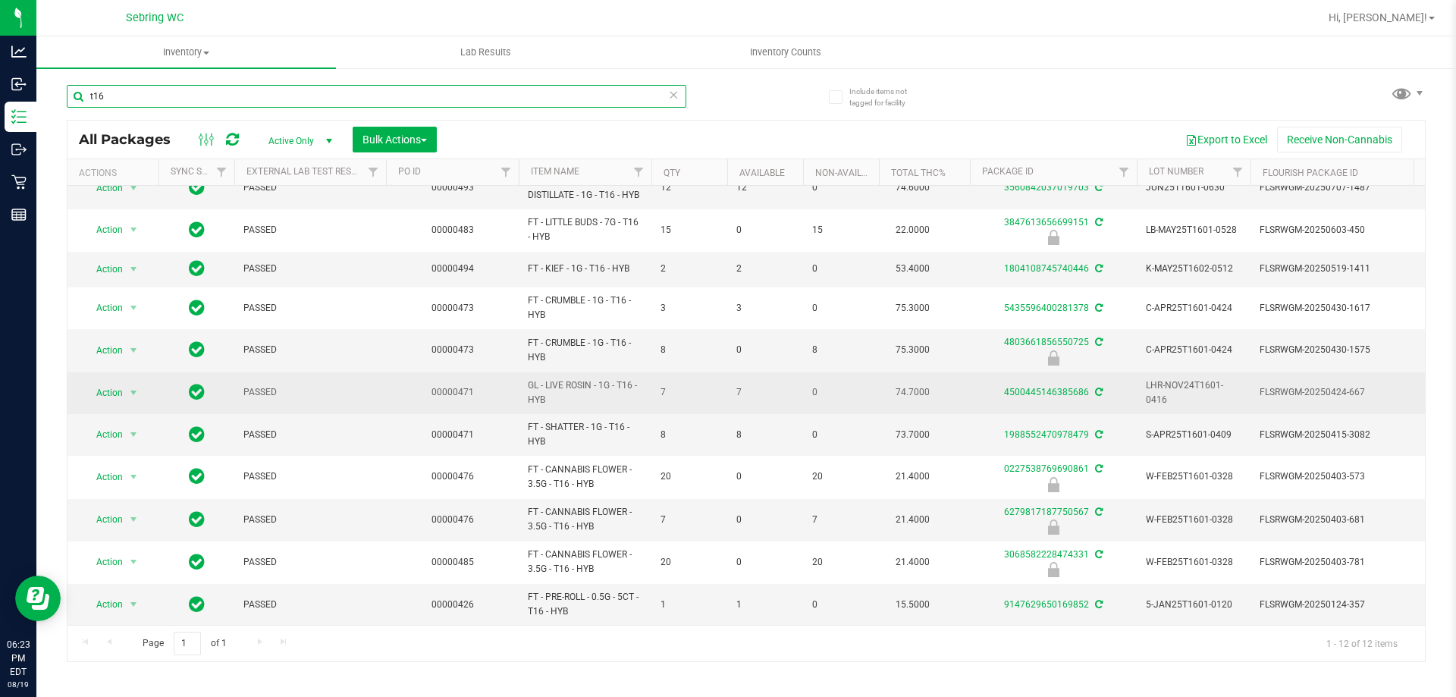
scroll to position [72, 0]
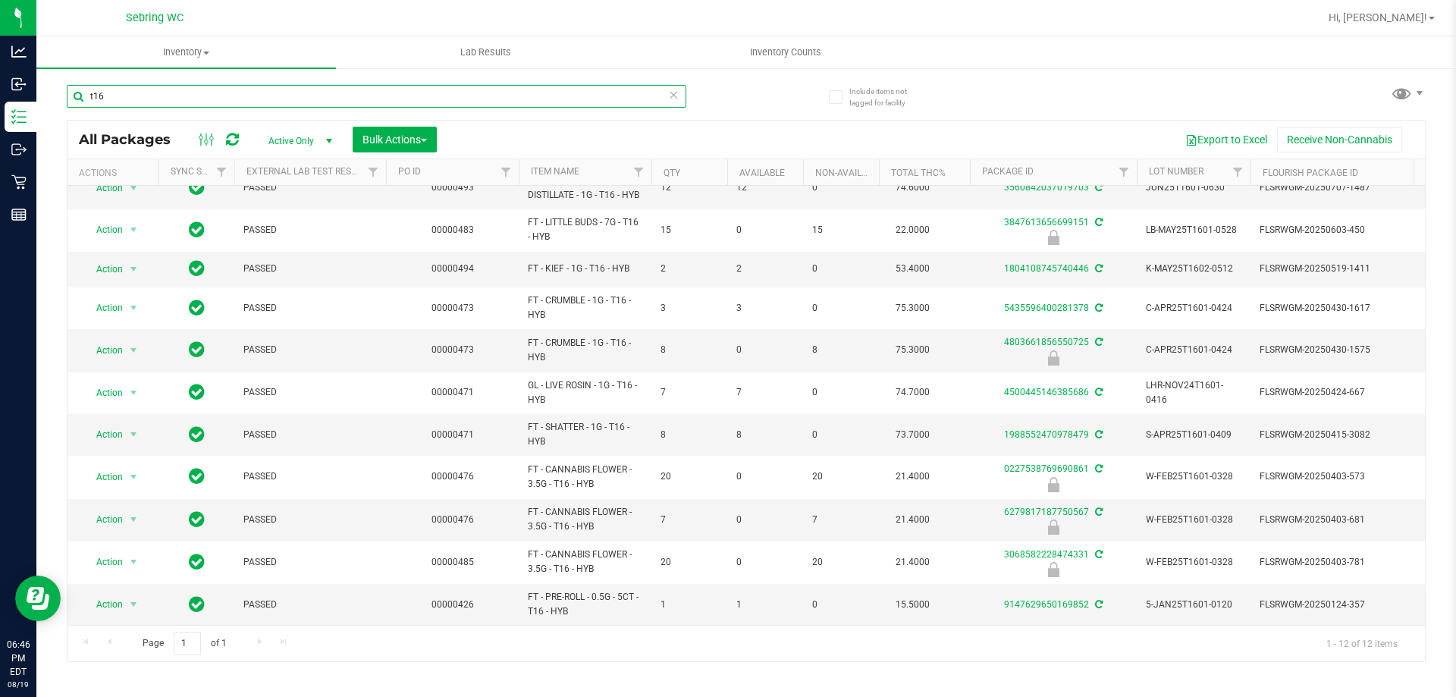
click at [153, 96] on input "t16" at bounding box center [377, 96] width 620 height 23
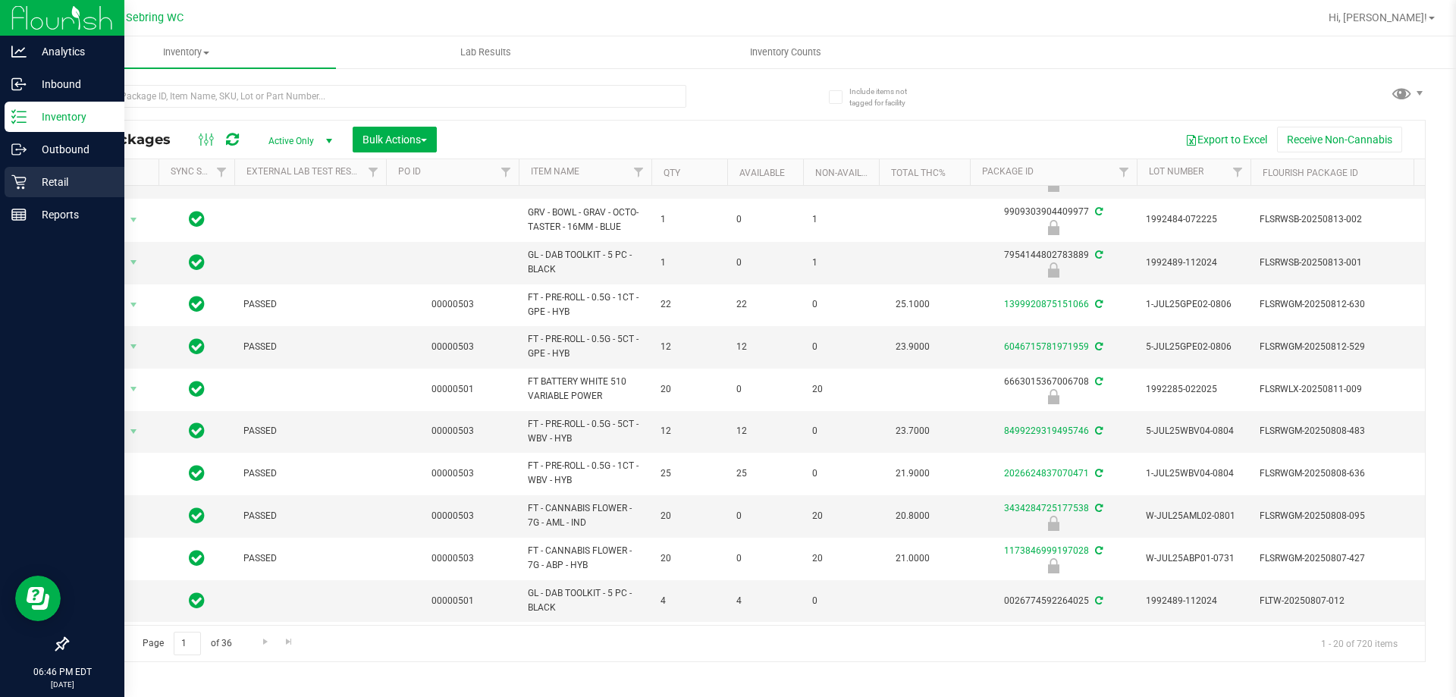
click at [63, 189] on p "Retail" at bounding box center [72, 182] width 91 height 18
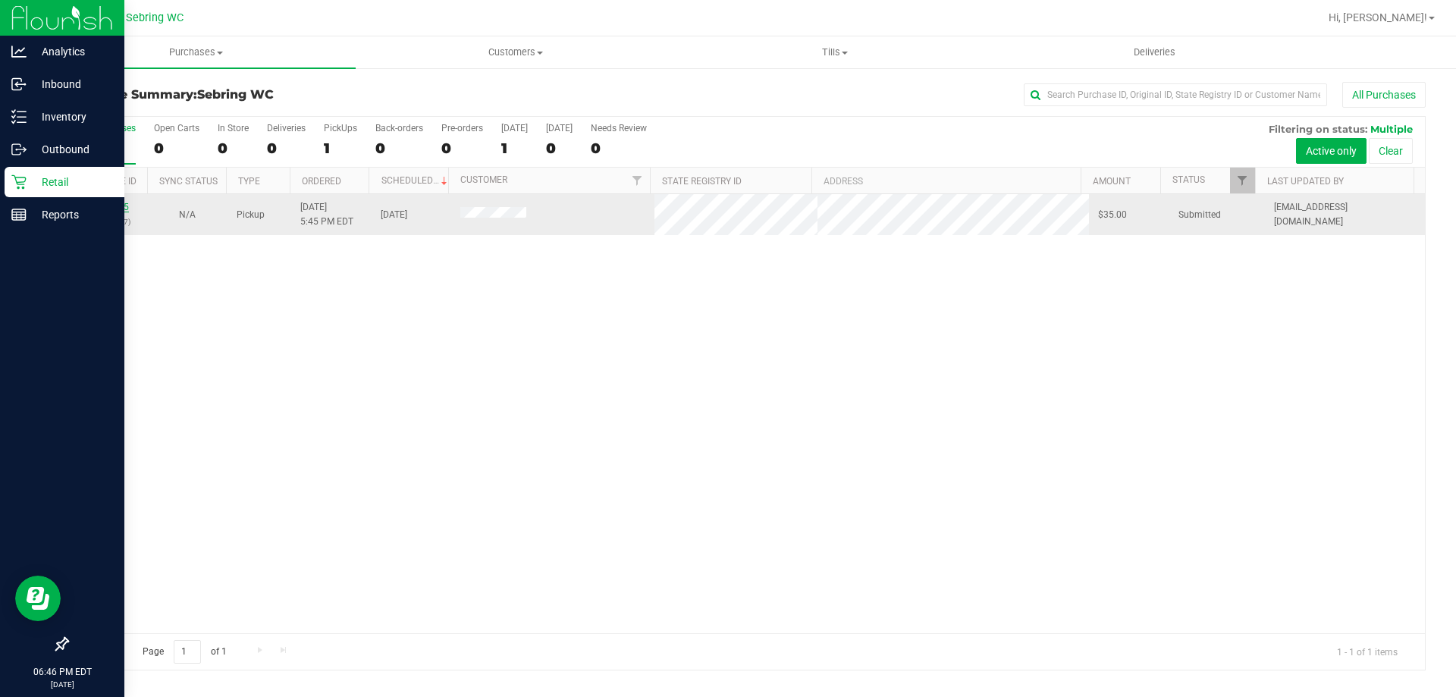
click at [98, 209] on link "11815045" at bounding box center [107, 207] width 42 height 11
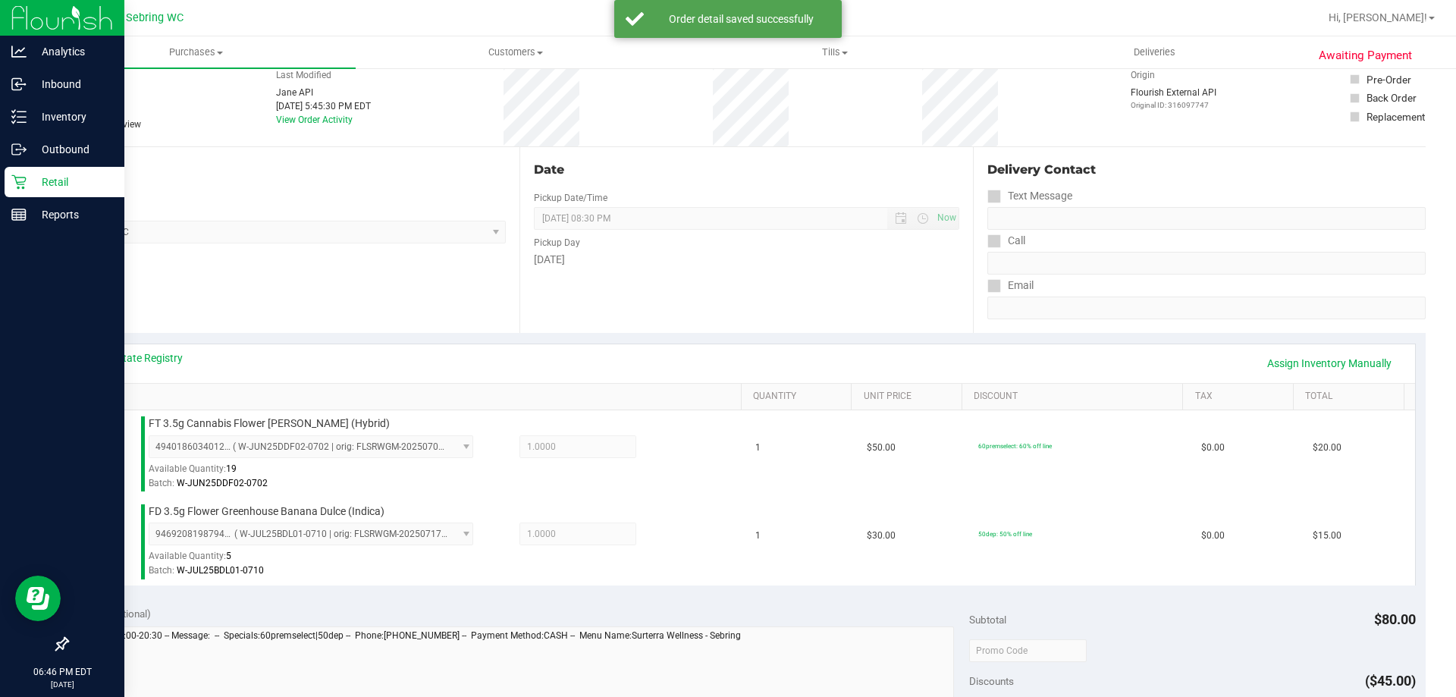
scroll to position [379, 0]
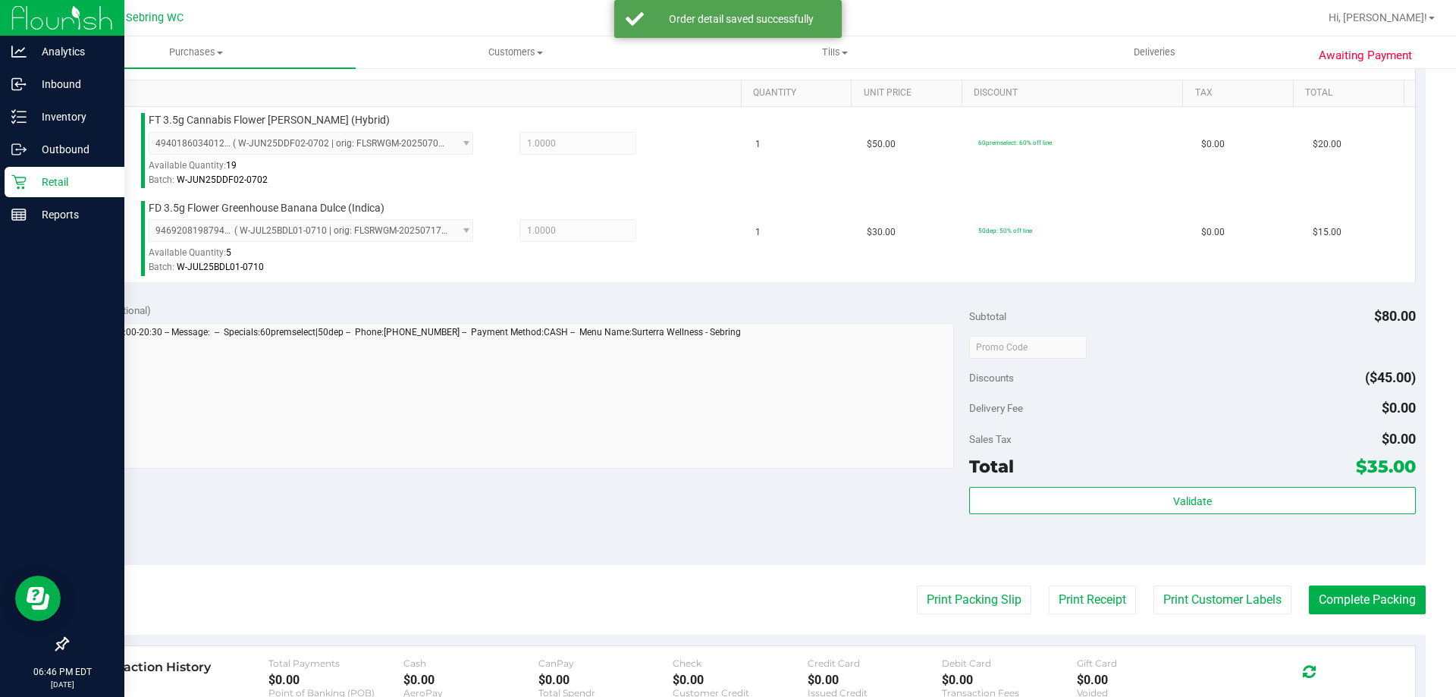
click at [1040, 515] on div "Validate" at bounding box center [1192, 521] width 446 height 68
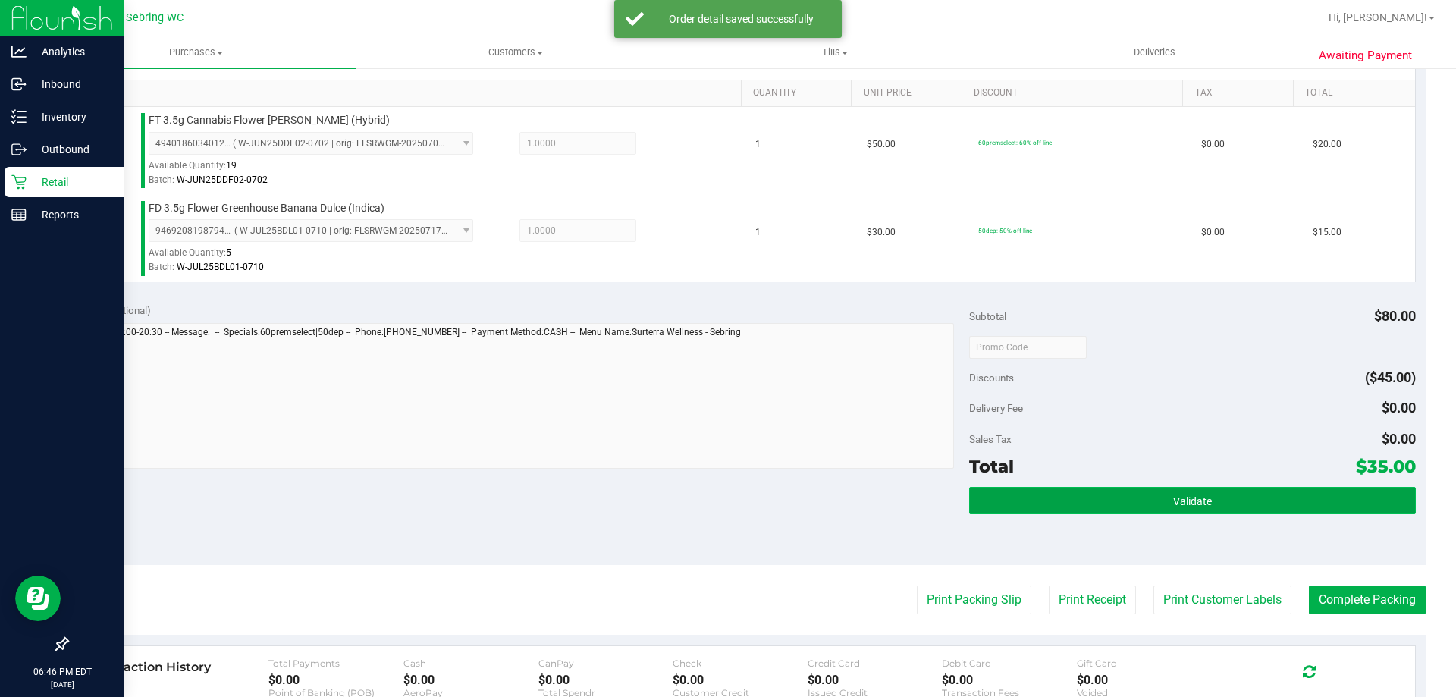
click at [1036, 496] on button "Validate" at bounding box center [1192, 500] width 446 height 27
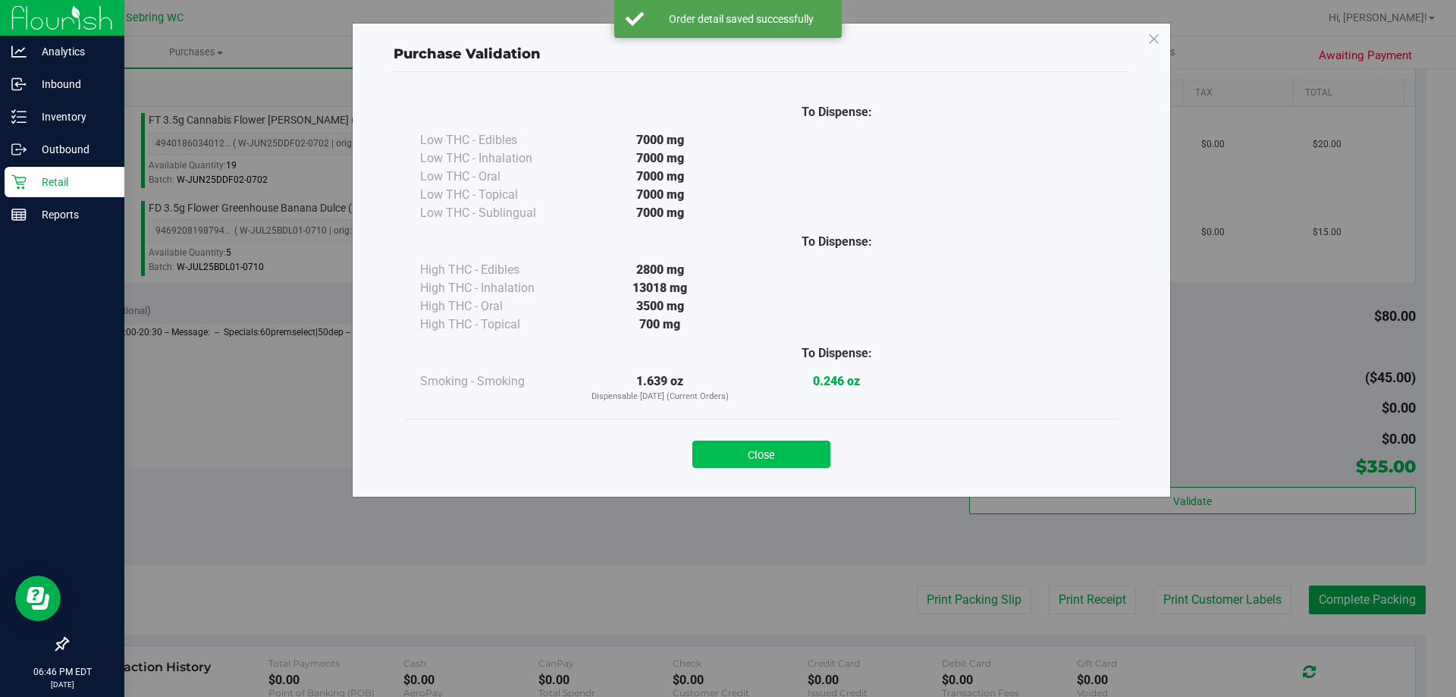
click at [778, 462] on button "Close" at bounding box center [761, 454] width 138 height 27
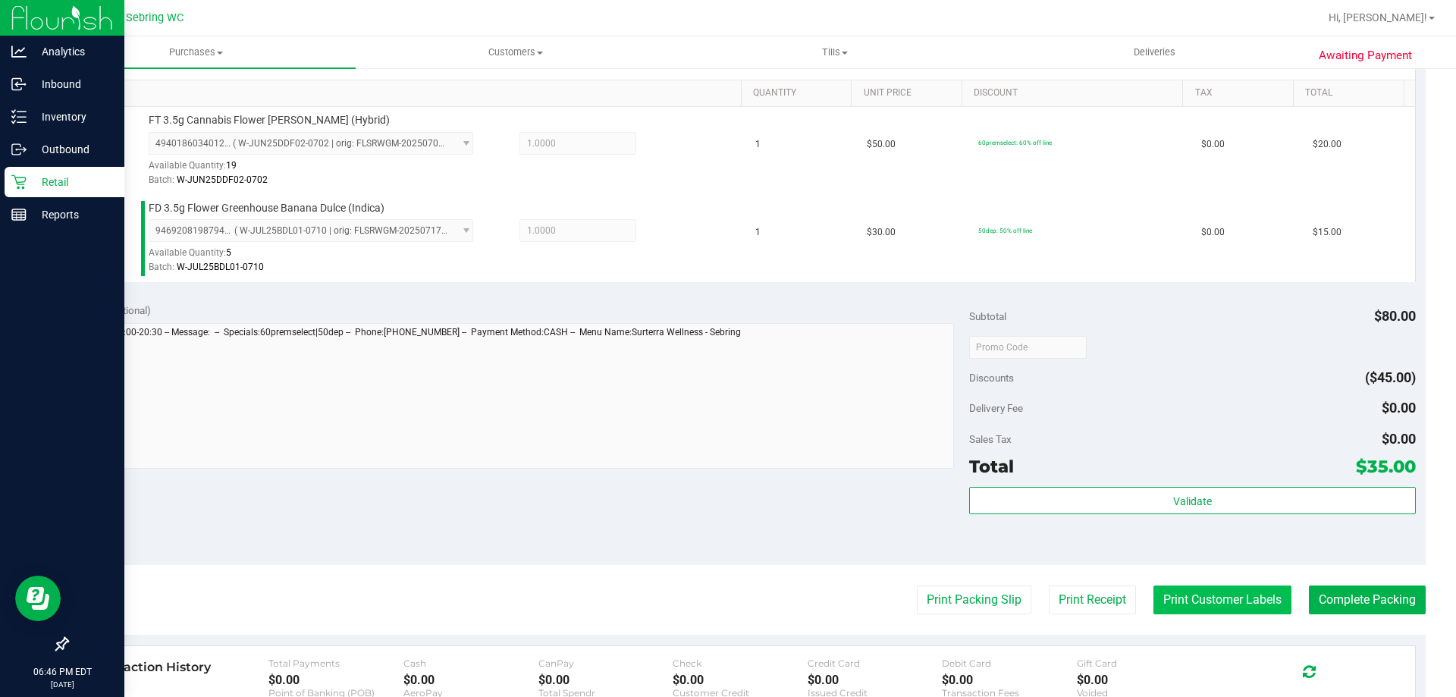
click at [1203, 601] on button "Print Customer Labels" at bounding box center [1222, 599] width 138 height 29
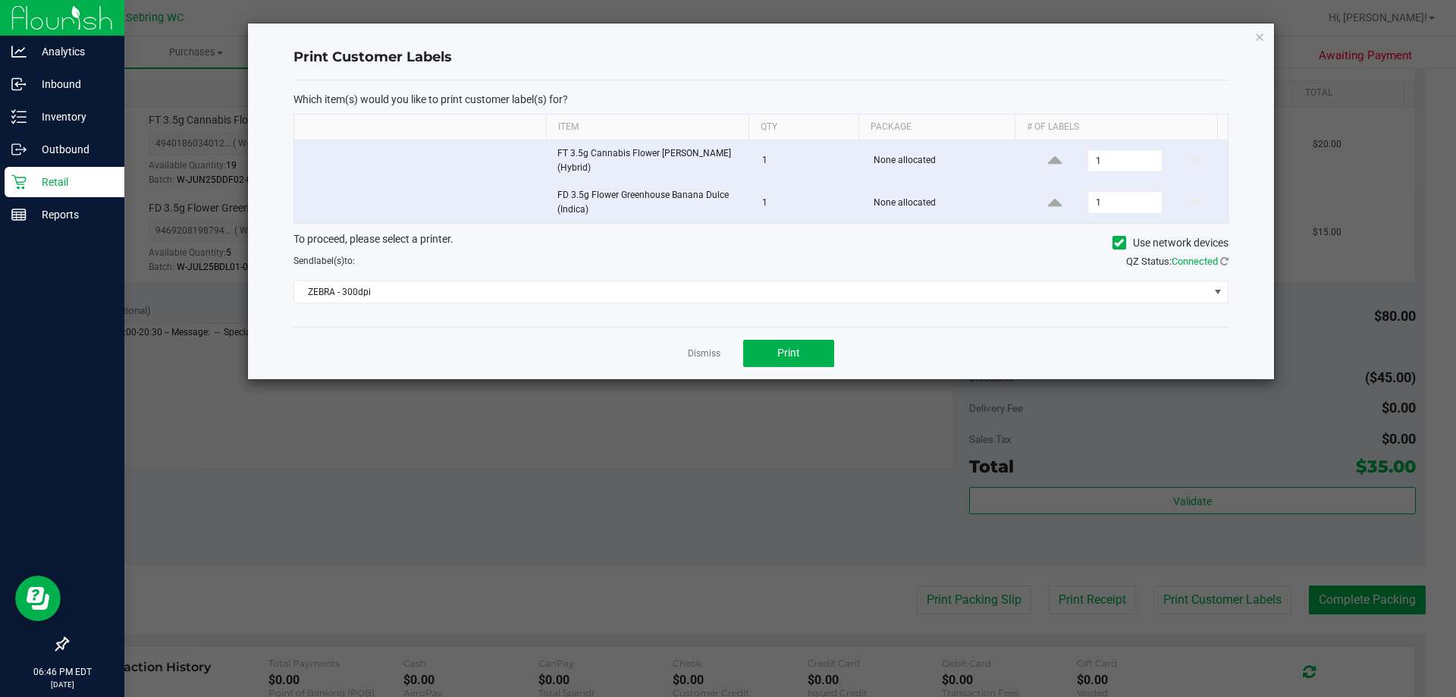
drag, startPoint x: 703, startPoint y: 359, endPoint x: 1264, endPoint y: 552, distance: 593.5
click at [704, 359] on link "Dismiss" at bounding box center [704, 353] width 33 height 13
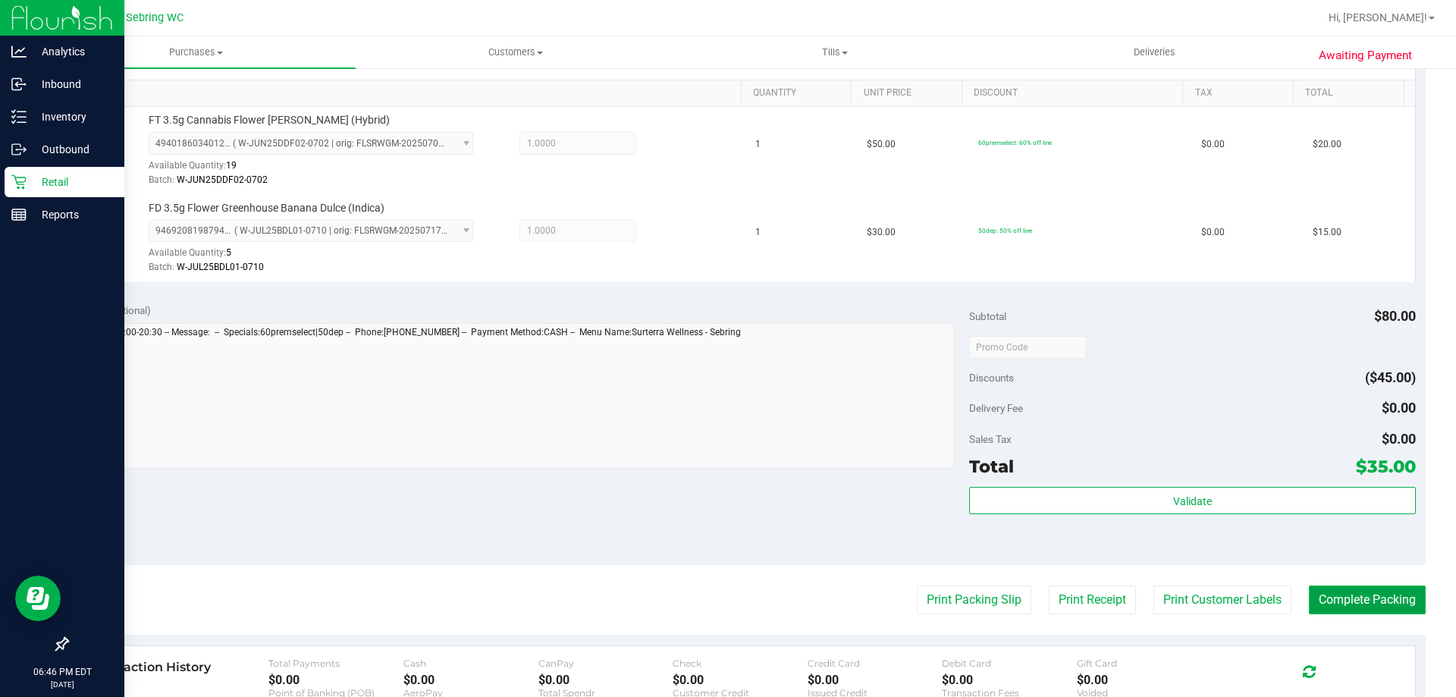
click at [1331, 614] on button "Complete Packing" at bounding box center [1367, 599] width 117 height 29
click at [1338, 599] on button "Complete Packing" at bounding box center [1361, 599] width 129 height 29
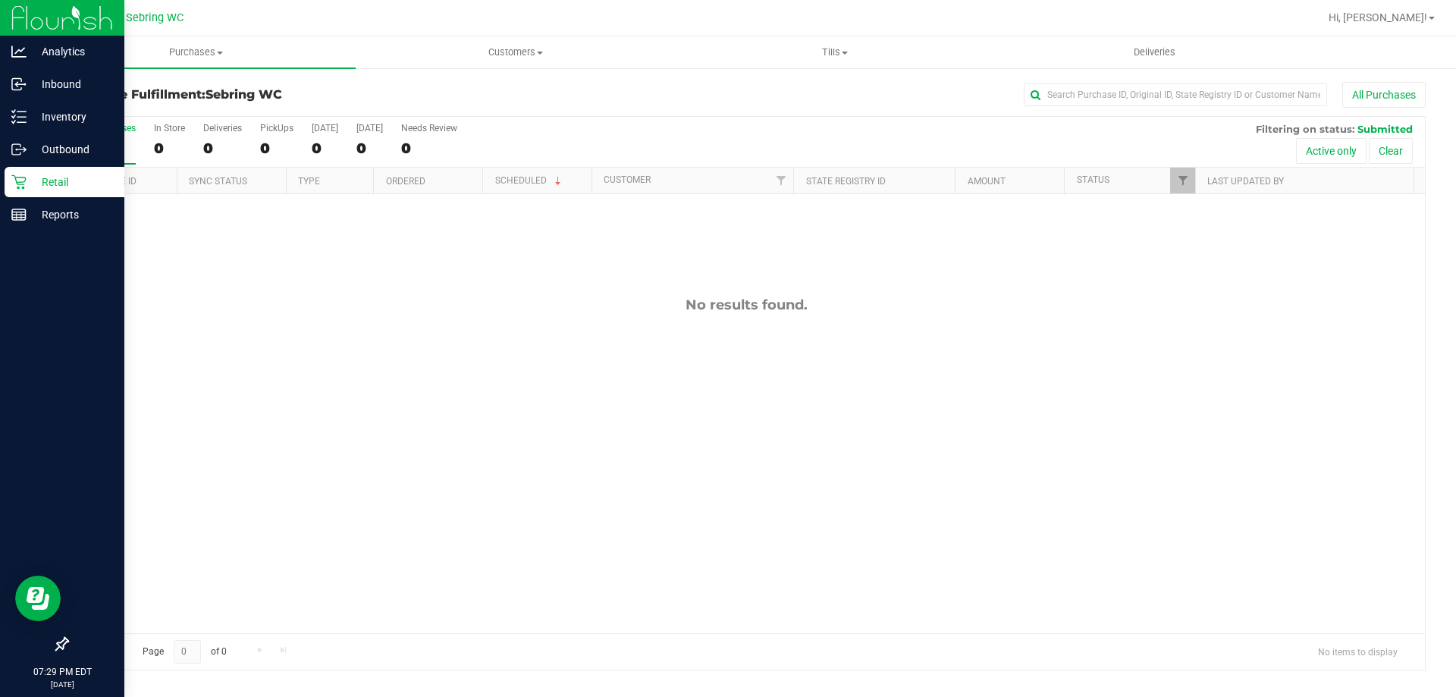
click at [27, 184] on p "Retail" at bounding box center [72, 182] width 91 height 18
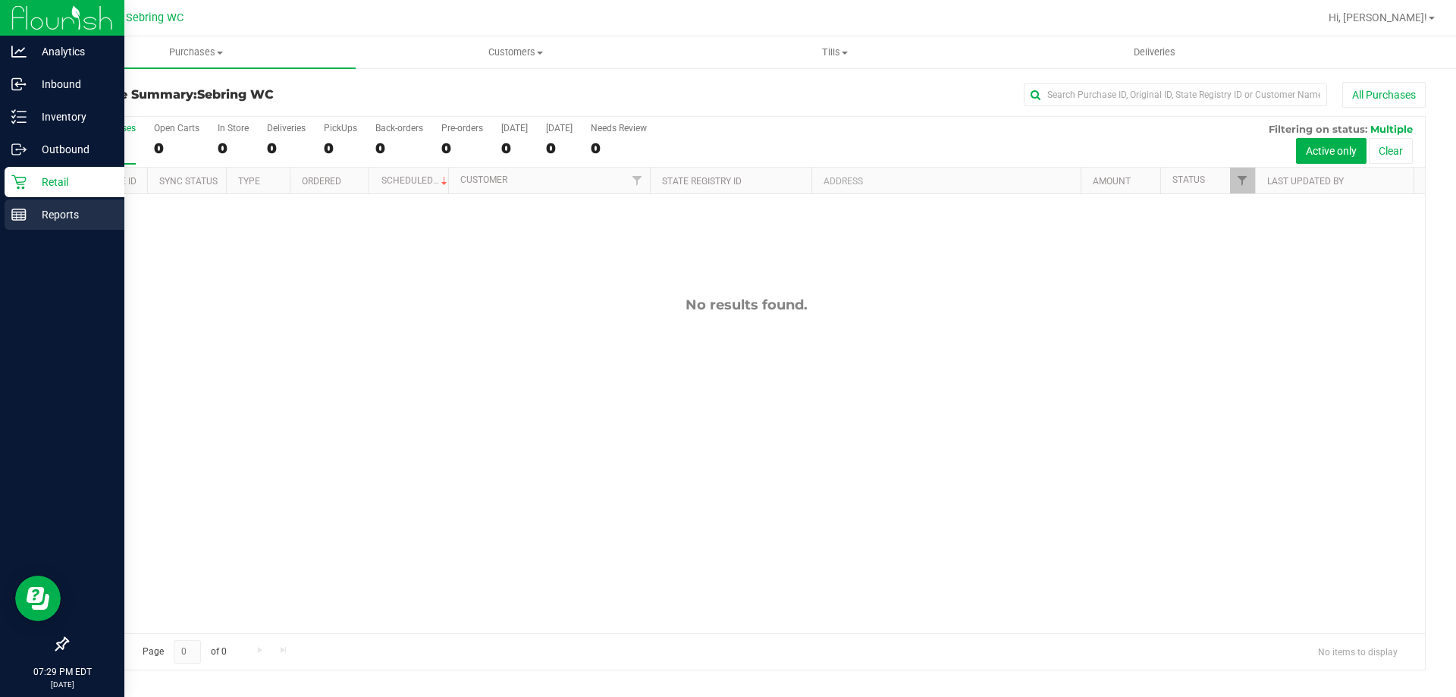
click at [20, 211] on icon at bounding box center [18, 214] width 15 height 15
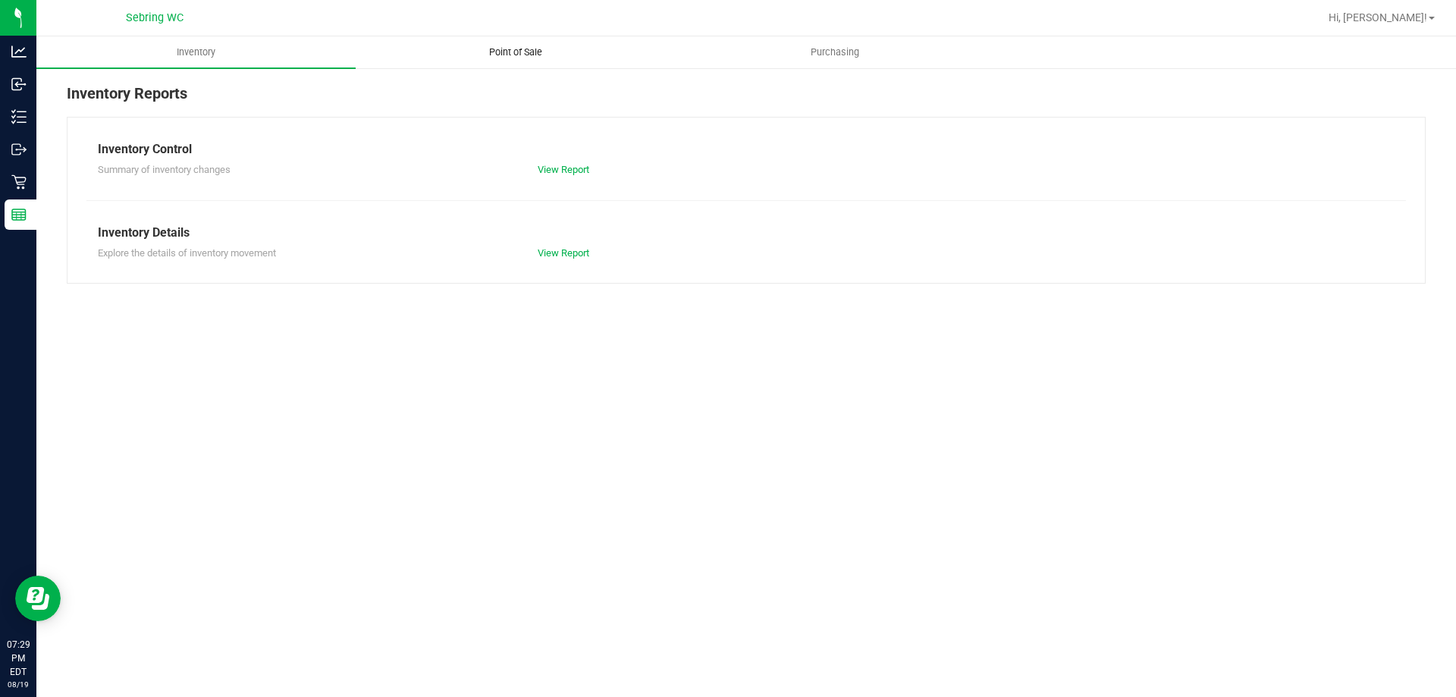
click at [525, 58] on span "Point of Sale" at bounding box center [516, 52] width 94 height 14
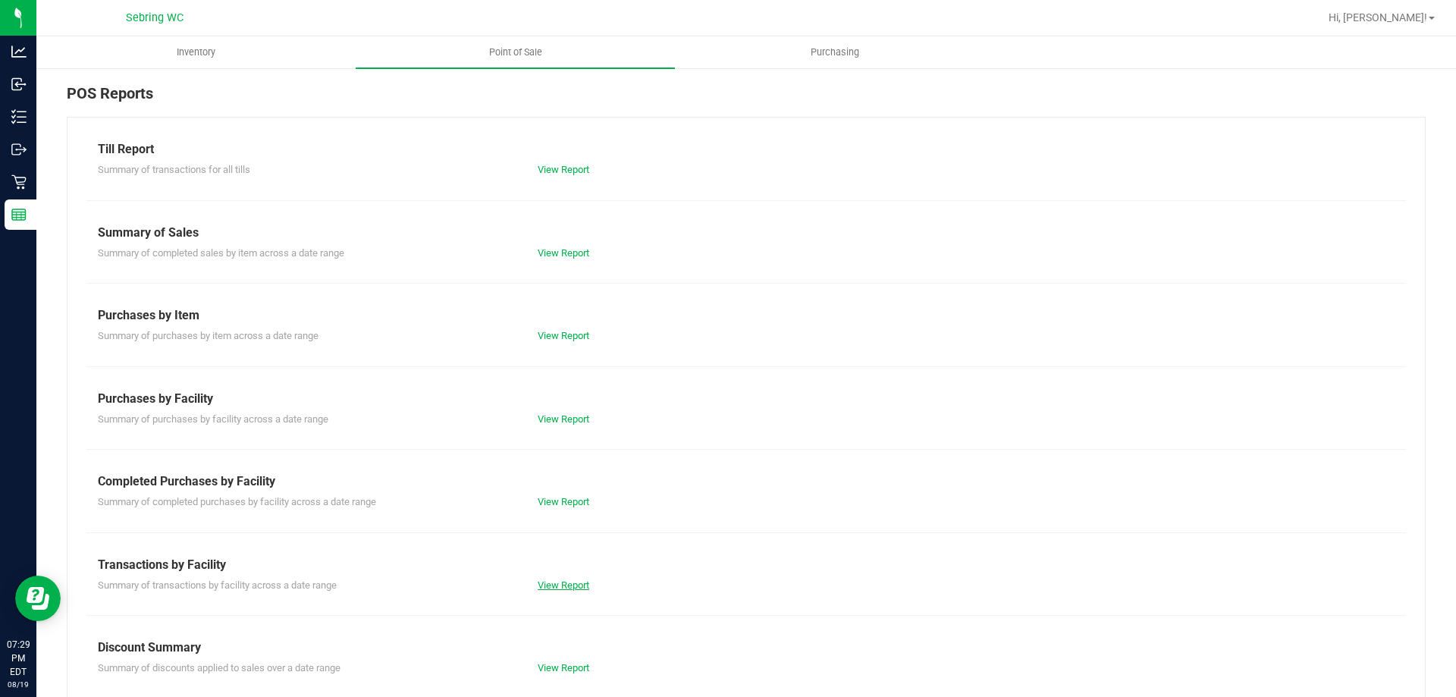
click at [558, 587] on link "View Report" at bounding box center [564, 584] width 52 height 11
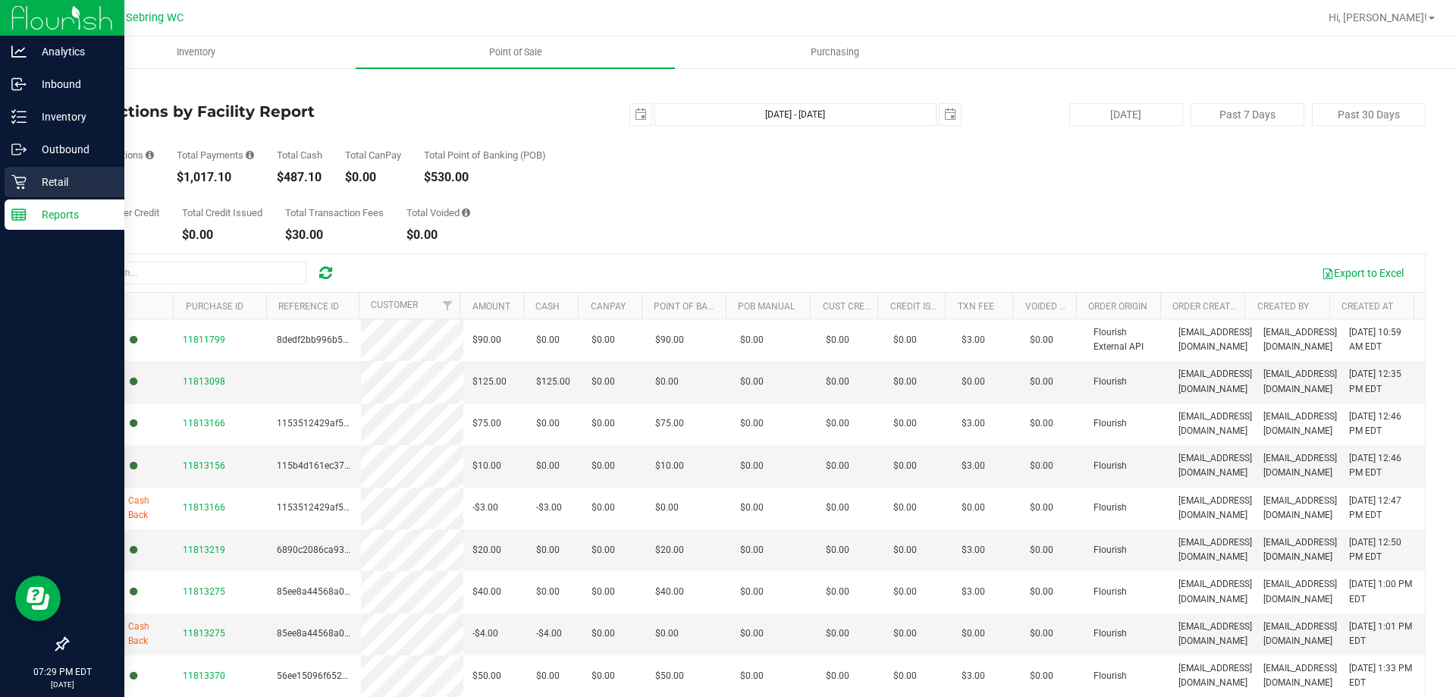
click at [34, 185] on p "Retail" at bounding box center [72, 182] width 91 height 18
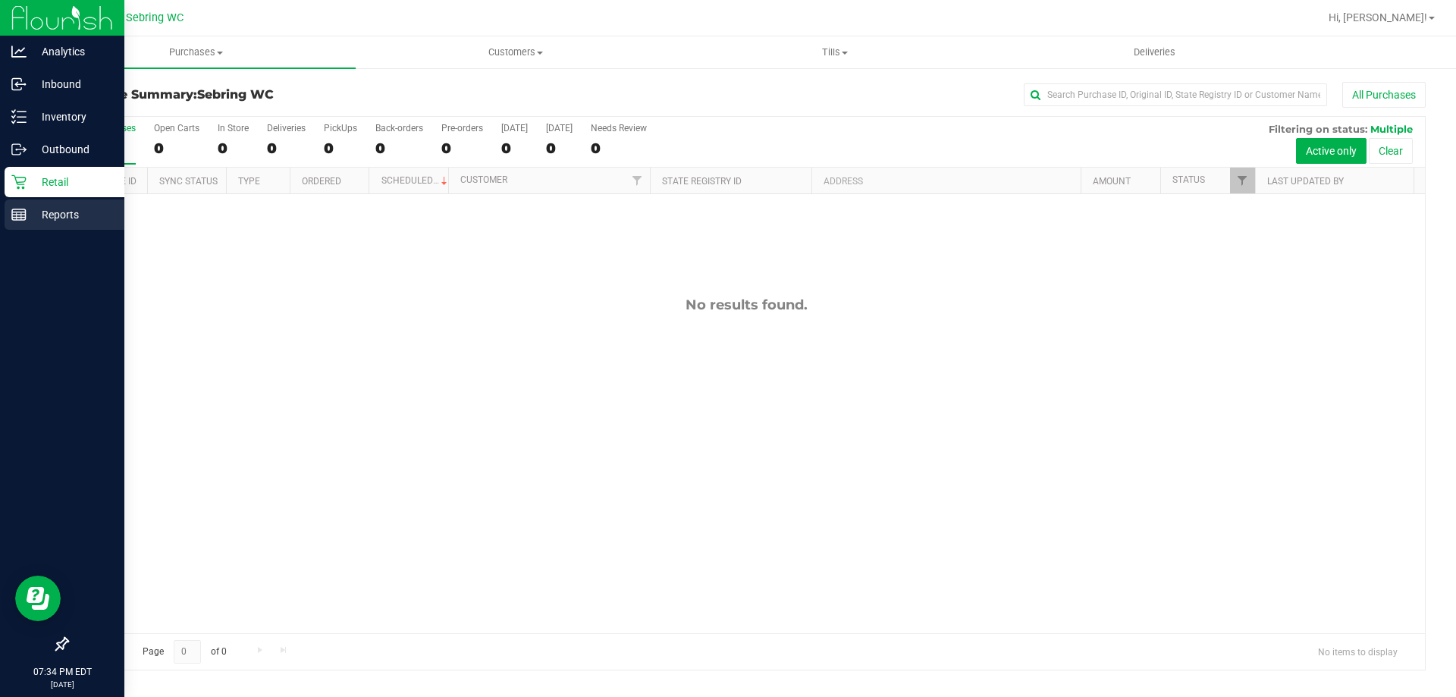
click at [17, 225] on div "Reports" at bounding box center [65, 214] width 120 height 30
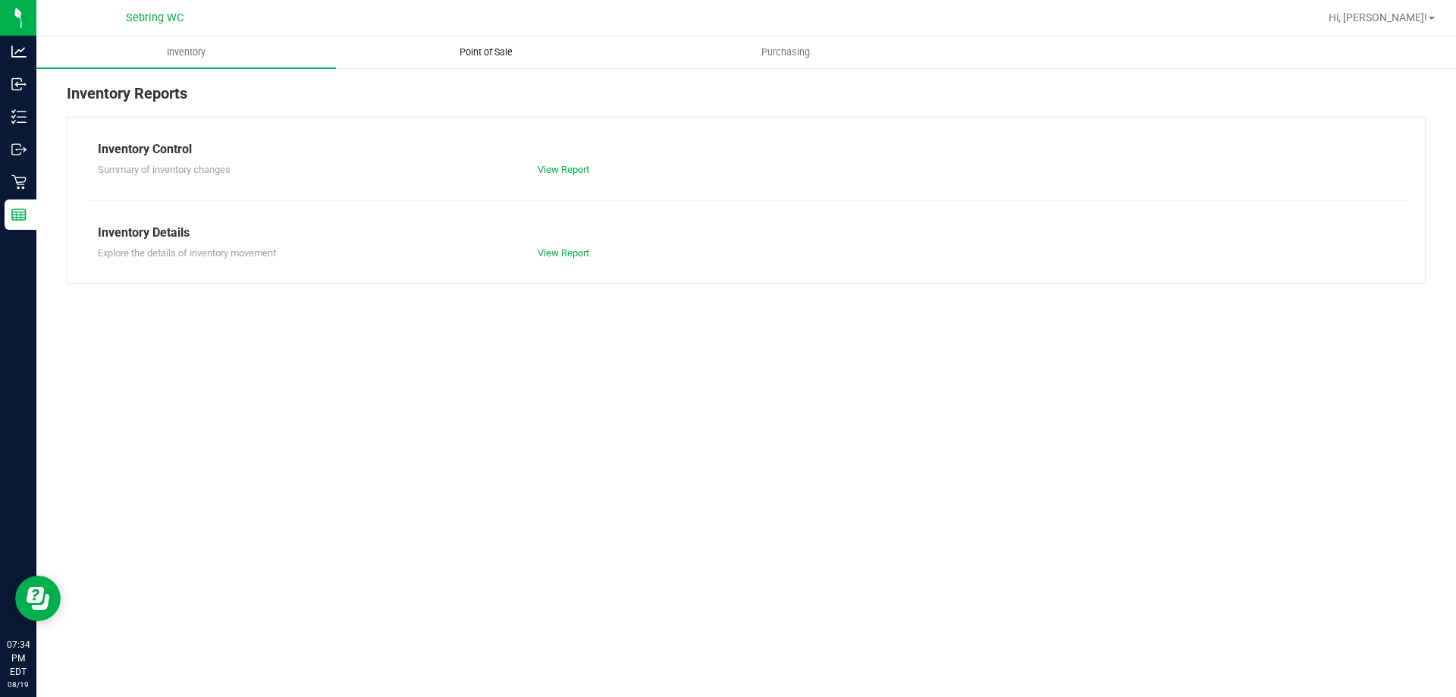
click at [451, 55] on span "Point of Sale" at bounding box center [486, 52] width 94 height 14
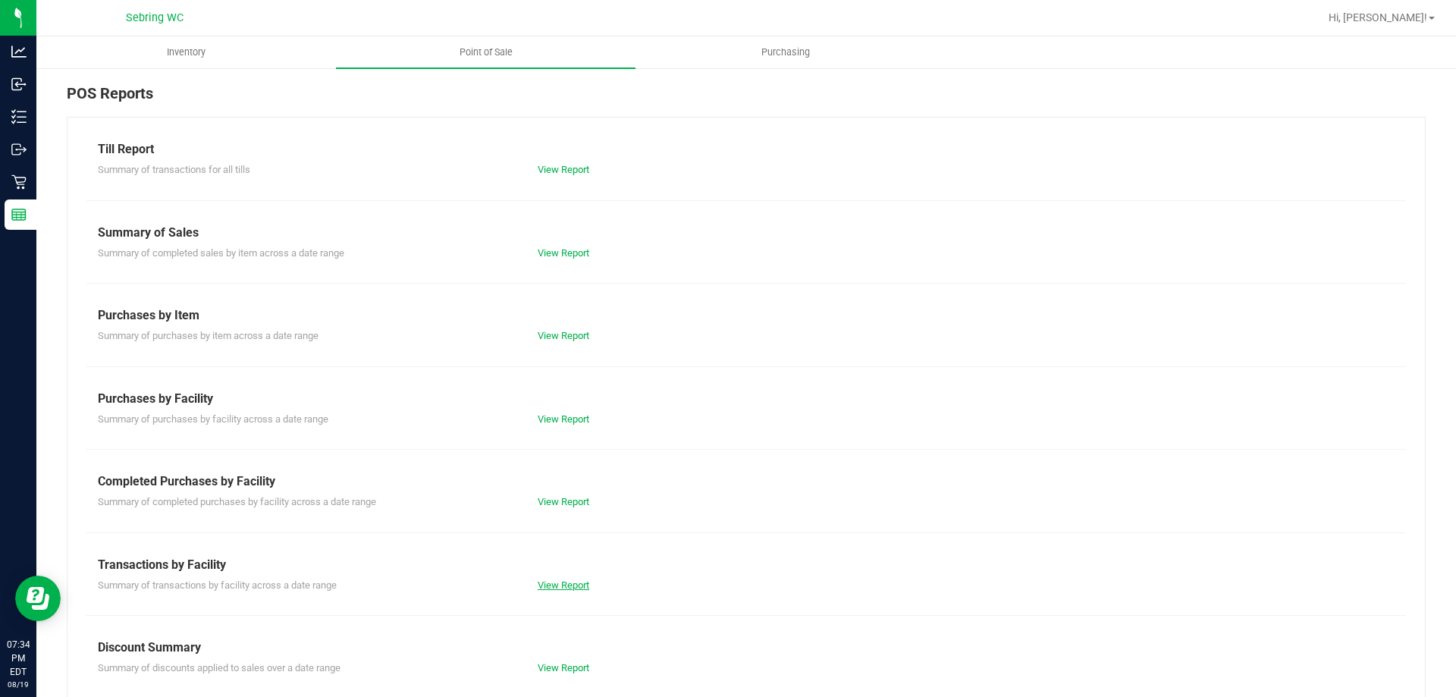
click at [565, 580] on link "View Report" at bounding box center [564, 584] width 52 height 11
